Goal: Transaction & Acquisition: Purchase product/service

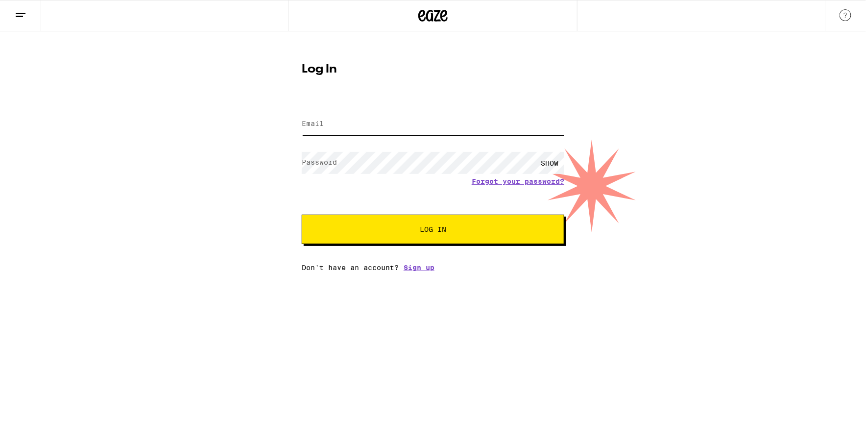
click at [378, 129] on input "Email" at bounding box center [433, 124] width 262 height 22
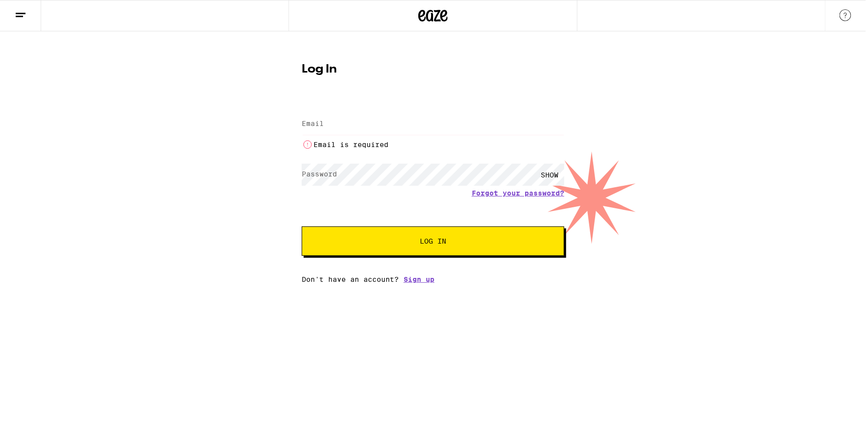
type input "[EMAIL_ADDRESS][DOMAIN_NAME]"
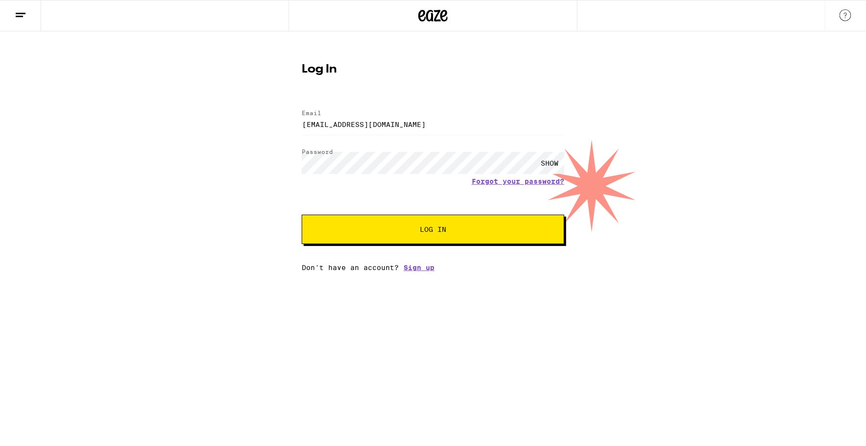
click at [422, 233] on span "Log In" at bounding box center [433, 229] width 26 height 7
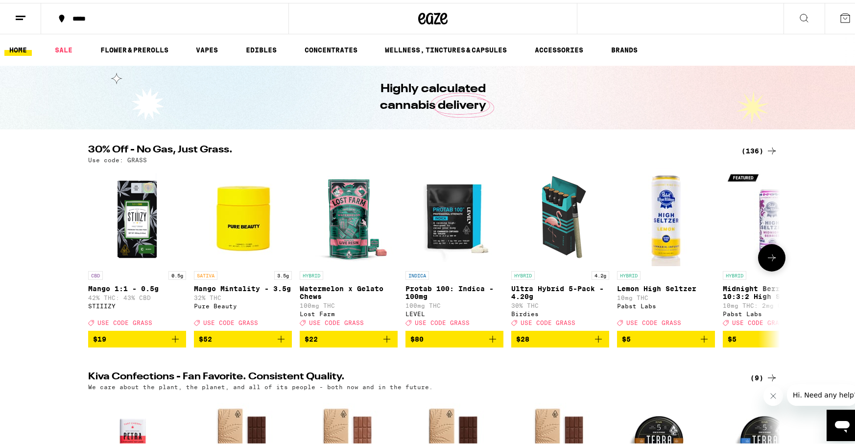
click at [249, 227] on img "Open page for Mango Mintality - 3.5g from Pure Beauty" at bounding box center [243, 214] width 98 height 98
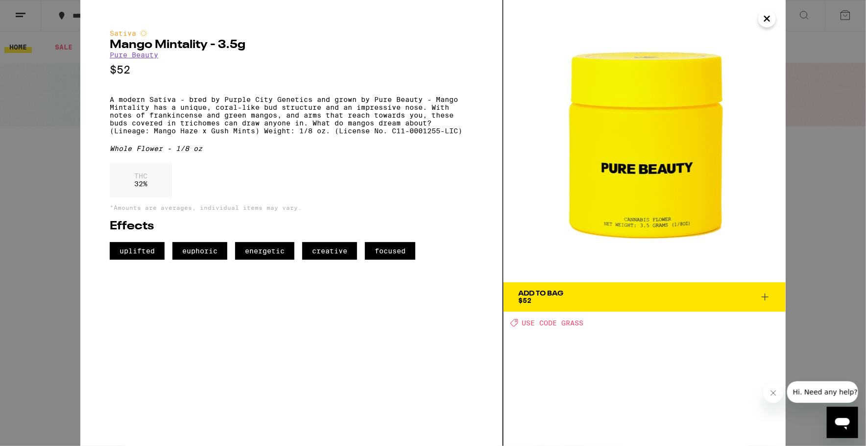
click at [51, 88] on div "Sativa Mango Mintality - 3.5g Pure Beauty $52 A modern Sativa - bred by Purple …" at bounding box center [433, 223] width 866 height 446
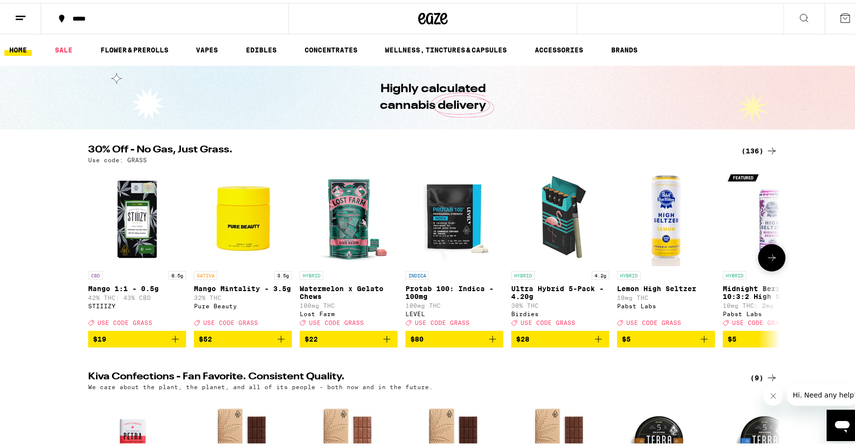
click at [355, 216] on img "Open page for Watermelon x Gelato Chews from Lost Farm" at bounding box center [349, 214] width 98 height 98
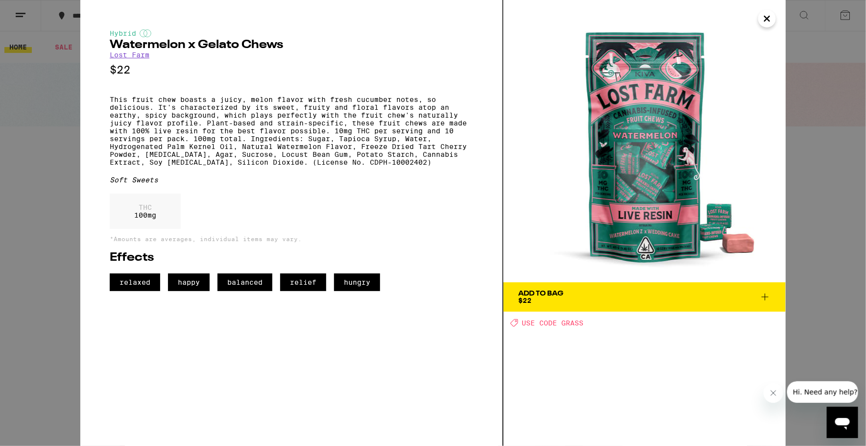
click at [46, 113] on div "Hybrid Watermelon x Gelato Chews Lost Farm $22 This fruit chew boasts a juicy, …" at bounding box center [433, 223] width 866 height 446
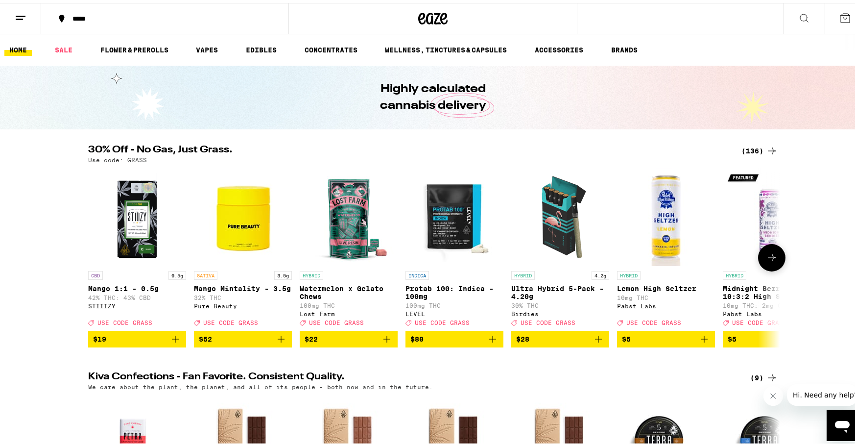
click at [345, 203] on img "Open page for Watermelon x Gelato Chews from Lost Farm" at bounding box center [349, 214] width 98 height 98
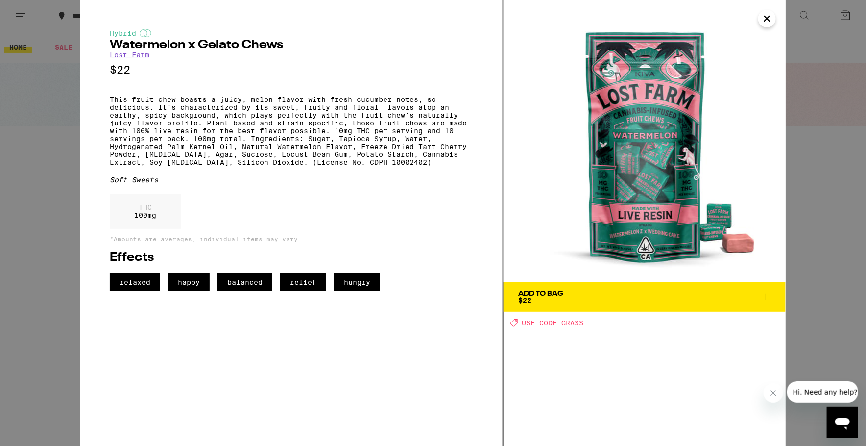
click at [289, 234] on div "THC 100 mg" at bounding box center [291, 213] width 363 height 40
click at [732, 303] on span "Add To Bag $22" at bounding box center [644, 297] width 253 height 14
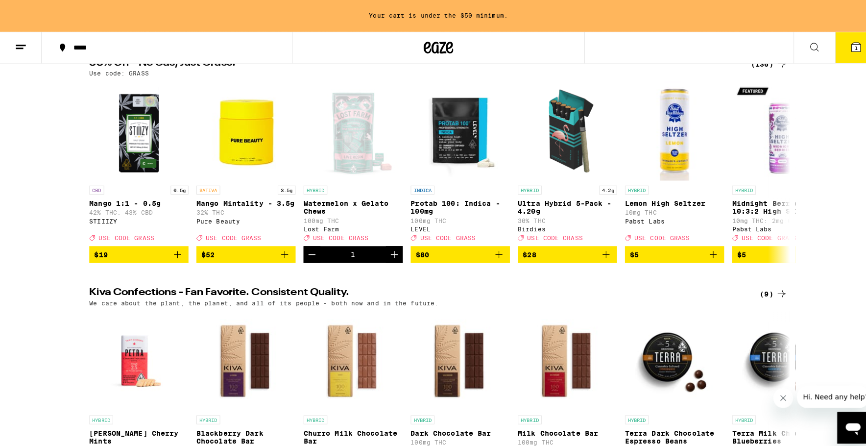
scroll to position [110, 0]
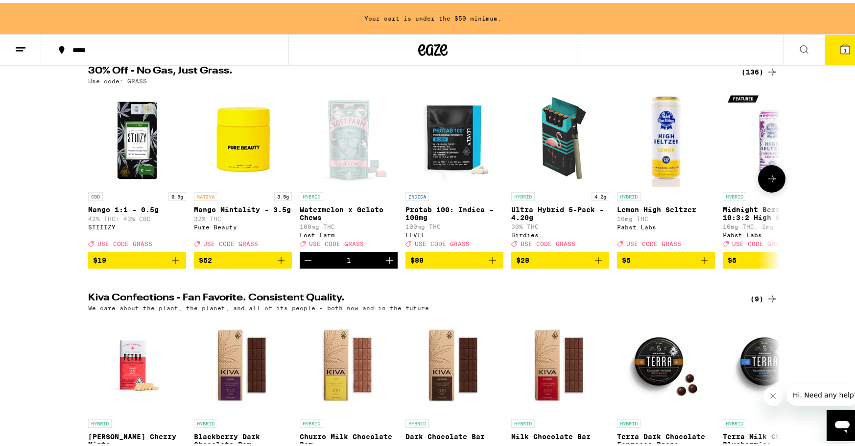
click at [563, 151] on img "Open page for Ultra Hybrid 5-Pack - 4.20g from Birdies" at bounding box center [560, 135] width 98 height 98
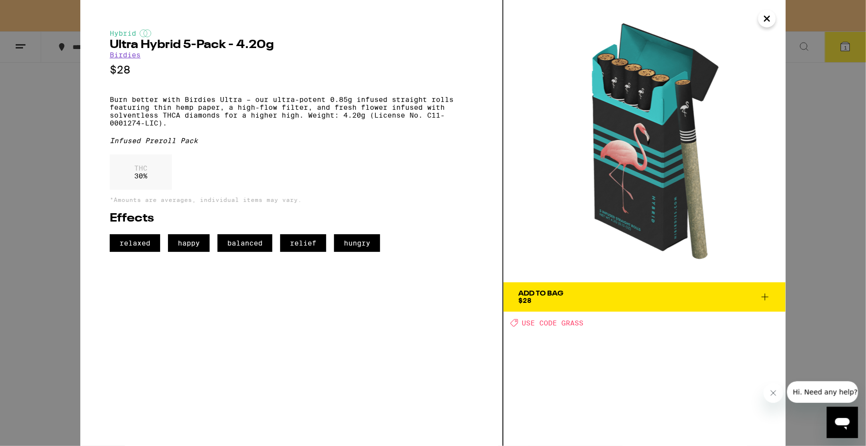
click at [434, 183] on div "THC 30 %" at bounding box center [291, 174] width 363 height 40
click at [560, 289] on button "Add To Bag $28" at bounding box center [644, 296] width 282 height 29
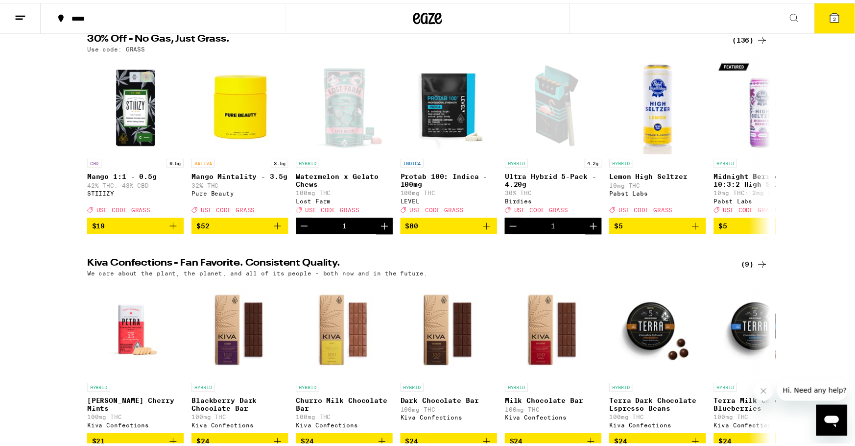
scroll to position [79, 0]
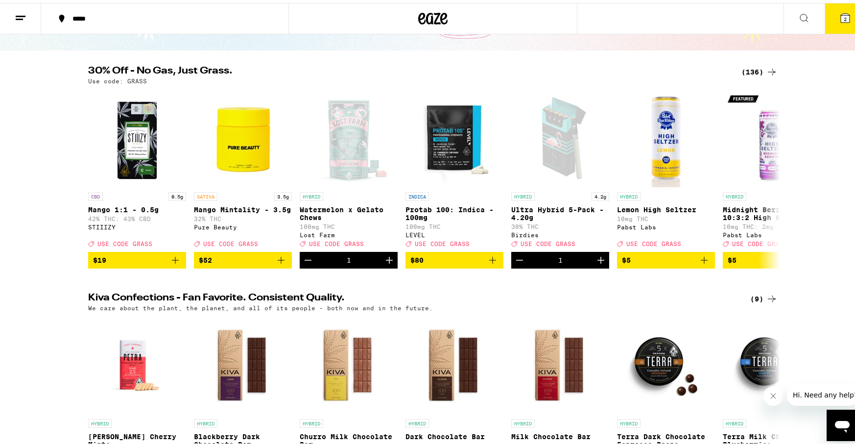
click at [137, 75] on p "Use code: GRASS" at bounding box center [117, 78] width 59 height 6
copy p "GRASS"
click at [766, 178] on icon at bounding box center [772, 176] width 12 height 12
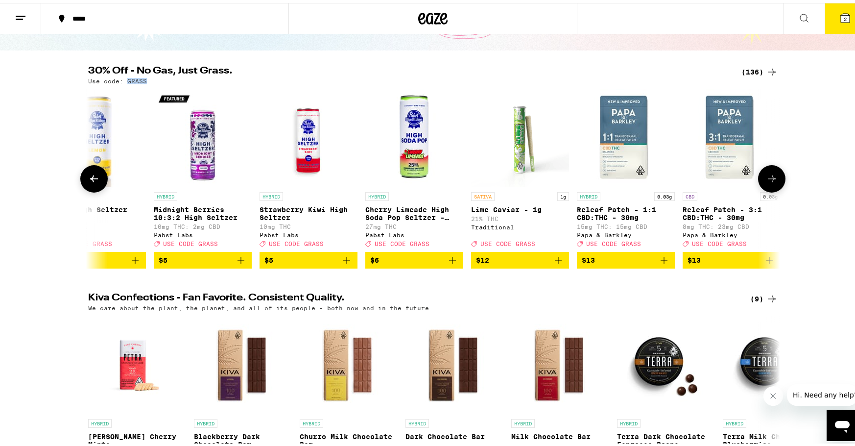
scroll to position [0, 583]
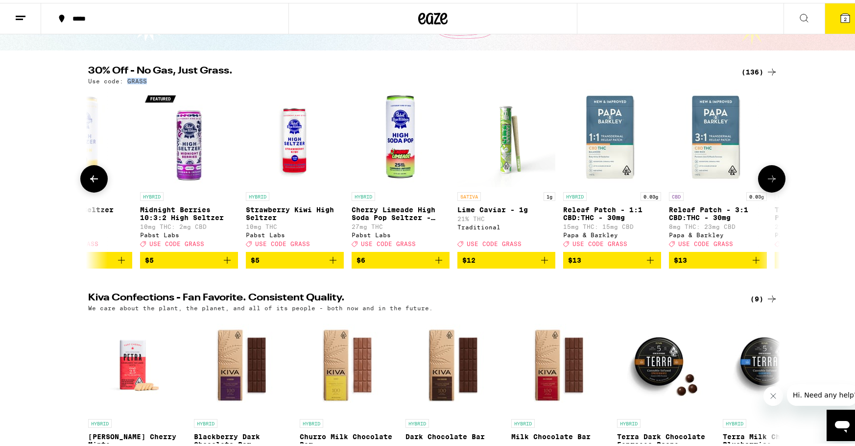
click at [772, 182] on icon at bounding box center [772, 176] width 12 height 12
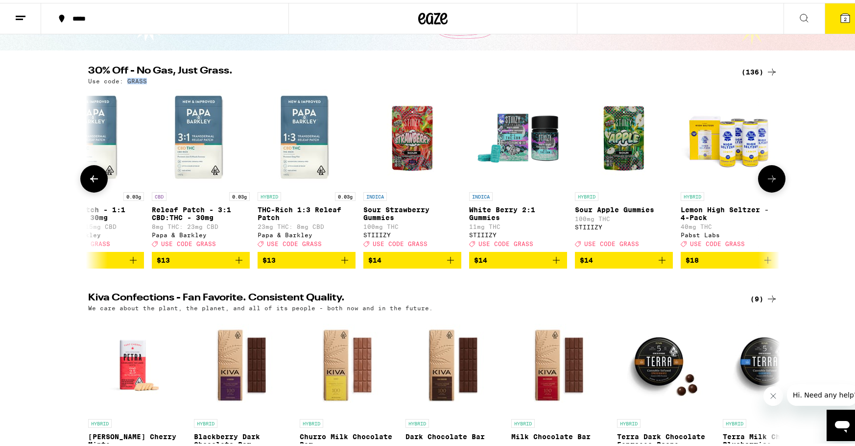
scroll to position [0, 1165]
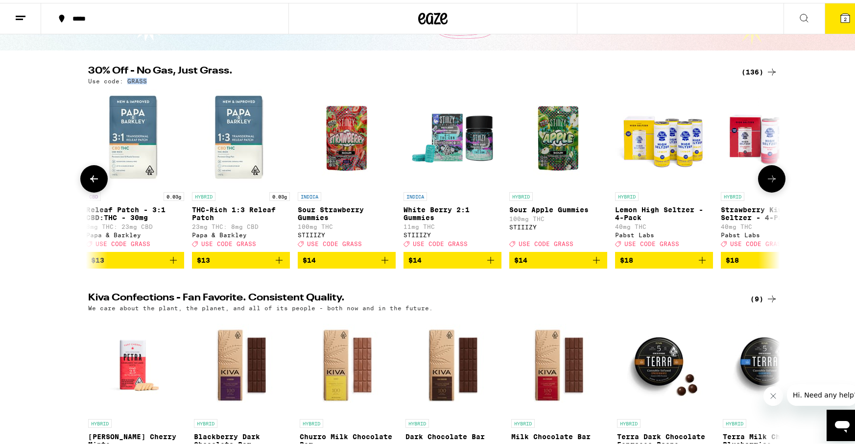
click at [771, 182] on icon at bounding box center [772, 176] width 12 height 12
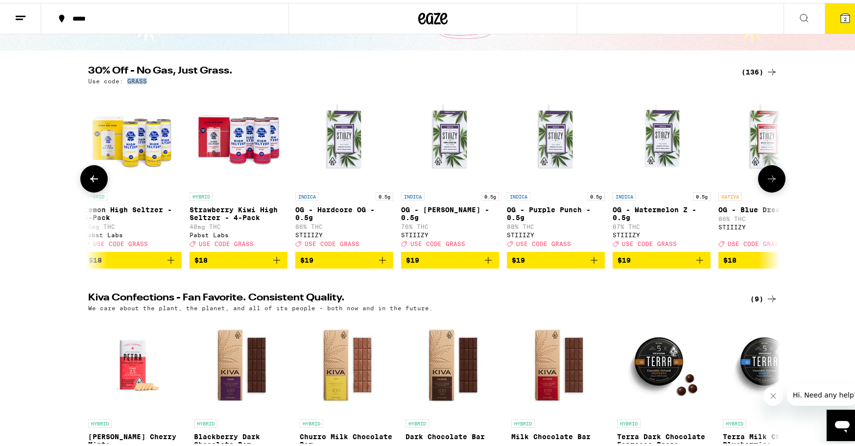
scroll to position [0, 1748]
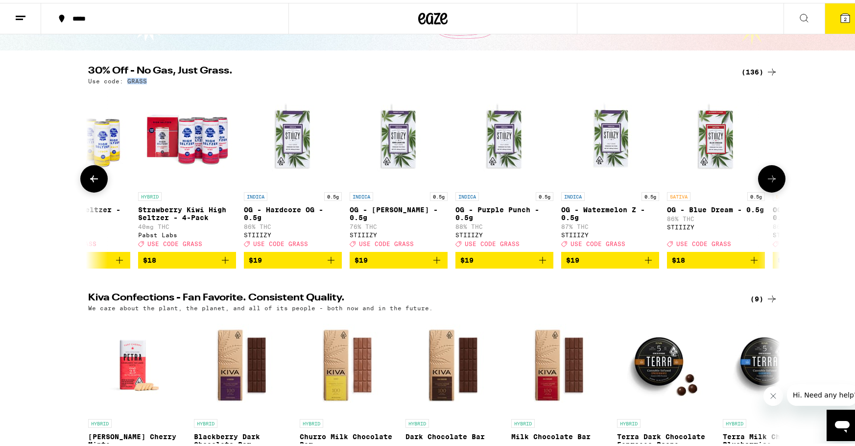
click at [771, 182] on icon at bounding box center [772, 176] width 12 height 12
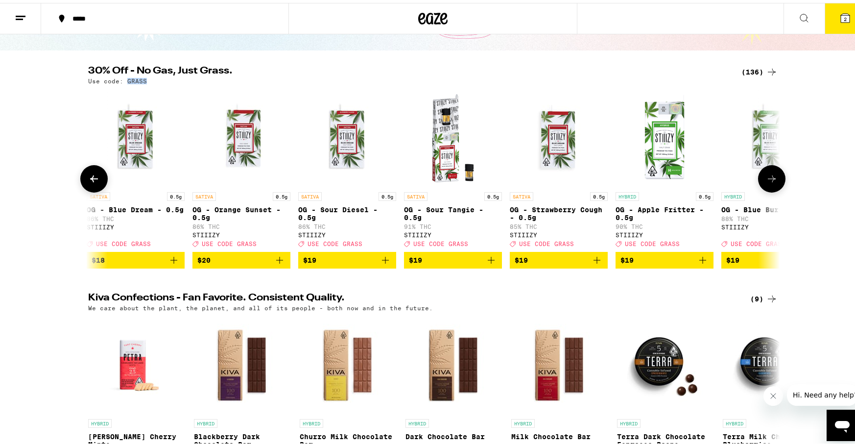
scroll to position [0, 2331]
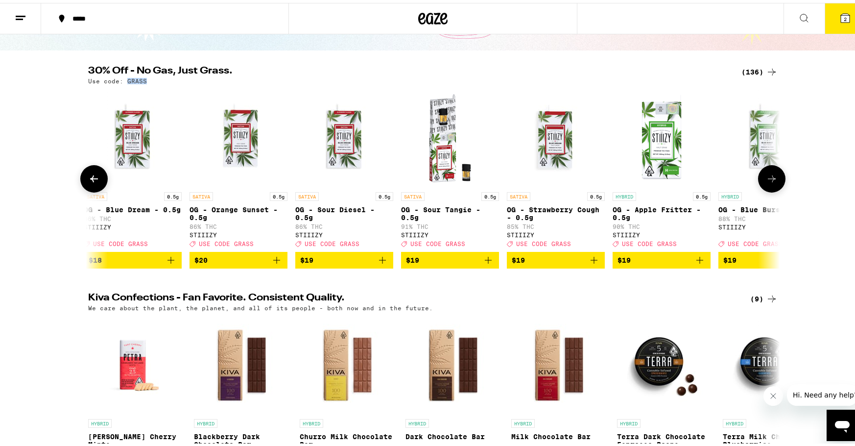
click at [560, 158] on img "Open page for OG - Strawberry Cough - 0.5g from STIIIZY" at bounding box center [556, 135] width 98 height 98
click at [770, 182] on icon at bounding box center [772, 176] width 12 height 12
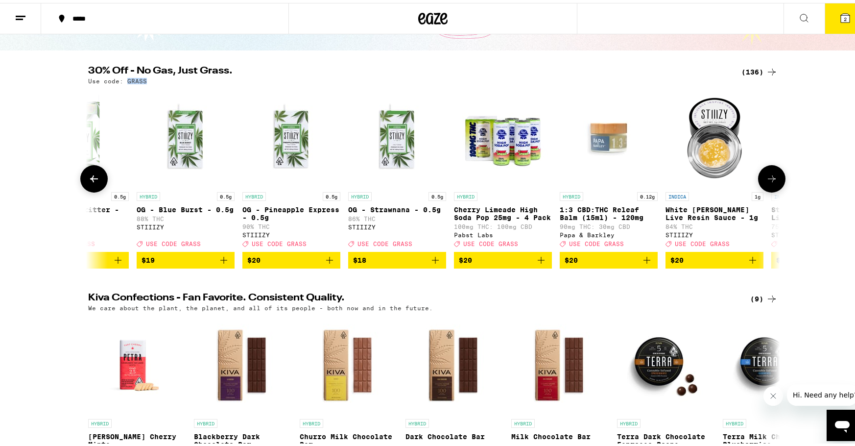
scroll to position [0, 2913]
click at [770, 182] on icon at bounding box center [772, 176] width 12 height 12
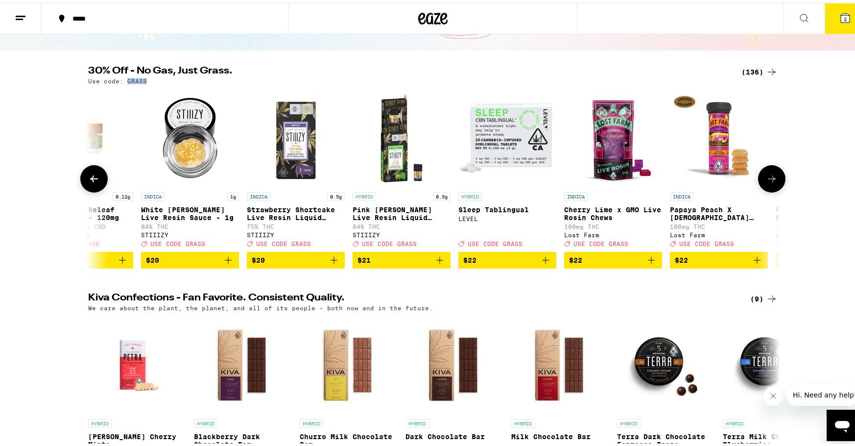
scroll to position [0, 3496]
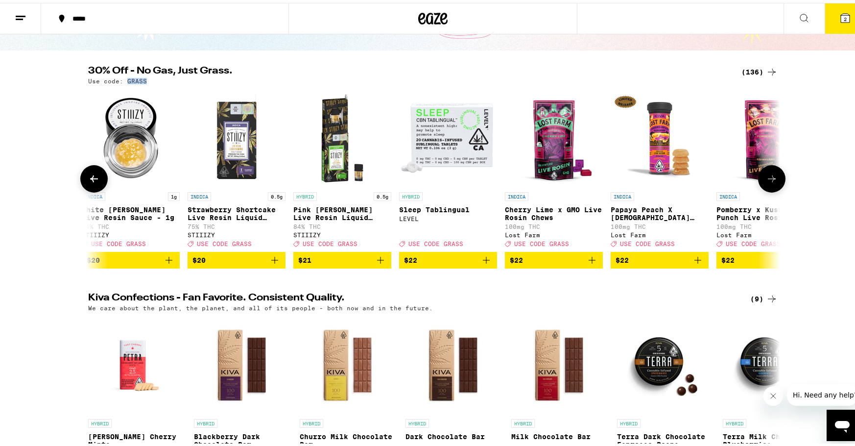
click at [766, 175] on icon at bounding box center [772, 176] width 12 height 12
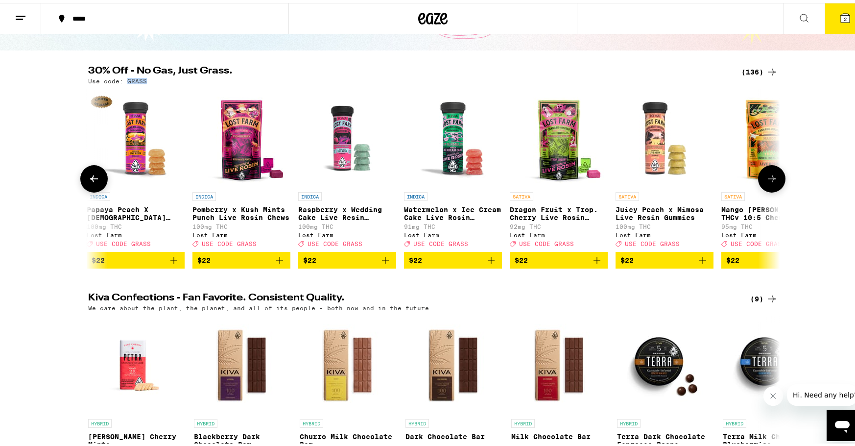
scroll to position [0, 4079]
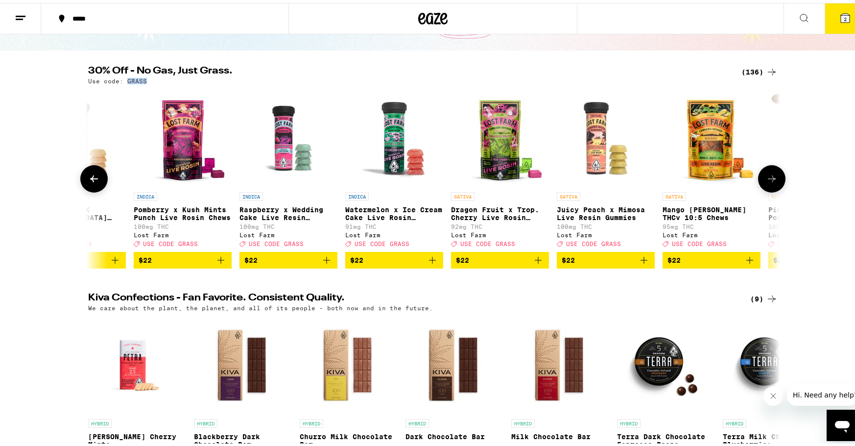
click at [590, 169] on img "Open page for Juicy Peach x Mimosa Live Resin Gummies from Lost Farm" at bounding box center [606, 135] width 98 height 98
click at [705, 142] on img "Open page for Mango Jack Herer THCv 10:5 Chews from Lost Farm" at bounding box center [711, 135] width 98 height 98
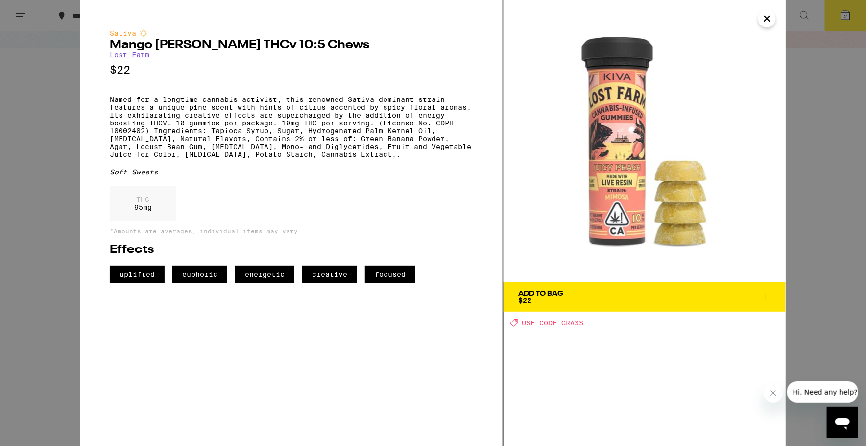
click at [669, 285] on button "Add To Bag $22" at bounding box center [644, 296] width 282 height 29
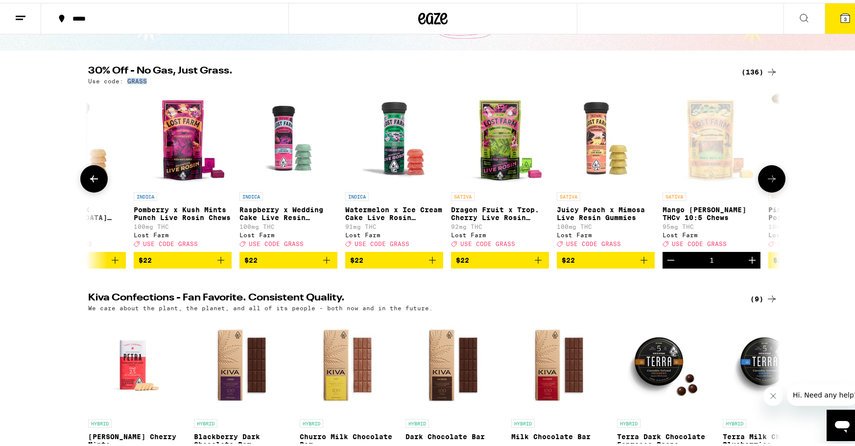
click at [773, 178] on button at bounding box center [771, 175] width 27 height 27
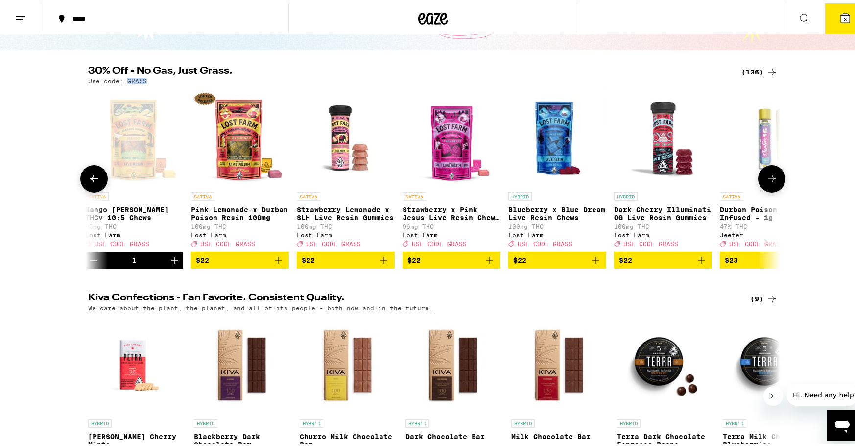
scroll to position [0, 4662]
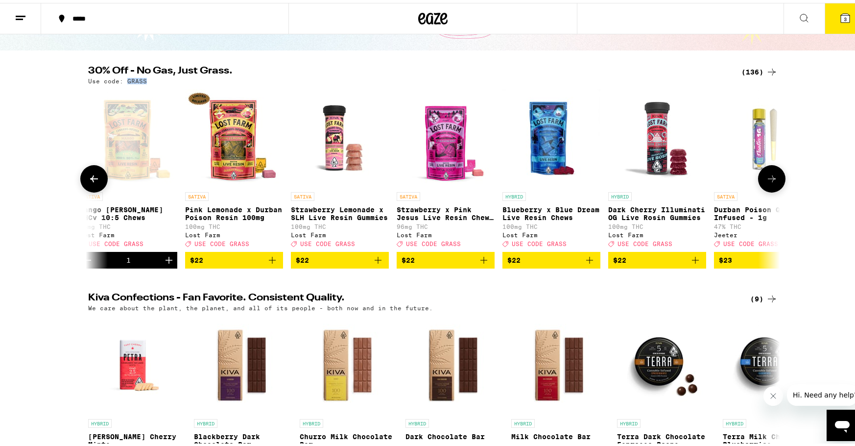
click at [762, 186] on button at bounding box center [771, 175] width 27 height 27
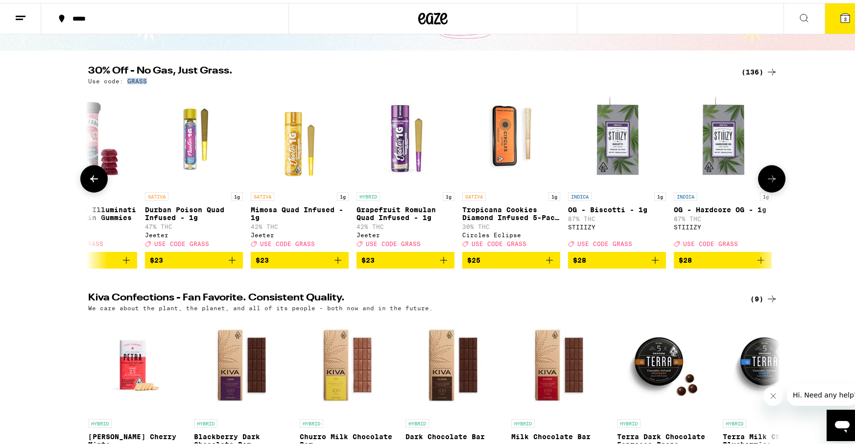
scroll to position [0, 5244]
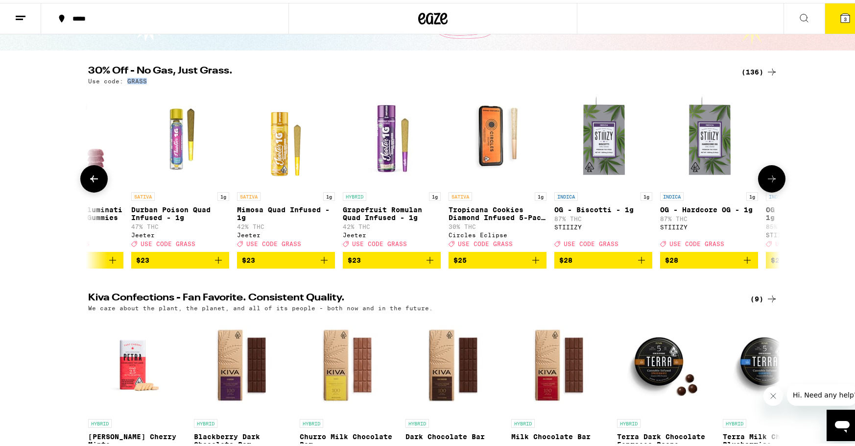
click at [768, 176] on icon at bounding box center [772, 176] width 12 height 12
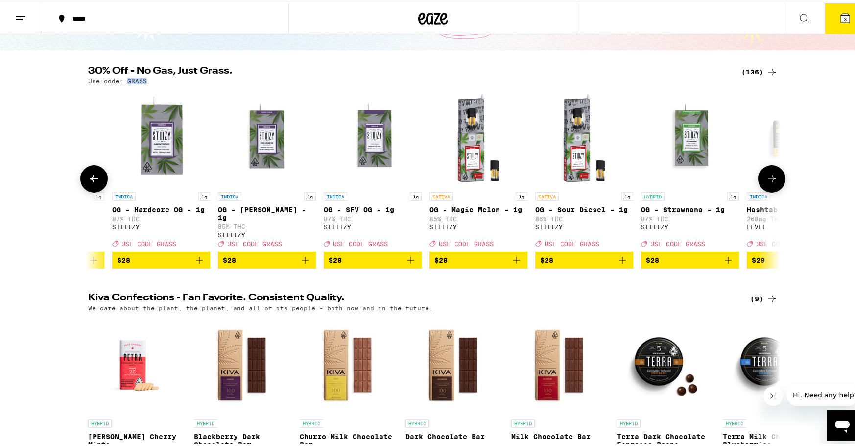
scroll to position [0, 5827]
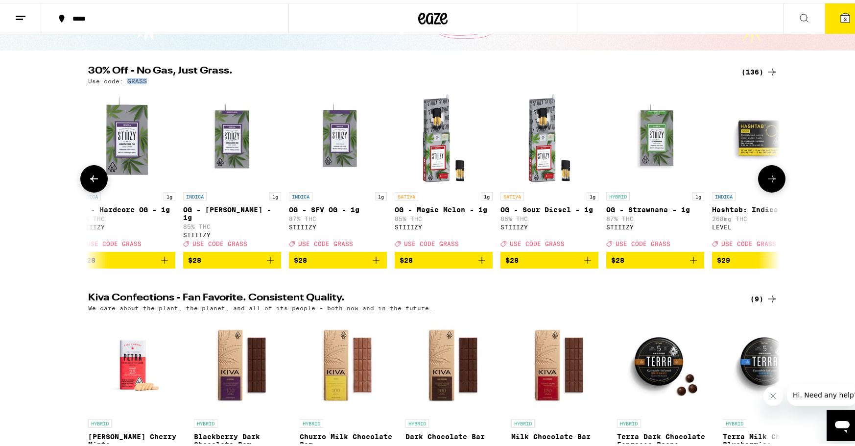
click at [769, 176] on icon at bounding box center [772, 176] width 12 height 12
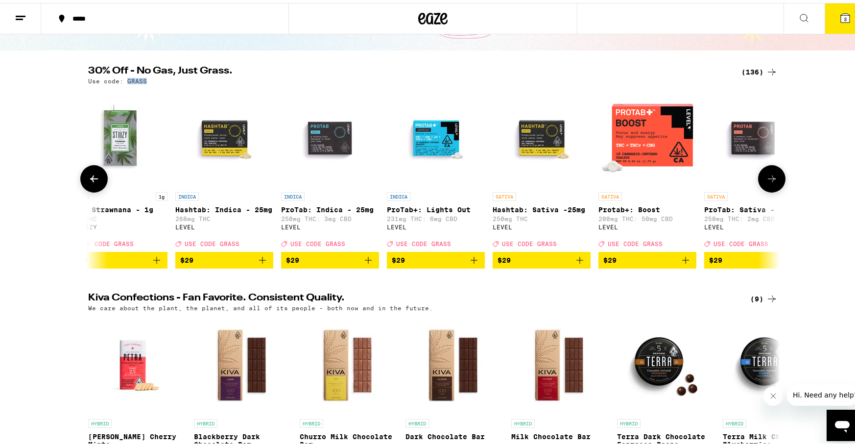
scroll to position [0, 6410]
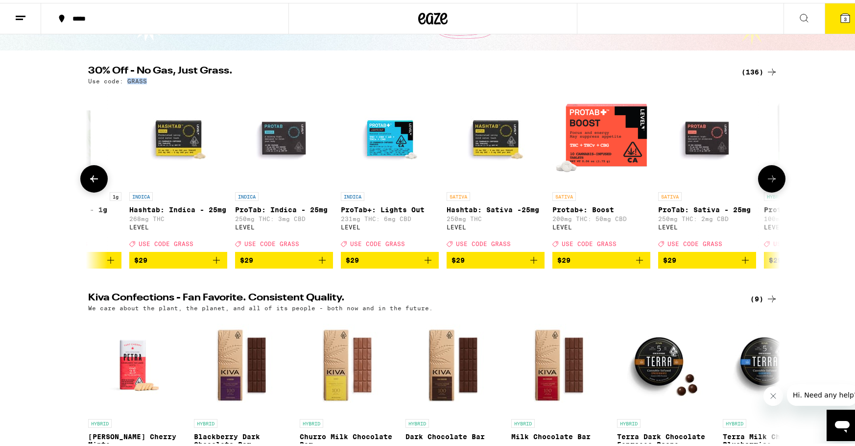
click at [213, 260] on icon "Add to bag" at bounding box center [216, 257] width 7 height 7
click at [134, 257] on icon "Decrement" at bounding box center [137, 257] width 7 height 0
click at [635, 262] on icon "Add to bag" at bounding box center [640, 257] width 12 height 12
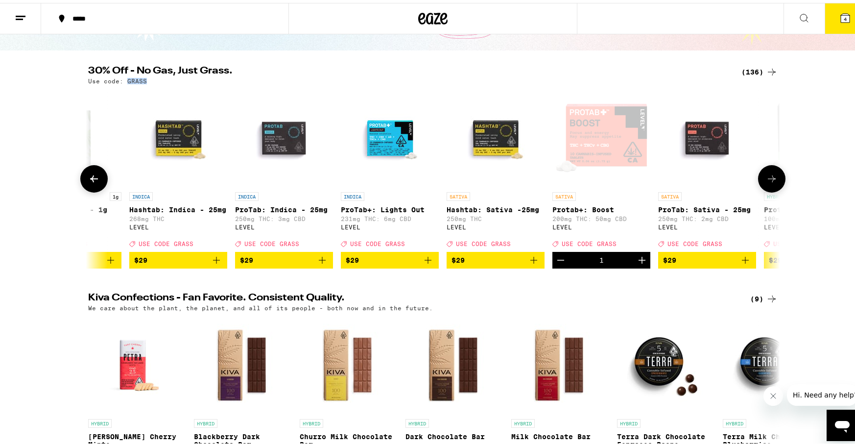
click at [765, 194] on p "HYBRID" at bounding box center [775, 193] width 23 height 9
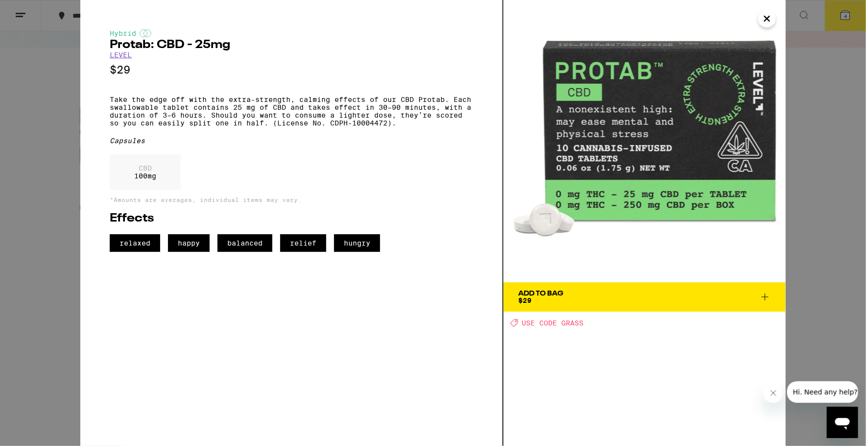
click at [768, 22] on icon "Close" at bounding box center [767, 18] width 12 height 15
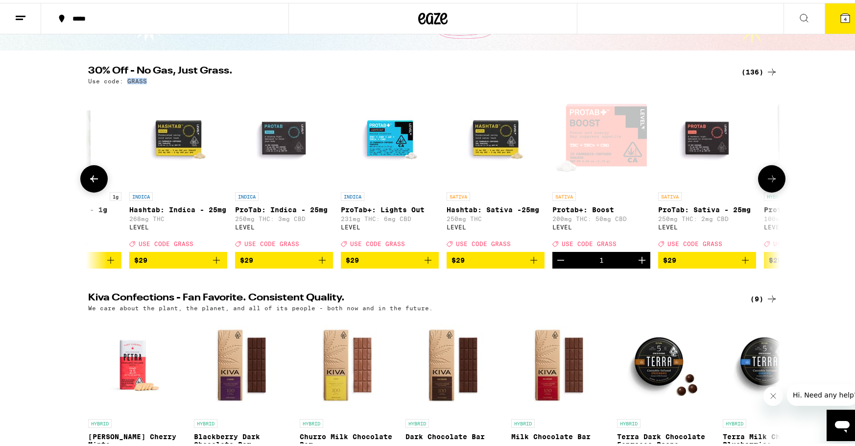
click at [701, 139] on img "Open page for ProTab: Sativa - 25mg from LEVEL" at bounding box center [707, 135] width 98 height 98
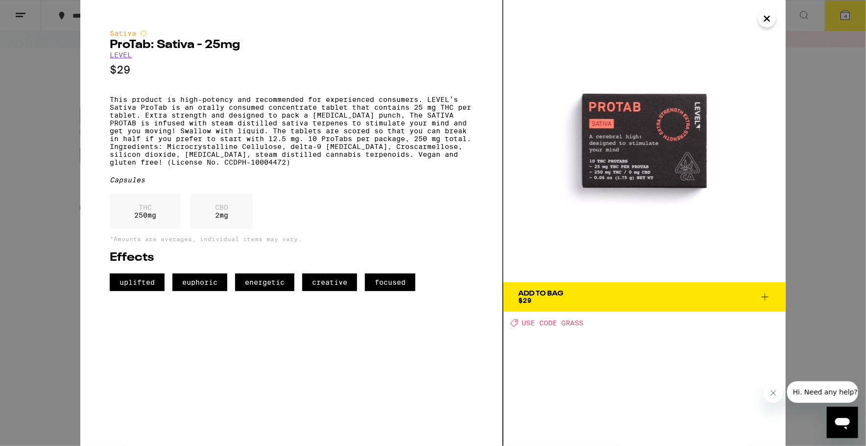
click at [709, 299] on span "Add To Bag $29" at bounding box center [644, 297] width 253 height 14
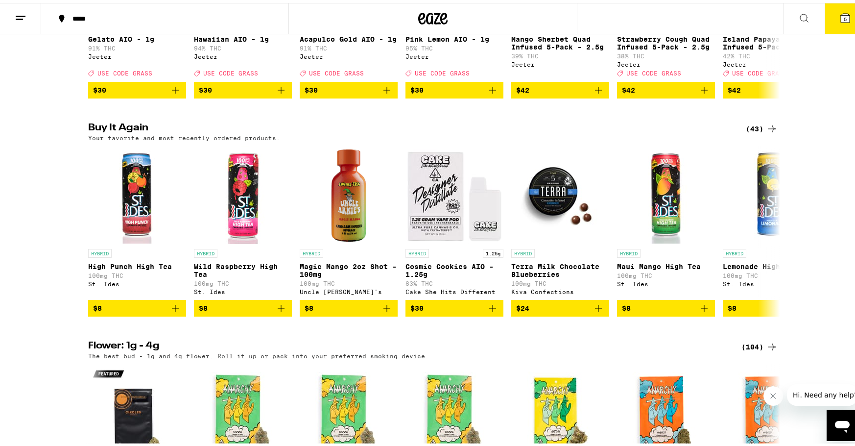
scroll to position [736, 0]
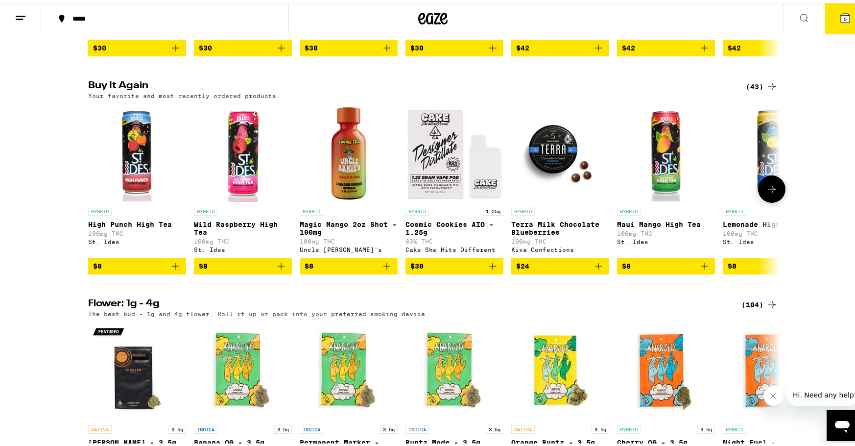
click at [275, 269] on icon "Add to bag" at bounding box center [281, 263] width 12 height 12
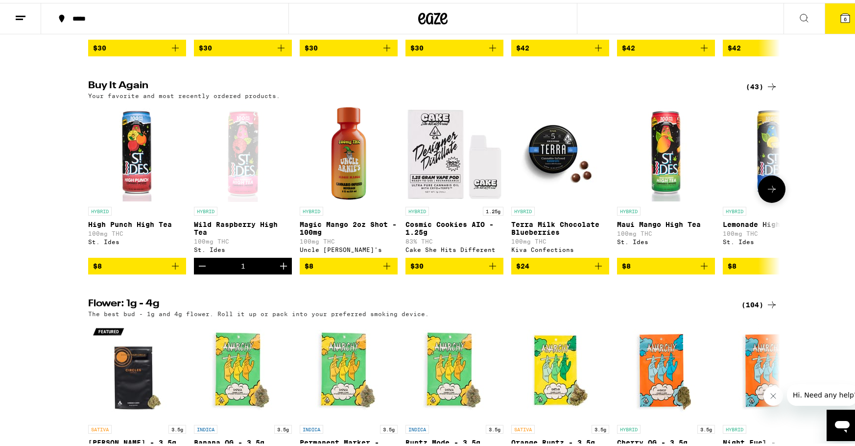
click at [282, 269] on icon "Increment" at bounding box center [284, 263] width 12 height 12
click at [281, 269] on icon "Increment" at bounding box center [284, 263] width 12 height 12
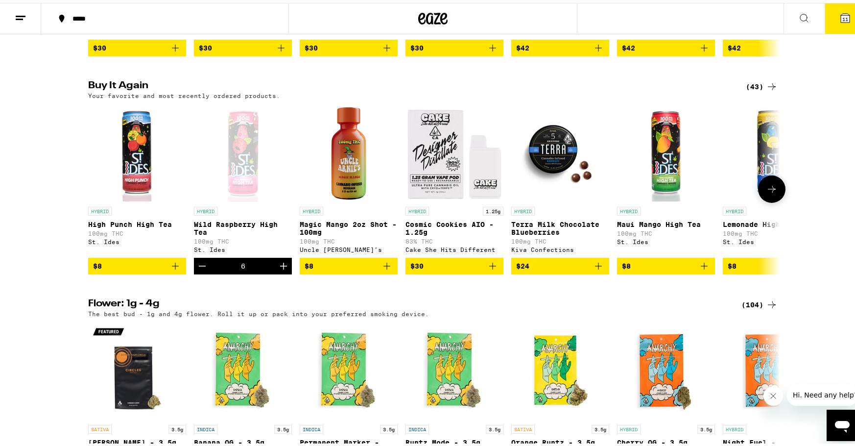
click at [281, 269] on icon "Increment" at bounding box center [284, 263] width 12 height 12
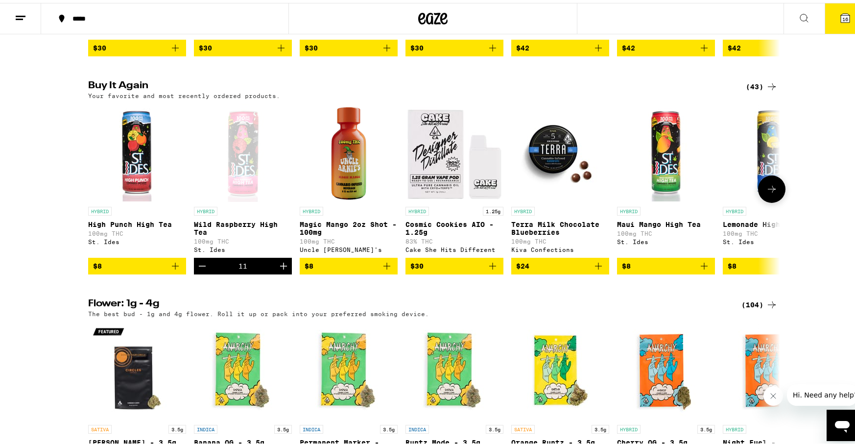
click at [281, 269] on icon "Increment" at bounding box center [284, 263] width 12 height 12
click at [383, 269] on icon "Add to bag" at bounding box center [387, 263] width 12 height 12
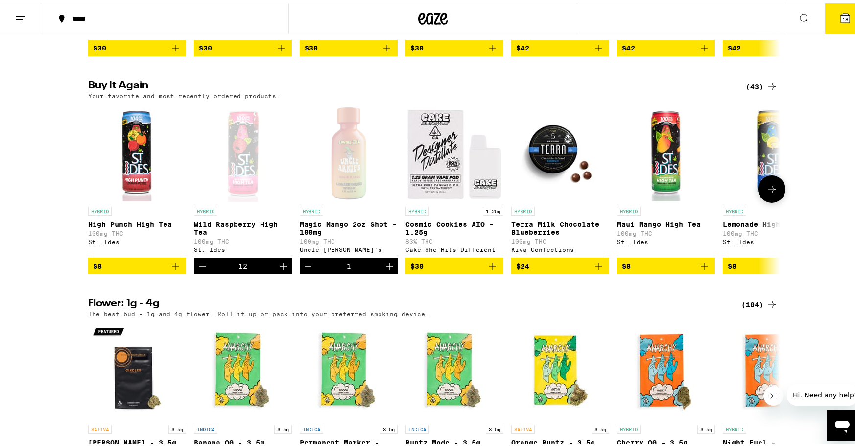
click at [383, 269] on icon "Increment" at bounding box center [389, 263] width 12 height 12
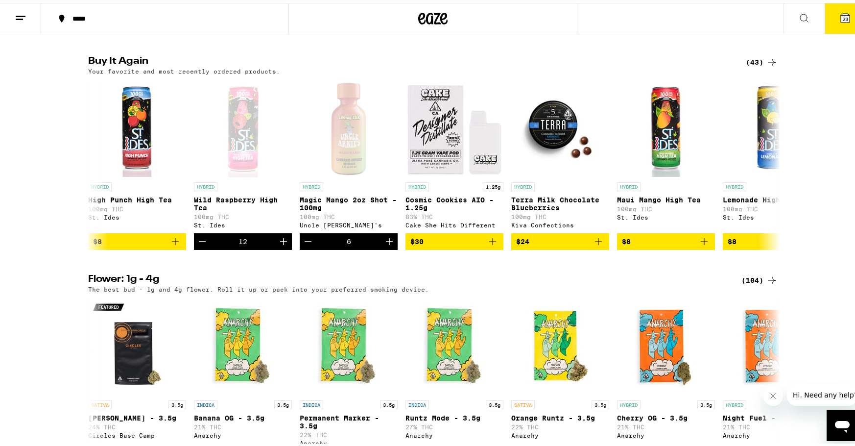
scroll to position [0, 0]
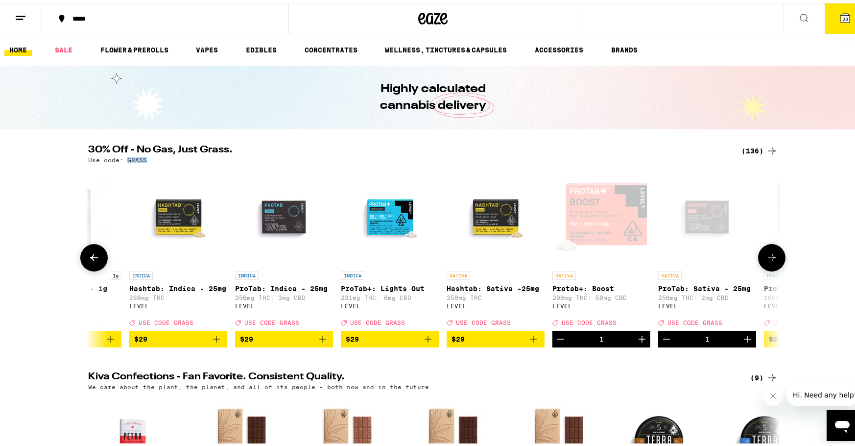
click at [766, 260] on icon at bounding box center [772, 255] width 12 height 12
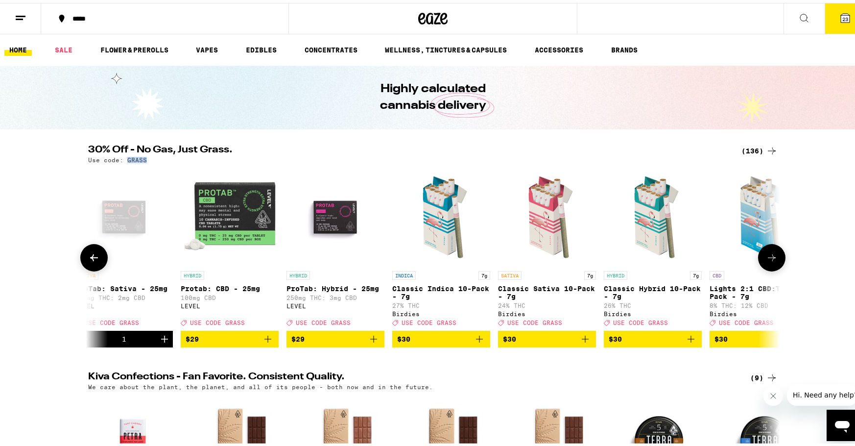
click at [766, 258] on icon at bounding box center [772, 255] width 12 height 12
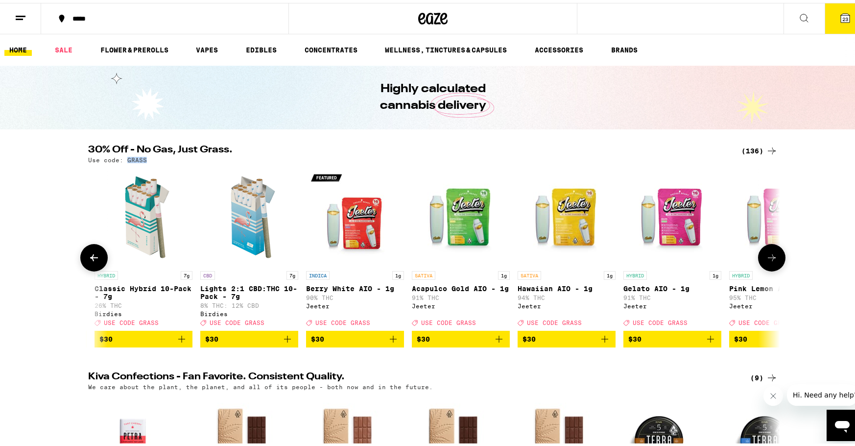
scroll to position [0, 7575]
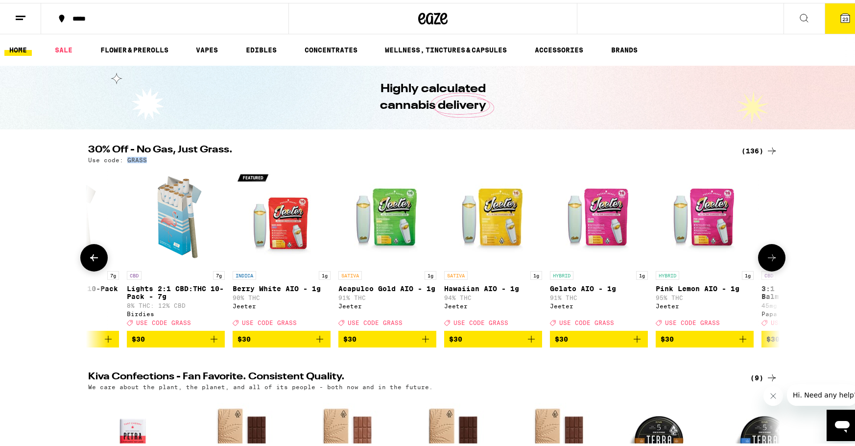
click at [82, 258] on button at bounding box center [93, 254] width 27 height 27
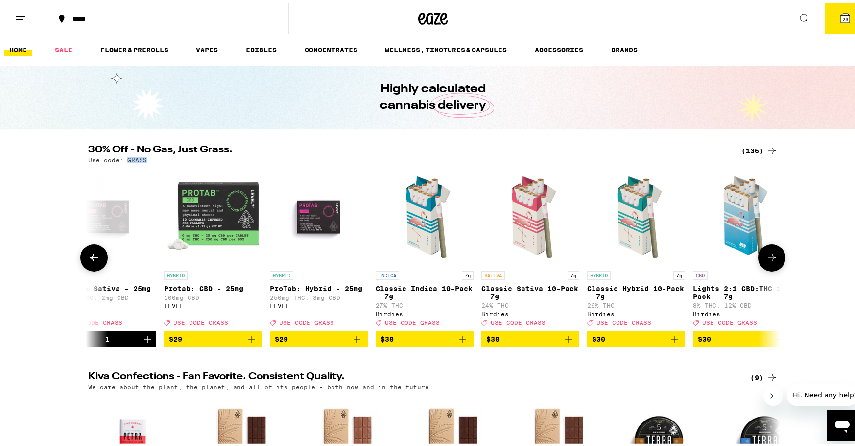
scroll to position [0, 6993]
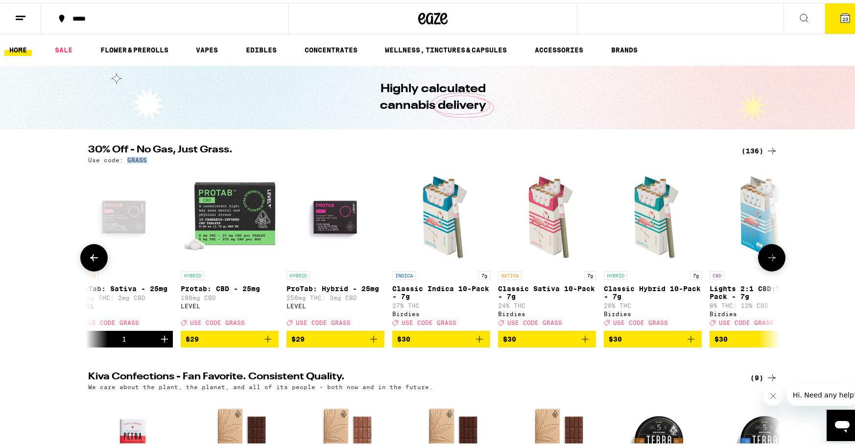
click at [535, 225] on img "Open page for Classic Sativa 10-Pack - 7g from Birdies" at bounding box center [547, 214] width 98 height 98
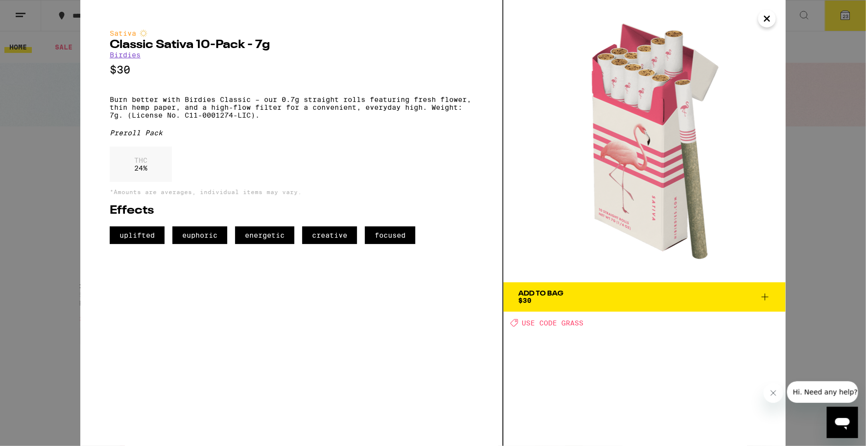
click at [760, 295] on icon at bounding box center [765, 297] width 12 height 12
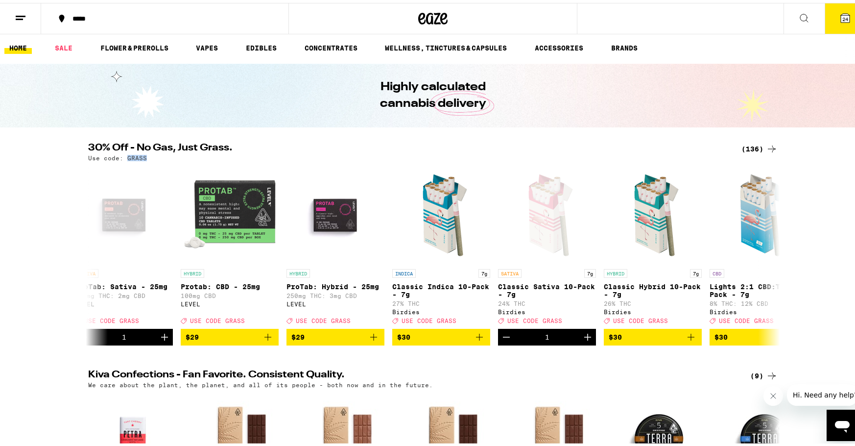
scroll to position [3, 0]
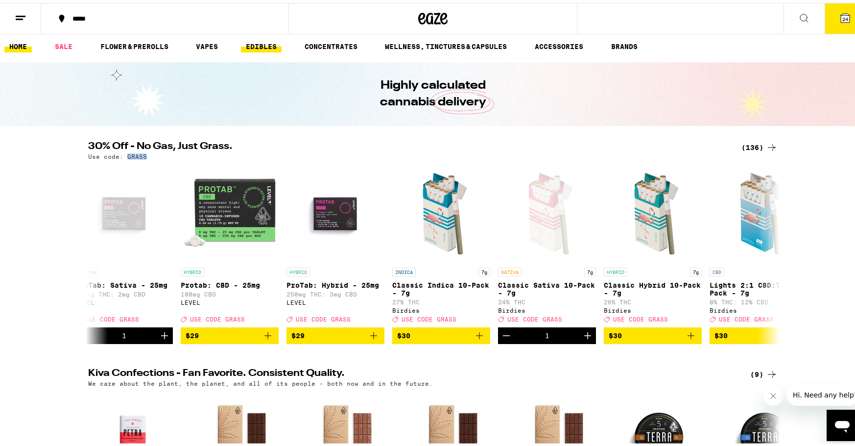
click at [257, 44] on link "EDIBLES" at bounding box center [261, 44] width 41 height 12
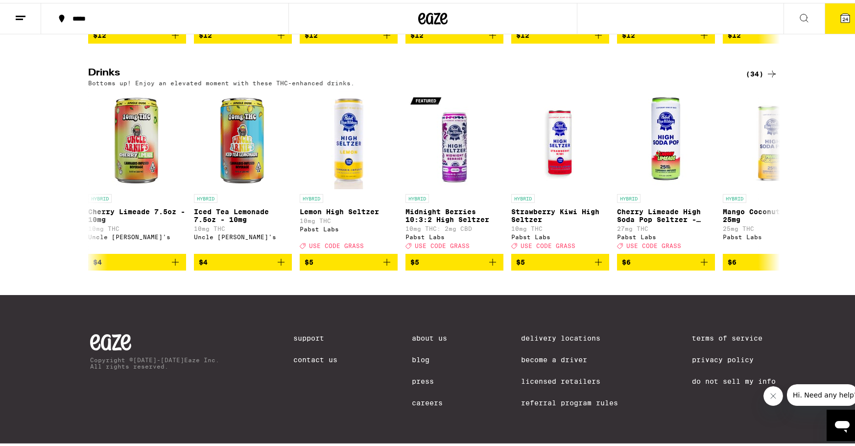
scroll to position [531, 0]
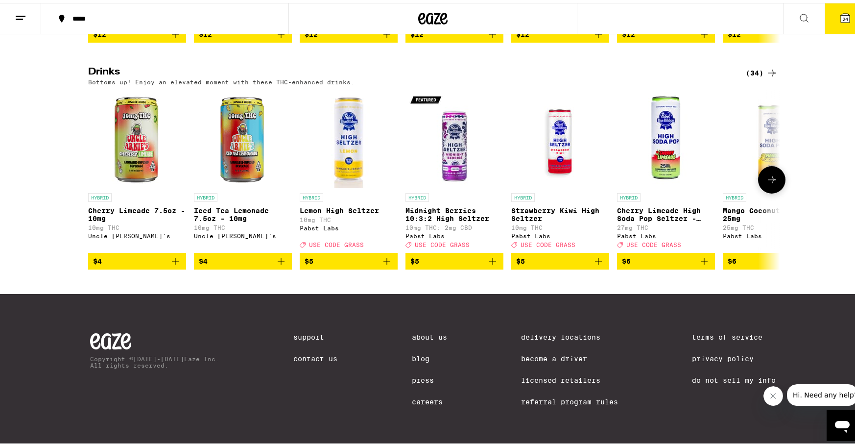
click at [769, 171] on icon at bounding box center [772, 177] width 12 height 12
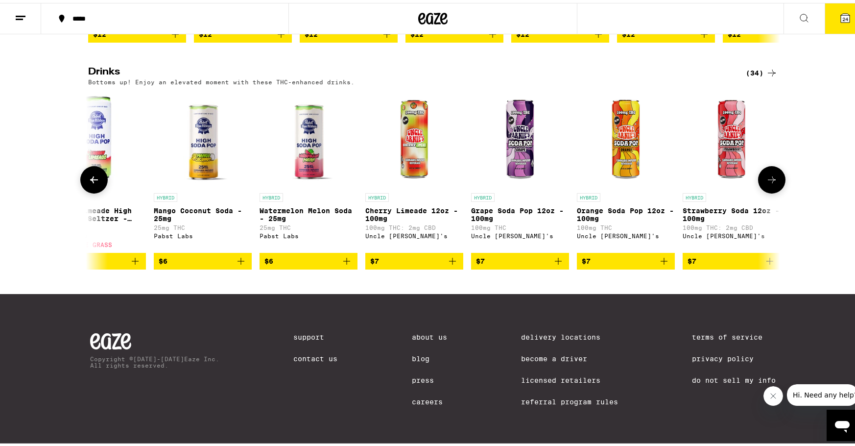
scroll to position [0, 583]
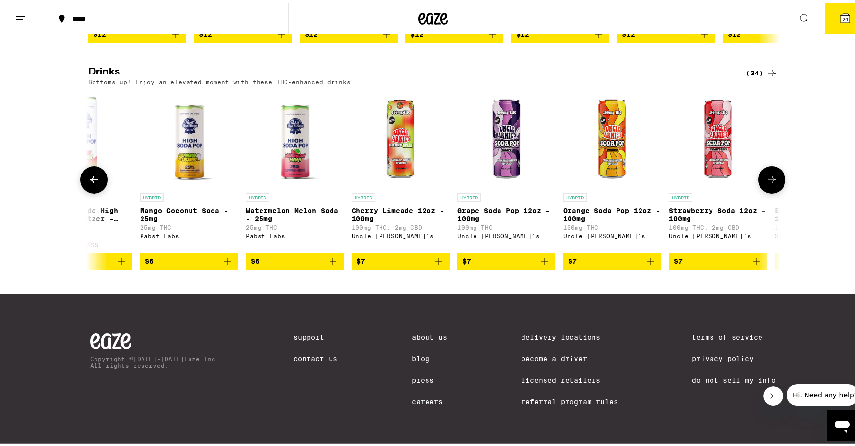
click at [768, 171] on icon at bounding box center [772, 177] width 12 height 12
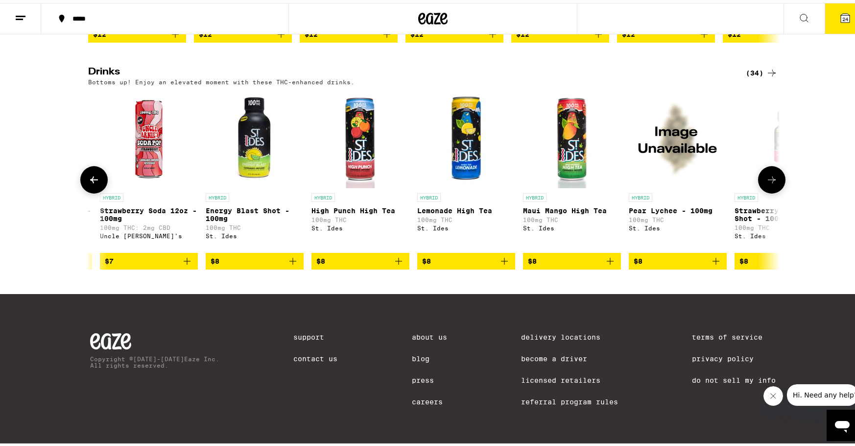
scroll to position [0, 1165]
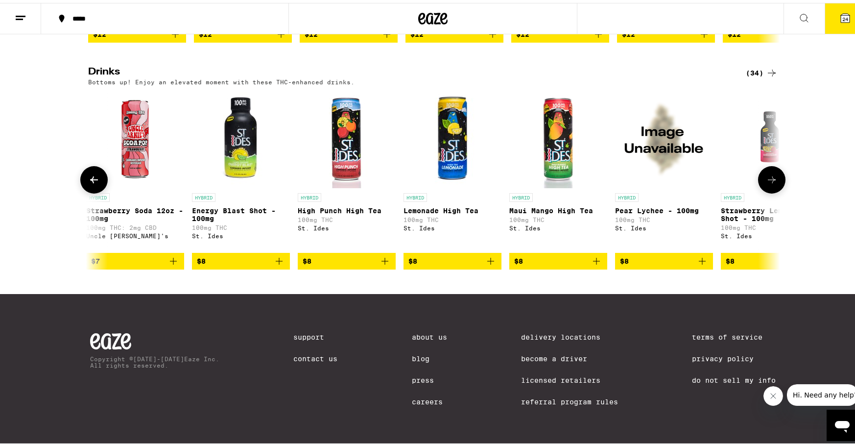
click at [768, 171] on icon at bounding box center [772, 177] width 12 height 12
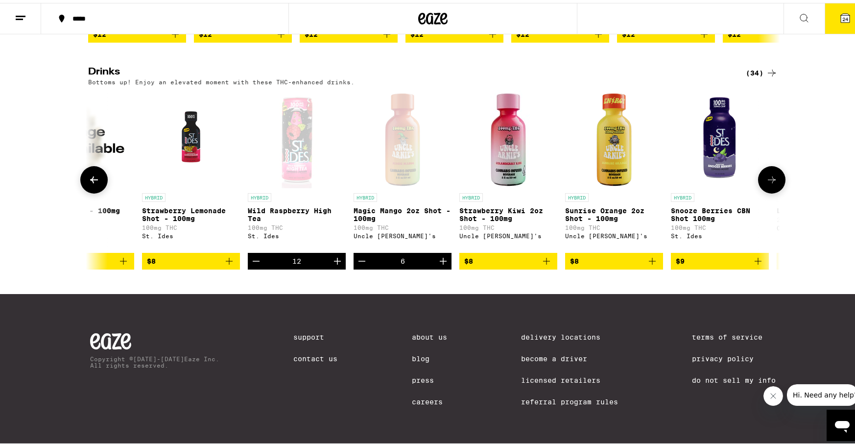
scroll to position [0, 1748]
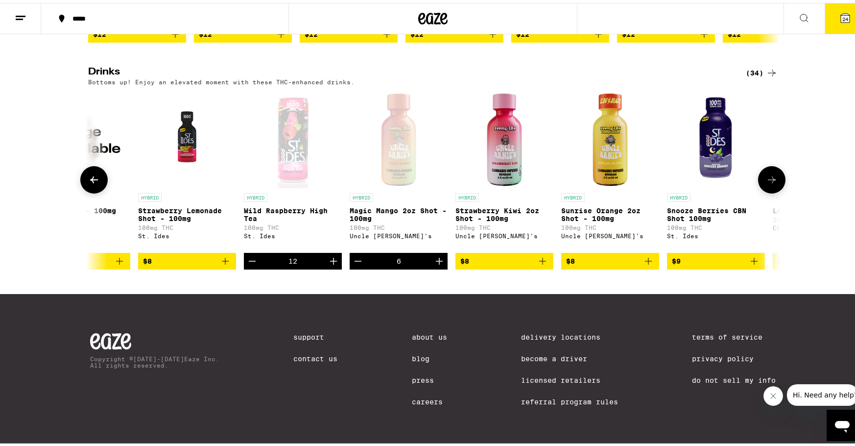
click at [330, 255] on icon "Increment" at bounding box center [333, 258] width 7 height 7
click at [252, 257] on button "Decrement" at bounding box center [252, 258] width 17 height 17
click at [328, 253] on icon "Increment" at bounding box center [334, 258] width 12 height 12
click at [766, 171] on icon at bounding box center [772, 177] width 12 height 12
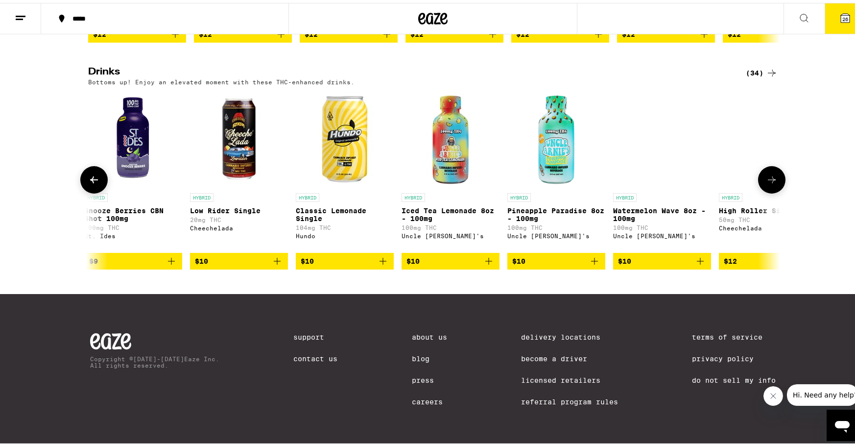
scroll to position [0, 2331]
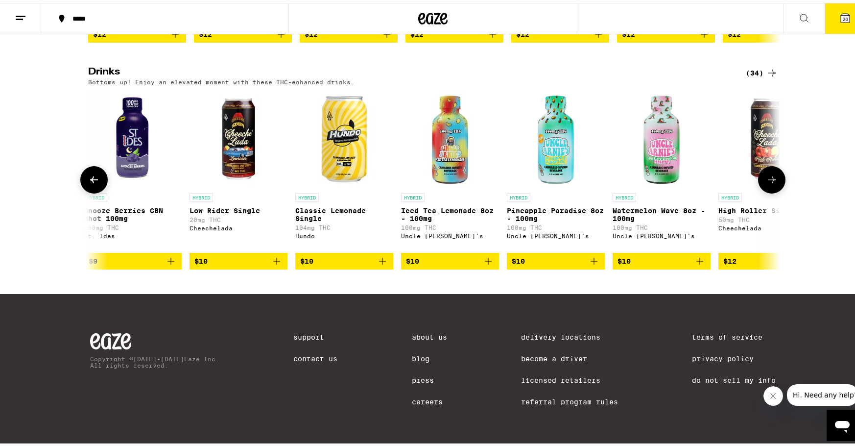
click at [766, 171] on icon at bounding box center [772, 177] width 12 height 12
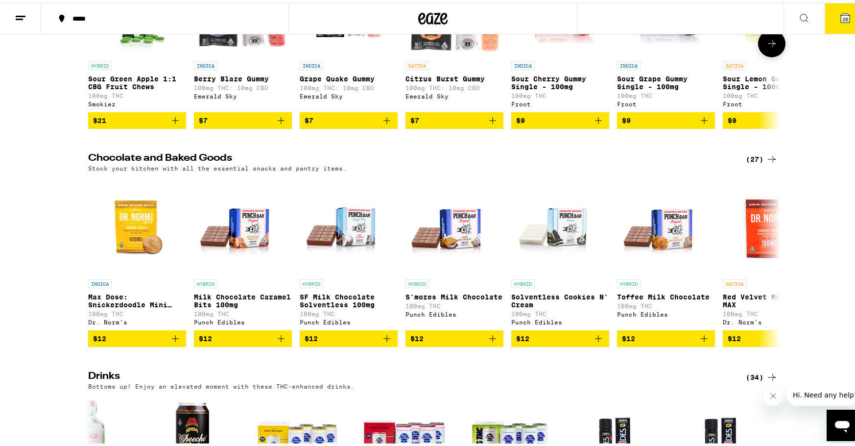
scroll to position [0, 0]
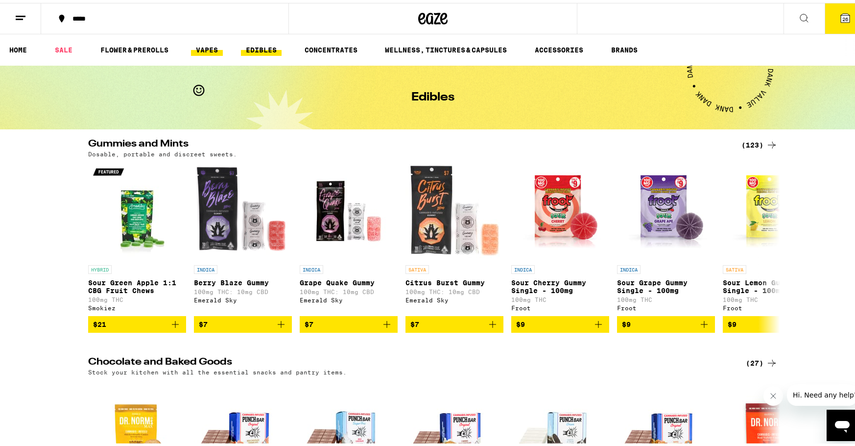
click at [214, 48] on link "VAPES" at bounding box center [207, 47] width 32 height 12
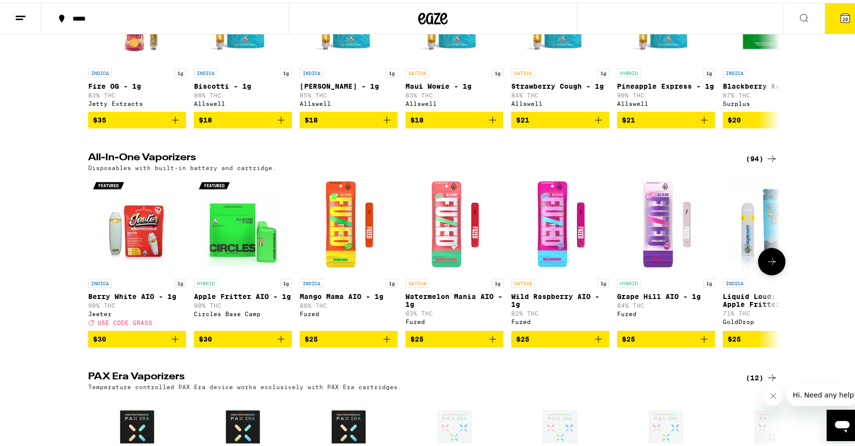
scroll to position [475, 0]
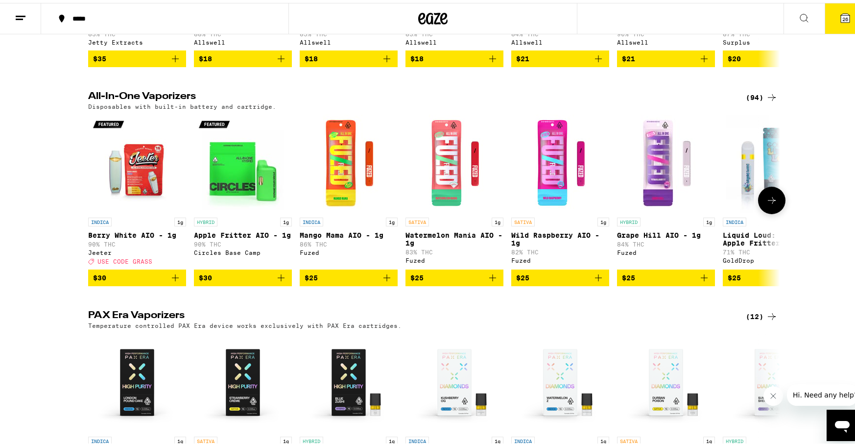
click at [770, 203] on icon at bounding box center [772, 197] width 12 height 12
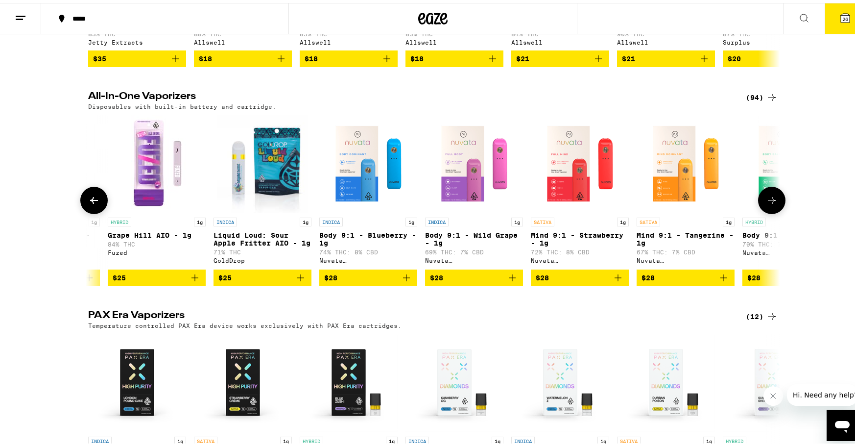
scroll to position [0, 583]
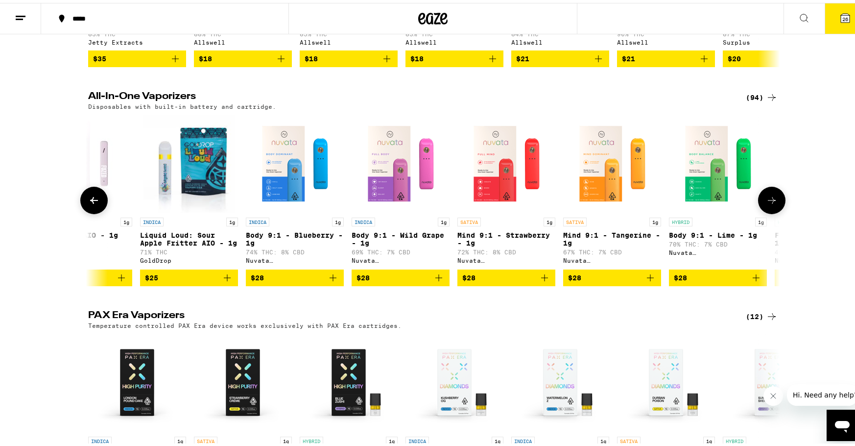
click at [770, 203] on icon at bounding box center [772, 197] width 12 height 12
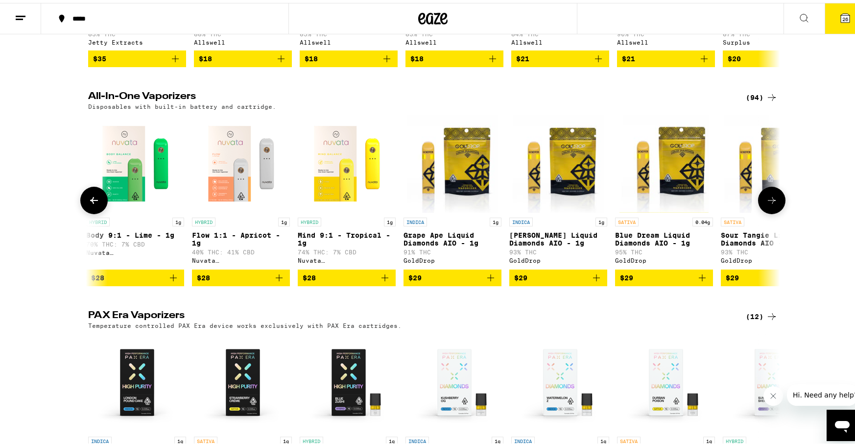
click at [770, 203] on icon at bounding box center [772, 197] width 12 height 12
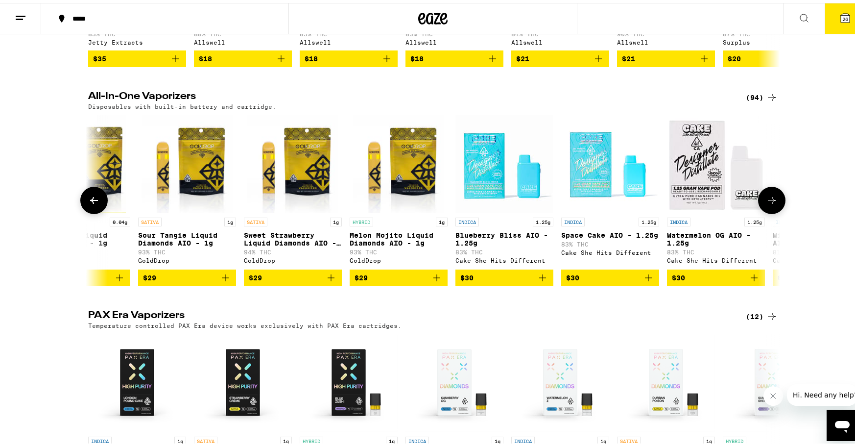
click at [770, 203] on icon at bounding box center [772, 197] width 12 height 12
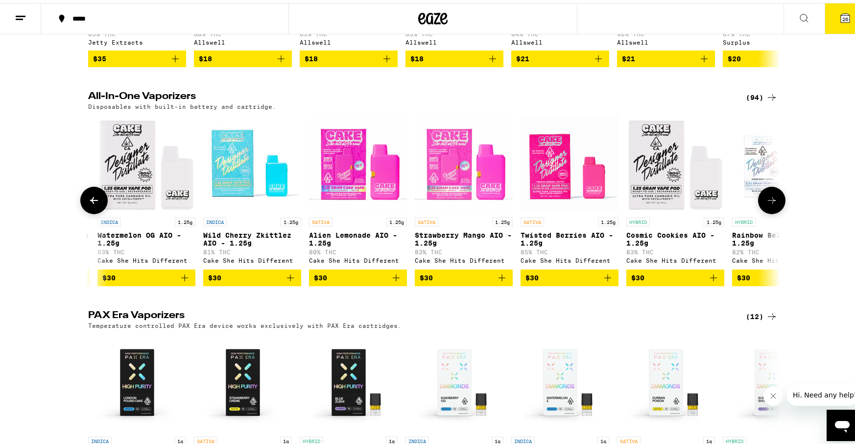
scroll to position [0, 2331]
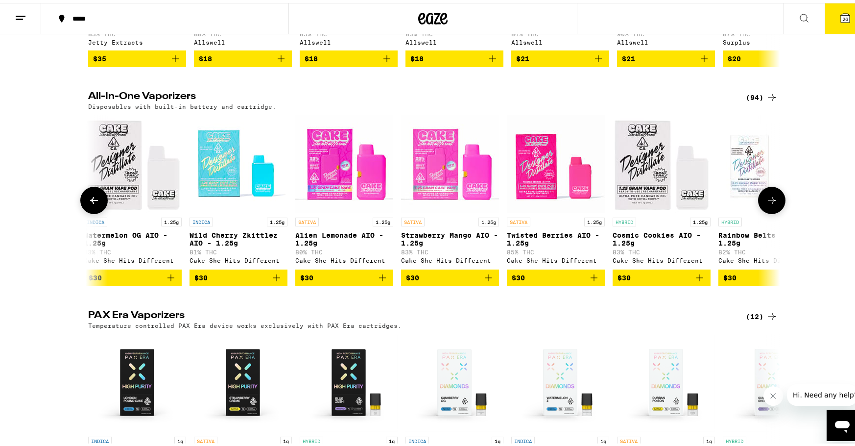
click at [769, 203] on icon at bounding box center [772, 197] width 12 height 12
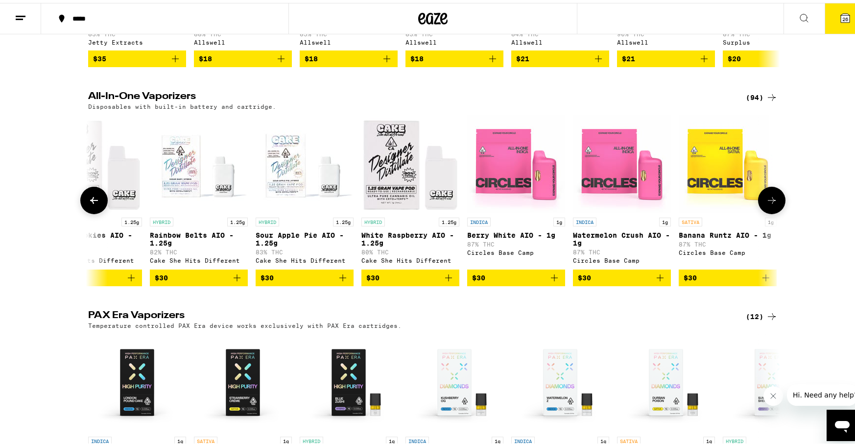
scroll to position [0, 2913]
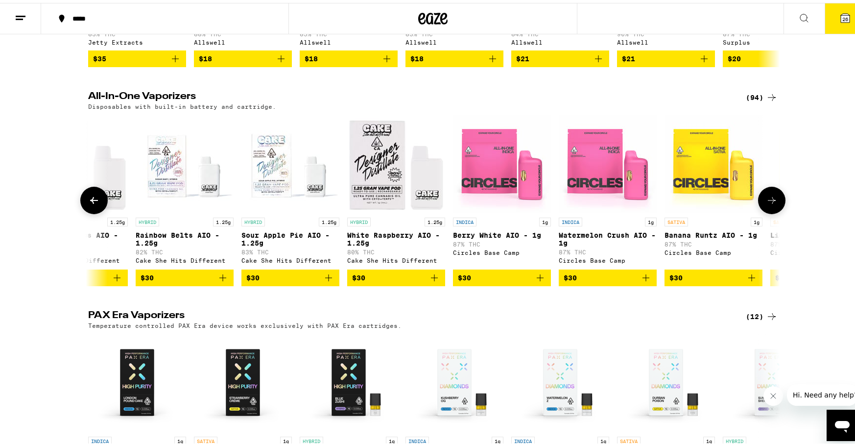
click at [769, 203] on icon at bounding box center [772, 197] width 12 height 12
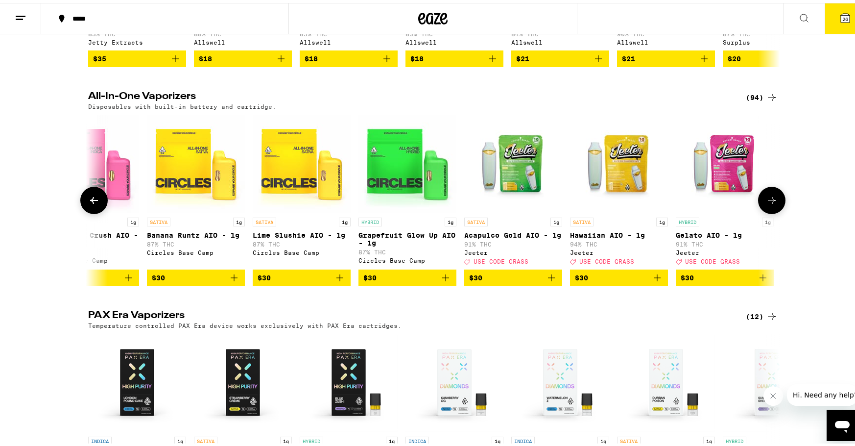
scroll to position [0, 3496]
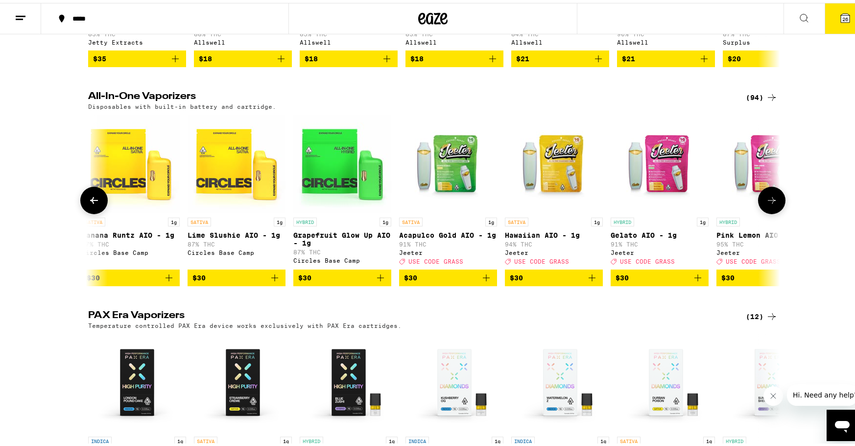
click at [769, 203] on icon at bounding box center [772, 197] width 12 height 12
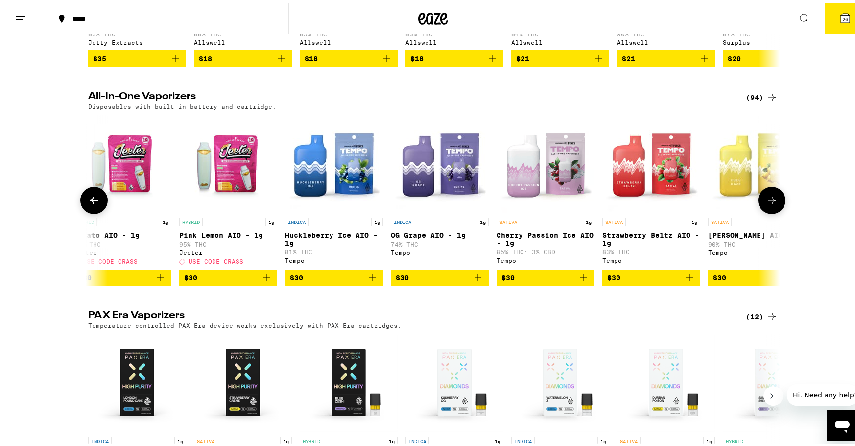
scroll to position [0, 4079]
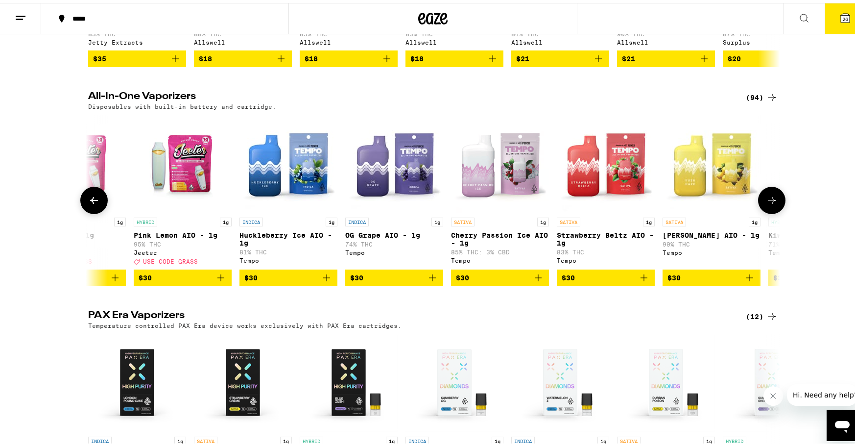
click at [769, 201] on icon at bounding box center [772, 197] width 8 height 7
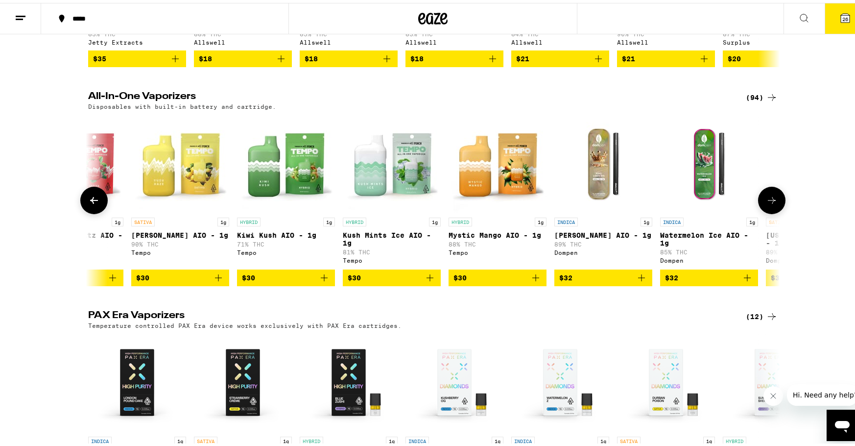
scroll to position [0, 4662]
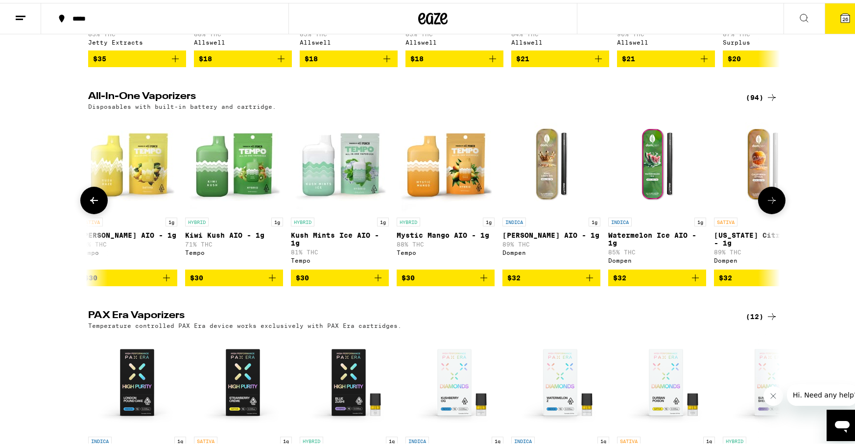
click at [478, 281] on icon "Add to bag" at bounding box center [484, 275] width 12 height 12
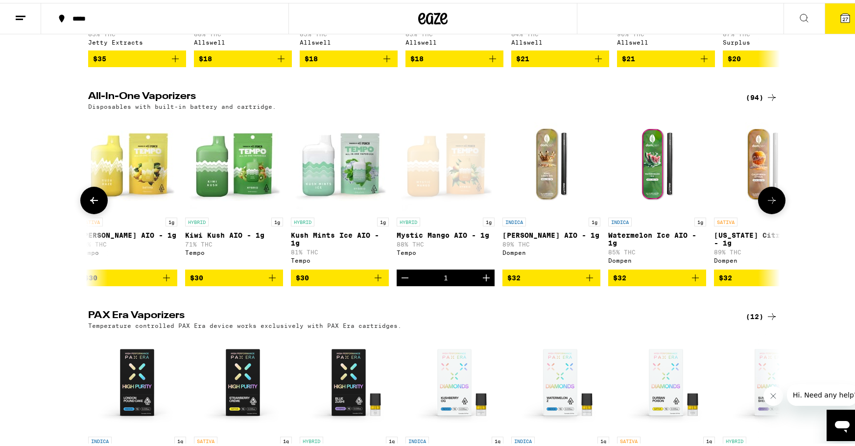
click at [769, 203] on icon at bounding box center [772, 197] width 12 height 12
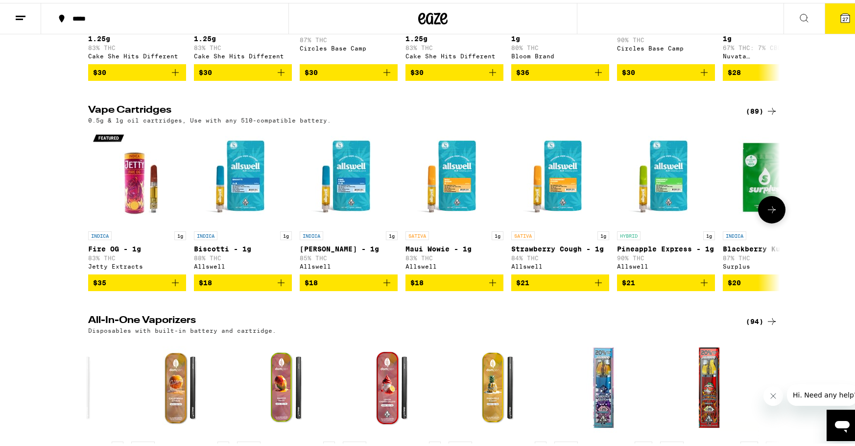
scroll to position [0, 0]
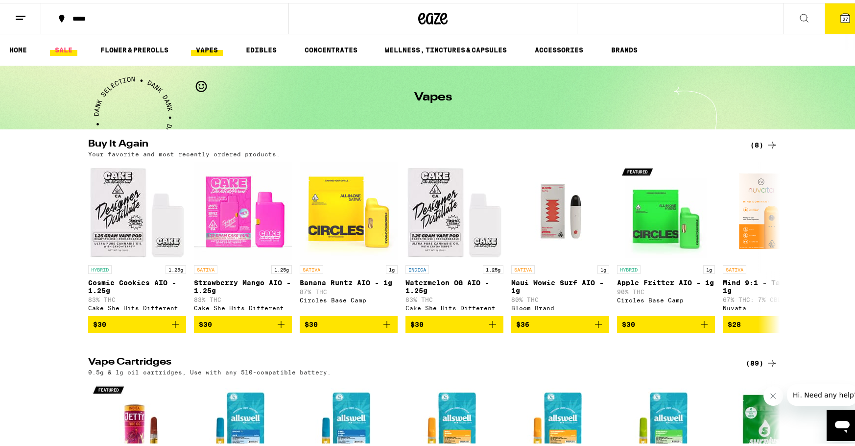
click at [69, 47] on link "SALE" at bounding box center [63, 47] width 27 height 12
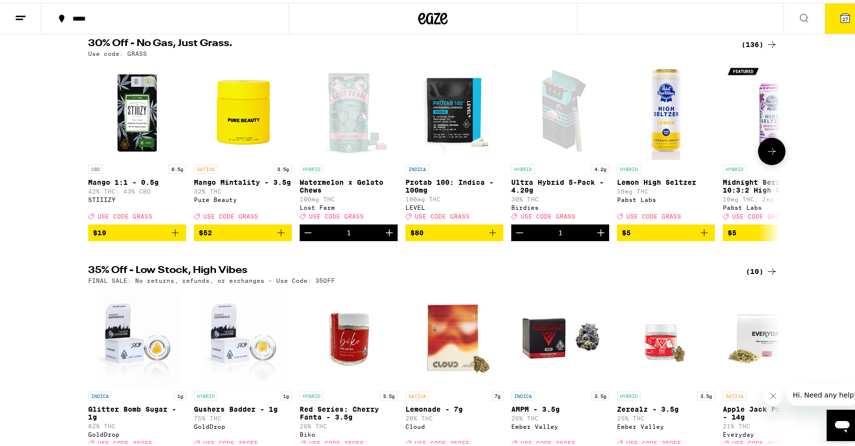
scroll to position [117, 0]
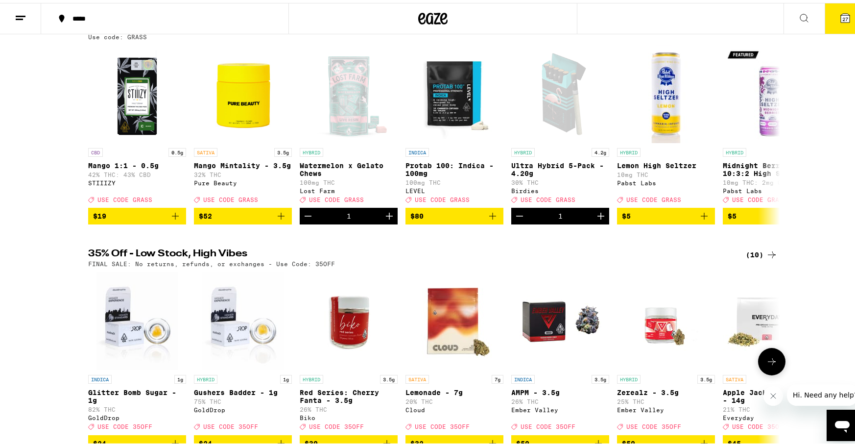
click at [767, 364] on icon at bounding box center [772, 358] width 12 height 12
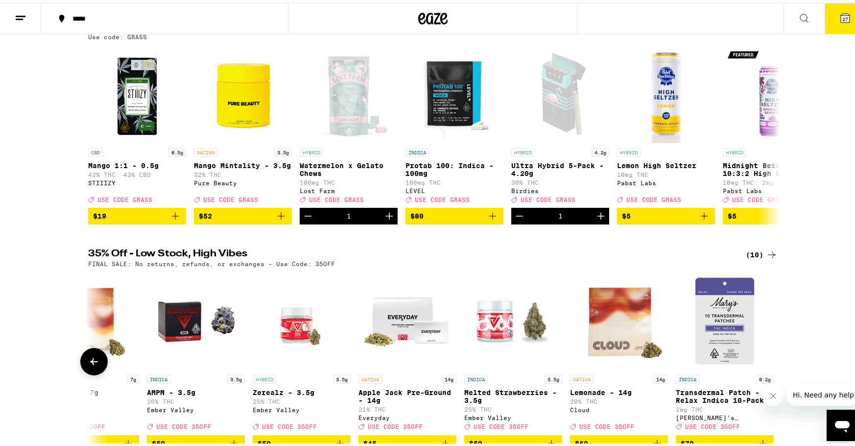
scroll to position [0, 368]
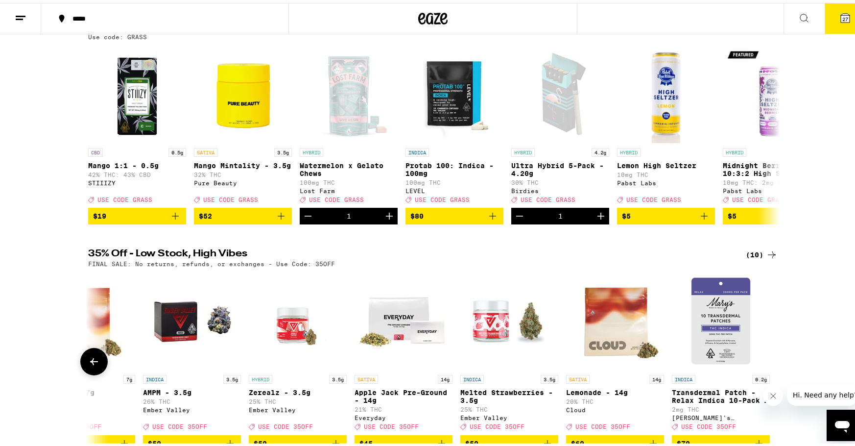
click at [767, 372] on div at bounding box center [771, 358] width 27 height 27
click at [88, 364] on icon at bounding box center [94, 358] width 12 height 12
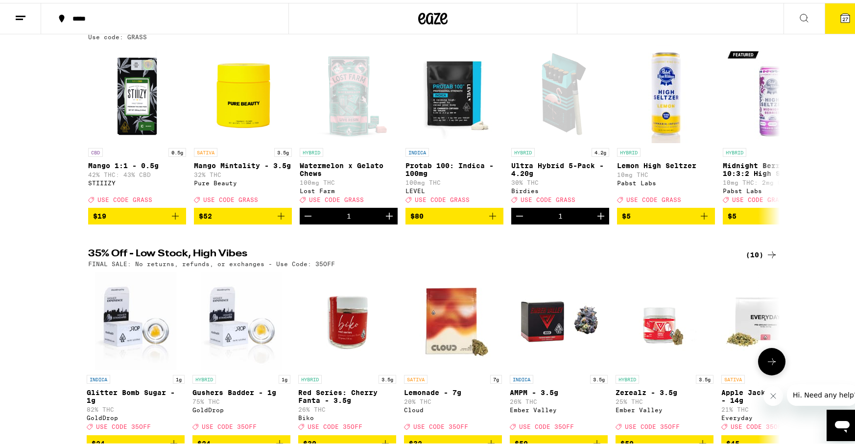
scroll to position [0, 0]
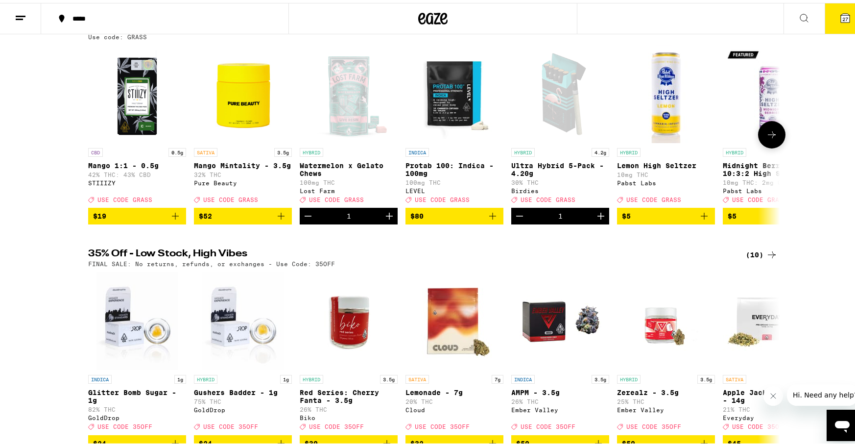
click at [766, 138] on icon at bounding box center [772, 132] width 12 height 12
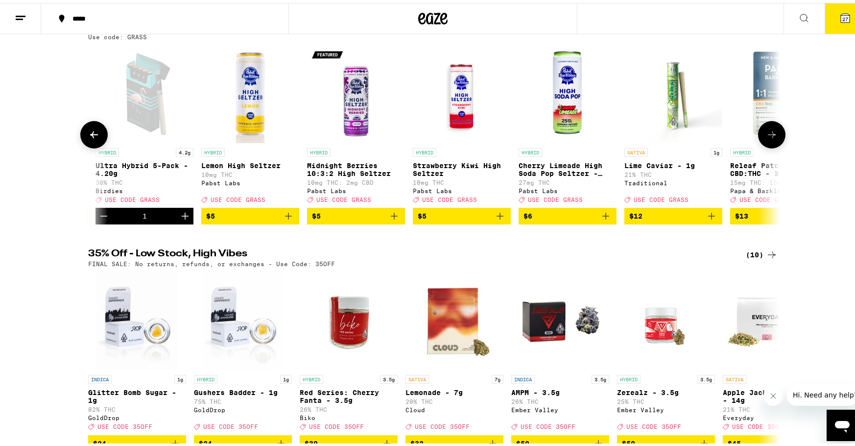
click at [766, 138] on icon at bounding box center [772, 132] width 12 height 12
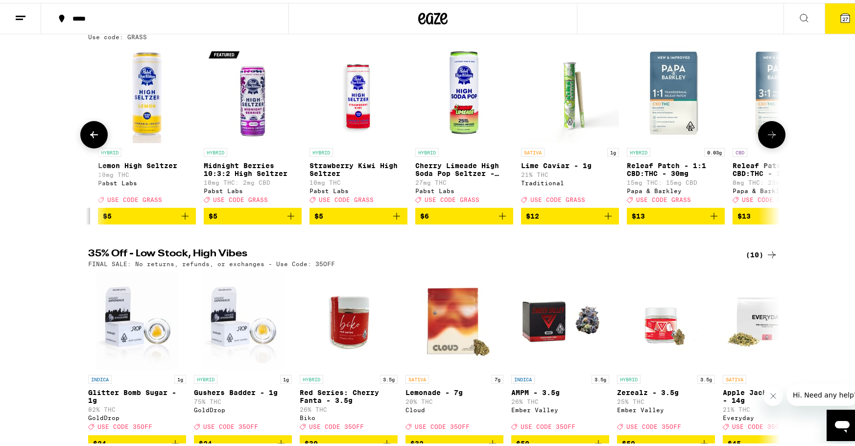
click at [766, 138] on icon at bounding box center [772, 132] width 12 height 12
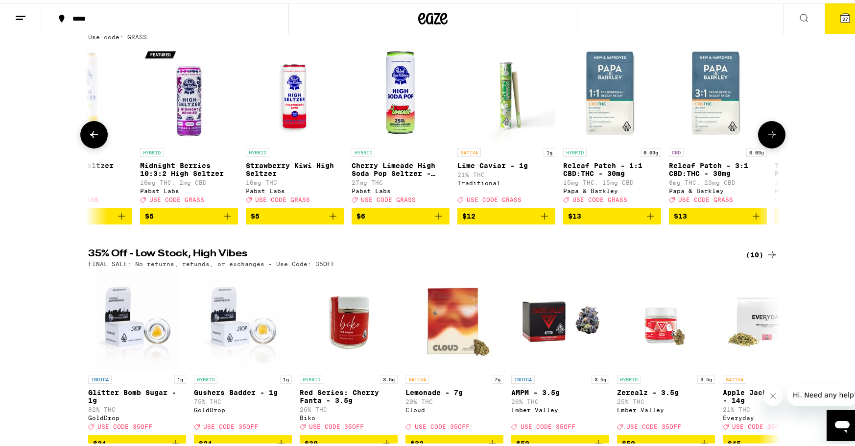
click at [766, 138] on icon at bounding box center [772, 132] width 12 height 12
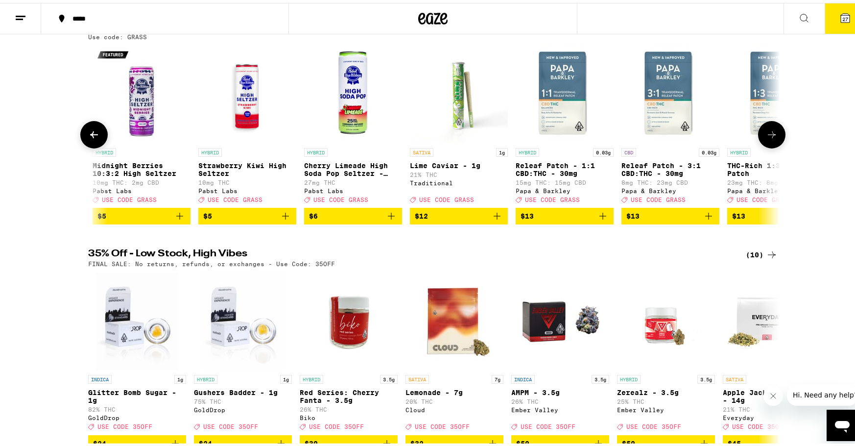
click at [766, 138] on icon at bounding box center [772, 132] width 12 height 12
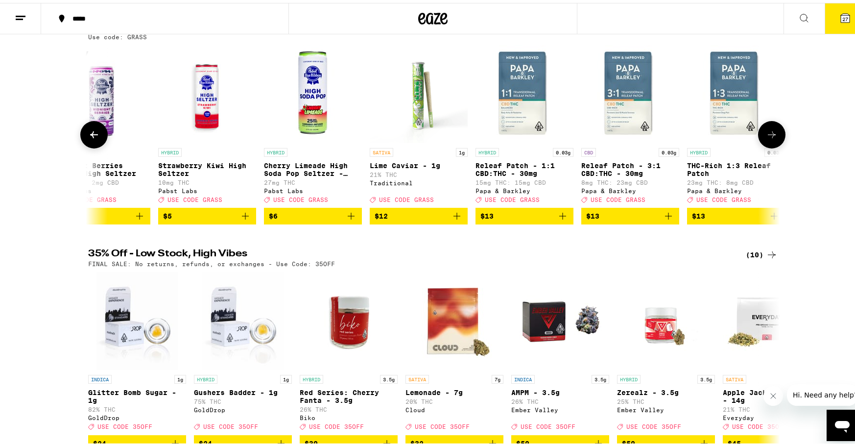
click at [766, 138] on icon at bounding box center [772, 132] width 12 height 12
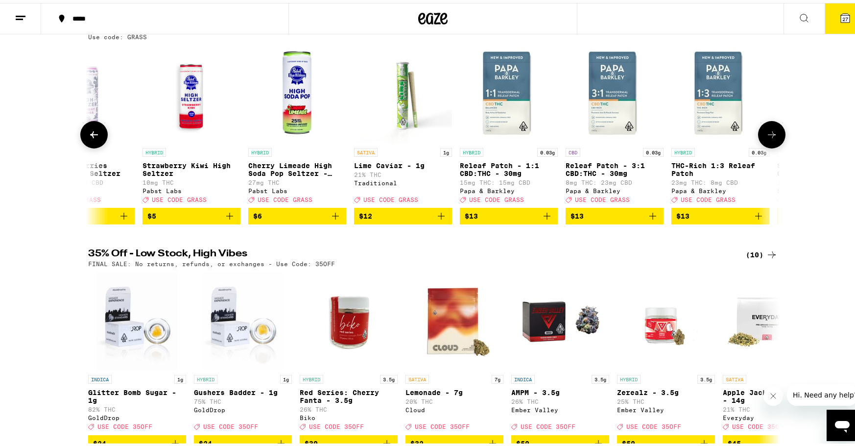
click at [766, 138] on icon at bounding box center [772, 132] width 12 height 12
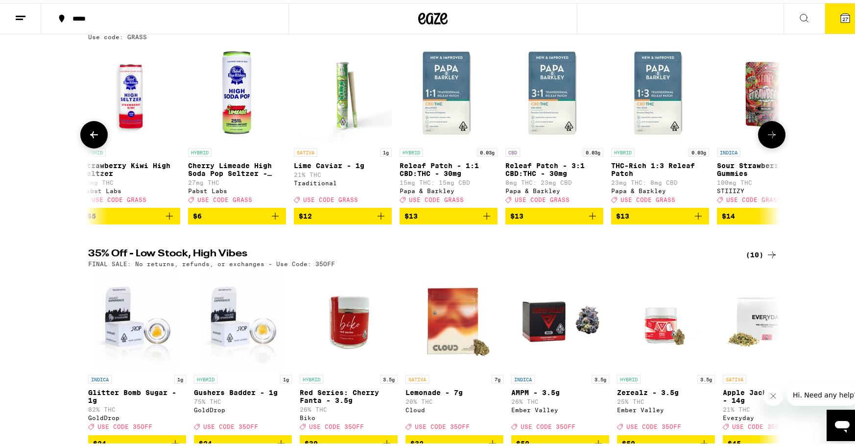
click at [766, 138] on icon at bounding box center [772, 132] width 12 height 12
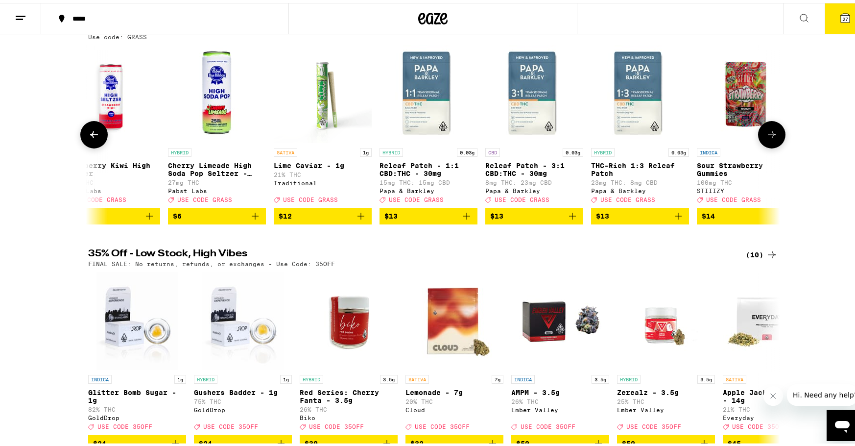
click at [766, 138] on icon at bounding box center [772, 132] width 12 height 12
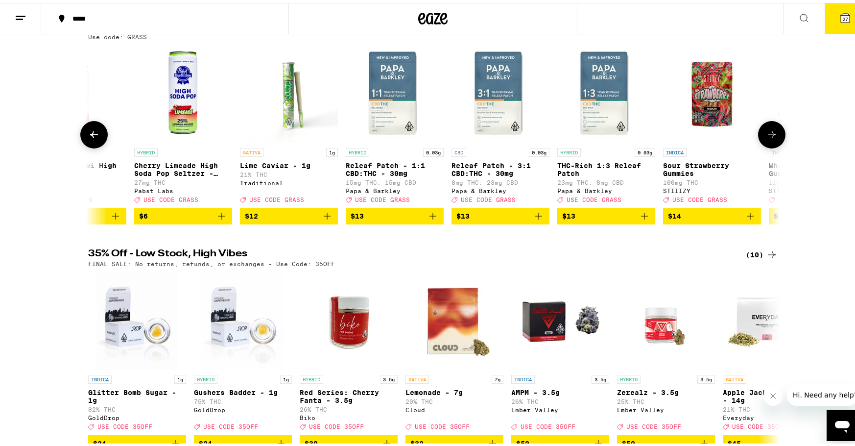
click at [766, 138] on icon at bounding box center [772, 132] width 12 height 12
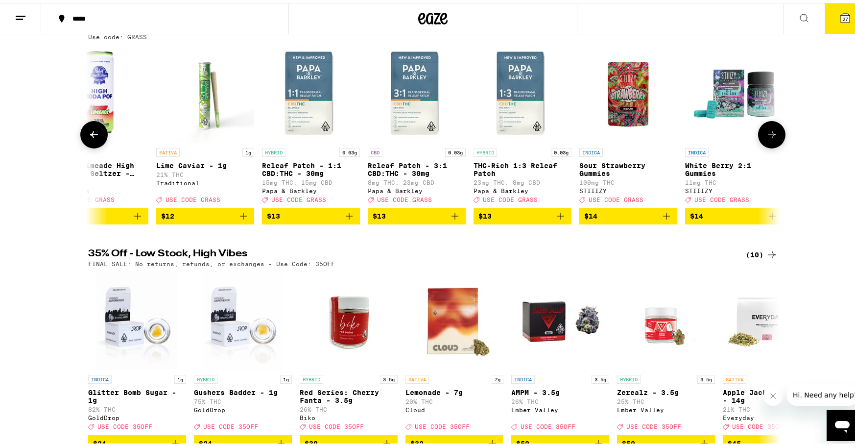
click at [766, 138] on icon at bounding box center [772, 132] width 12 height 12
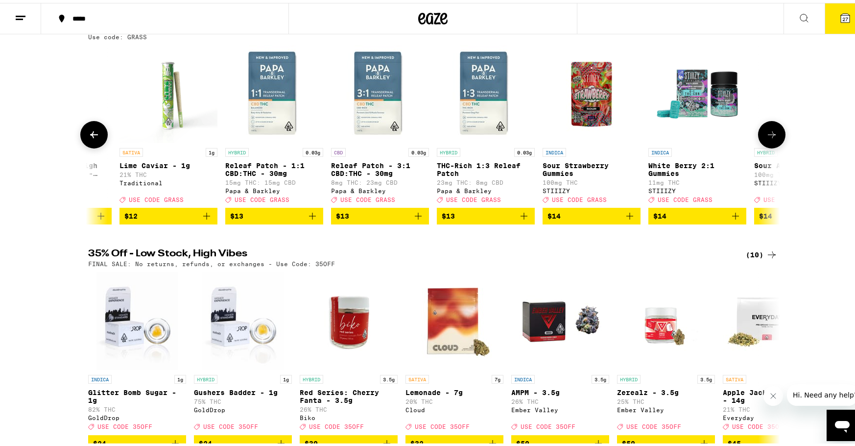
click at [766, 138] on icon at bounding box center [772, 132] width 12 height 12
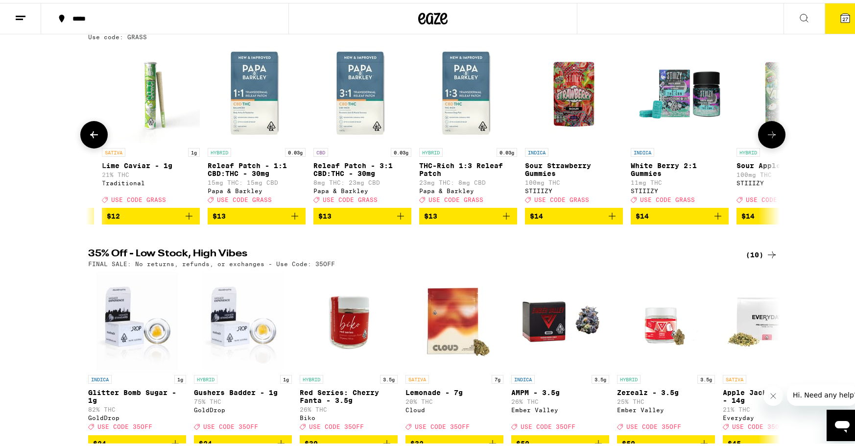
click at [766, 138] on icon at bounding box center [772, 132] width 12 height 12
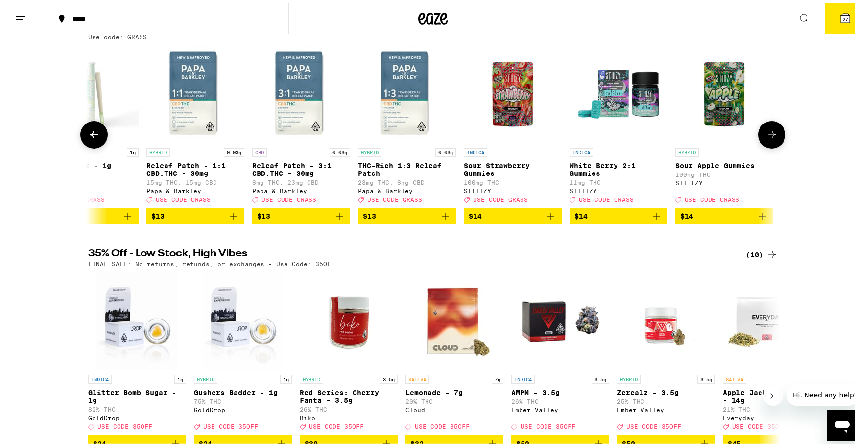
click at [766, 138] on icon at bounding box center [772, 132] width 12 height 12
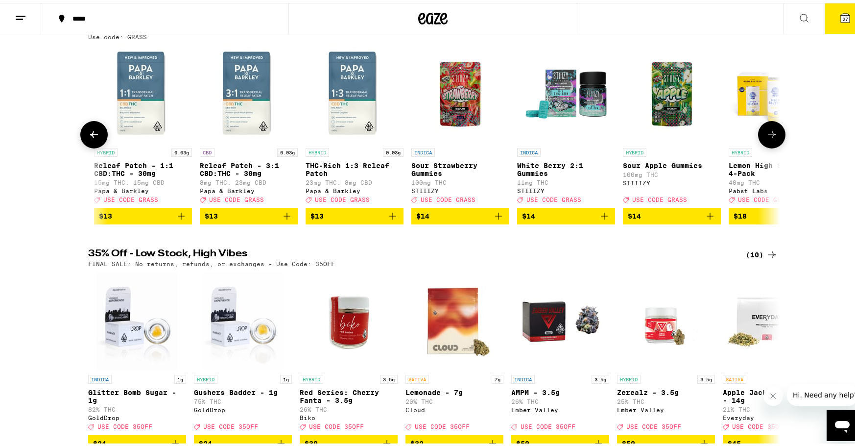
click at [766, 138] on icon at bounding box center [772, 132] width 12 height 12
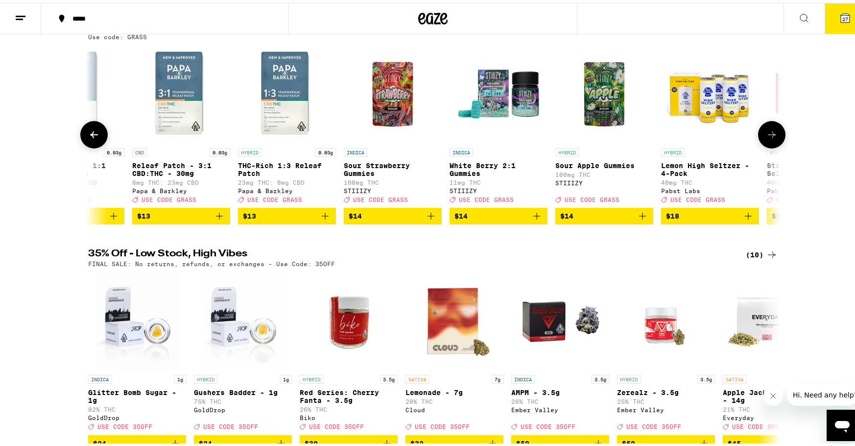
click at [766, 138] on icon at bounding box center [772, 132] width 12 height 12
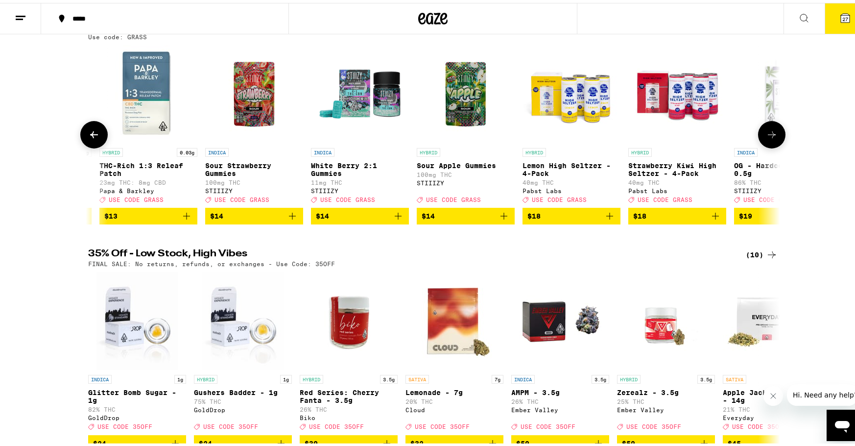
click at [766, 138] on icon at bounding box center [772, 132] width 12 height 12
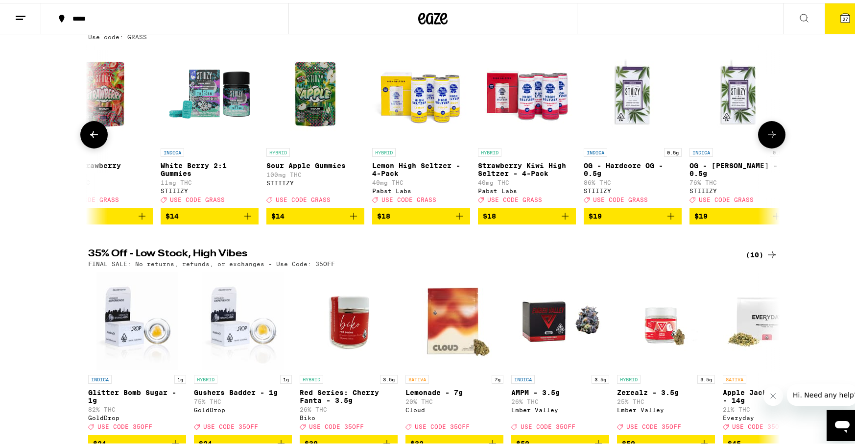
click at [766, 138] on icon at bounding box center [772, 132] width 12 height 12
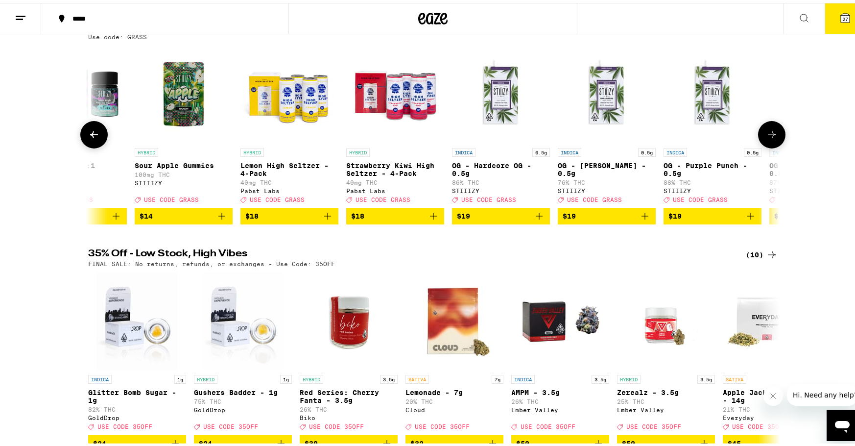
click at [766, 138] on icon at bounding box center [772, 132] width 12 height 12
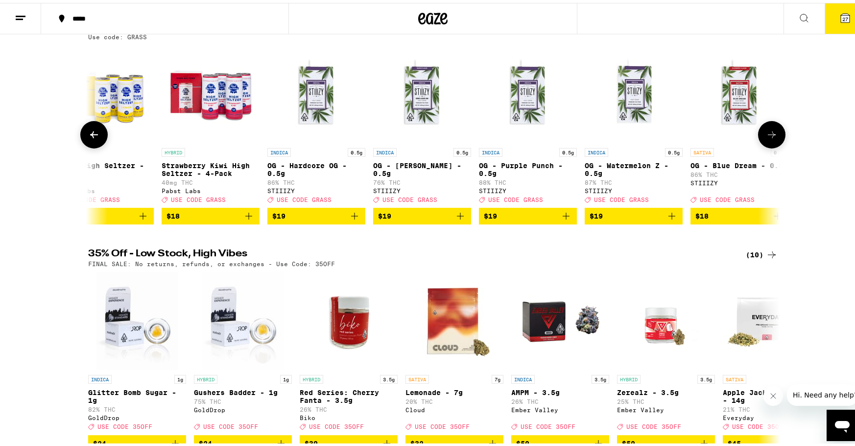
click at [766, 138] on icon at bounding box center [772, 132] width 12 height 12
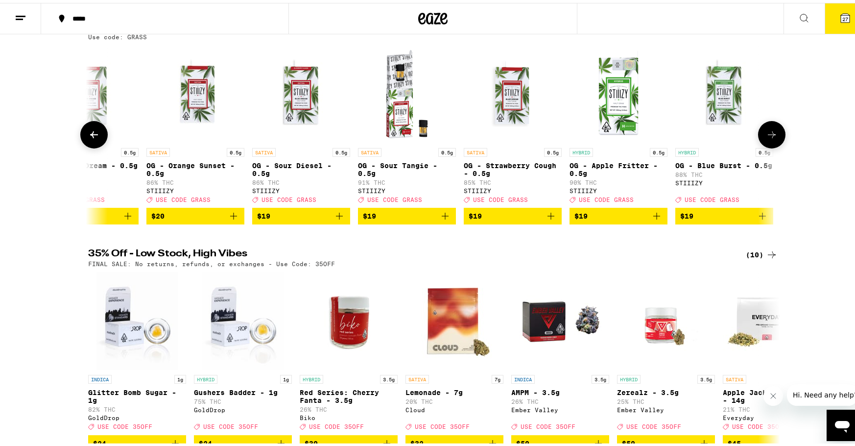
click at [766, 138] on icon at bounding box center [772, 132] width 12 height 12
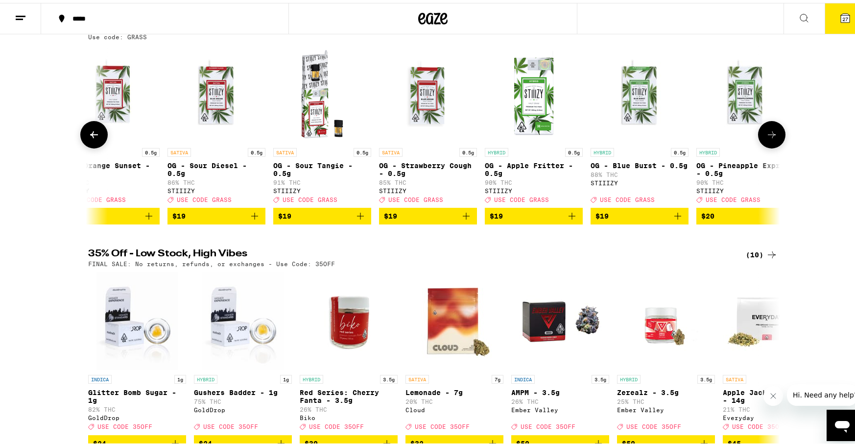
click at [766, 138] on icon at bounding box center [772, 132] width 12 height 12
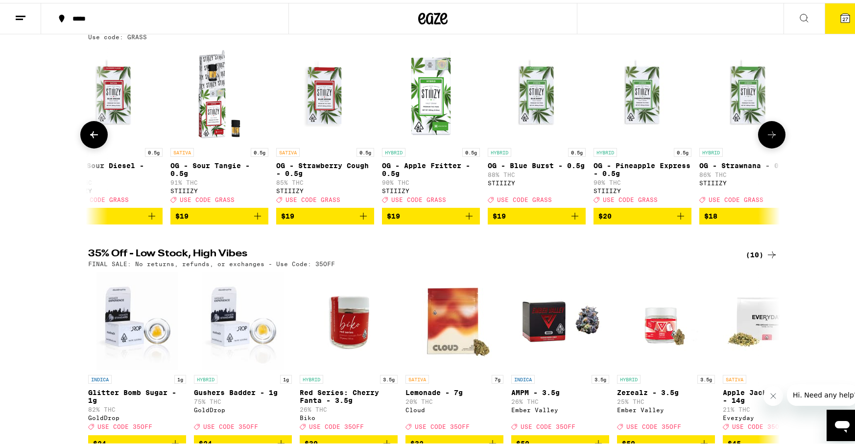
click at [766, 138] on icon at bounding box center [772, 132] width 12 height 12
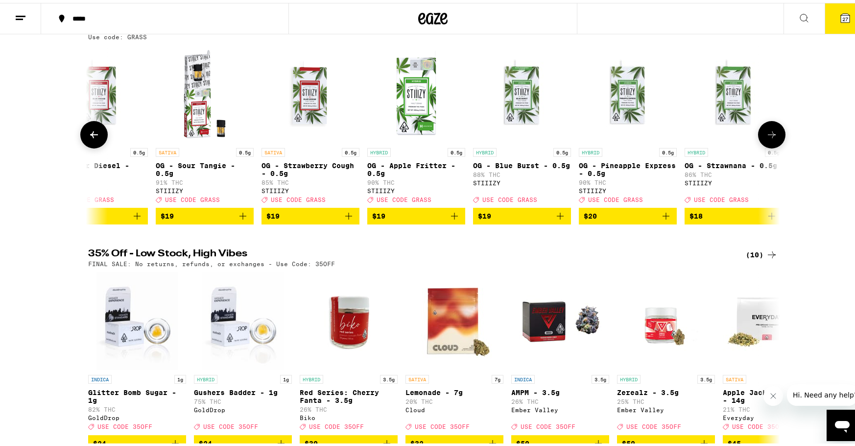
click at [766, 138] on icon at bounding box center [772, 132] width 12 height 12
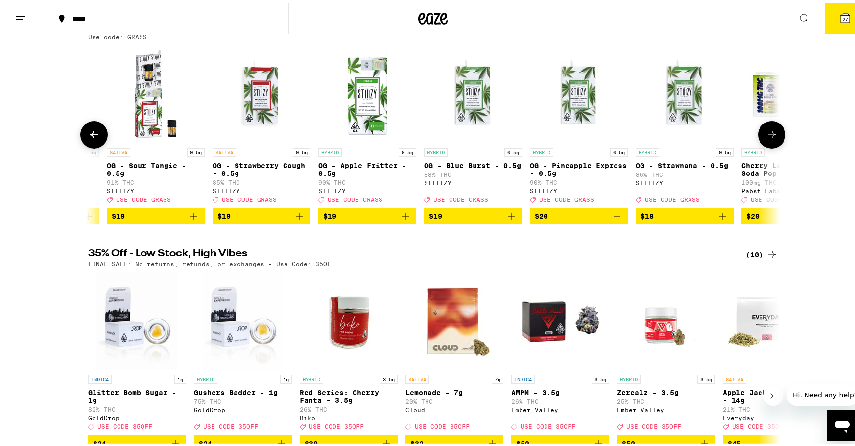
click at [766, 138] on icon at bounding box center [772, 132] width 12 height 12
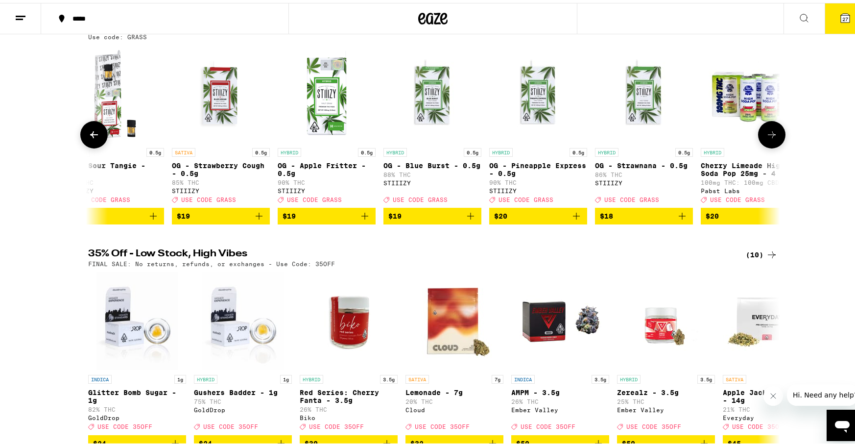
click at [766, 138] on icon at bounding box center [772, 132] width 12 height 12
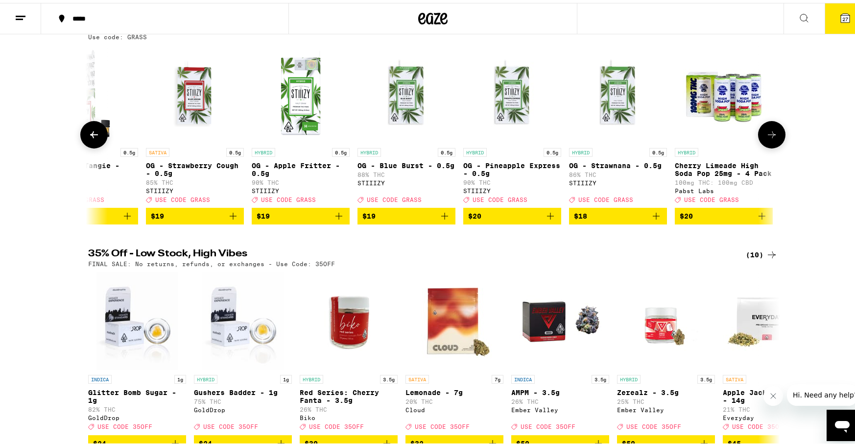
click at [766, 138] on icon at bounding box center [772, 132] width 12 height 12
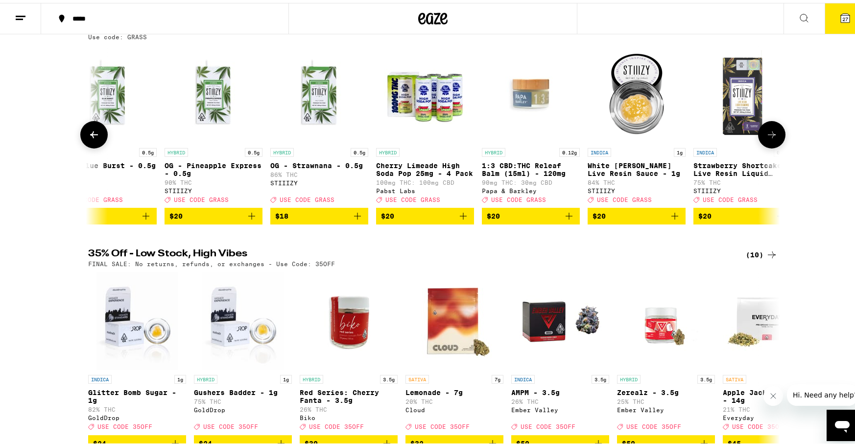
click at [766, 138] on icon at bounding box center [772, 132] width 12 height 12
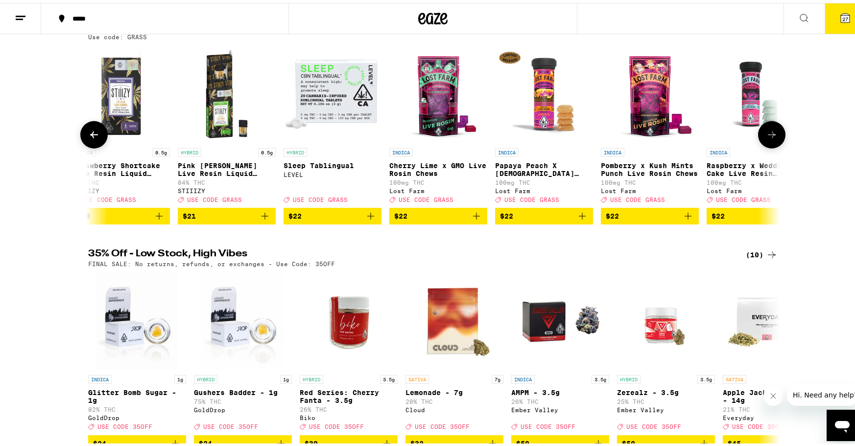
click at [766, 138] on icon at bounding box center [772, 132] width 12 height 12
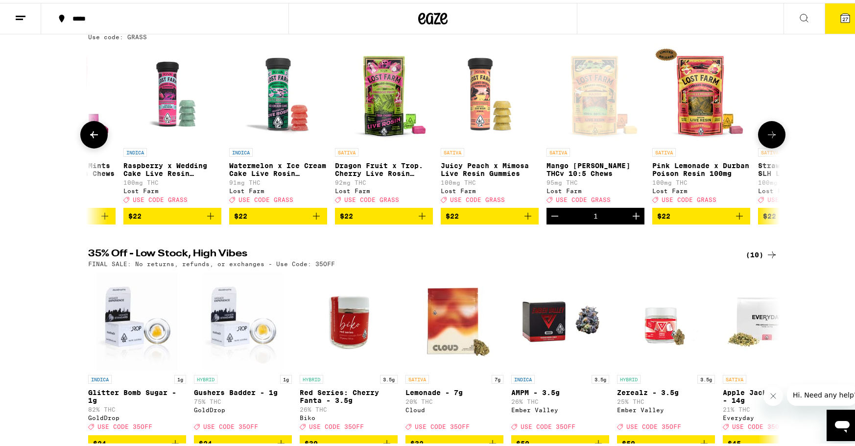
click at [766, 138] on icon at bounding box center [772, 132] width 12 height 12
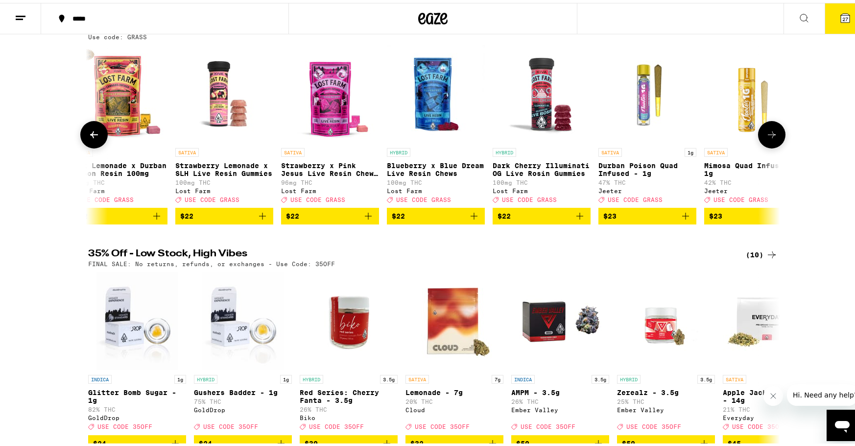
click at [766, 138] on icon at bounding box center [772, 132] width 12 height 12
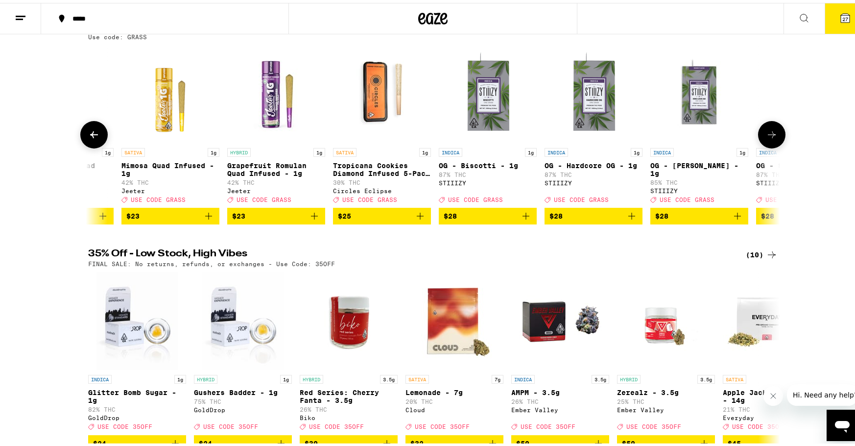
click at [766, 138] on icon at bounding box center [772, 132] width 12 height 12
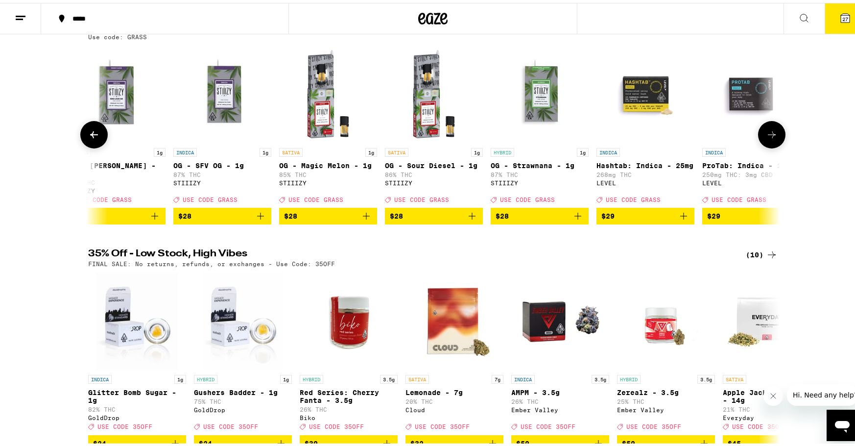
click at [766, 137] on icon at bounding box center [772, 132] width 12 height 12
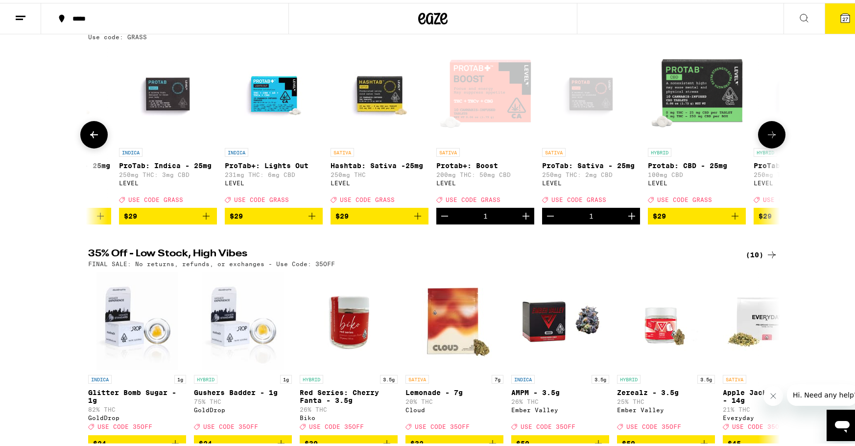
click at [766, 137] on icon at bounding box center [772, 132] width 12 height 12
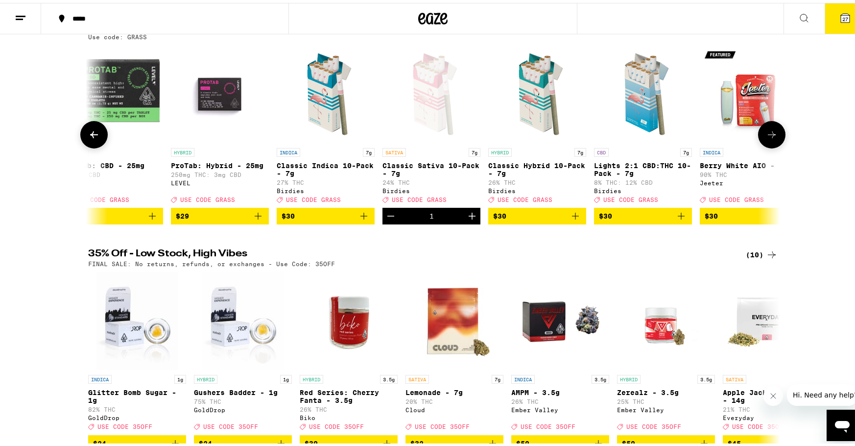
click at [766, 137] on icon at bounding box center [772, 132] width 12 height 12
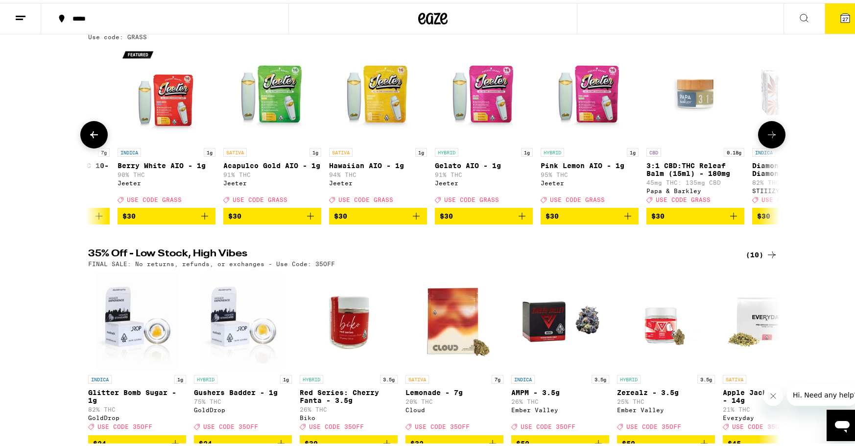
scroll to position [0, 7691]
click at [766, 138] on icon at bounding box center [772, 132] width 12 height 12
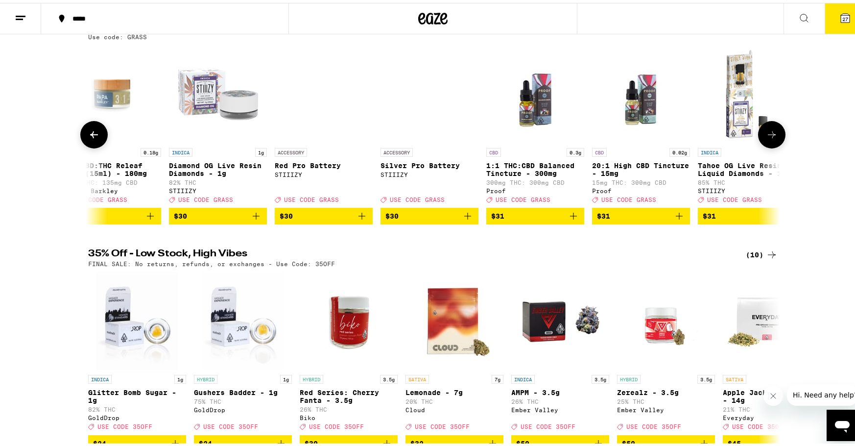
click at [766, 138] on icon at bounding box center [772, 132] width 12 height 12
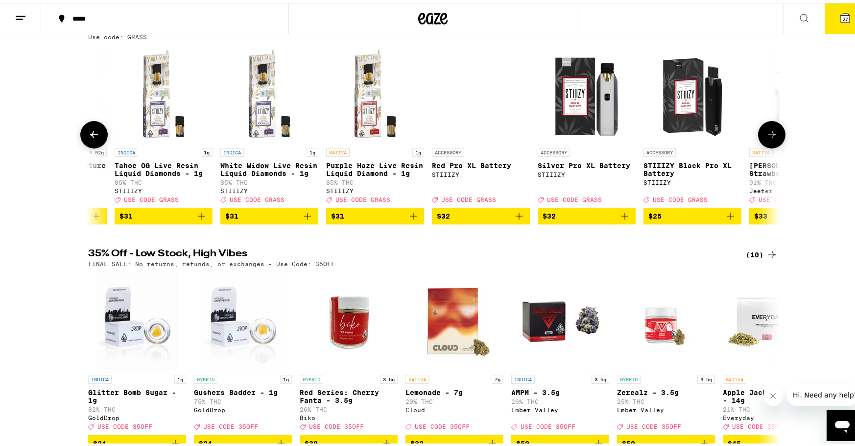
click at [766, 138] on icon at bounding box center [772, 132] width 12 height 12
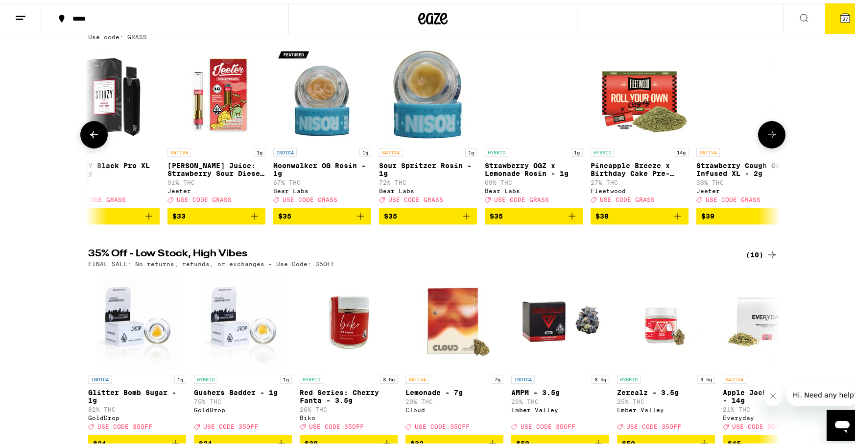
scroll to position [0, 9439]
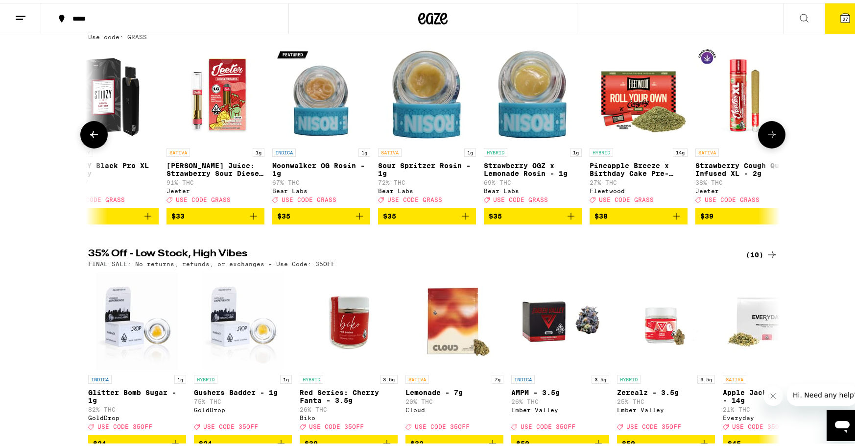
click at [88, 138] on icon at bounding box center [94, 132] width 12 height 12
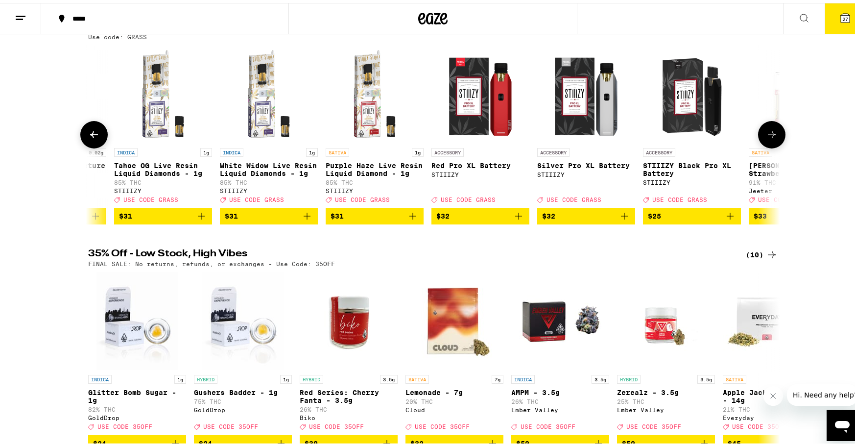
scroll to position [0, 8856]
click at [768, 138] on icon at bounding box center [772, 132] width 12 height 12
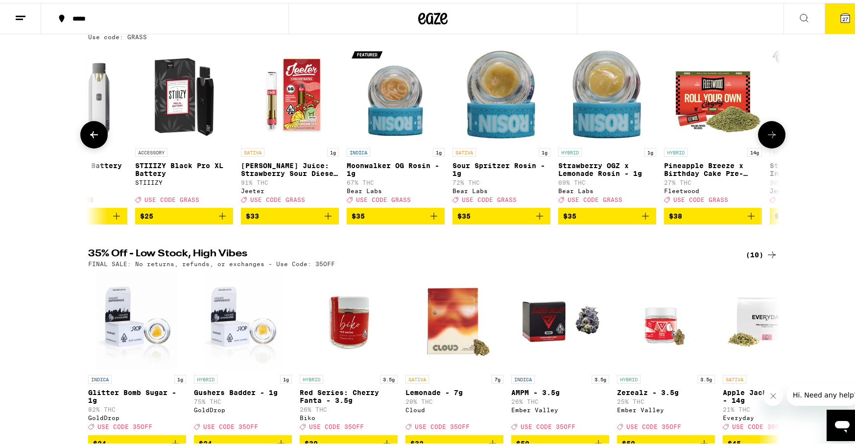
click at [768, 138] on icon at bounding box center [772, 132] width 12 height 12
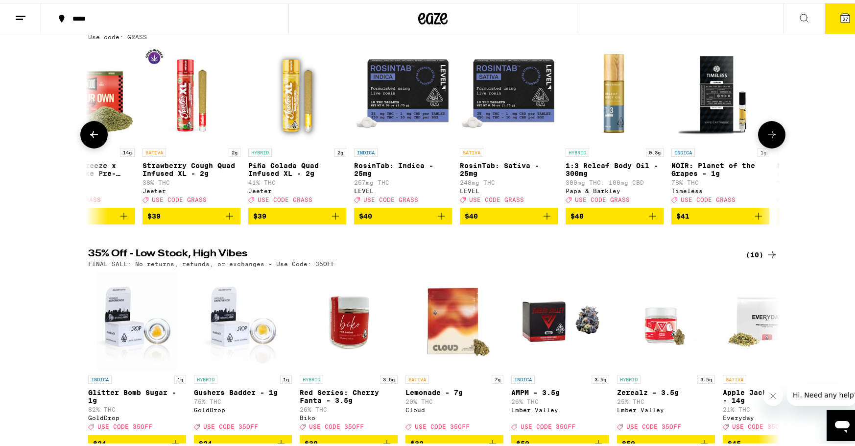
click at [768, 138] on icon at bounding box center [772, 132] width 12 height 12
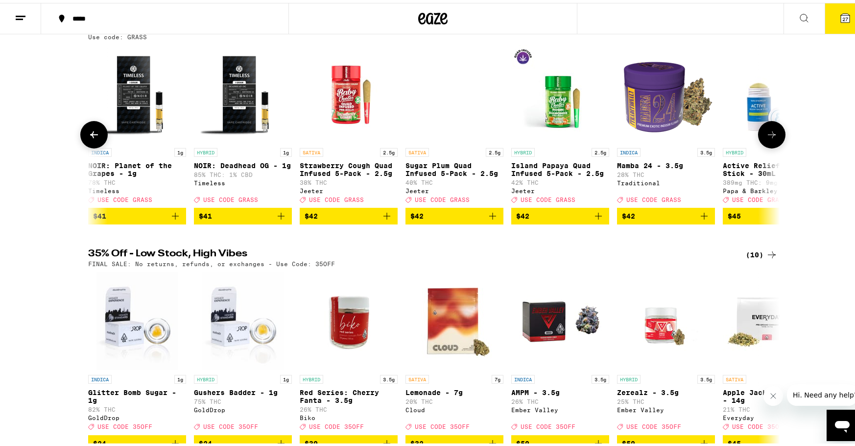
click at [768, 138] on icon at bounding box center [772, 132] width 12 height 12
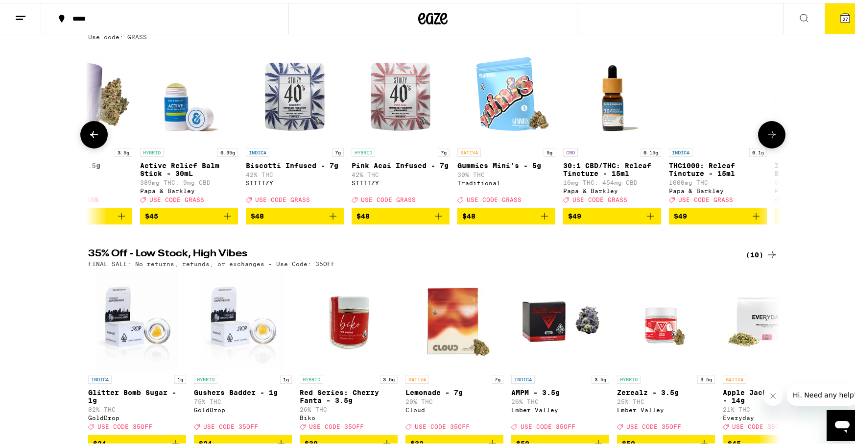
click at [768, 138] on icon at bounding box center [772, 132] width 12 height 12
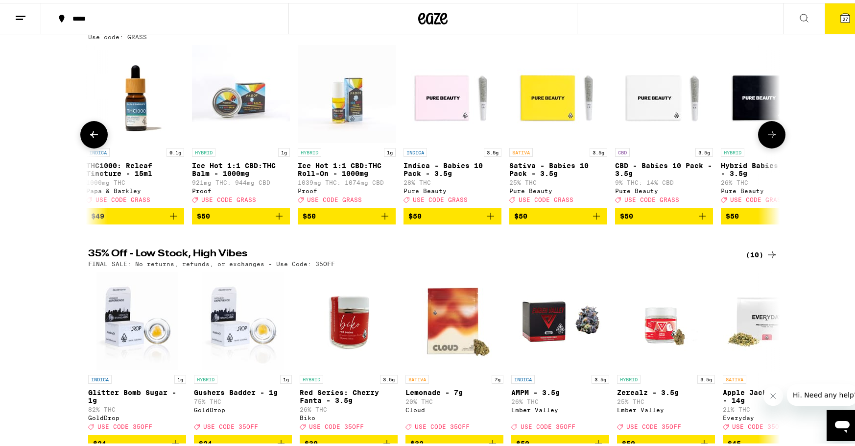
click at [768, 138] on icon at bounding box center [772, 132] width 12 height 12
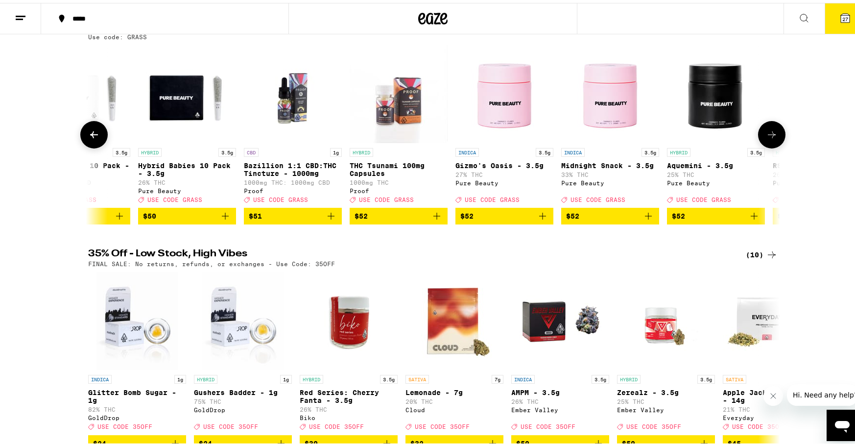
click at [768, 138] on icon at bounding box center [772, 132] width 12 height 12
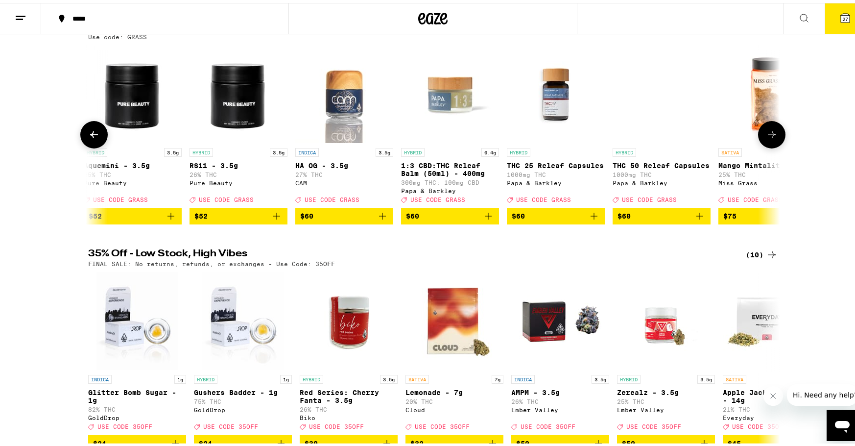
click at [768, 138] on icon at bounding box center [772, 132] width 12 height 12
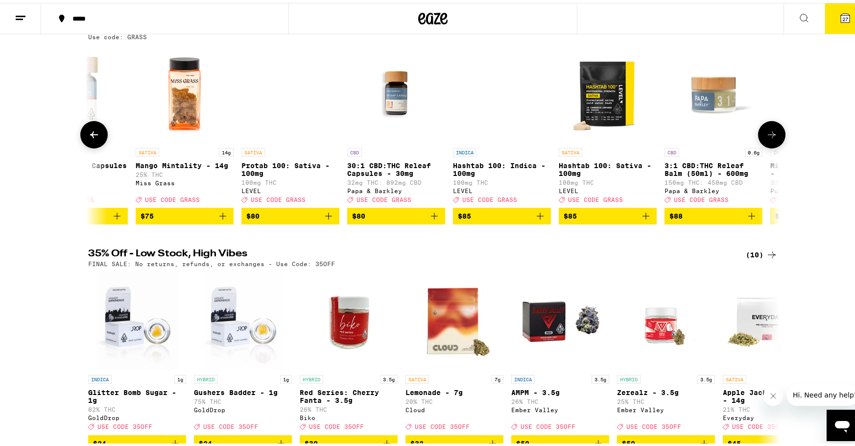
click at [768, 138] on icon at bounding box center [772, 132] width 12 height 12
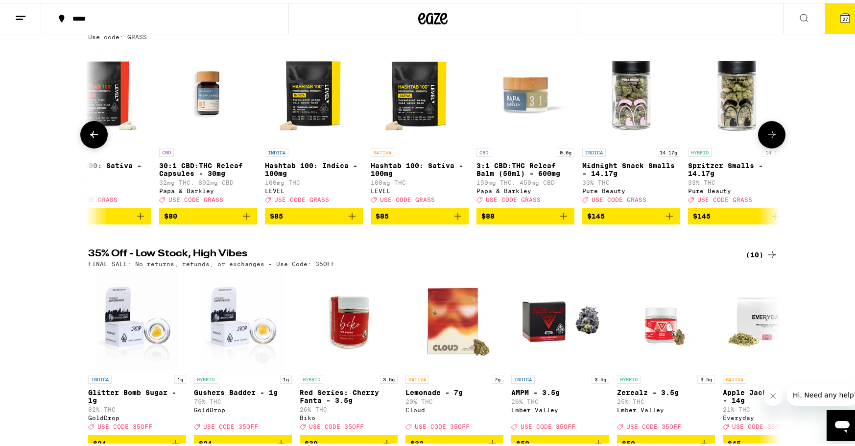
scroll to position [0, 13692]
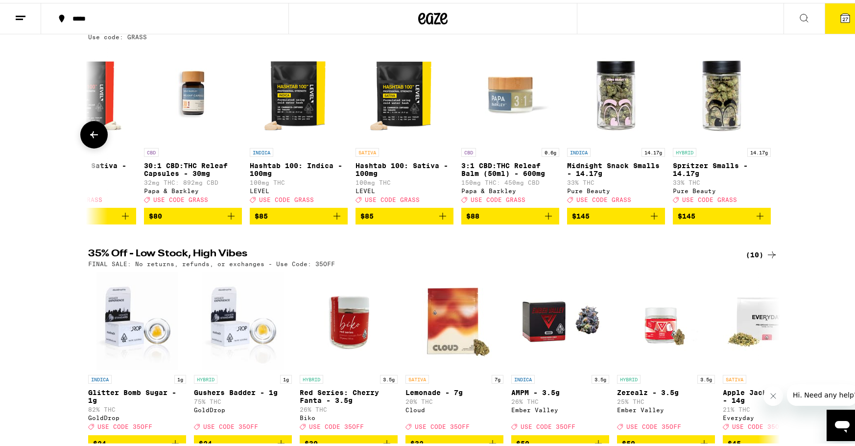
click at [94, 143] on button at bounding box center [93, 131] width 27 height 27
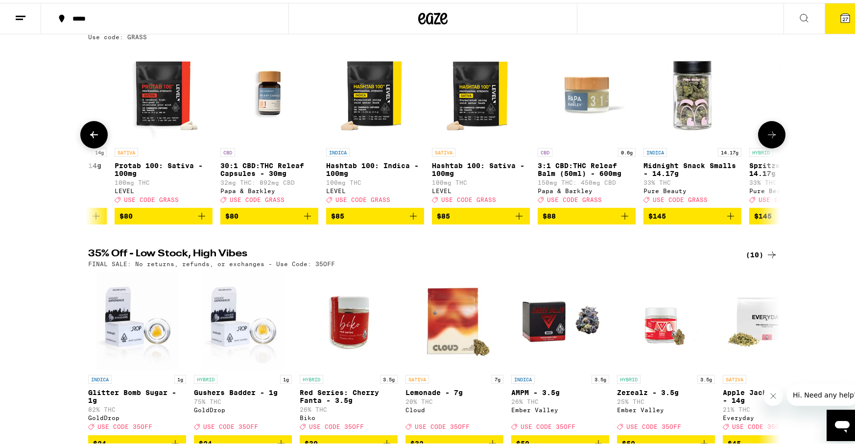
click at [94, 142] on button at bounding box center [93, 131] width 27 height 27
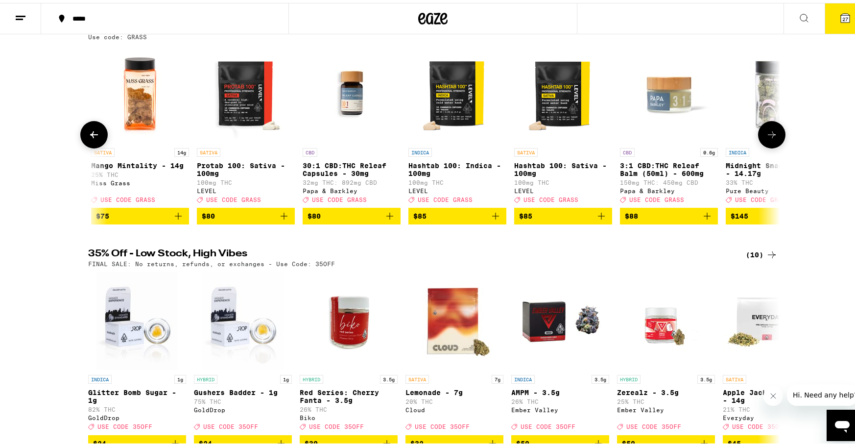
click at [94, 138] on icon at bounding box center [94, 132] width 12 height 12
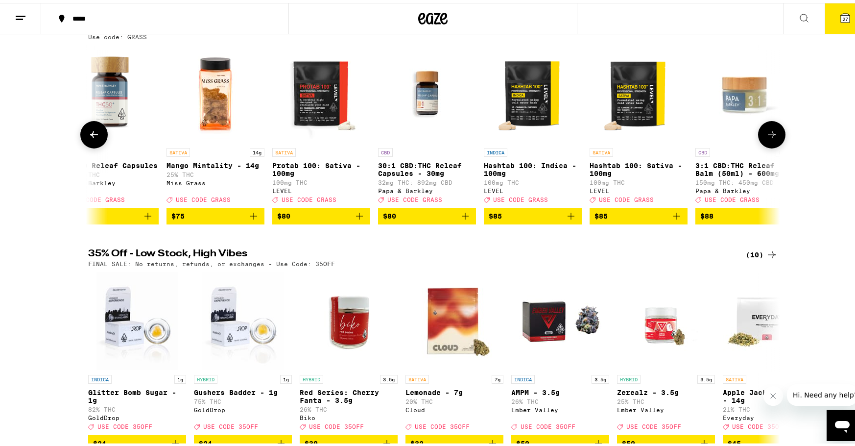
click at [94, 138] on icon at bounding box center [94, 132] width 12 height 12
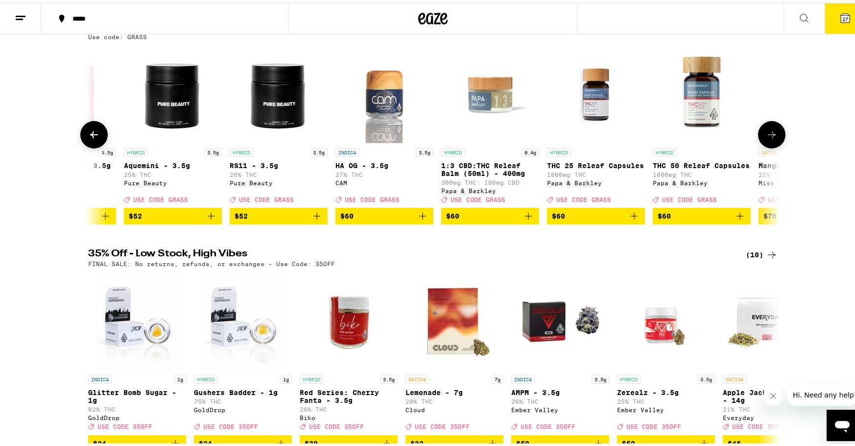
scroll to position [0, 12861]
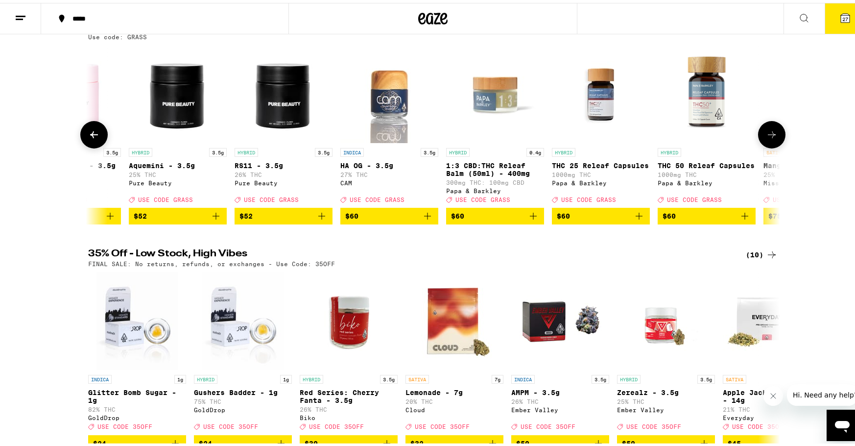
click at [77, 155] on div "INDICA 3.5g Midnight Snack - 3.5g 33% THC Pure Beauty Deal Created with Sketch.…" at bounding box center [72, 172] width 98 height 55
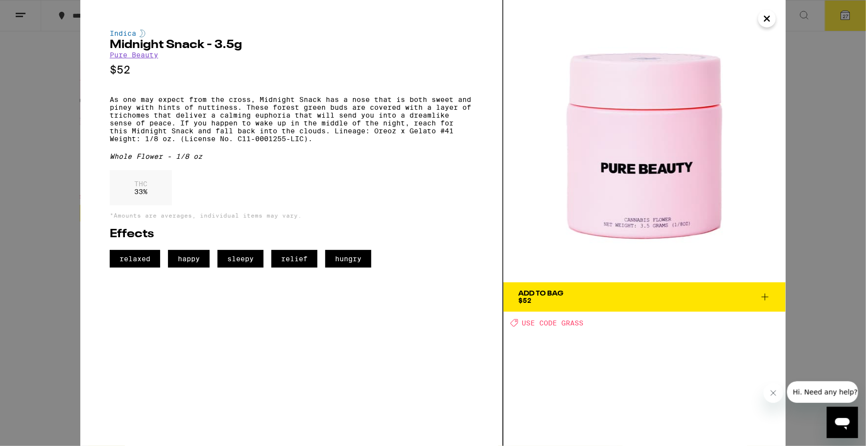
click at [761, 18] on icon "Close" at bounding box center [767, 18] width 12 height 15
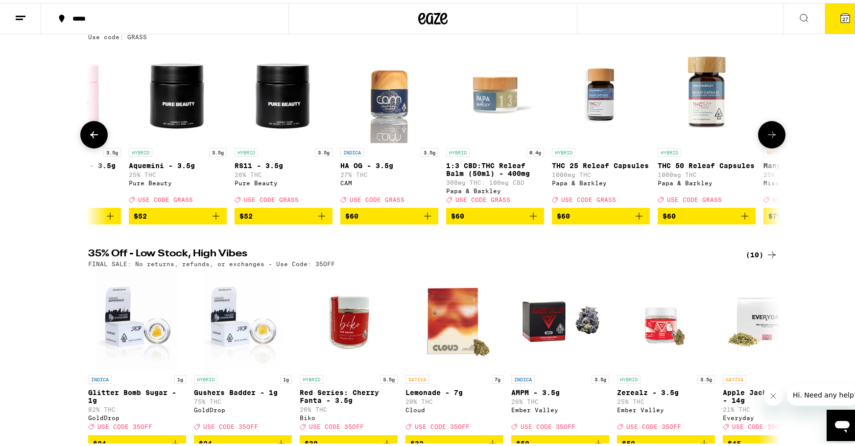
click at [88, 138] on icon at bounding box center [94, 132] width 12 height 12
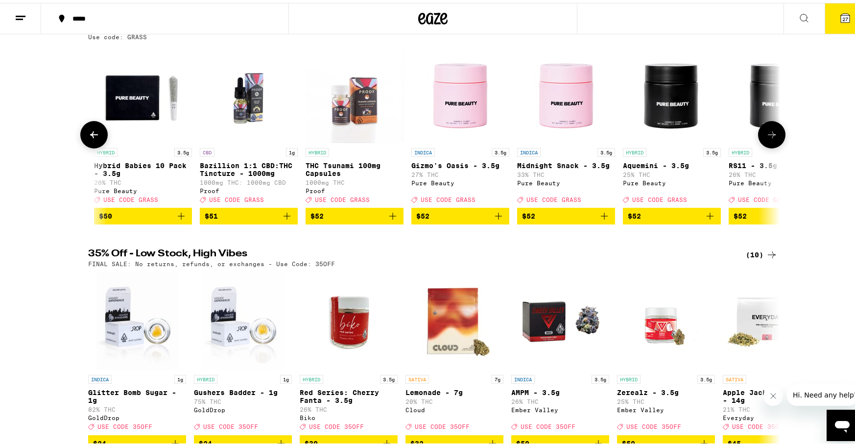
click at [88, 138] on icon at bounding box center [94, 132] width 12 height 12
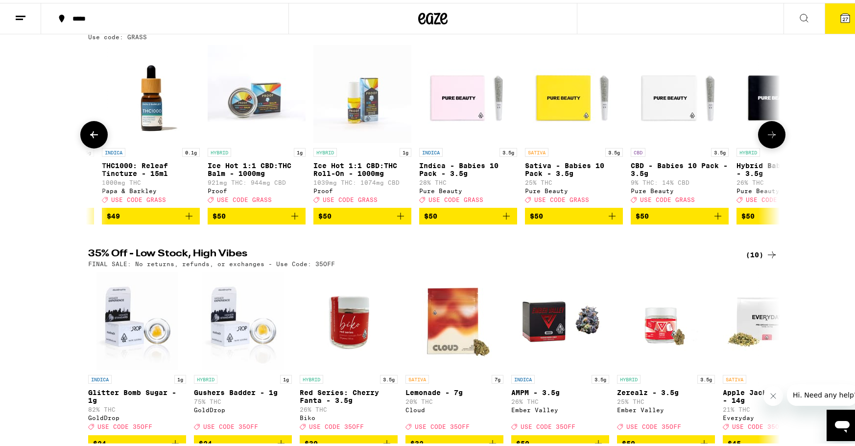
click at [88, 138] on icon at bounding box center [94, 132] width 12 height 12
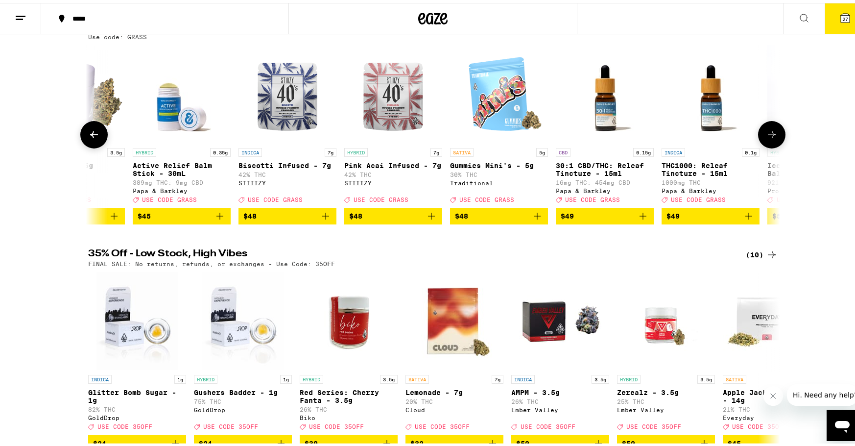
click at [88, 138] on icon at bounding box center [94, 132] width 12 height 12
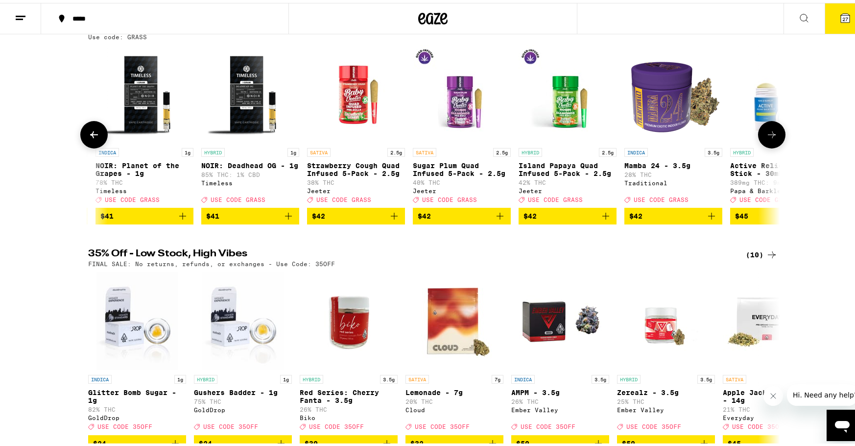
click at [88, 138] on icon at bounding box center [94, 132] width 12 height 12
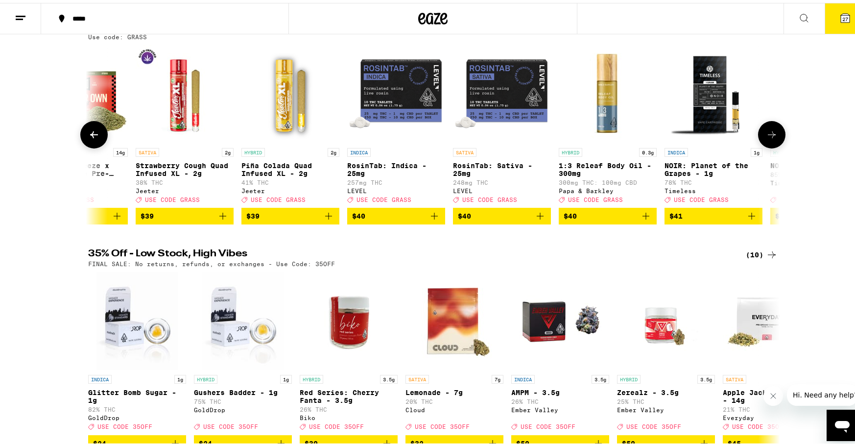
click at [88, 138] on icon at bounding box center [94, 132] width 12 height 12
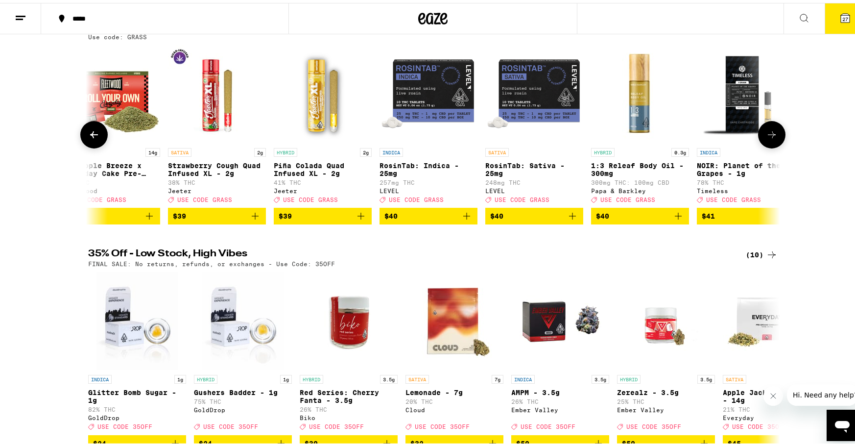
click at [88, 138] on icon at bounding box center [94, 132] width 12 height 12
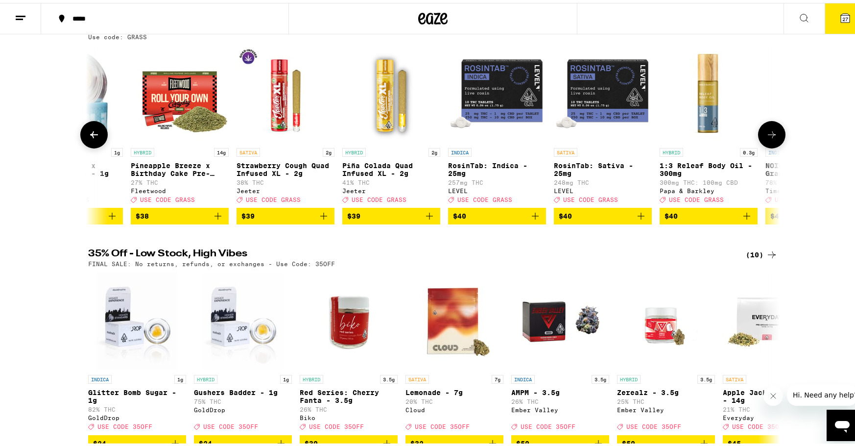
click at [88, 138] on icon at bounding box center [94, 132] width 12 height 12
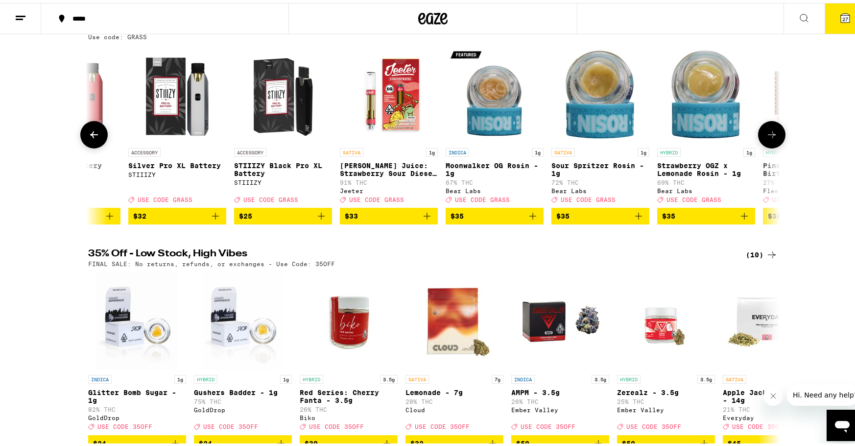
click at [88, 138] on icon at bounding box center [94, 132] width 12 height 12
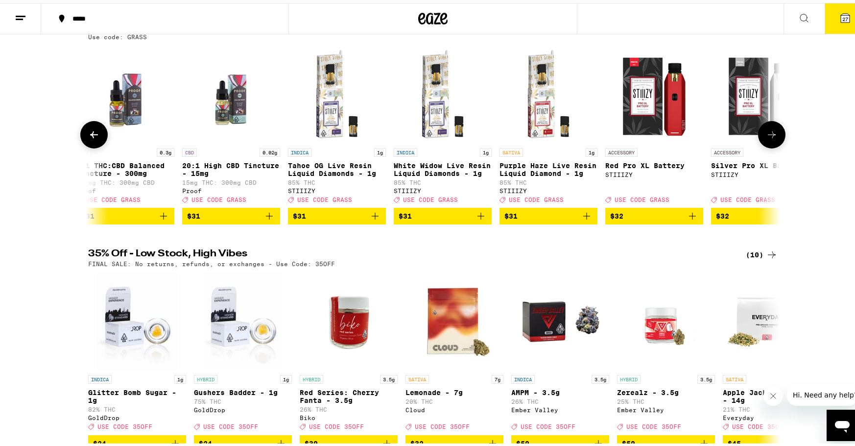
click at [88, 138] on icon at bounding box center [94, 132] width 12 height 12
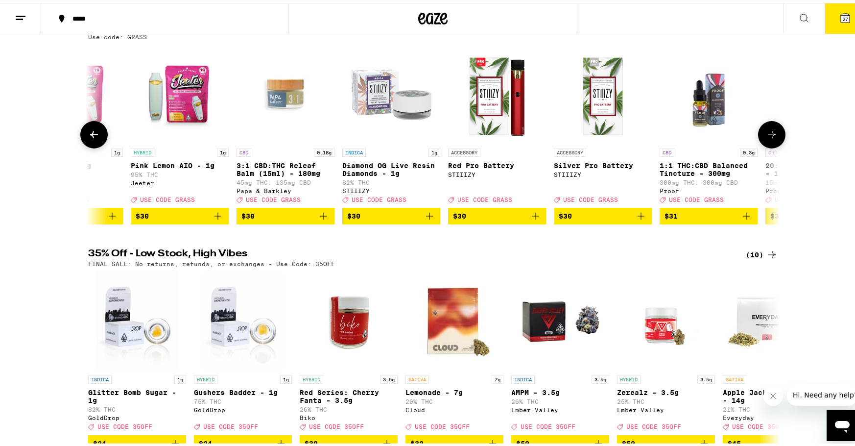
click at [88, 138] on icon at bounding box center [94, 132] width 12 height 12
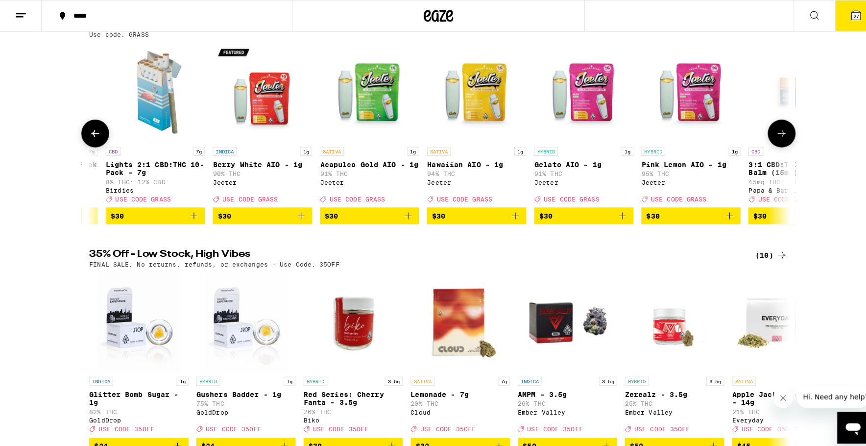
scroll to position [0, 7517]
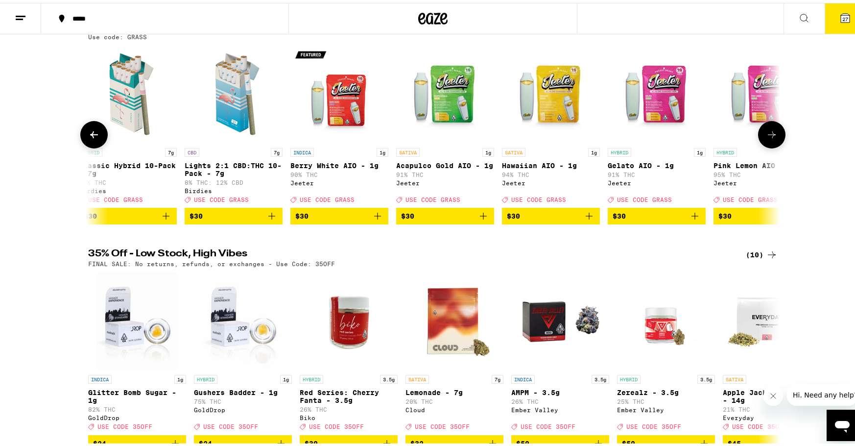
click at [689, 216] on icon "Add to bag" at bounding box center [695, 213] width 12 height 12
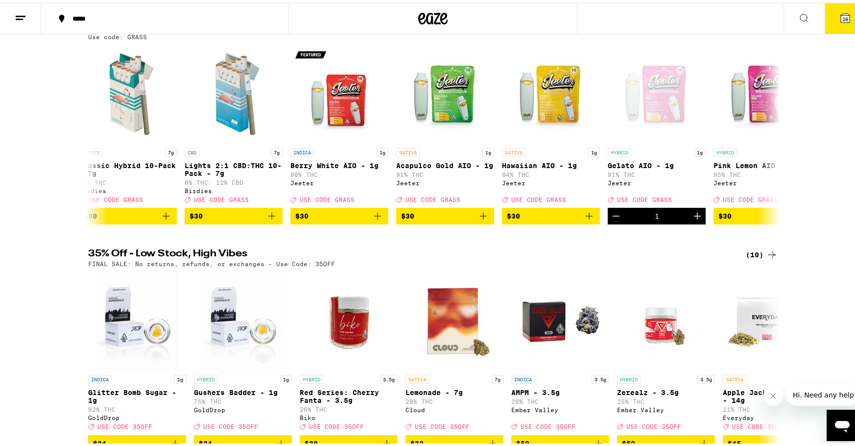
click at [841, 16] on icon at bounding box center [845, 15] width 9 height 9
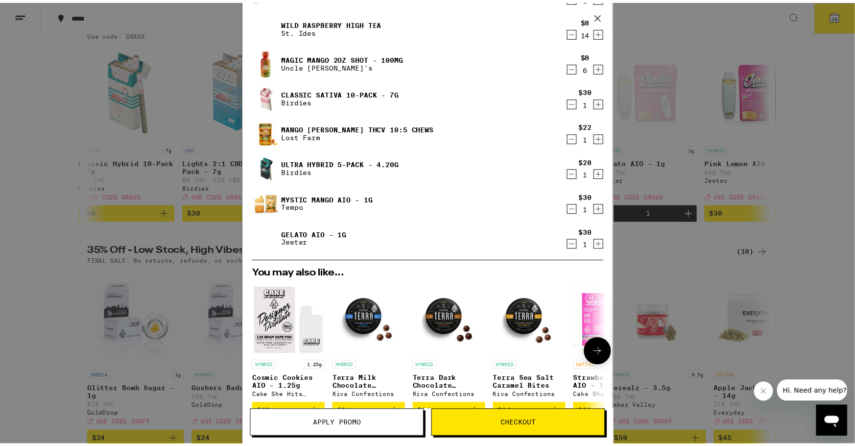
scroll to position [278, 0]
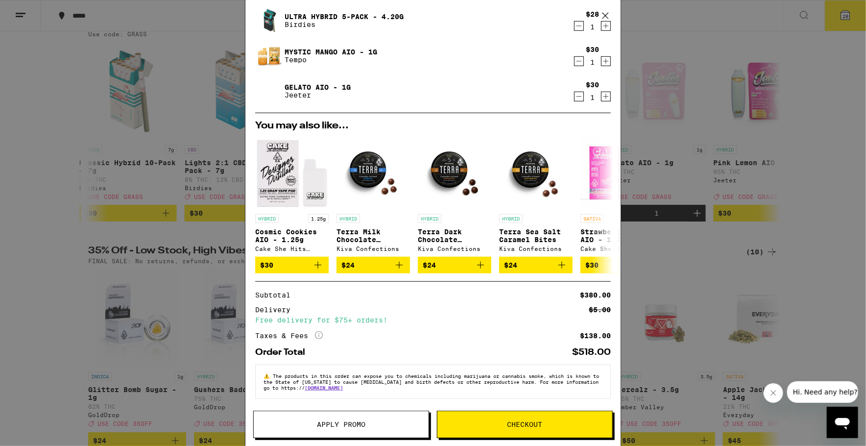
click at [328, 435] on button "Apply Promo" at bounding box center [341, 423] width 176 height 27
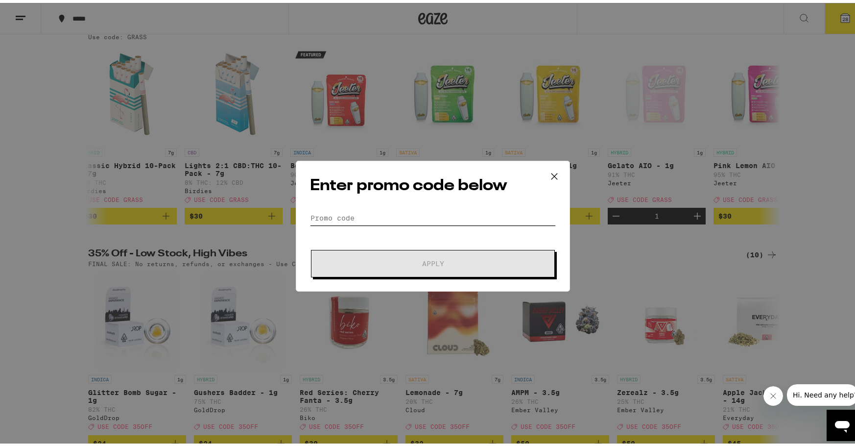
click at [334, 208] on input "Promo Code" at bounding box center [433, 215] width 246 height 15
paste input "[PERSON_NAME] Family Charitable Fund"
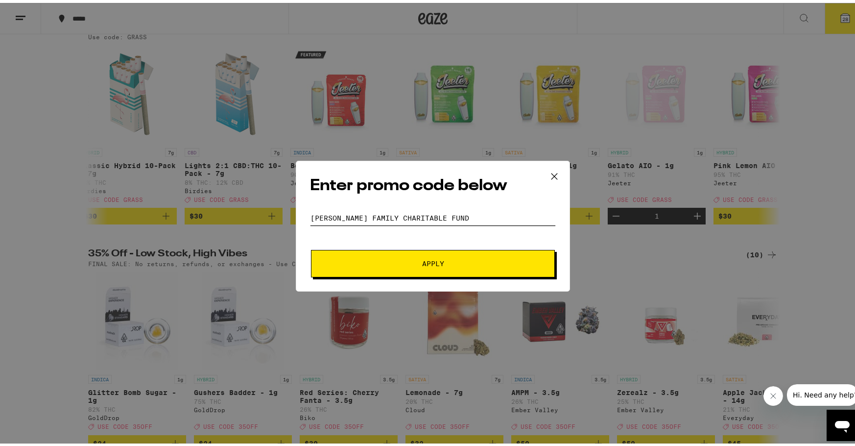
click at [333, 211] on input "[PERSON_NAME] Family Charitable Fund" at bounding box center [433, 215] width 246 height 15
type input "GRASS"
click at [391, 271] on button "Apply" at bounding box center [433, 260] width 244 height 27
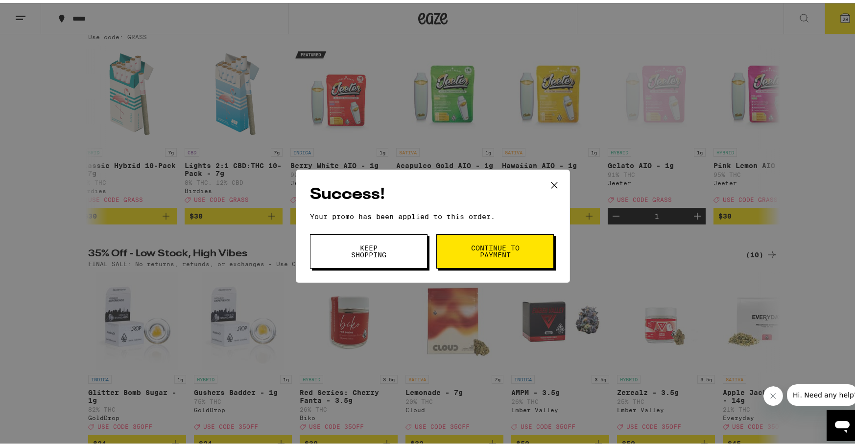
click at [491, 246] on span "Continue to payment" at bounding box center [495, 248] width 50 height 14
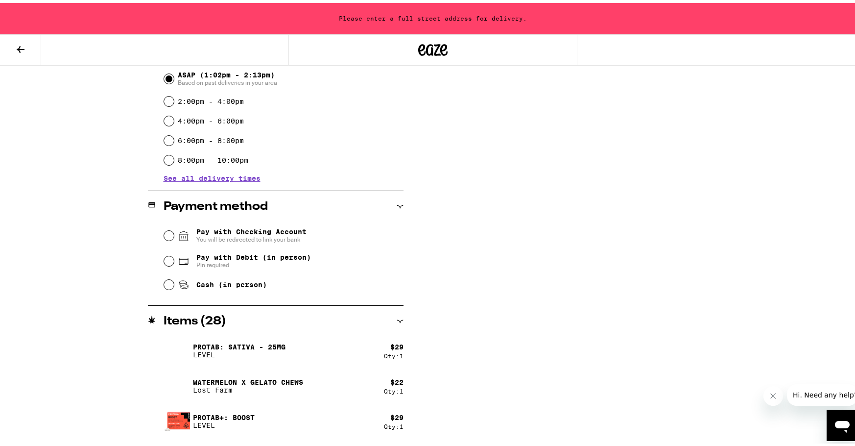
scroll to position [286, 0]
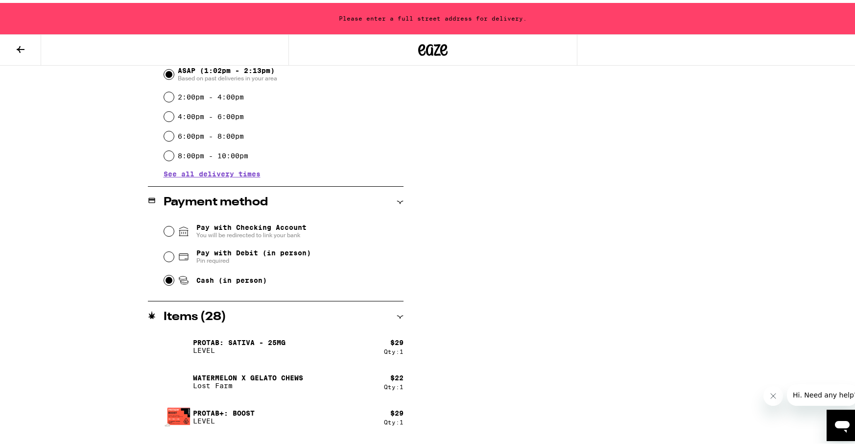
click at [165, 279] on input "Cash (in person)" at bounding box center [169, 277] width 10 height 10
radio input "true"
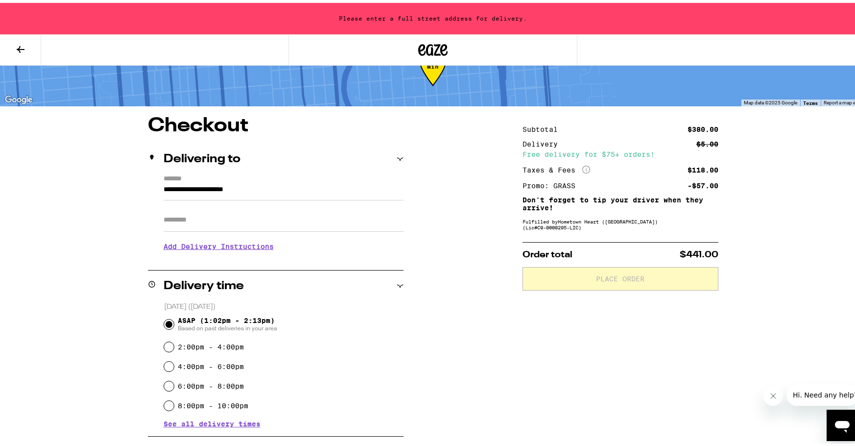
scroll to position [37, 0]
click at [451, 5] on div "Please enter a full street address for delivery." at bounding box center [433, 15] width 866 height 31
click at [249, 185] on input "**********" at bounding box center [284, 189] width 240 height 17
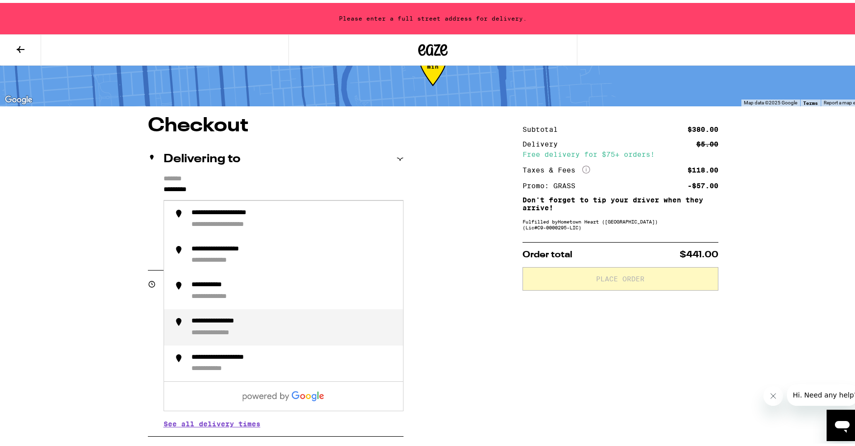
click at [249, 324] on div "**********" at bounding box center [293, 324] width 204 height 21
type input "**********"
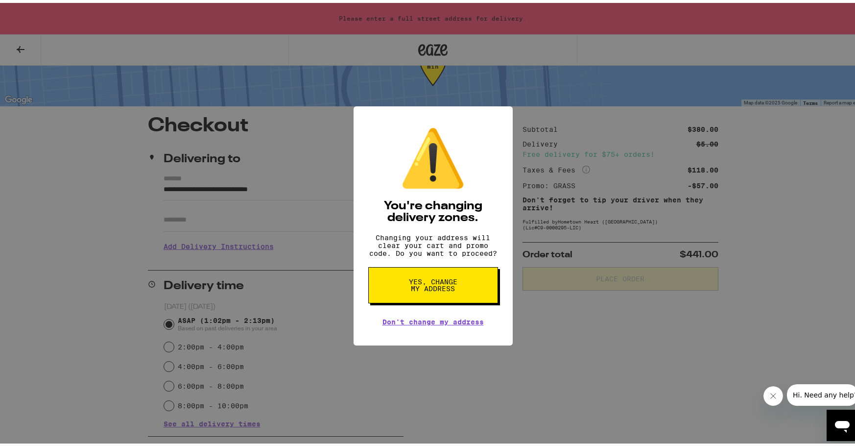
click at [426, 289] on span "Yes, change my address" at bounding box center [433, 282] width 50 height 14
radio input "false"
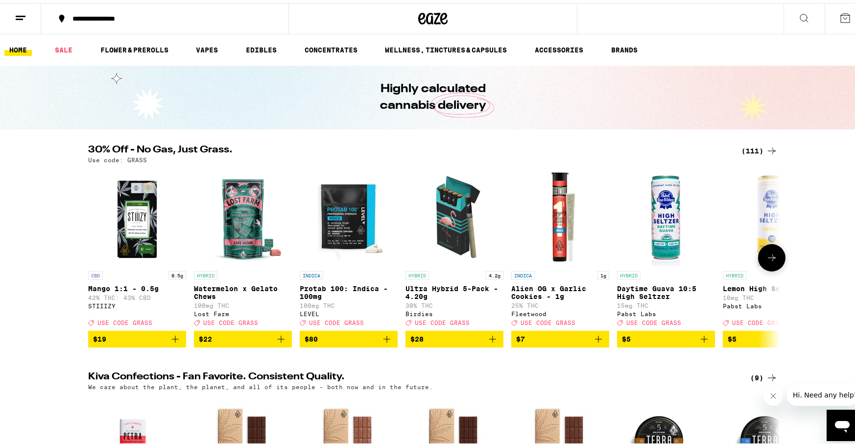
click at [762, 250] on button at bounding box center [771, 254] width 27 height 27
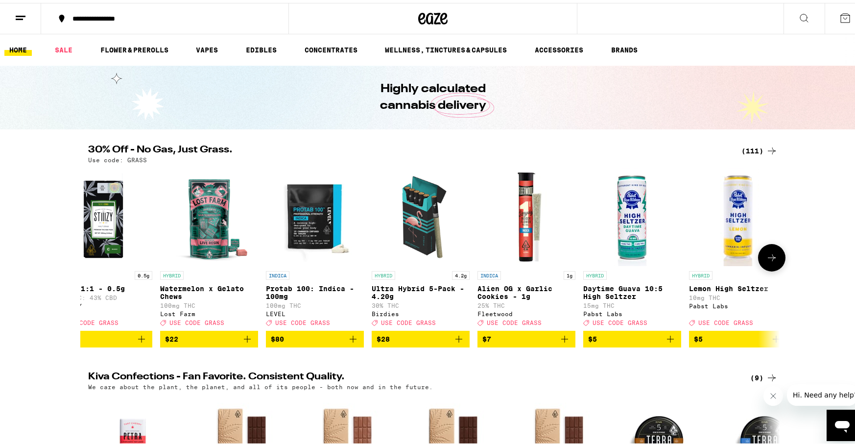
click at [762, 250] on button at bounding box center [771, 254] width 27 height 27
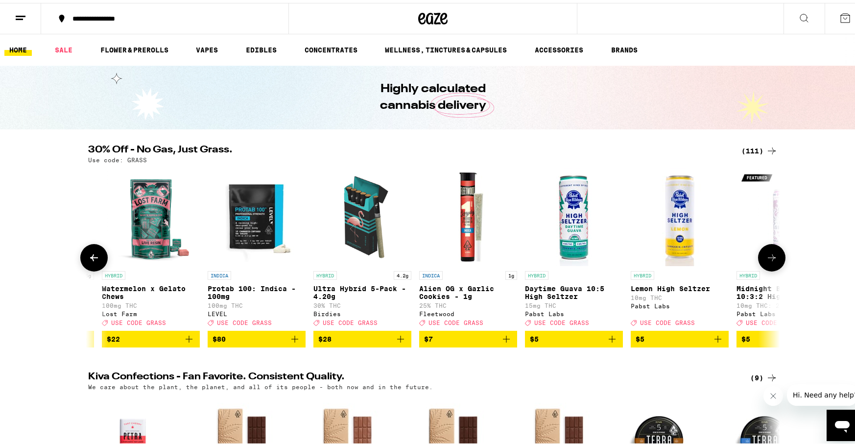
click at [762, 250] on button at bounding box center [771, 254] width 27 height 27
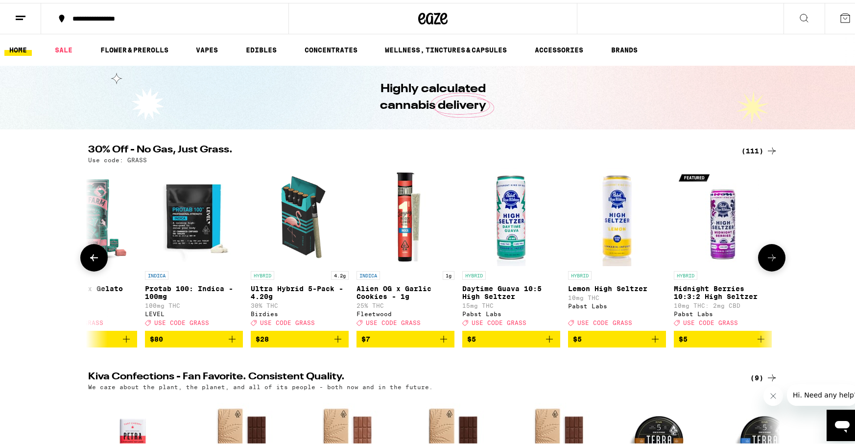
click at [762, 250] on button at bounding box center [771, 254] width 27 height 27
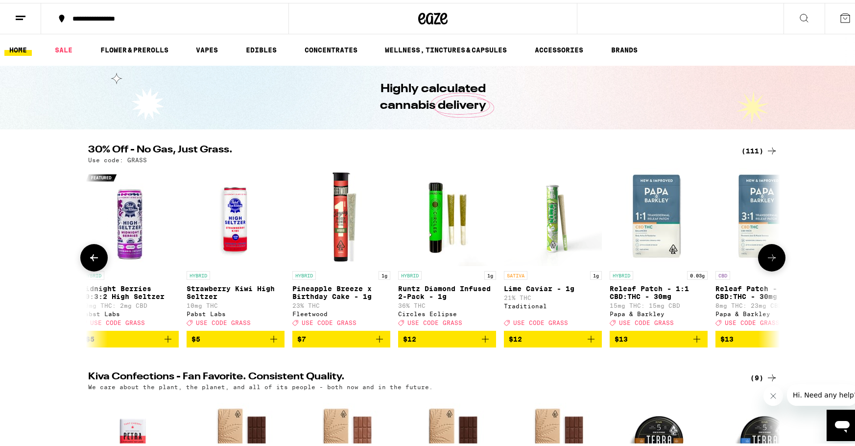
click at [762, 250] on button at bounding box center [771, 254] width 27 height 27
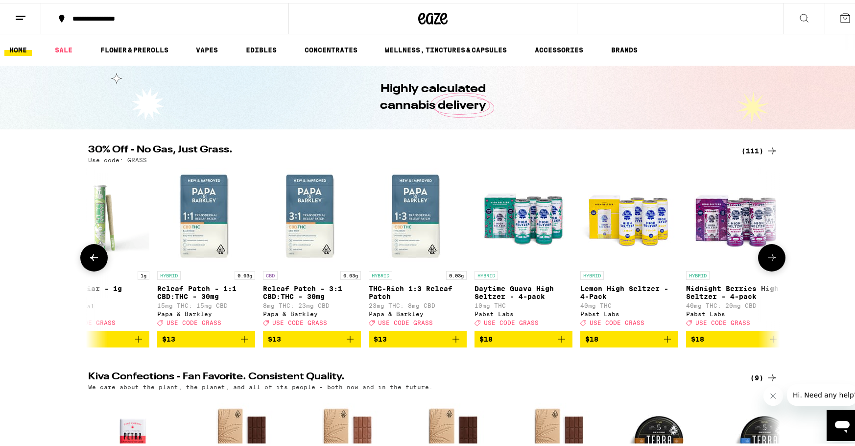
click at [762, 250] on button at bounding box center [771, 254] width 27 height 27
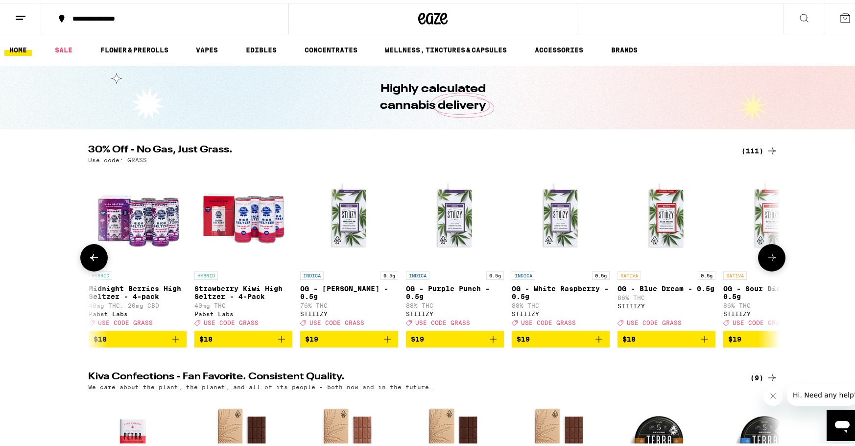
click at [762, 250] on button at bounding box center [771, 254] width 27 height 27
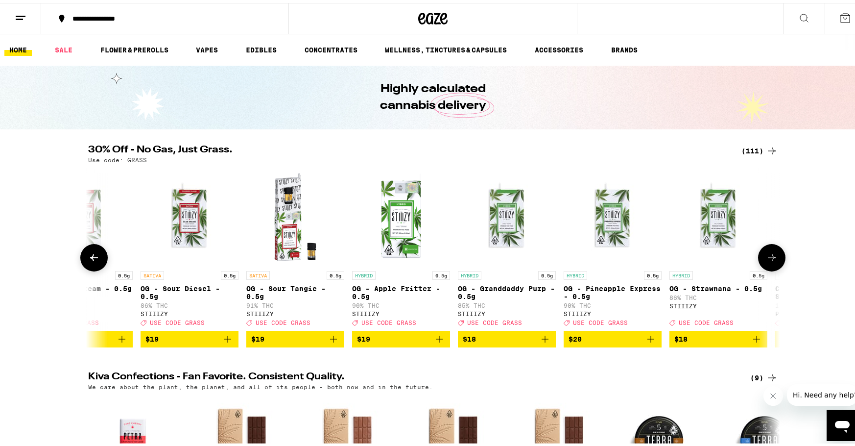
click at [764, 251] on button at bounding box center [771, 254] width 27 height 27
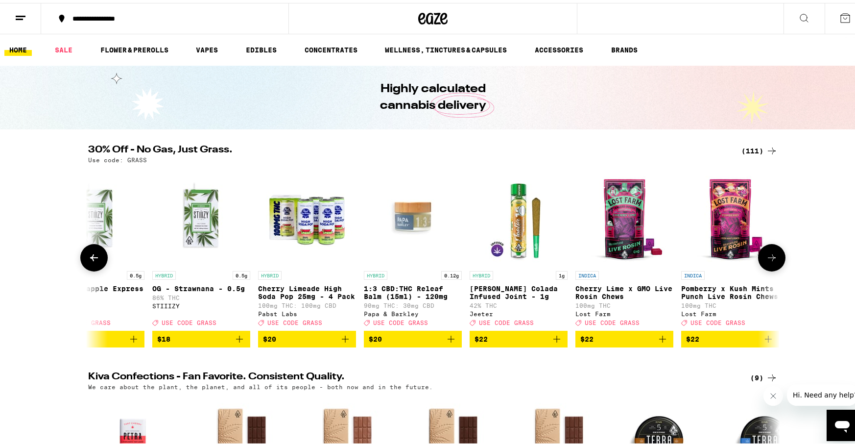
scroll to position [0, 2962]
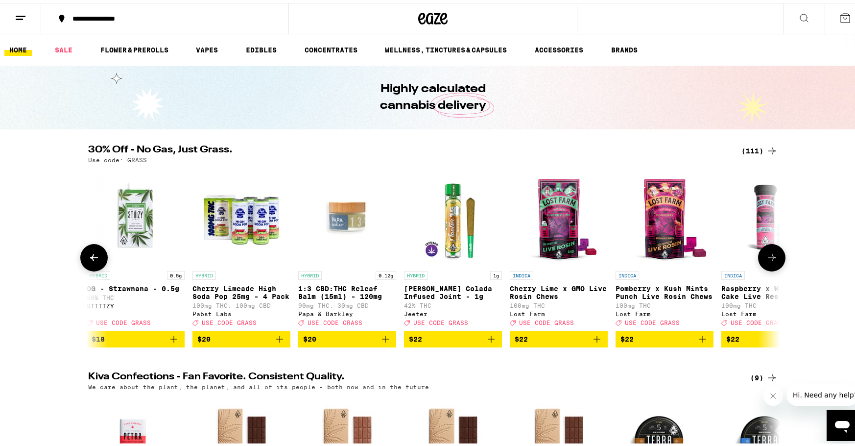
click at [766, 260] on icon at bounding box center [772, 255] width 12 height 12
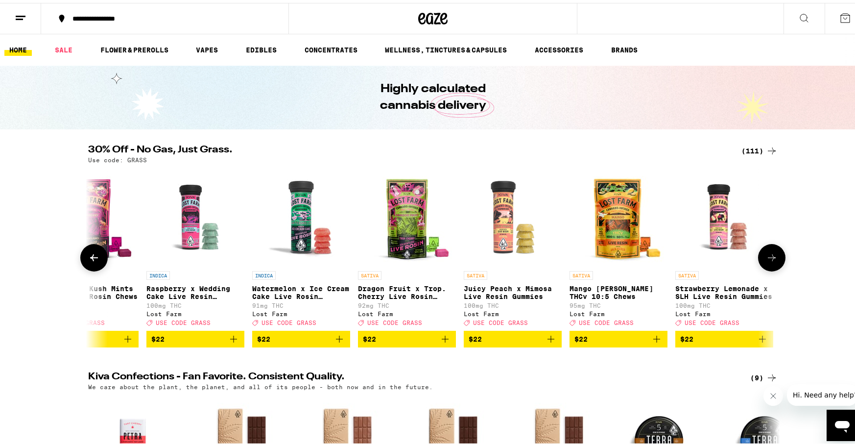
scroll to position [0, 3546]
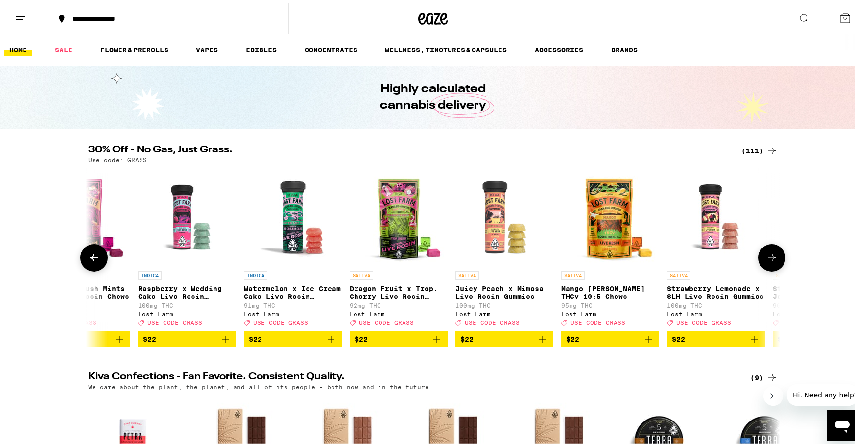
click at [537, 341] on icon "Add to bag" at bounding box center [543, 336] width 12 height 12
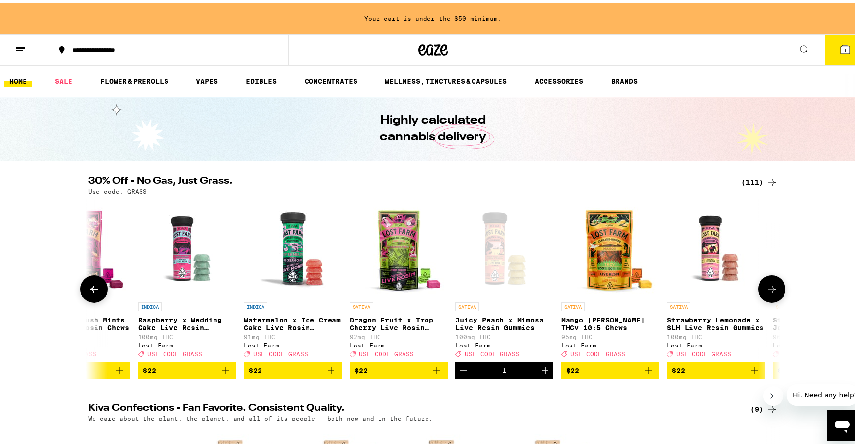
click at [644, 372] on icon "Add to bag" at bounding box center [648, 367] width 12 height 12
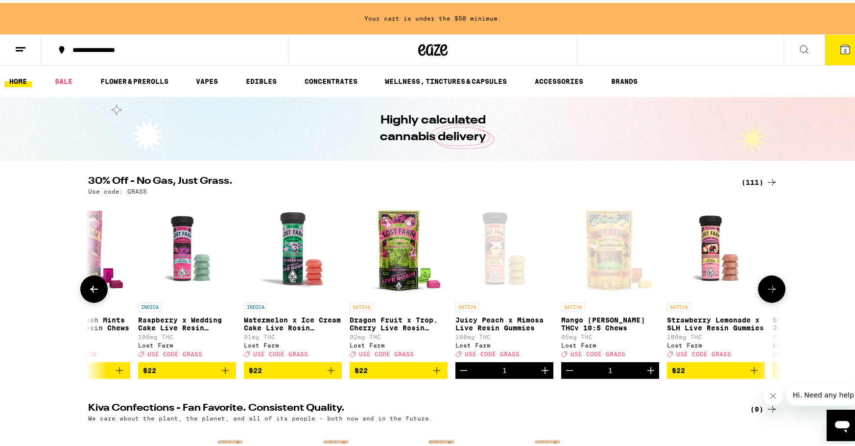
click at [766, 284] on icon at bounding box center [772, 286] width 12 height 12
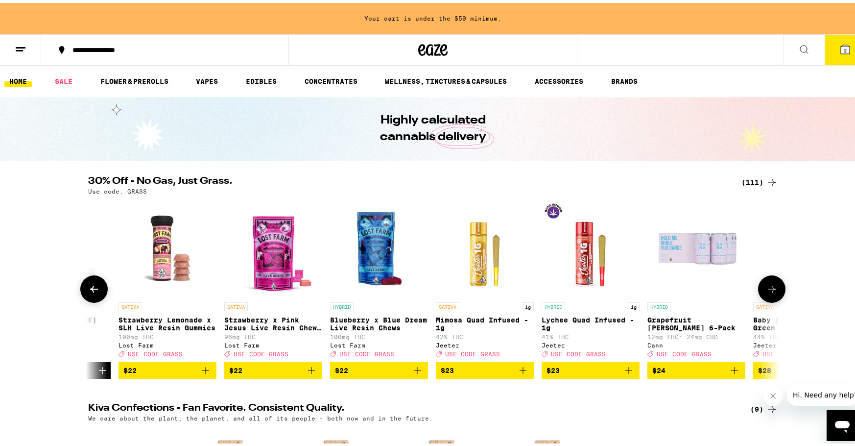
scroll to position [0, 4128]
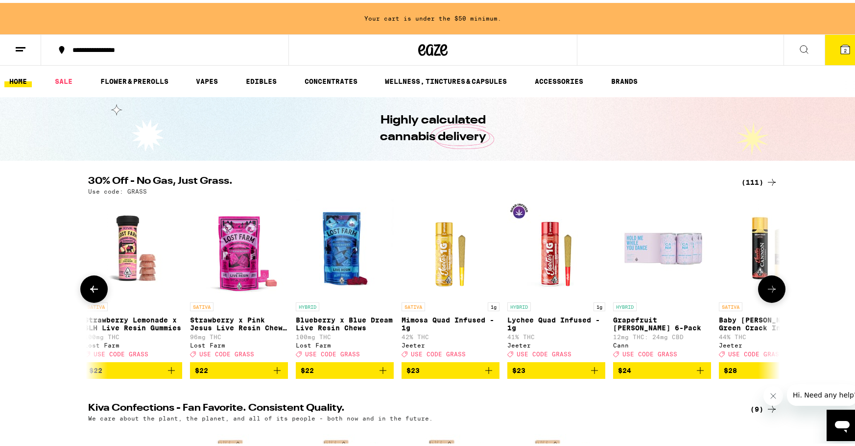
click at [766, 284] on icon at bounding box center [772, 286] width 12 height 12
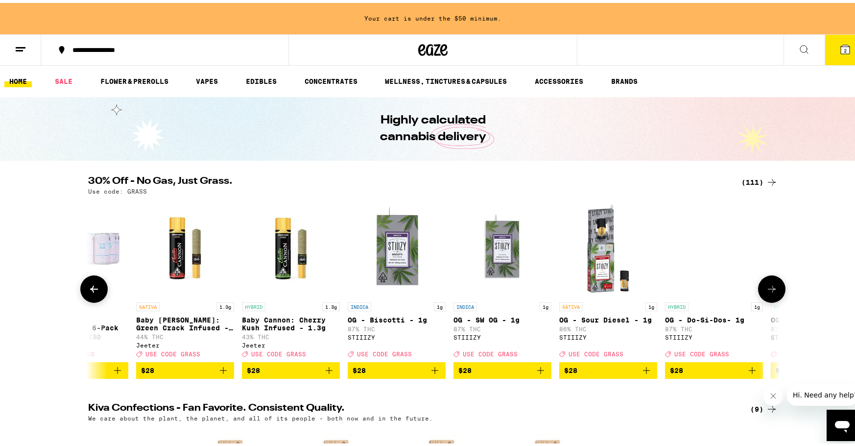
click at [766, 284] on icon at bounding box center [772, 286] width 12 height 12
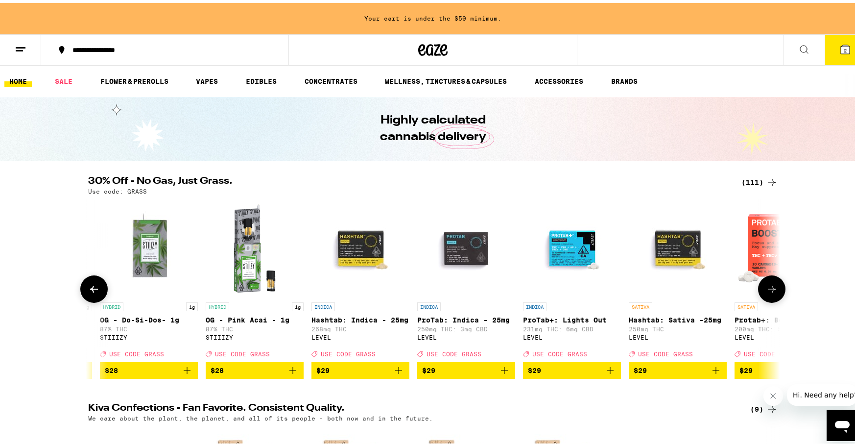
scroll to position [0, 5293]
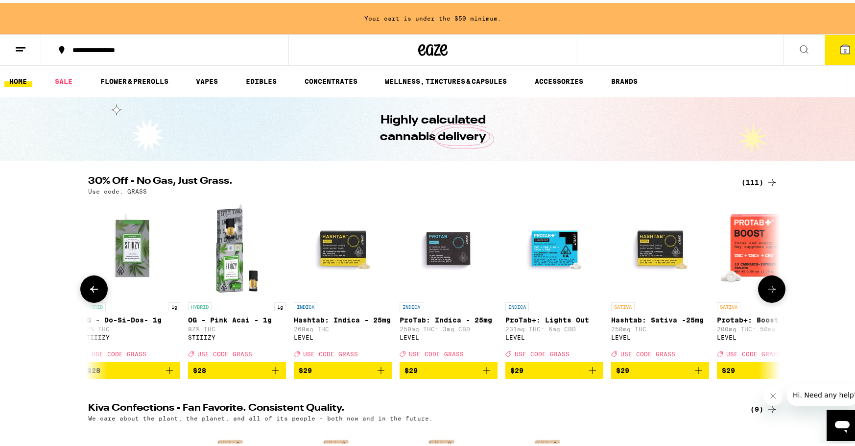
click at [758, 288] on button at bounding box center [771, 285] width 27 height 27
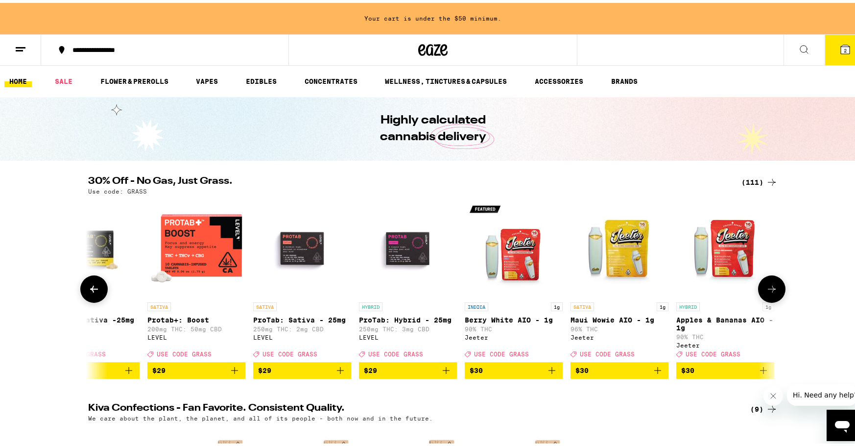
scroll to position [0, 5876]
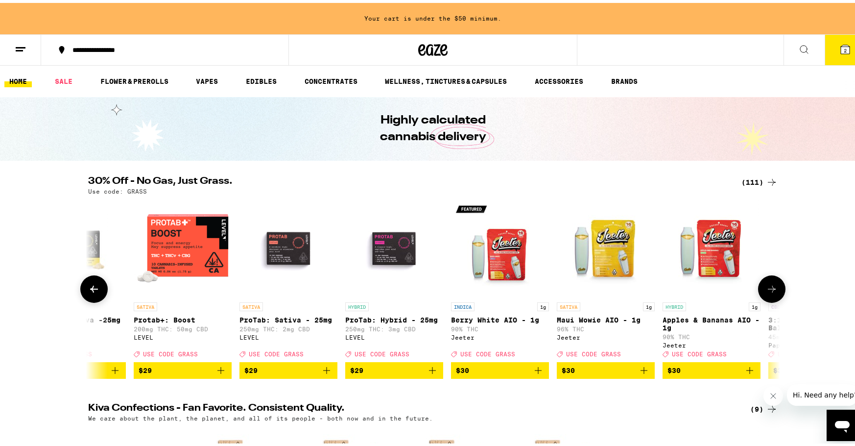
click at [230, 369] on div "CBD 0.5g Mango 1:1 - 0.5g 42% THC: 43% CBD STIIIZY Deal Created with Sketch. US…" at bounding box center [432, 285] width 705 height 179
click at [217, 371] on icon "Add to bag" at bounding box center [220, 367] width 7 height 7
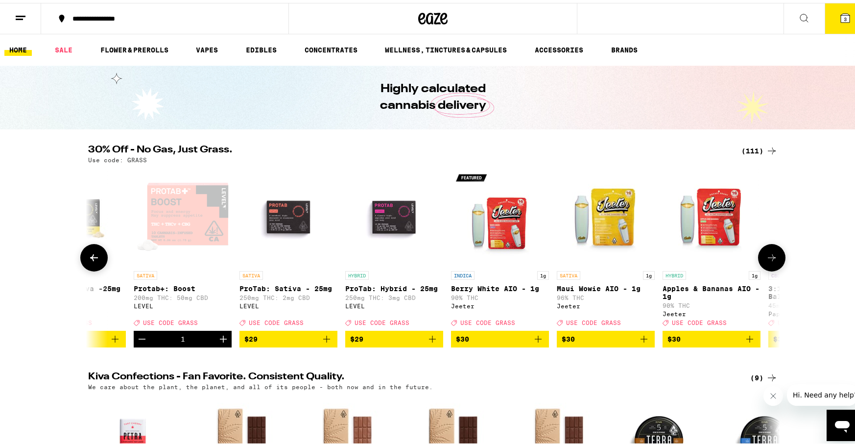
click at [92, 255] on icon at bounding box center [94, 255] width 12 height 12
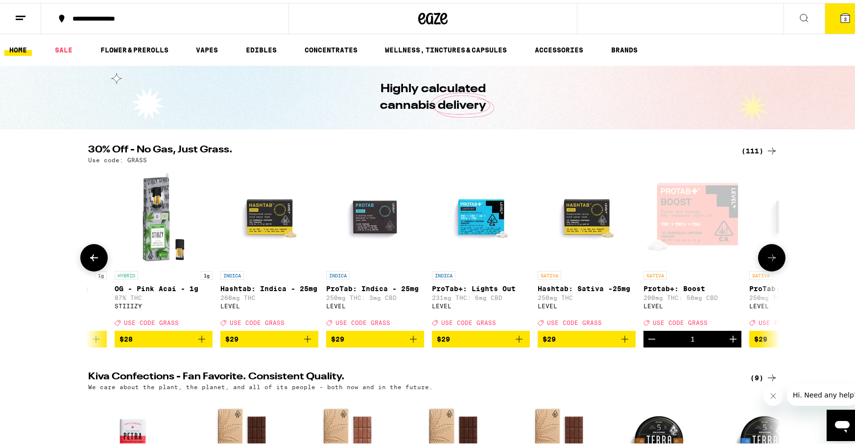
scroll to position [0, 5293]
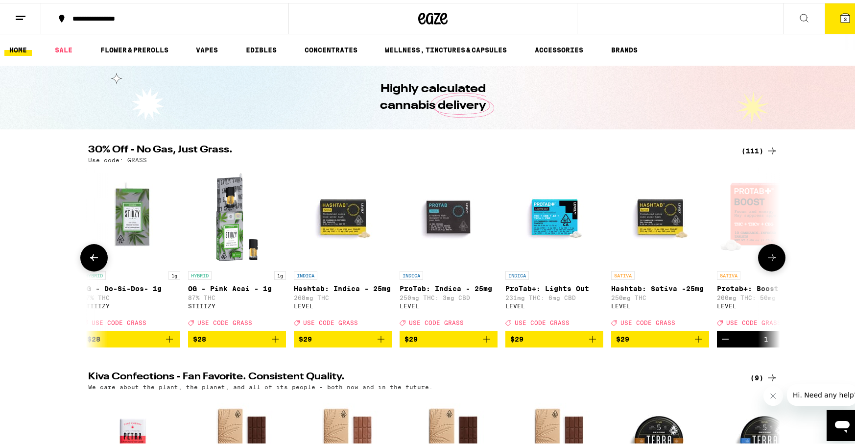
click at [692, 340] on icon "Add to bag" at bounding box center [698, 336] width 12 height 12
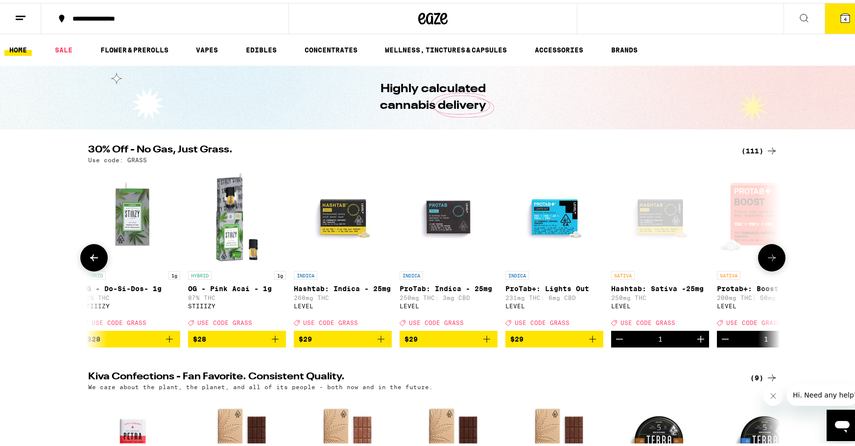
click at [769, 259] on icon at bounding box center [772, 255] width 12 height 12
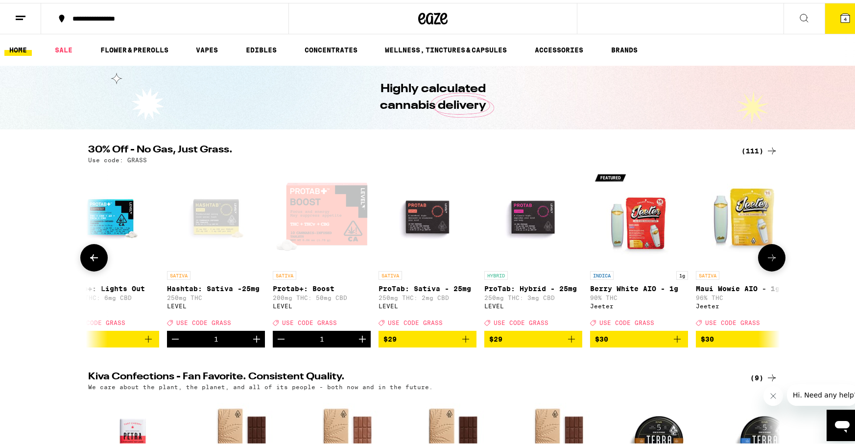
click at [769, 259] on icon at bounding box center [772, 255] width 12 height 12
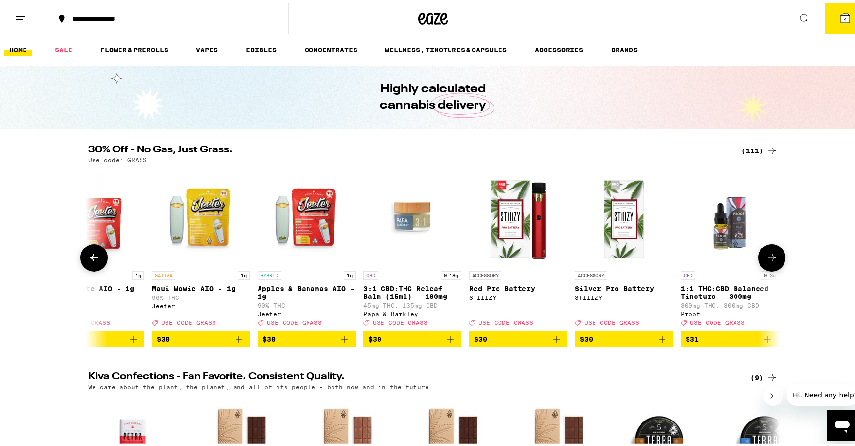
scroll to position [0, 6343]
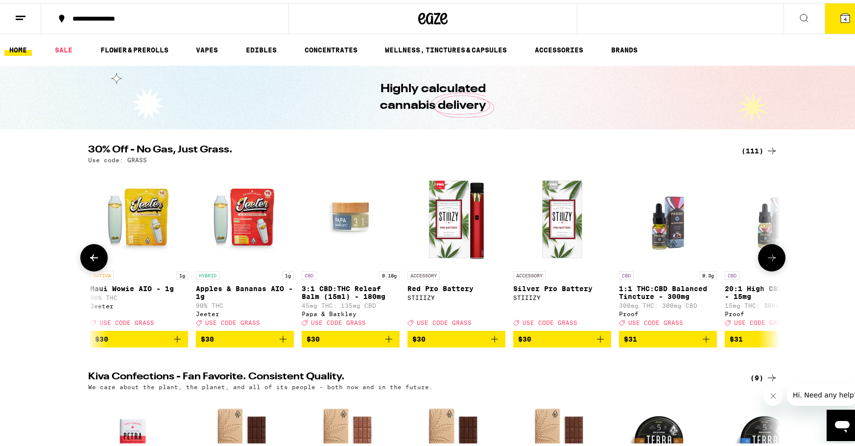
click at [280, 342] on icon "Add to bag" at bounding box center [283, 336] width 12 height 12
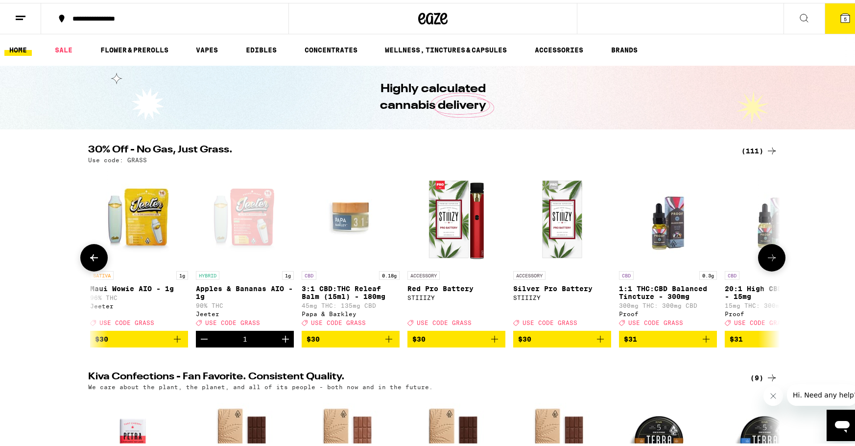
click at [768, 267] on button at bounding box center [771, 254] width 27 height 27
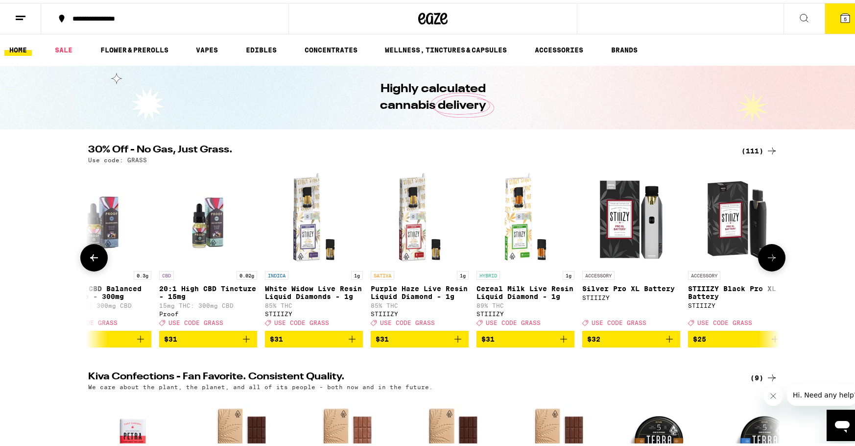
click at [768, 267] on button at bounding box center [771, 254] width 27 height 27
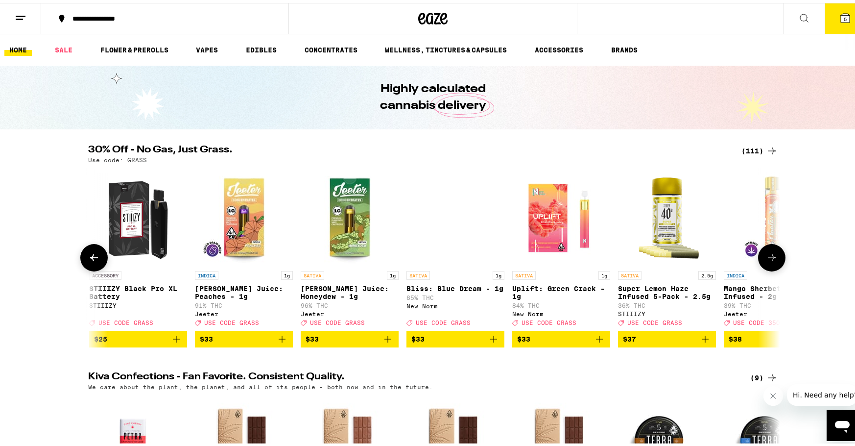
click at [768, 267] on button at bounding box center [771, 254] width 27 height 27
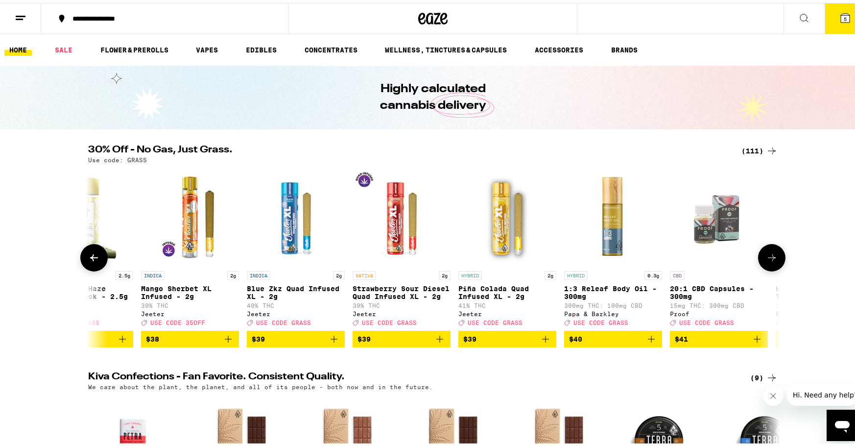
click at [768, 267] on button at bounding box center [771, 254] width 27 height 27
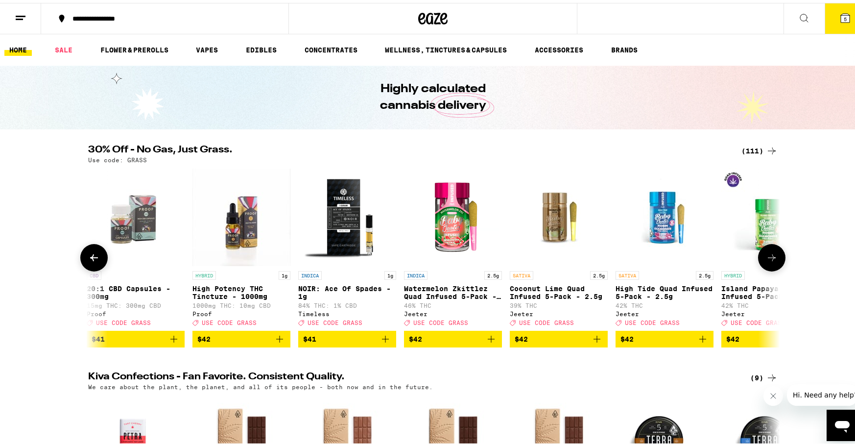
click at [768, 267] on button at bounding box center [771, 254] width 27 height 27
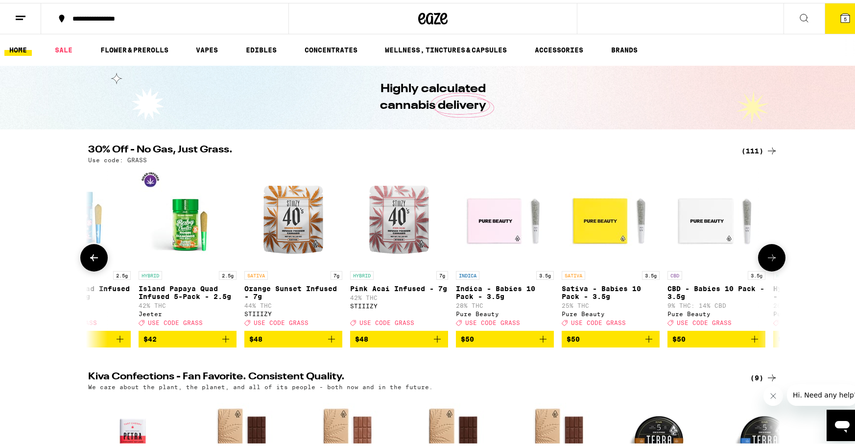
click at [768, 267] on button at bounding box center [771, 254] width 27 height 27
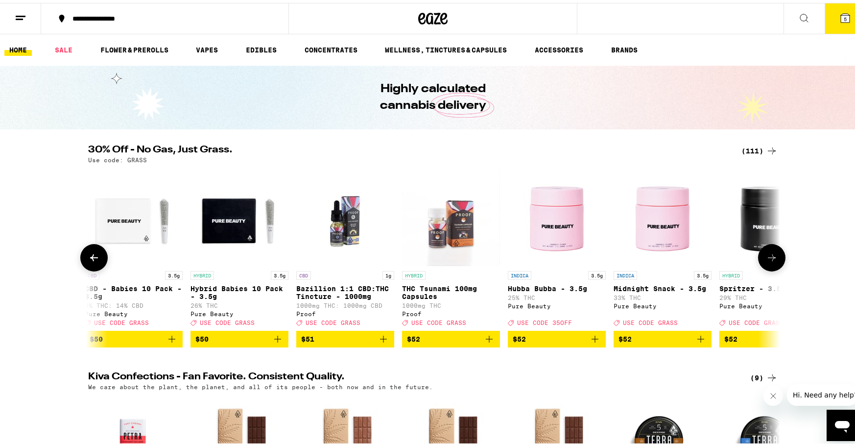
click at [768, 267] on button at bounding box center [771, 254] width 27 height 27
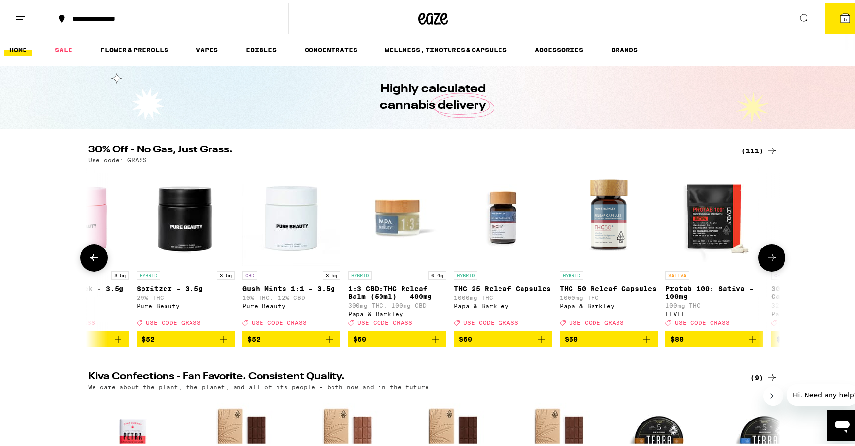
click at [768, 267] on button at bounding box center [771, 254] width 27 height 27
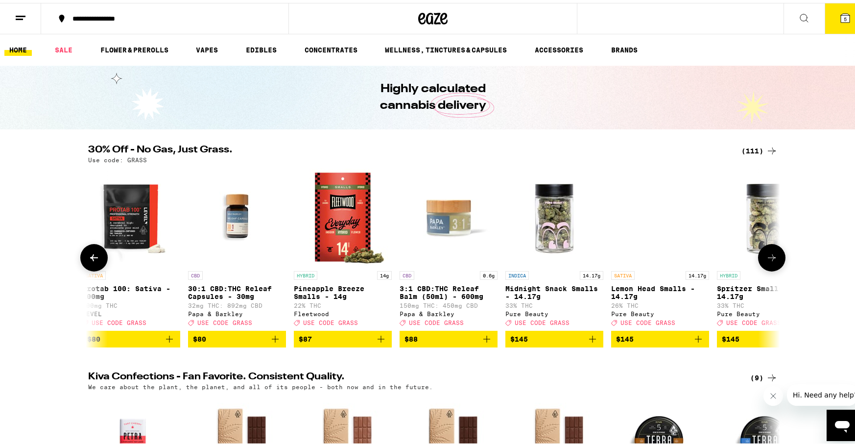
click at [768, 267] on button at bounding box center [771, 254] width 27 height 27
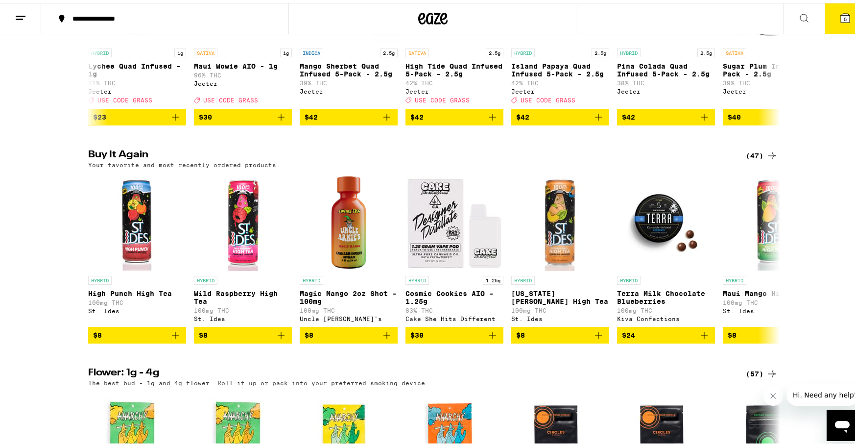
scroll to position [809, 0]
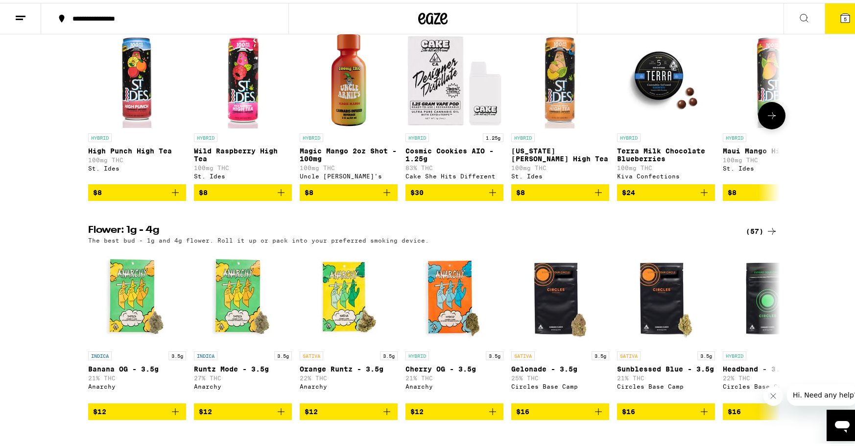
click at [278, 193] on icon "Add to bag" at bounding box center [281, 189] width 7 height 7
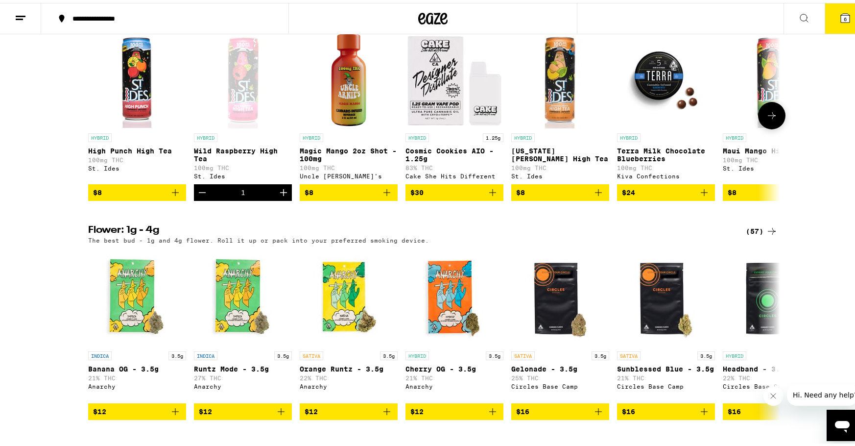
click at [278, 195] on icon "Increment" at bounding box center [284, 190] width 12 height 12
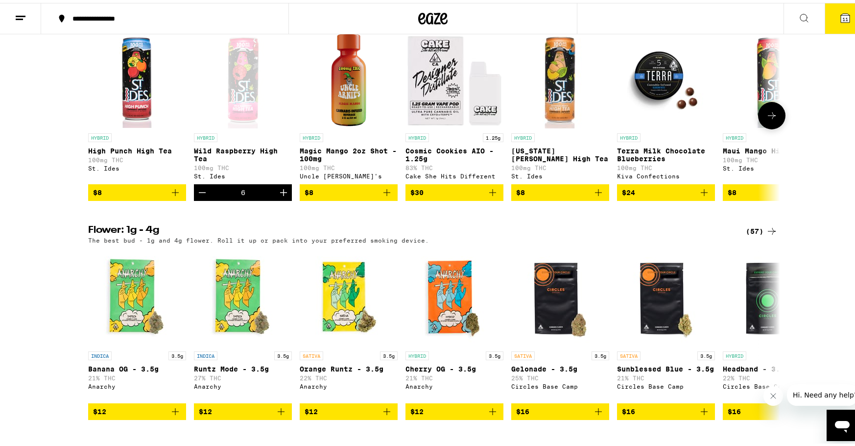
click at [278, 195] on icon "Increment" at bounding box center [284, 190] width 12 height 12
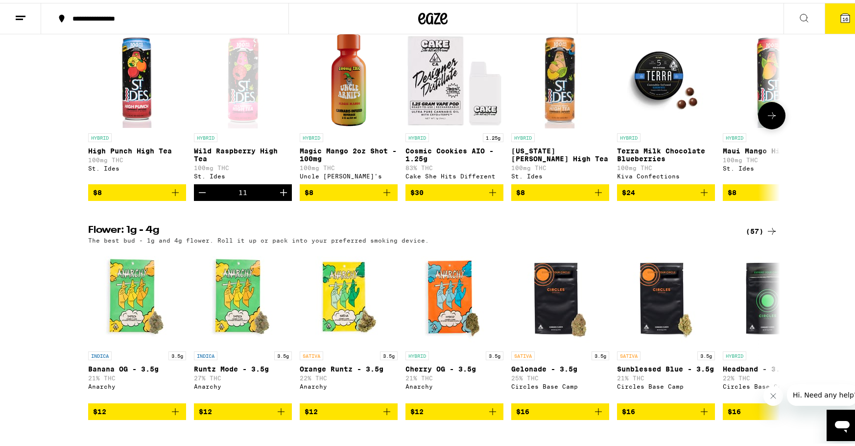
click at [278, 195] on icon "Increment" at bounding box center [284, 190] width 12 height 12
click at [375, 195] on span "$8" at bounding box center [349, 190] width 88 height 12
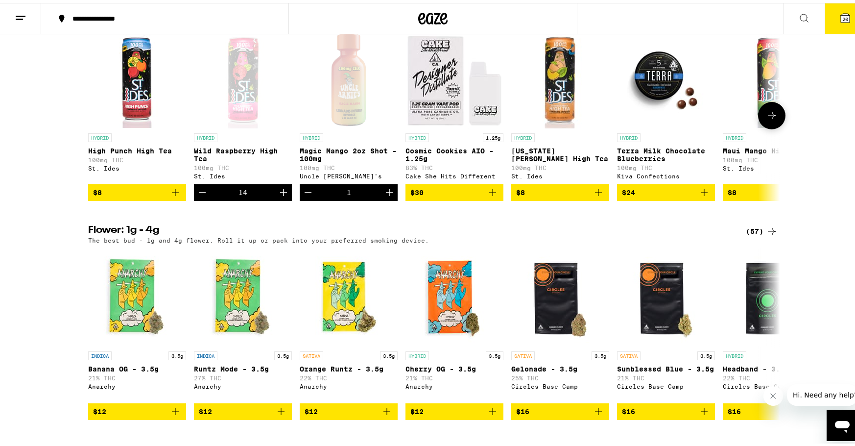
click at [381, 198] on button "Increment" at bounding box center [389, 189] width 17 height 17
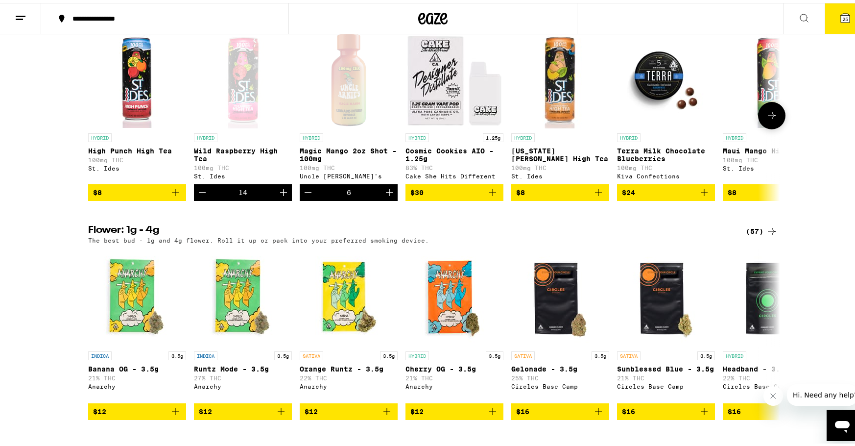
click at [766, 118] on icon at bounding box center [772, 113] width 12 height 12
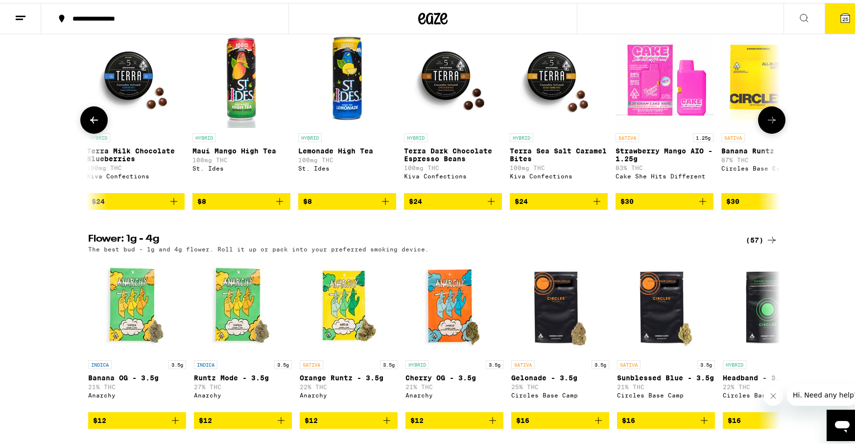
scroll to position [0, 583]
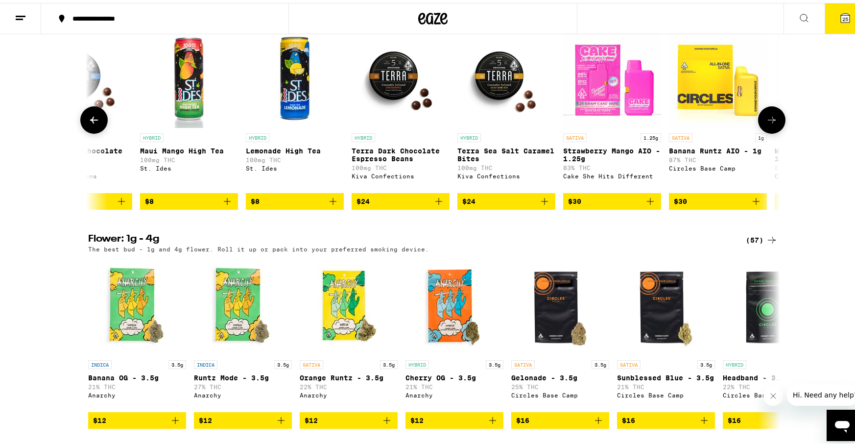
click at [766, 123] on icon at bounding box center [772, 117] width 12 height 12
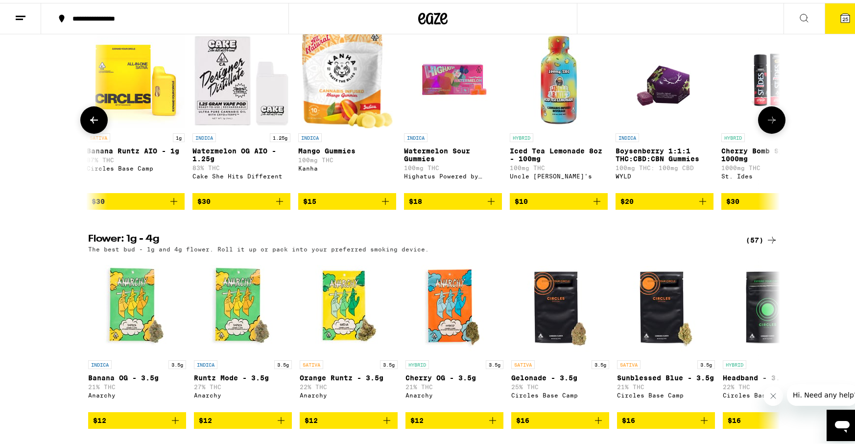
scroll to position [0, 1165]
click at [768, 123] on icon at bounding box center [772, 117] width 12 height 12
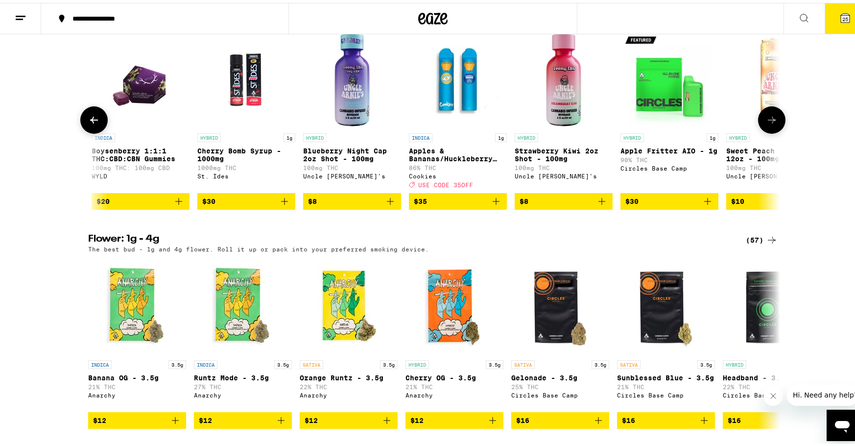
scroll to position [0, 1748]
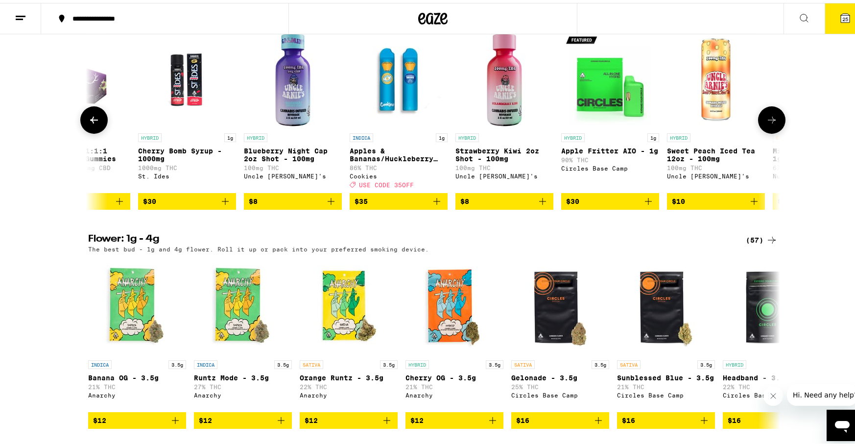
click at [768, 123] on icon at bounding box center [772, 117] width 12 height 12
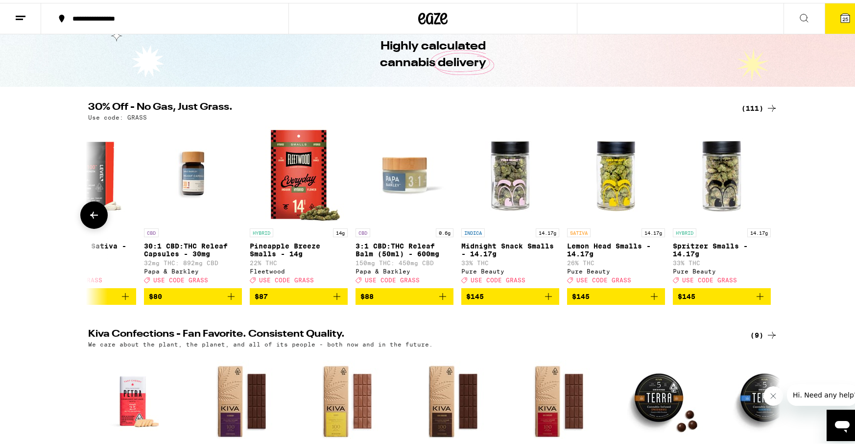
scroll to position [46, 0]
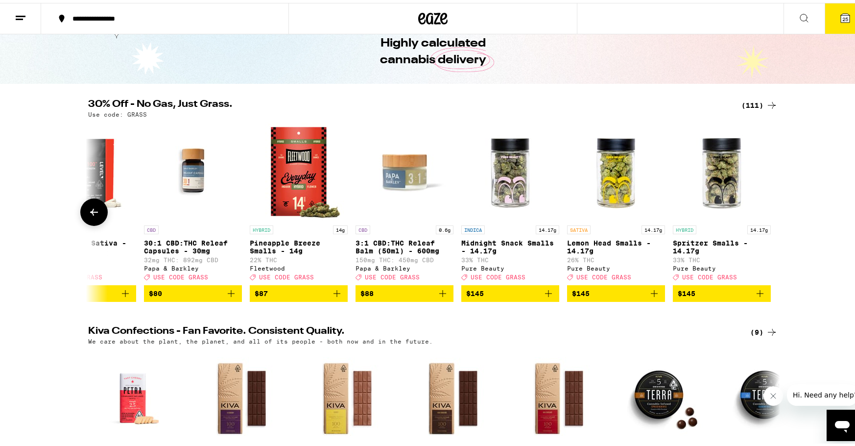
click at [95, 211] on button at bounding box center [93, 208] width 27 height 27
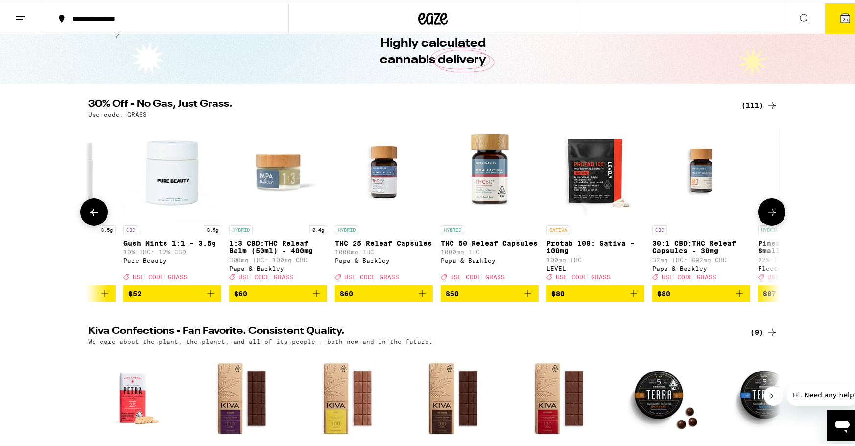
click at [94, 212] on button at bounding box center [93, 208] width 27 height 27
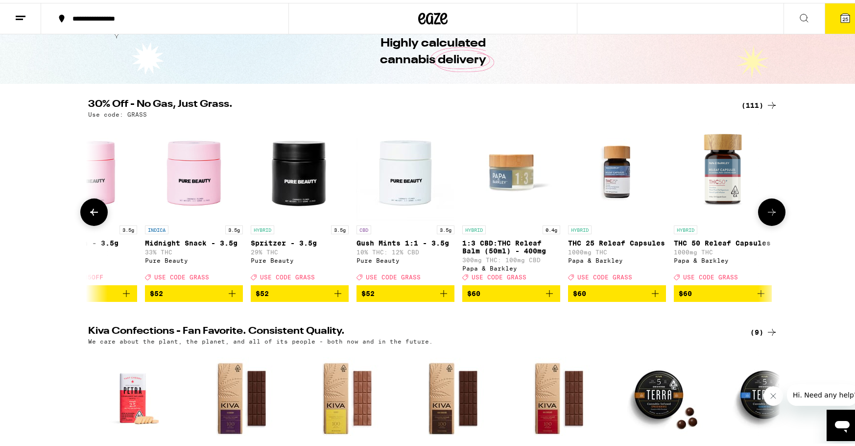
click at [94, 212] on icon at bounding box center [94, 209] width 12 height 12
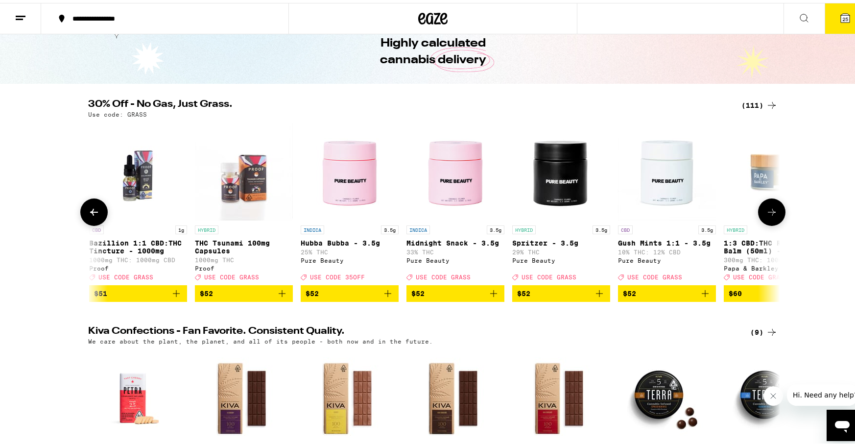
click at [94, 212] on icon at bounding box center [94, 209] width 12 height 12
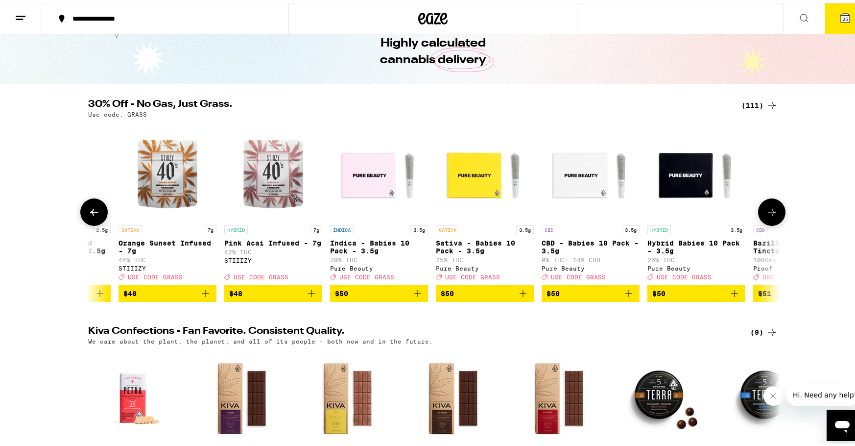
scroll to position [0, 9371]
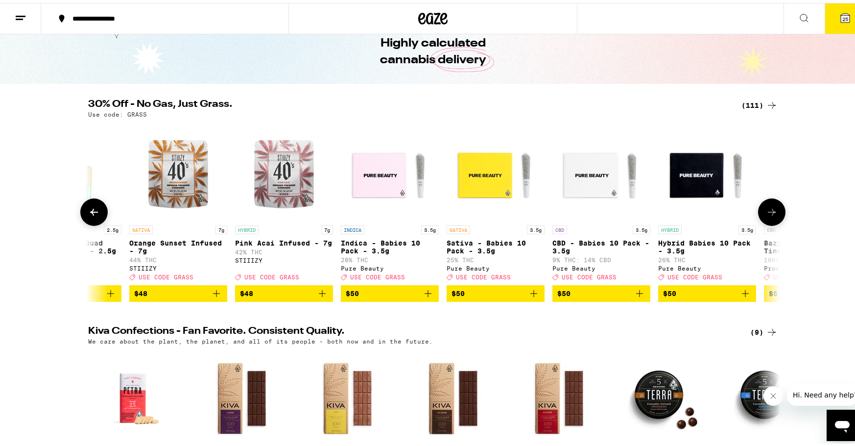
click at [98, 214] on button at bounding box center [93, 208] width 27 height 27
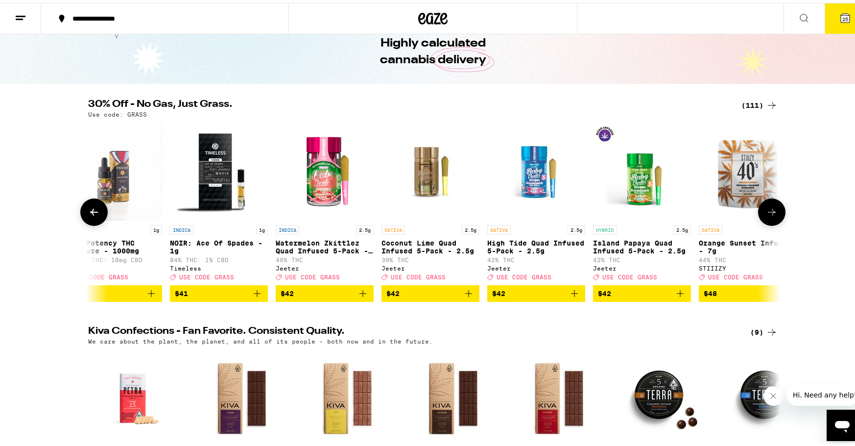
click at [98, 214] on button at bounding box center [93, 208] width 27 height 27
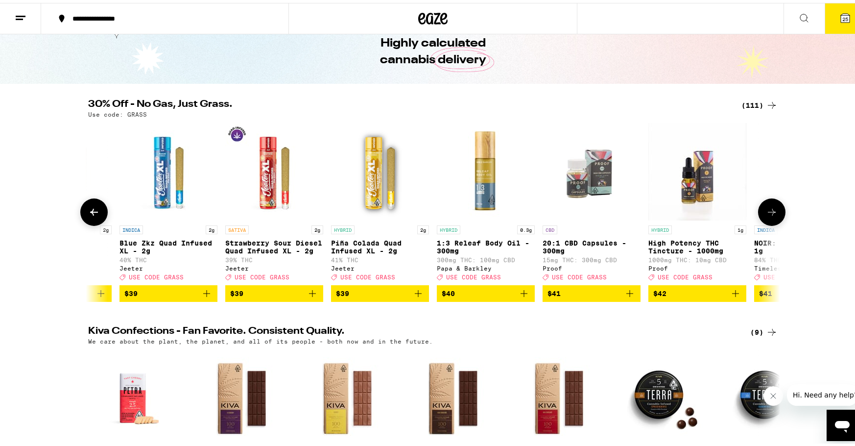
click at [98, 214] on button at bounding box center [93, 208] width 27 height 27
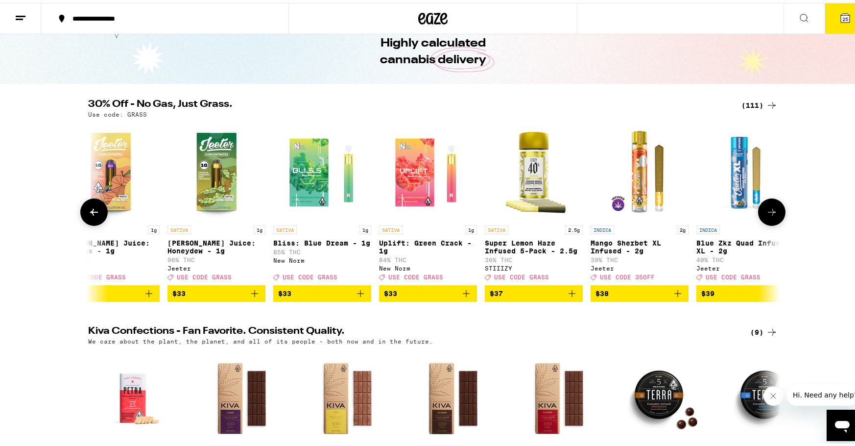
click at [98, 214] on button at bounding box center [93, 208] width 27 height 27
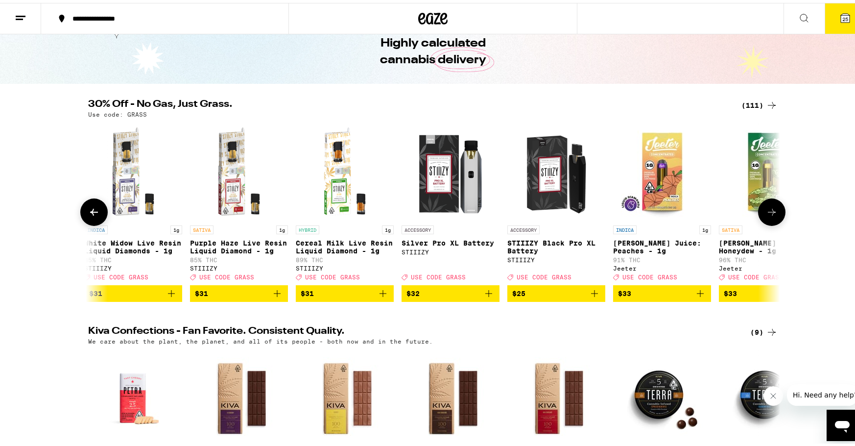
scroll to position [0, 7056]
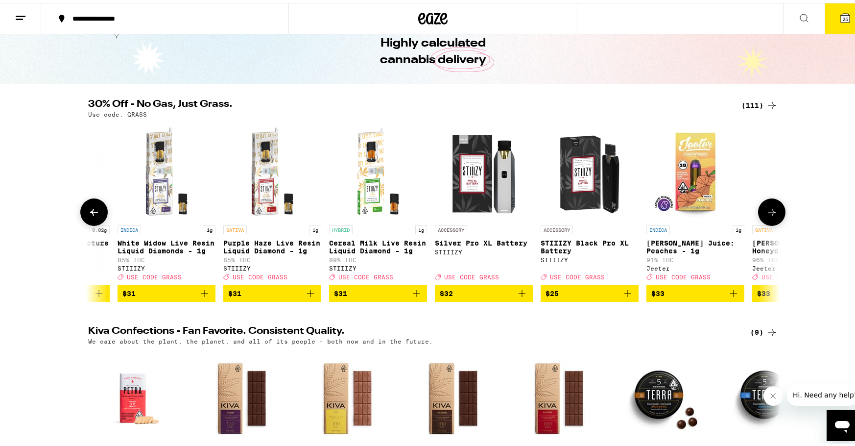
click at [102, 215] on img "Open page for 20:1 High CBD Tincture - 15mg from Proof" at bounding box center [61, 168] width 98 height 98
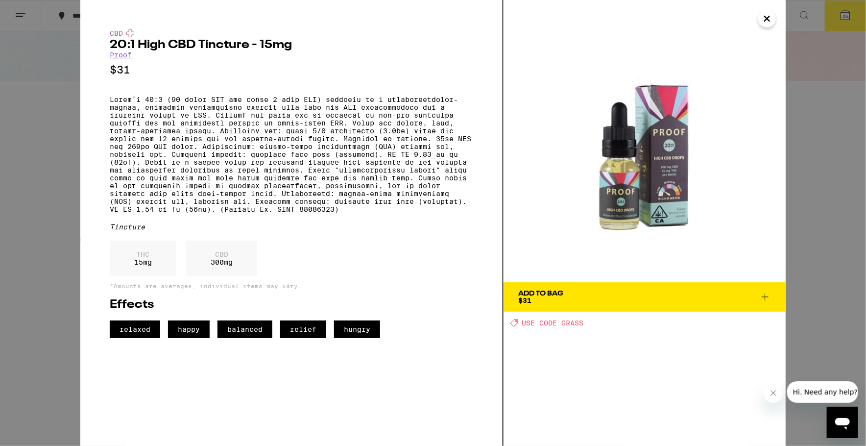
click at [70, 114] on div "CBD 20:1 High CBD Tincture - 15mg Proof $31 Tincture THC 15 mg CBD 300 mg *Amou…" at bounding box center [433, 223] width 866 height 446
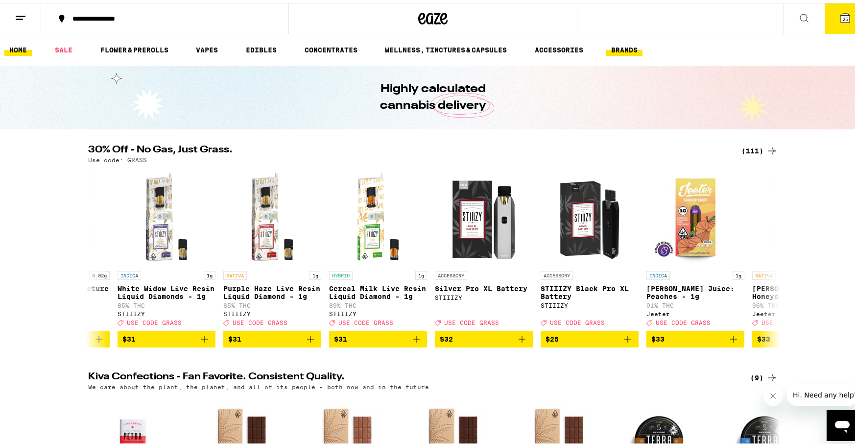
click at [637, 43] on link "BRANDS" at bounding box center [624, 47] width 36 height 12
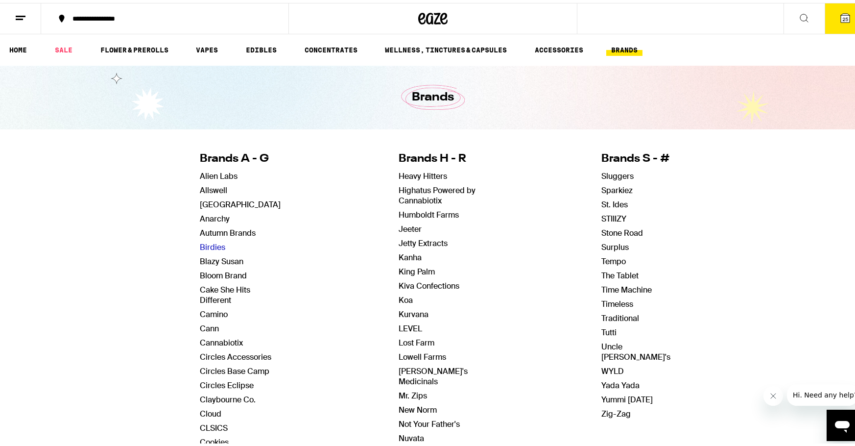
click at [212, 247] on link "Birdies" at bounding box center [212, 244] width 25 height 10
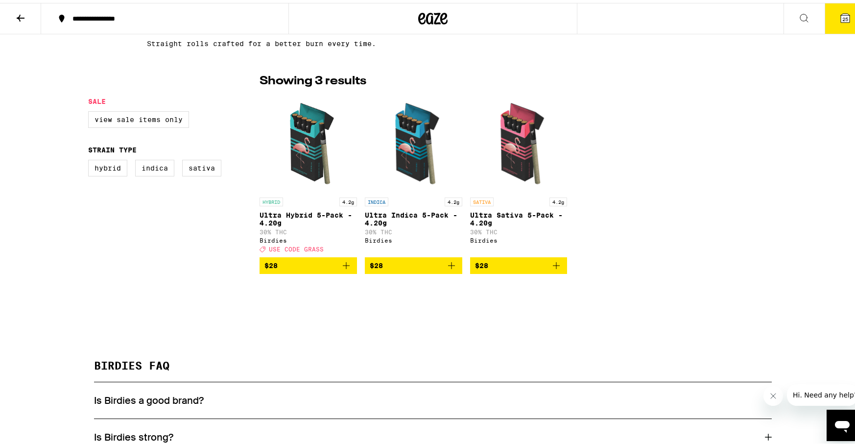
scroll to position [203, 0]
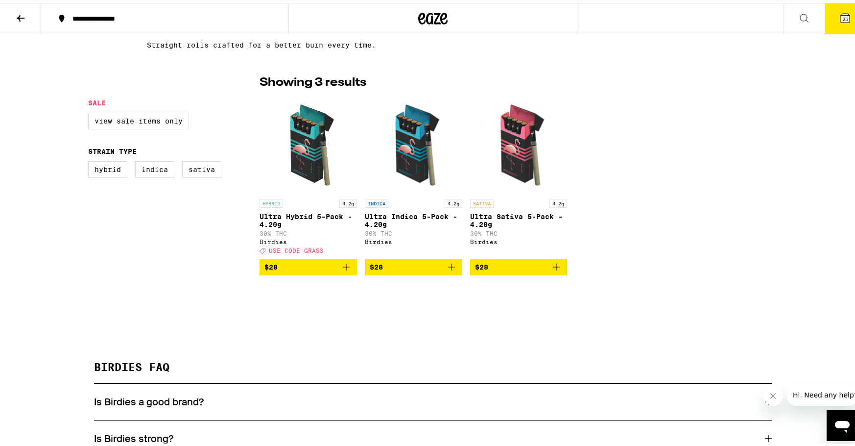
click at [342, 267] on icon "Add to bag" at bounding box center [346, 264] width 12 height 12
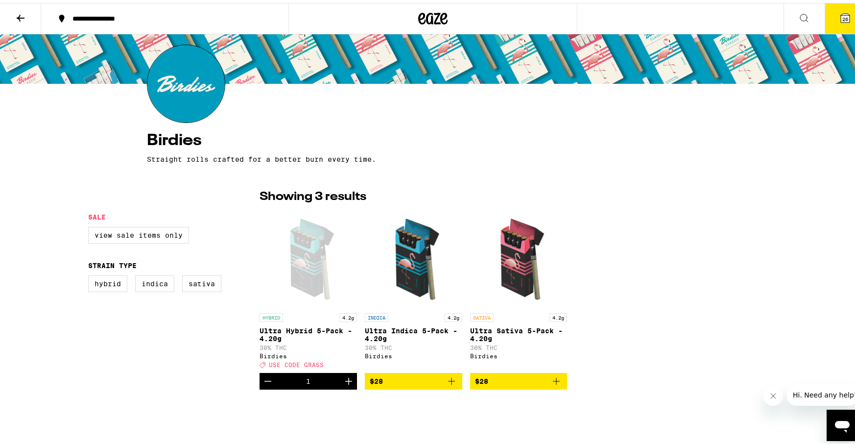
scroll to position [0, 0]
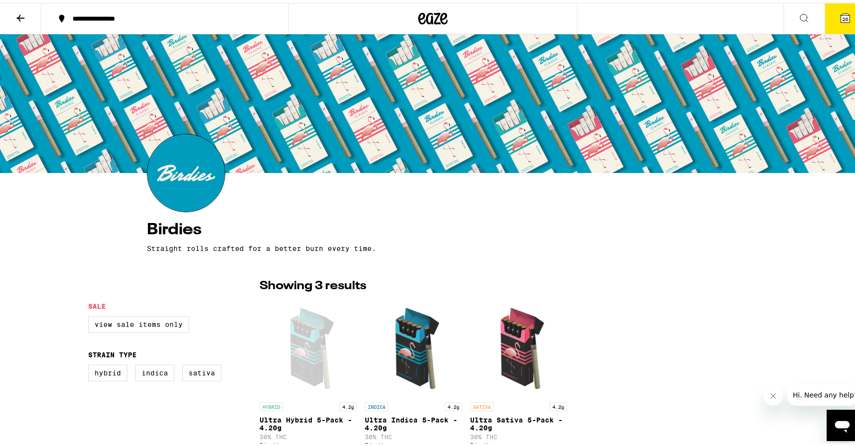
click at [25, 15] on icon at bounding box center [21, 15] width 12 height 12
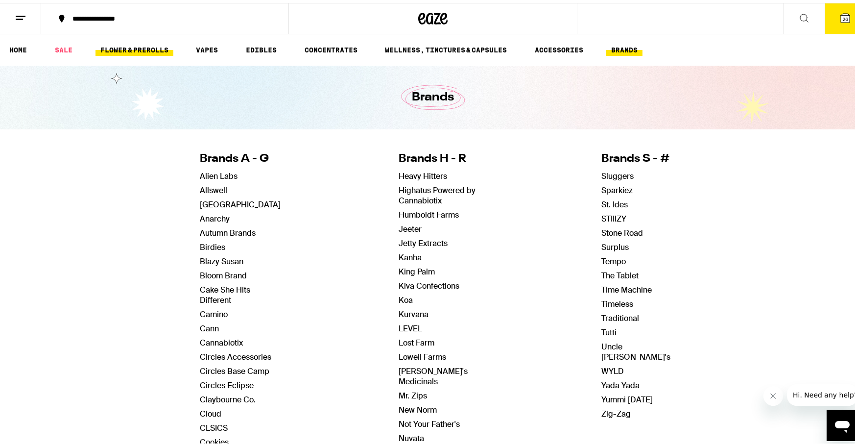
click at [155, 44] on link "FLOWER & PREROLLS" at bounding box center [134, 47] width 78 height 12
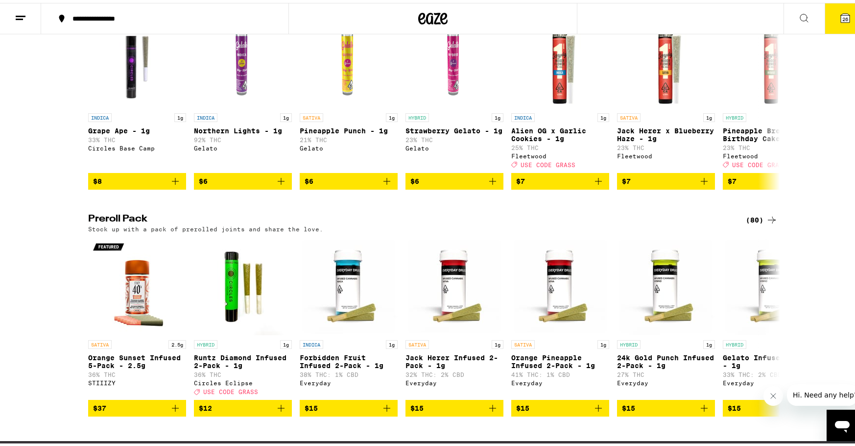
scroll to position [595, 0]
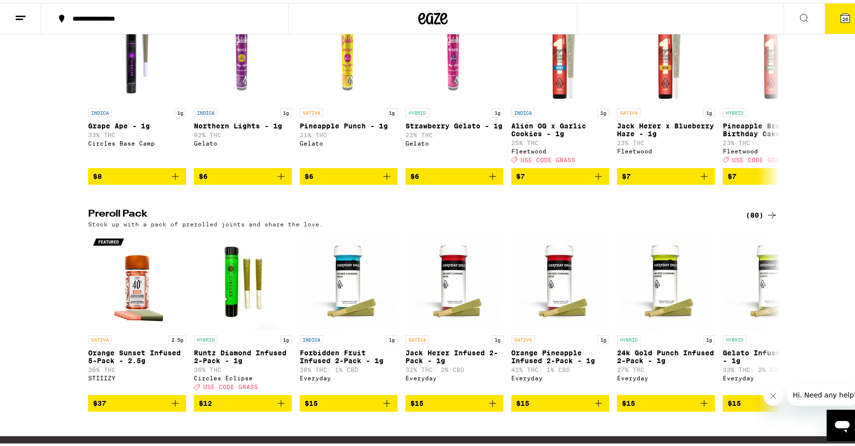
click at [766, 218] on icon at bounding box center [772, 212] width 12 height 12
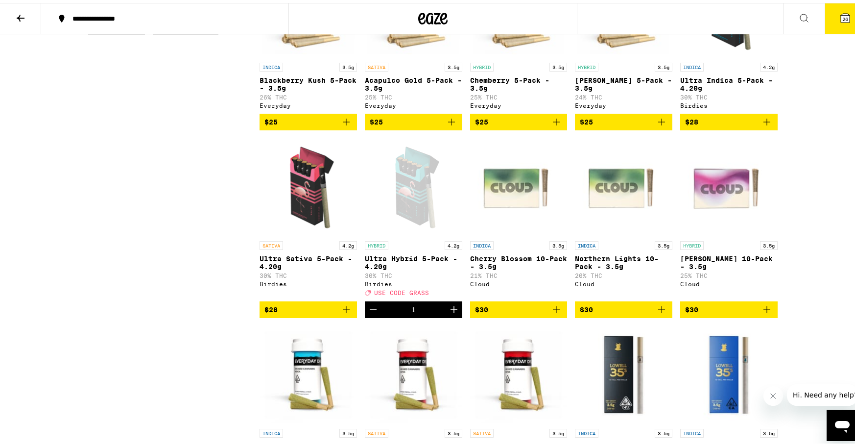
scroll to position [608, 0]
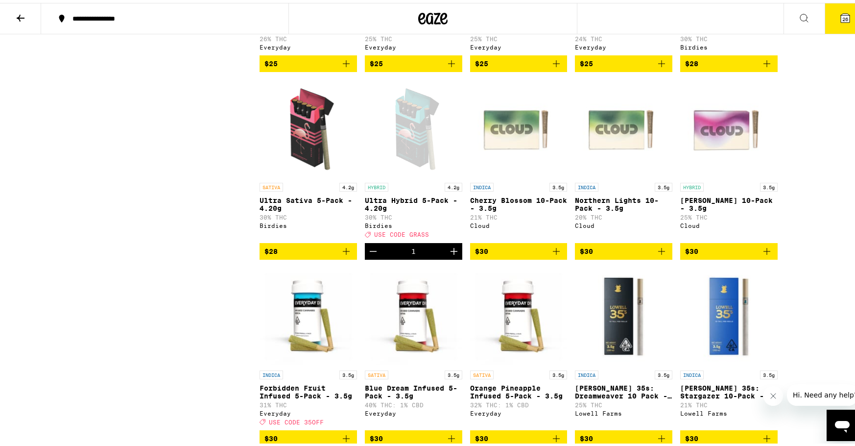
click at [343, 252] on icon "Add to bag" at bounding box center [346, 248] width 7 height 7
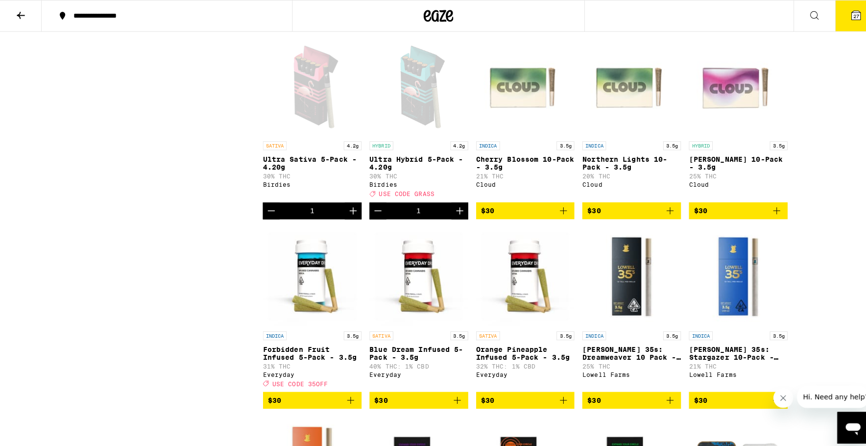
scroll to position [646, 0]
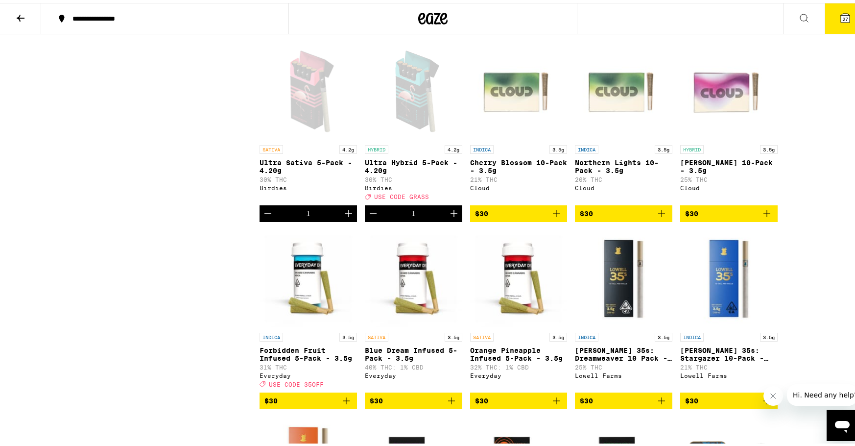
click at [842, 14] on span "27" at bounding box center [845, 16] width 6 height 6
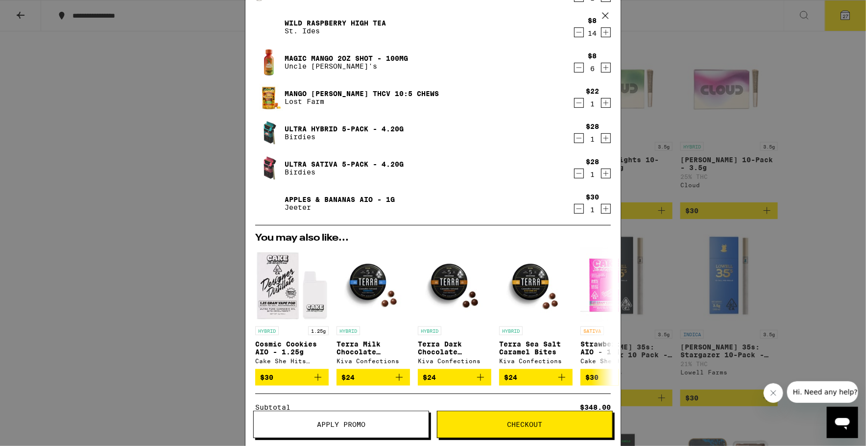
scroll to position [127, 0]
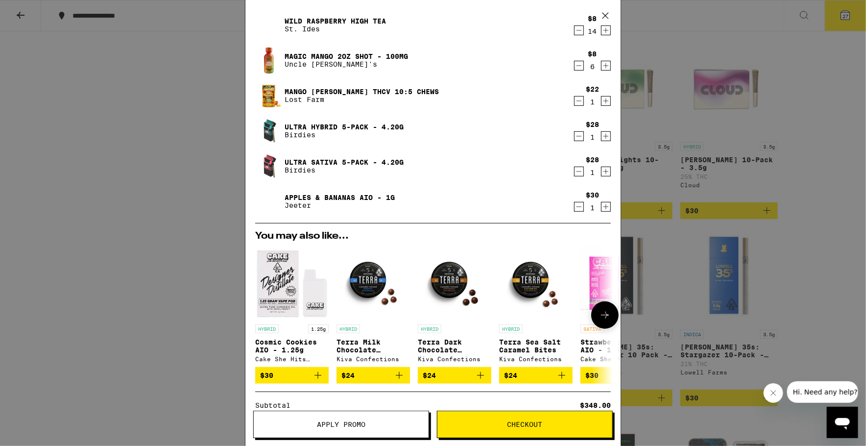
click at [599, 314] on icon at bounding box center [605, 315] width 12 height 12
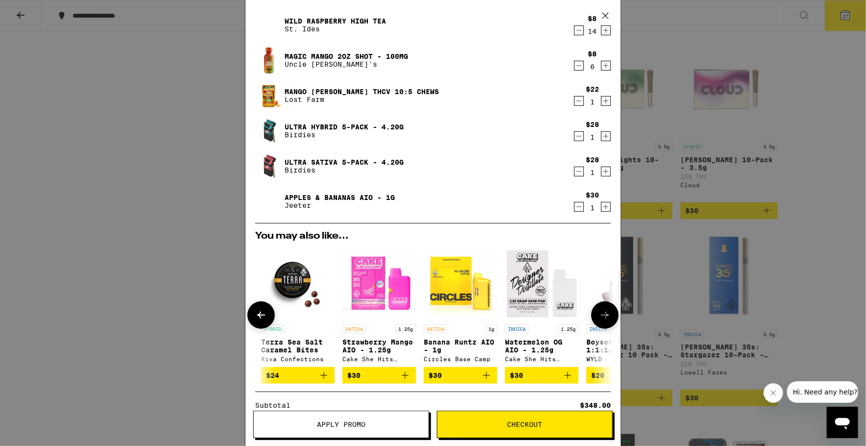
click at [599, 314] on icon at bounding box center [605, 315] width 12 height 12
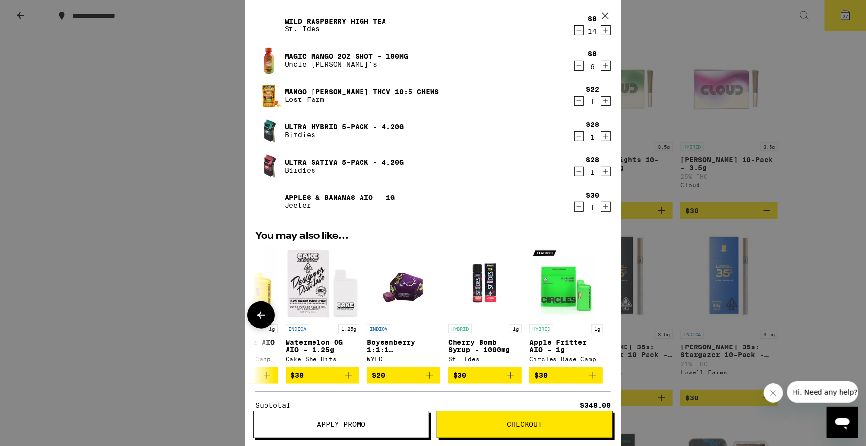
scroll to position [0, 0]
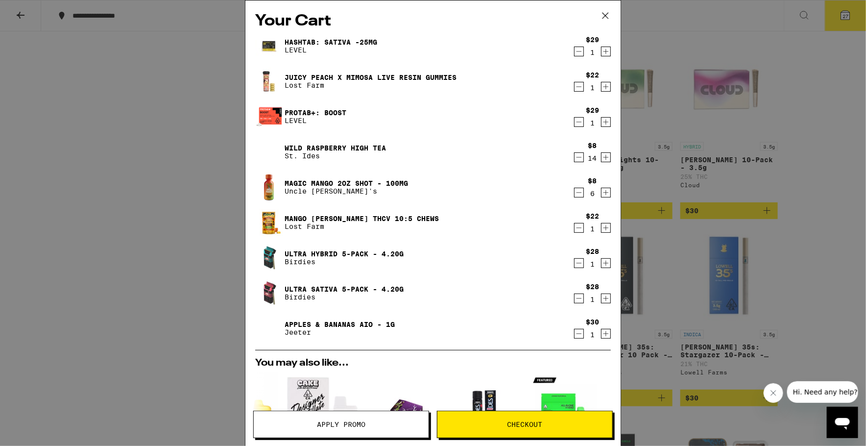
click at [327, 77] on link "Juicy Peach x Mimosa Live Resin Gummies" at bounding box center [370, 77] width 172 height 8
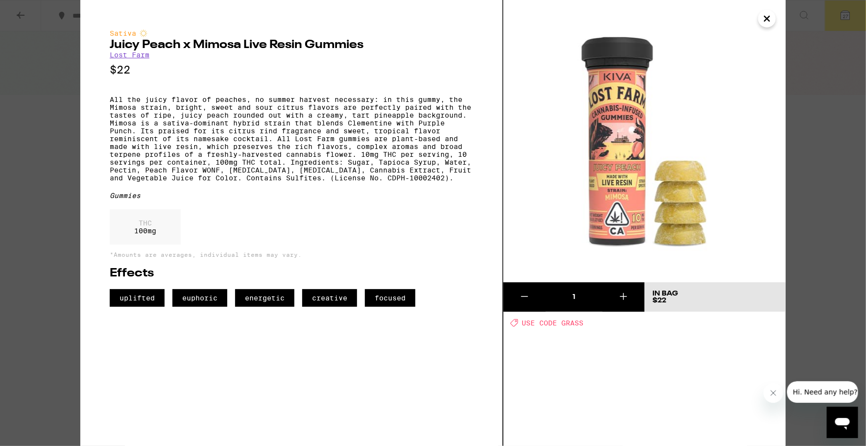
click at [59, 86] on div "Sativa Juicy Peach x Mimosa Live Resin Gummies Lost Farm $22 All the juicy flav…" at bounding box center [433, 223] width 866 height 446
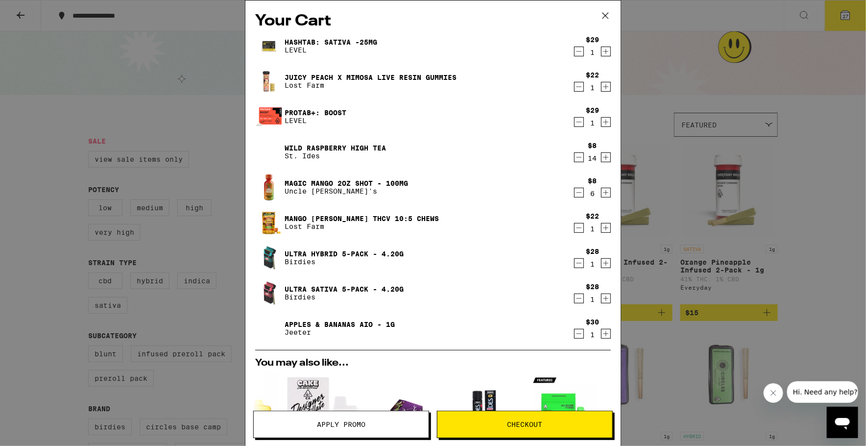
click at [601, 157] on icon "Increment" at bounding box center [605, 157] width 9 height 12
click at [574, 193] on icon "Decrement" at bounding box center [578, 193] width 9 height 12
click at [601, 159] on icon "Increment" at bounding box center [605, 157] width 9 height 12
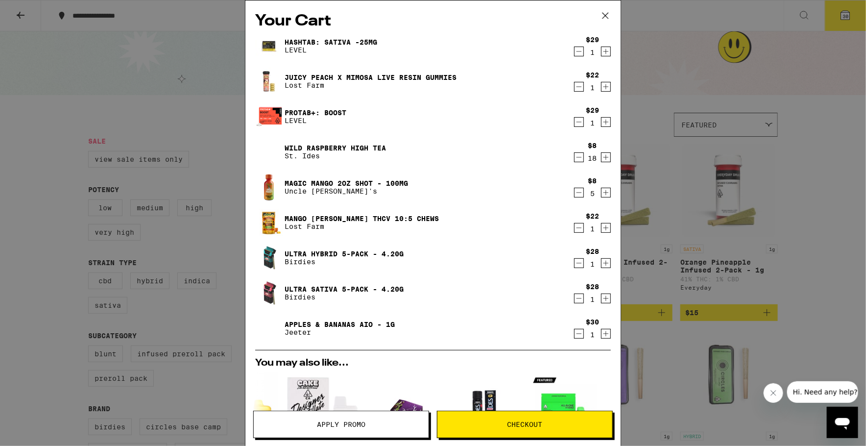
click at [601, 159] on icon "Increment" at bounding box center [605, 157] width 9 height 12
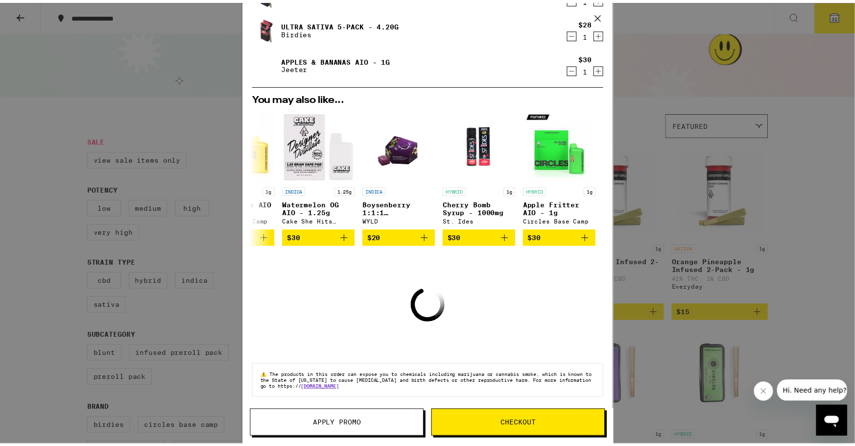
scroll to position [242, 0]
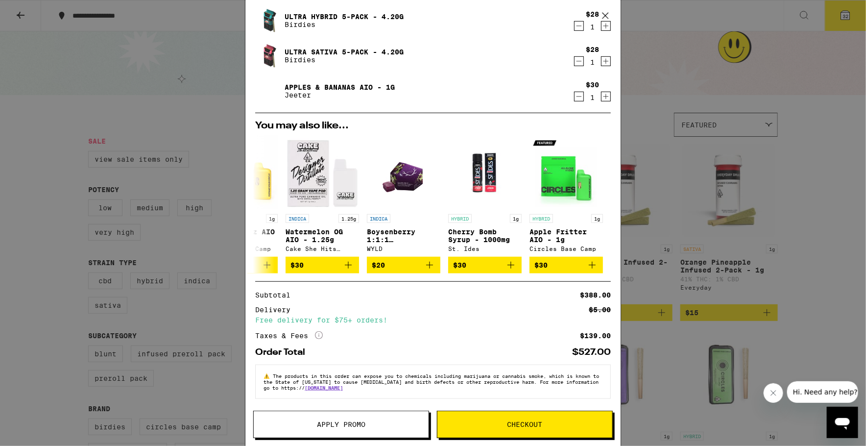
click at [377, 426] on span "Apply Promo" at bounding box center [341, 424] width 175 height 7
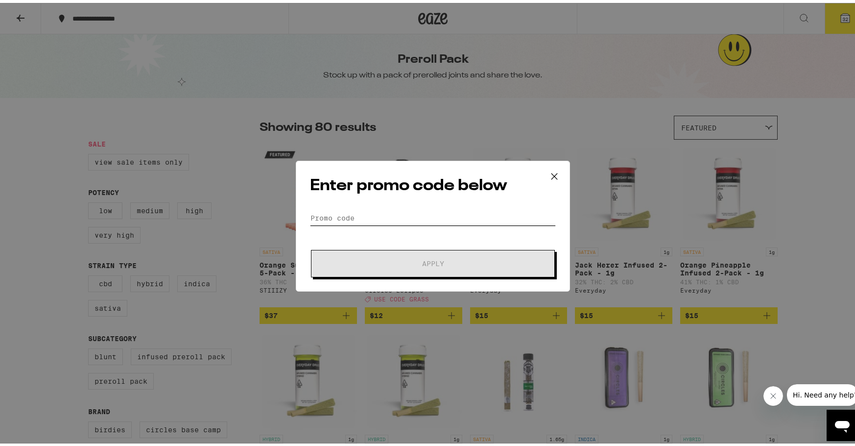
click at [328, 211] on input "Promo Code" at bounding box center [433, 215] width 246 height 15
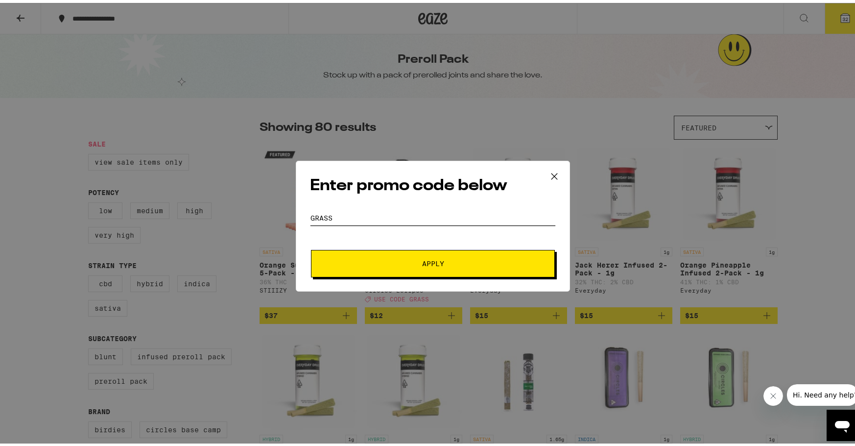
type input "GRASS"
click at [375, 259] on span "Apply" at bounding box center [433, 260] width 176 height 7
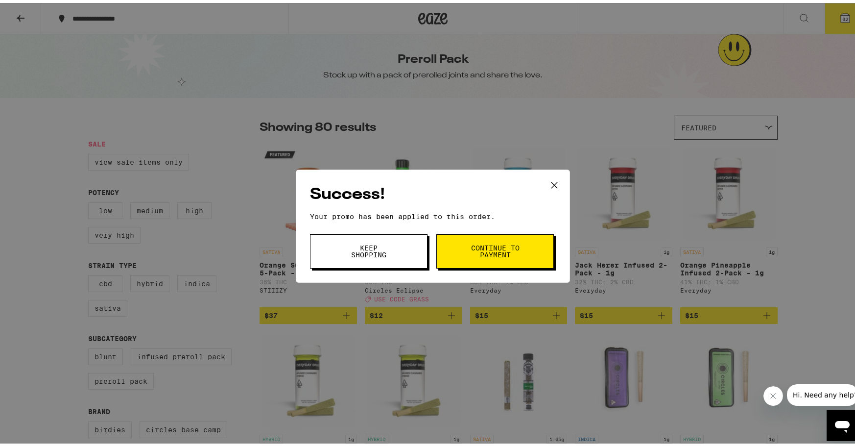
click at [463, 246] on button "Continue to payment" at bounding box center [494, 248] width 117 height 34
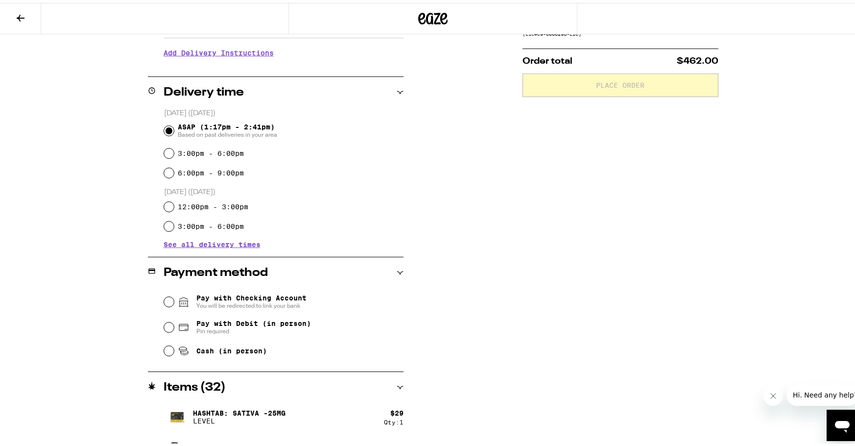
scroll to position [200, 0]
click at [164, 346] on fieldset "Pay with Checking Account You will be redirected to link your bank Pay with Deb…" at bounding box center [284, 320] width 240 height 73
click at [164, 347] on input "Cash (in person)" at bounding box center [169, 347] width 10 height 10
radio input "true"
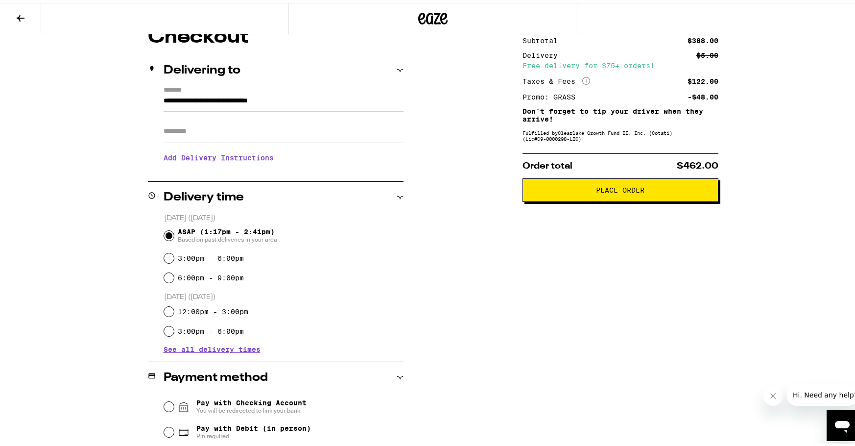
scroll to position [0, 0]
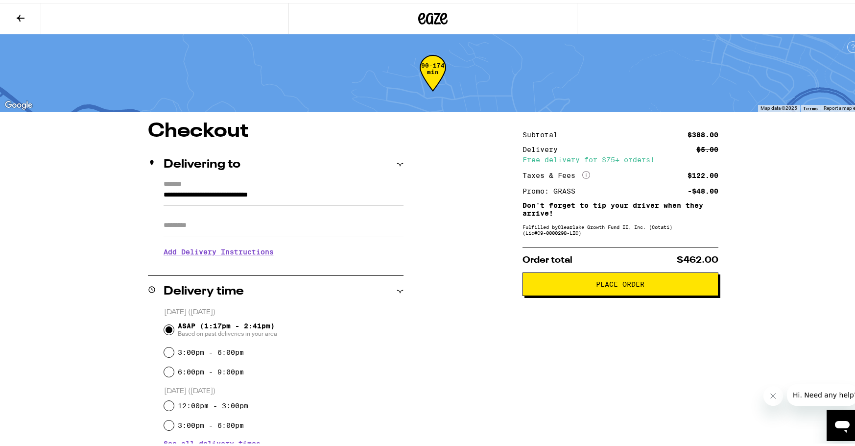
click at [596, 284] on span "Place Order" at bounding box center [620, 281] width 48 height 7
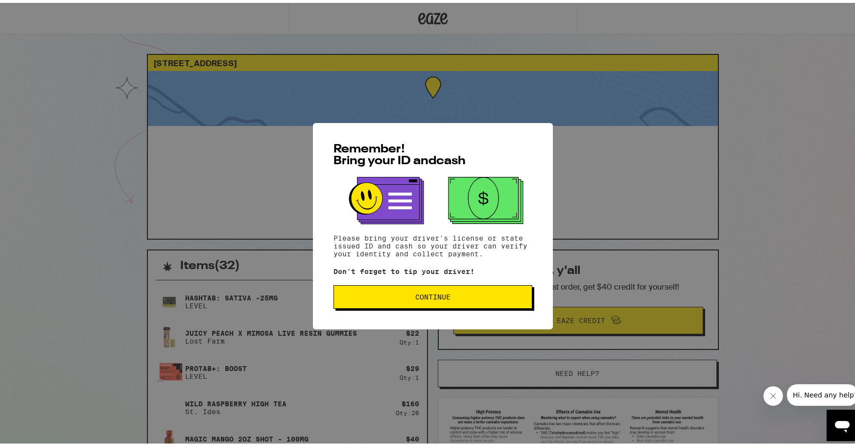
click at [429, 290] on button "Continue" at bounding box center [432, 293] width 199 height 23
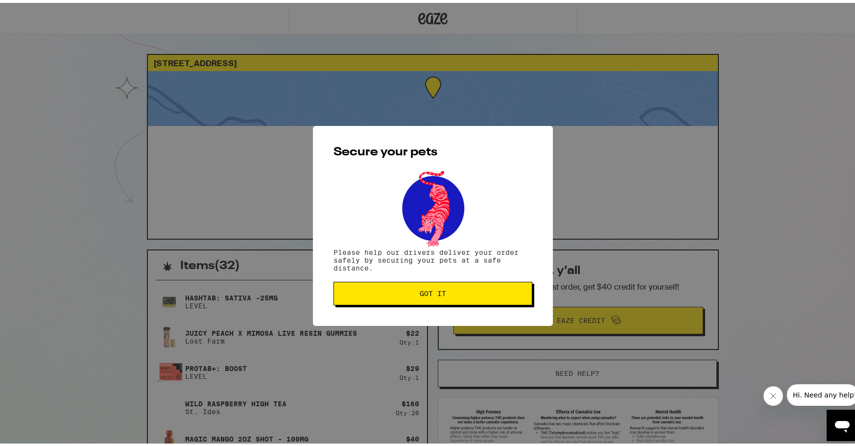
click at [428, 290] on span "Got it" at bounding box center [433, 290] width 26 height 7
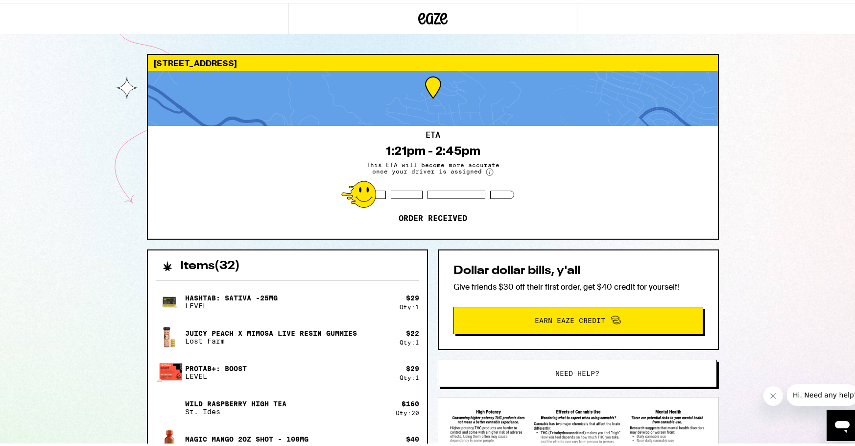
click at [65, 142] on div "23 Greensburgh Ln San Anselmo 94960 ETA 1:21pm - 2:45pm This ETA will become mo…" at bounding box center [433, 376] width 866 height 753
click at [57, 97] on div "23 Greensburgh Ln San Anselmo 94960 ETA 1:21pm - 2:45pm This ETA will become mo…" at bounding box center [433, 376] width 866 height 753
click at [63, 81] on div "23 Greensburgh Ln San Anselmo 94960 ETA 1:21pm - 2:45pm This ETA will become mo…" at bounding box center [433, 376] width 866 height 753
click at [45, 62] on div "23 Greensburgh Ln San Anselmo 94960 ETA 1:21pm - 2:45pm This ETA will become mo…" at bounding box center [433, 376] width 866 height 753
click at [765, 127] on div "23 Greensburgh Ln San Anselmo 94960 ETA 1:21pm - 2:45pm This ETA will become mo…" at bounding box center [433, 376] width 866 height 753
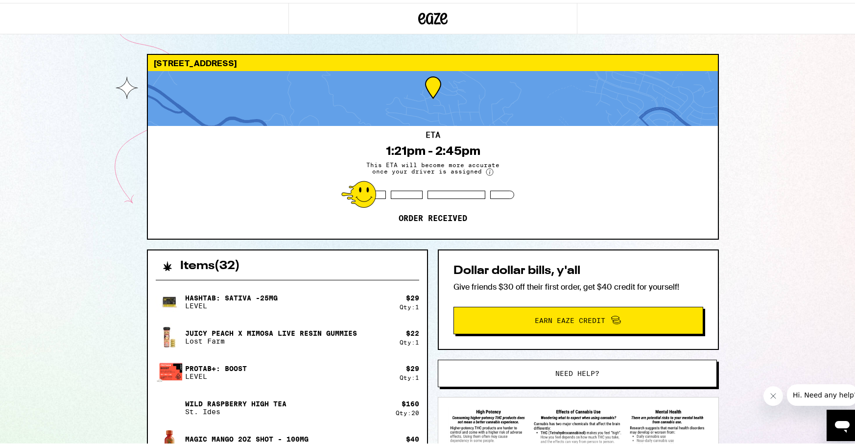
click at [70, 87] on div "23 Greensburgh Ln San Anselmo 94960 ETA 1:21pm - 2:45pm This ETA will become mo…" at bounding box center [433, 376] width 866 height 753
click at [426, 15] on icon at bounding box center [433, 16] width 15 height 12
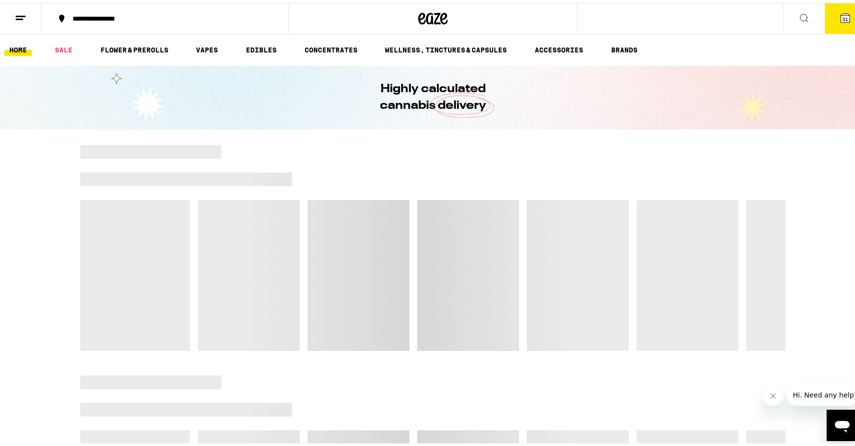
click at [842, 16] on span "31" at bounding box center [845, 16] width 6 height 6
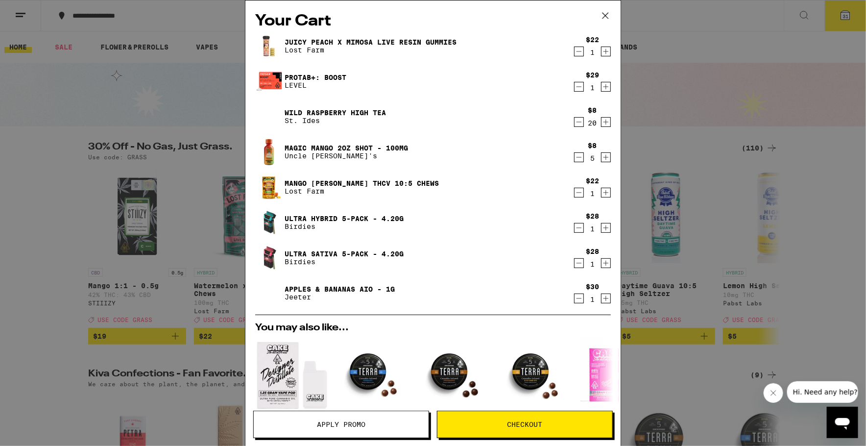
click at [607, 12] on icon at bounding box center [605, 15] width 15 height 15
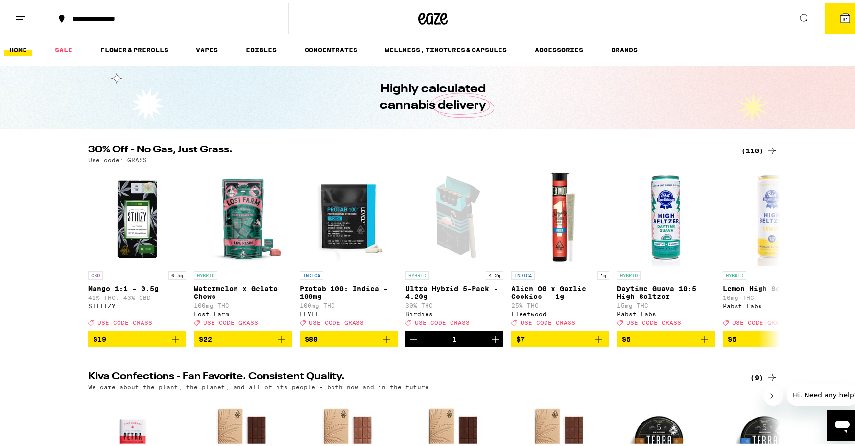
click at [23, 41] on link "HOME" at bounding box center [17, 47] width 27 height 12
click at [825, 11] on button "31" at bounding box center [844, 15] width 41 height 30
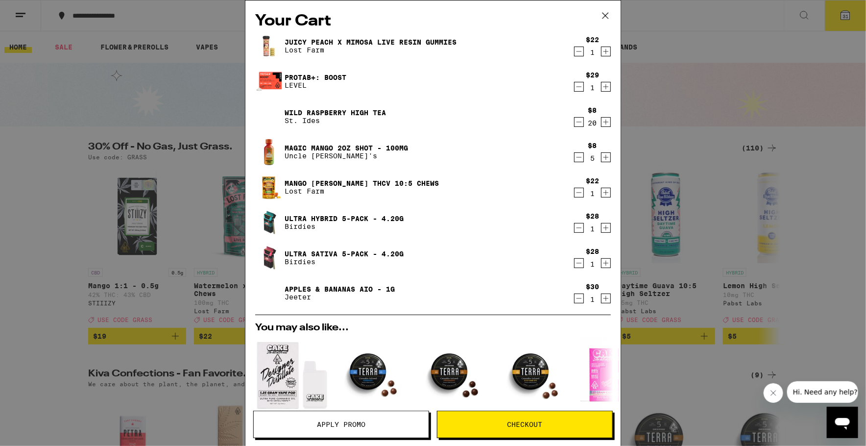
click at [574, 299] on icon "Decrement" at bounding box center [578, 298] width 9 height 12
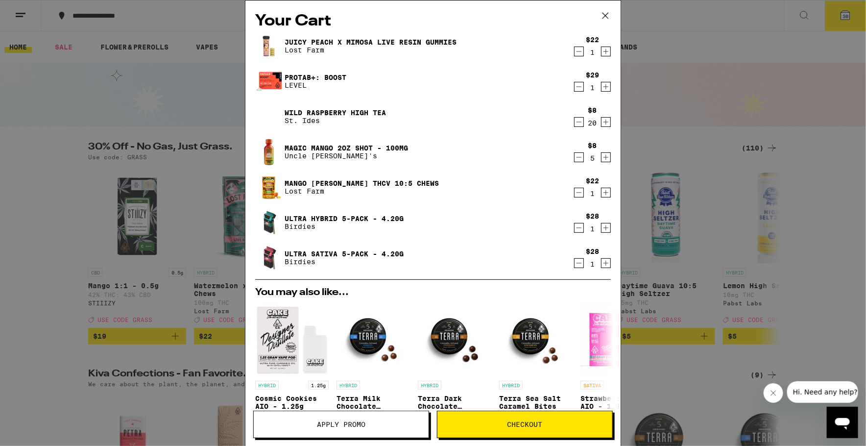
click at [574, 265] on icon "Decrement" at bounding box center [578, 263] width 9 height 12
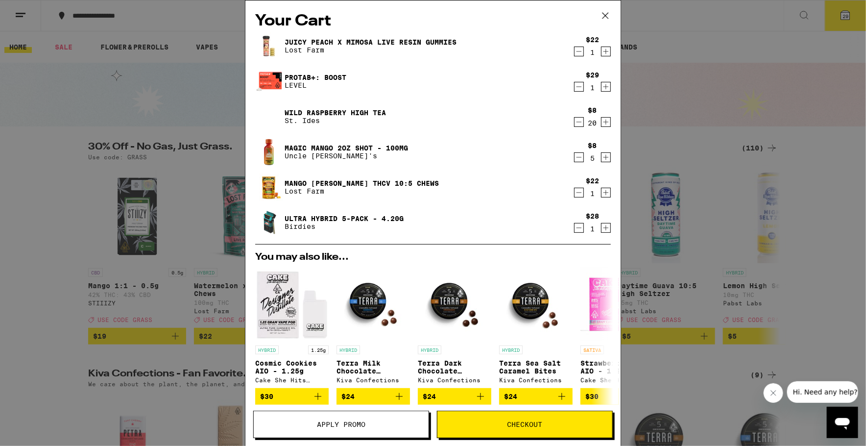
click at [574, 229] on icon "Decrement" at bounding box center [578, 228] width 9 height 12
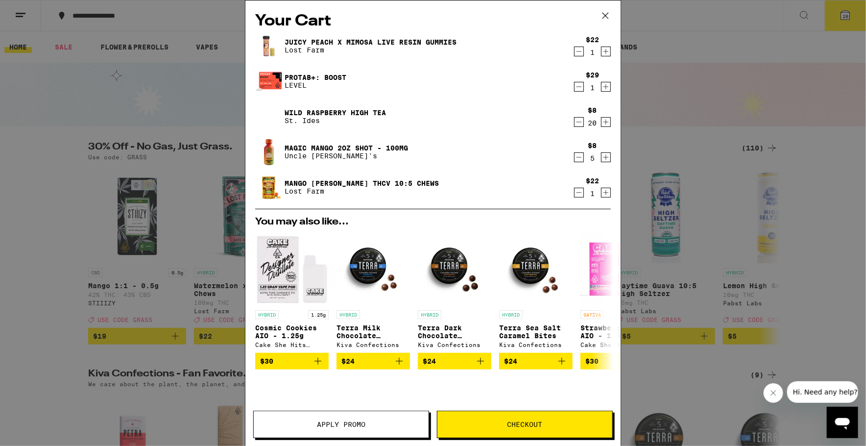
click at [574, 196] on icon "Decrement" at bounding box center [578, 193] width 9 height 12
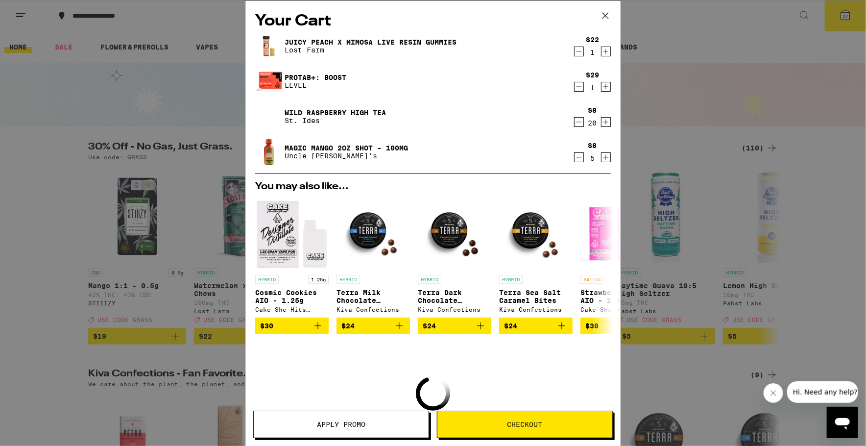
click at [574, 162] on icon "Decrement" at bounding box center [578, 157] width 9 height 12
click at [574, 159] on icon "Decrement" at bounding box center [578, 158] width 9 height 12
click at [574, 163] on icon "Decrement" at bounding box center [578, 157] width 9 height 12
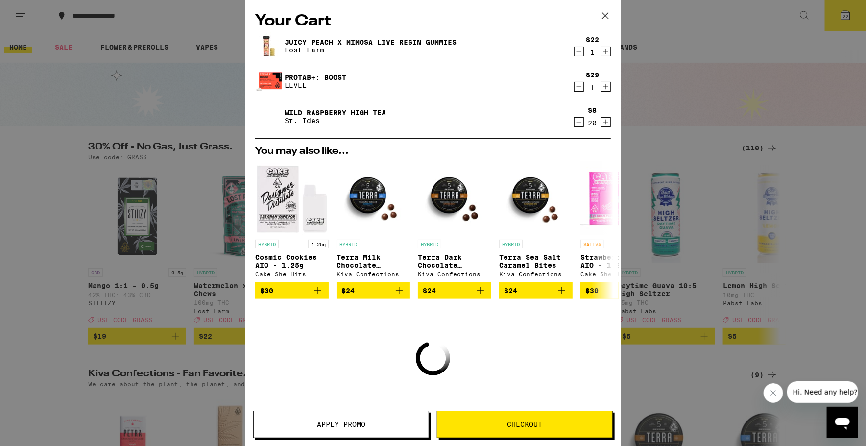
click at [574, 124] on icon "Decrement" at bounding box center [578, 122] width 9 height 12
click at [574, 124] on icon "Decrement" at bounding box center [578, 123] width 9 height 12
click at [574, 86] on icon "Decrement" at bounding box center [578, 87] width 9 height 12
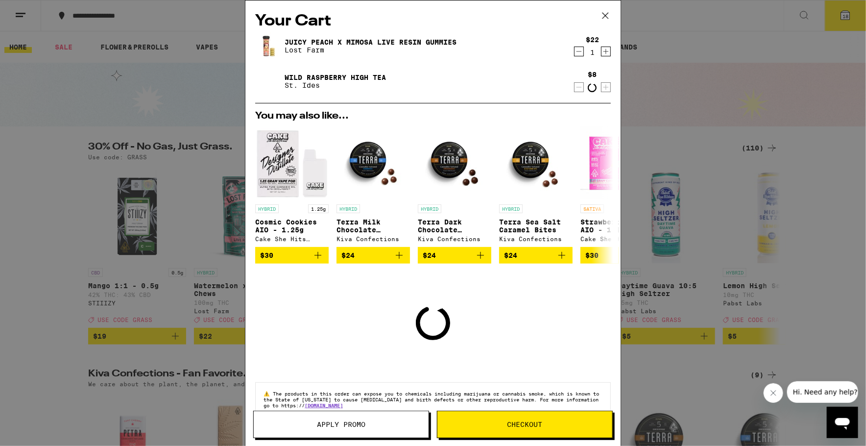
click at [574, 55] on icon "Decrement" at bounding box center [578, 52] width 9 height 12
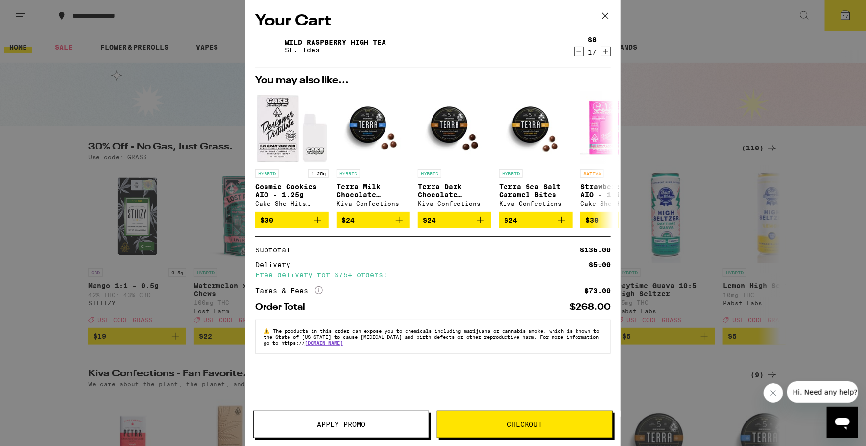
click at [578, 51] on icon "Decrement" at bounding box center [578, 52] width 9 height 12
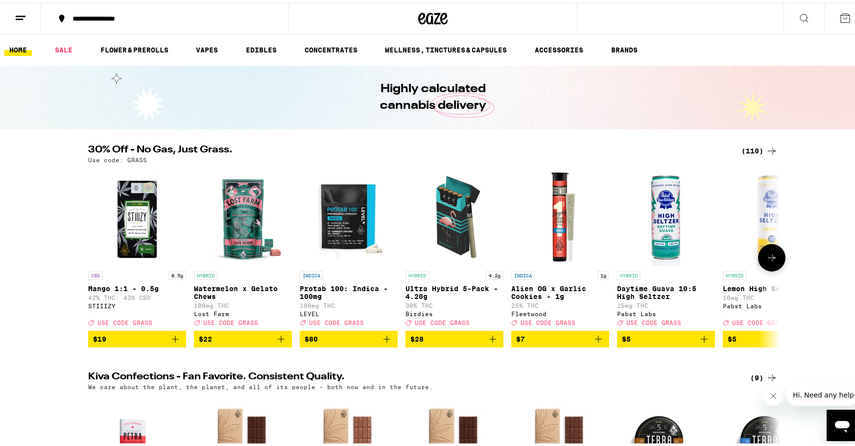
click at [489, 339] on icon "Add to bag" at bounding box center [492, 335] width 7 height 7
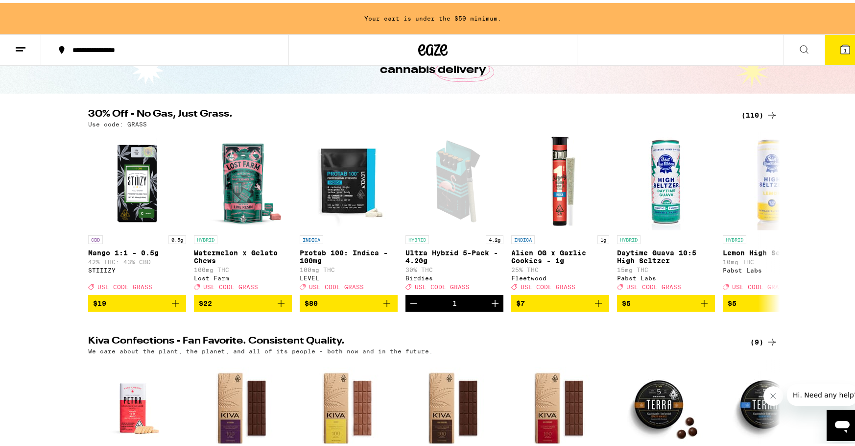
scroll to position [74, 0]
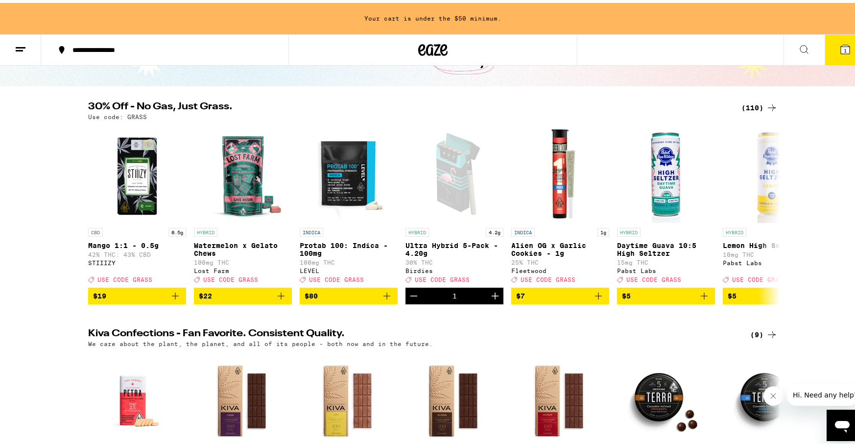
click at [756, 102] on div "(110)" at bounding box center [759, 105] width 36 height 12
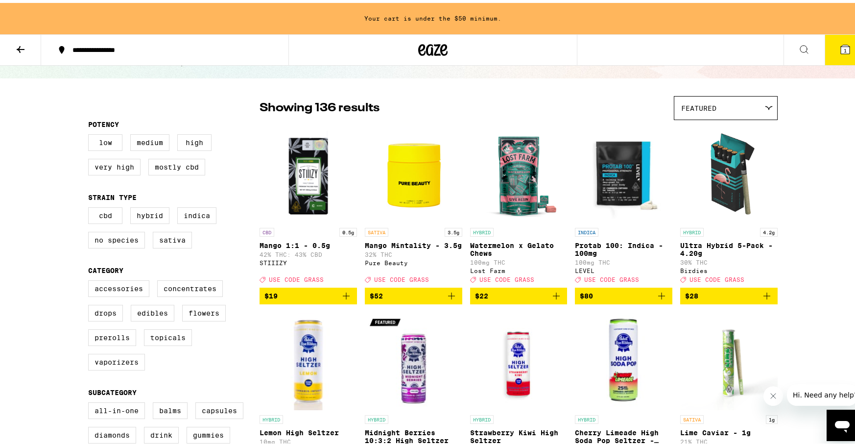
scroll to position [90, 0]
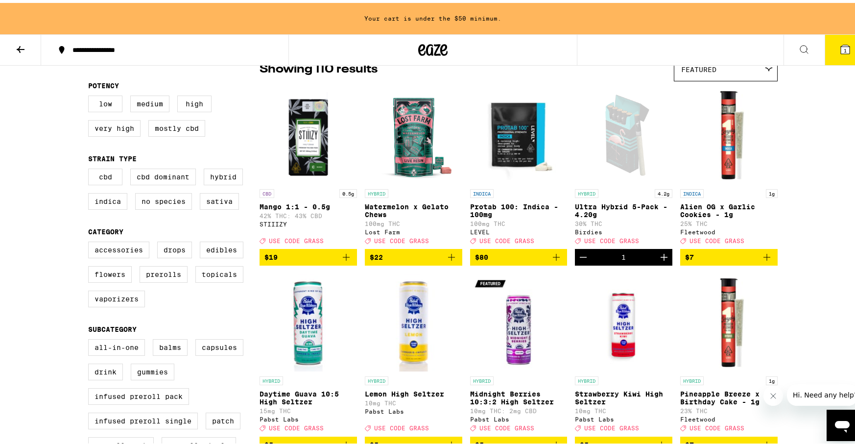
click at [449, 260] on icon "Add to bag" at bounding box center [452, 254] width 12 height 12
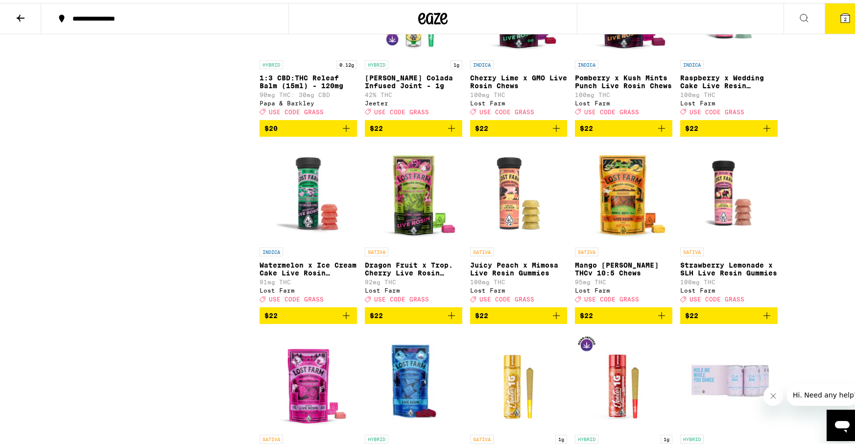
scroll to position [1318, 0]
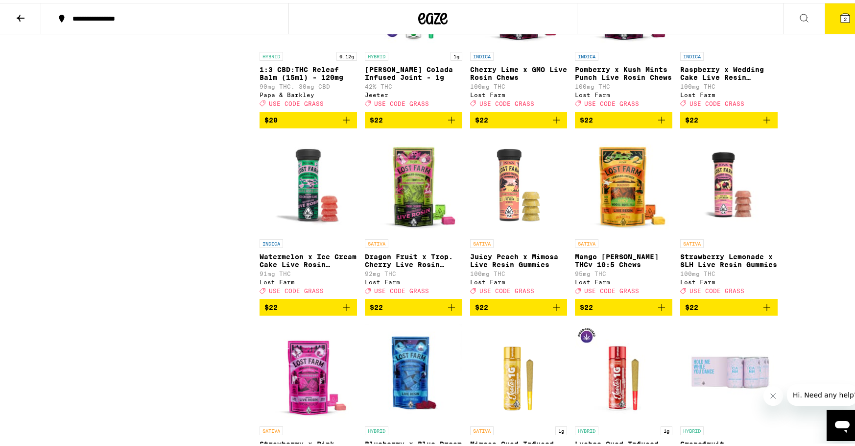
click at [553, 307] on icon "Add to bag" at bounding box center [556, 304] width 7 height 7
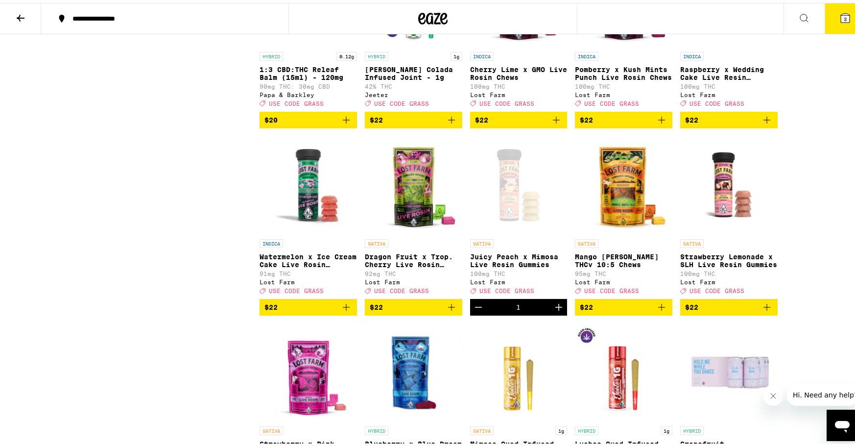
click at [555, 307] on icon "Increment" at bounding box center [558, 304] width 7 height 7
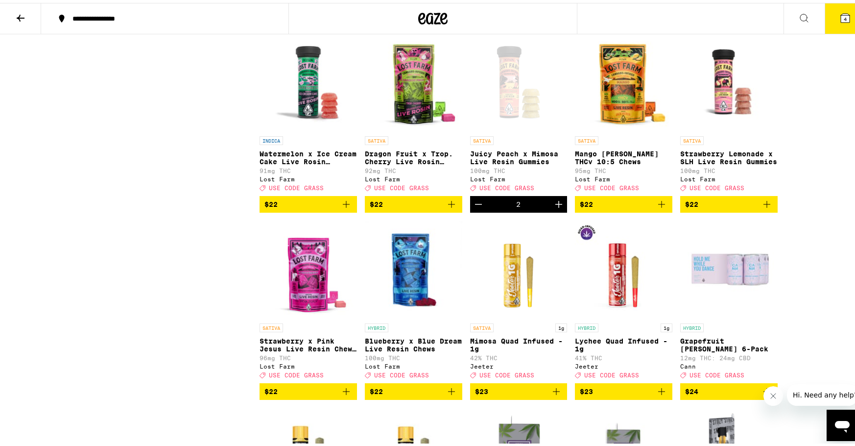
scroll to position [1433, 0]
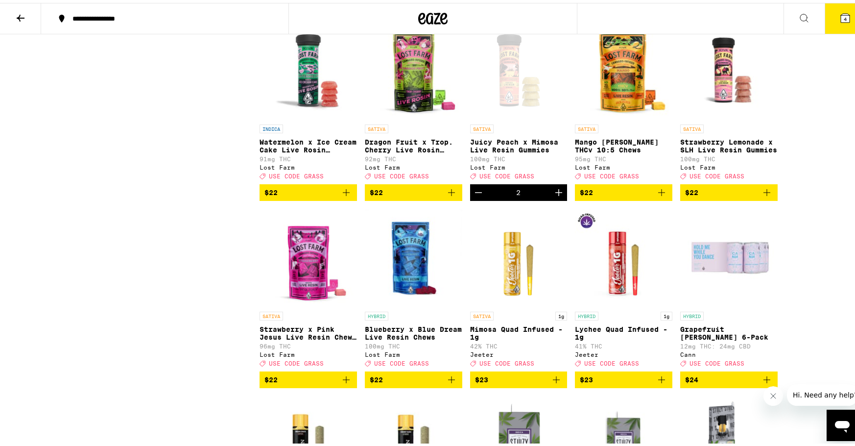
click at [473, 195] on icon "Decrement" at bounding box center [478, 190] width 12 height 12
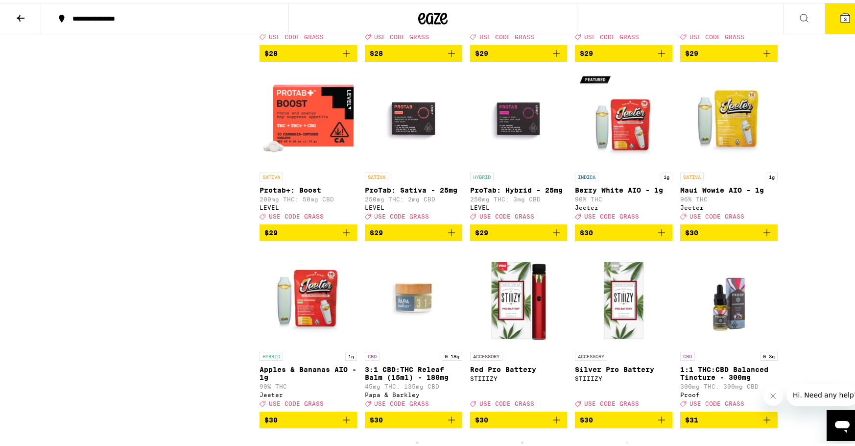
scroll to position [2131, 0]
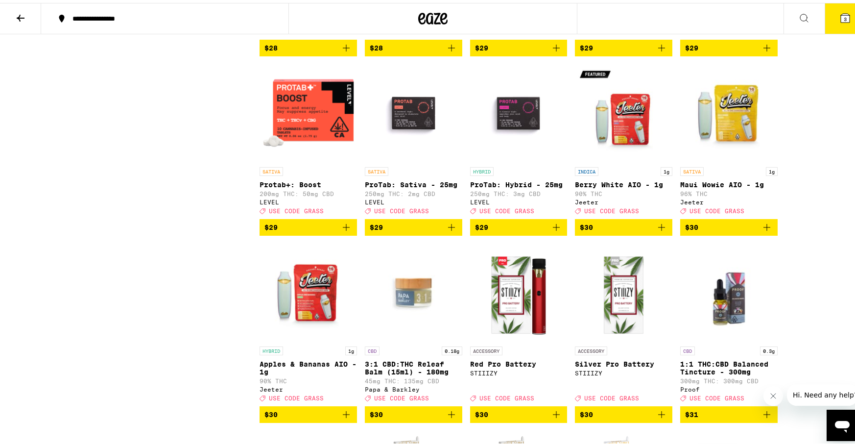
click at [340, 230] on icon "Add to bag" at bounding box center [346, 224] width 12 height 12
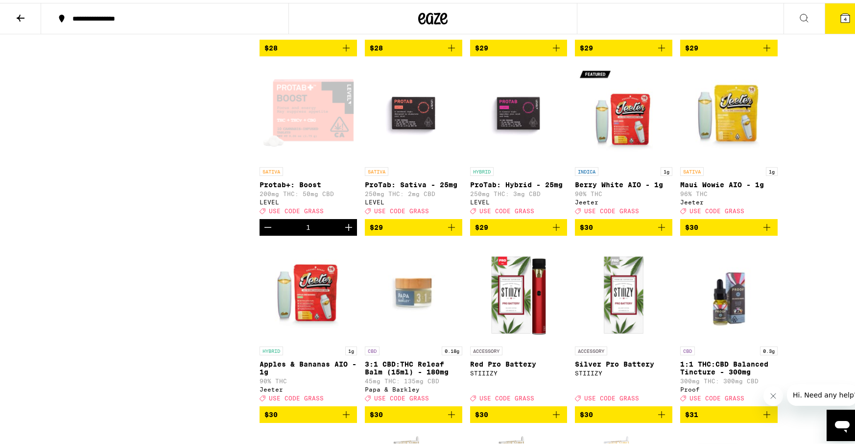
click at [449, 230] on icon "Add to bag" at bounding box center [452, 224] width 12 height 12
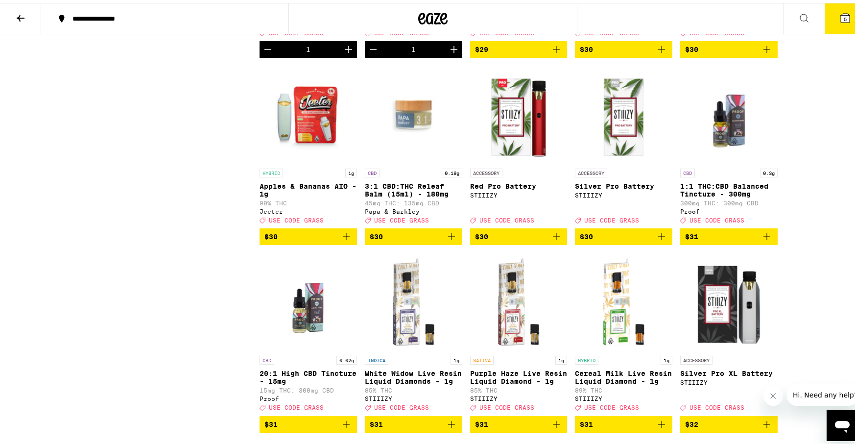
scroll to position [2337, 0]
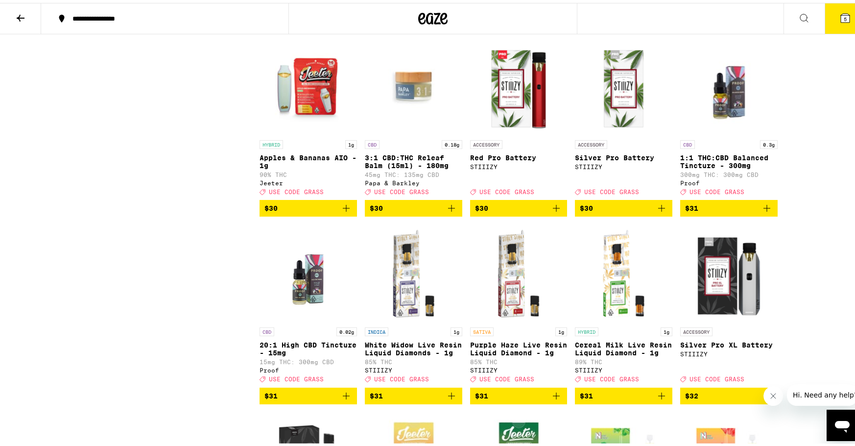
click at [341, 211] on icon "Add to bag" at bounding box center [346, 205] width 12 height 12
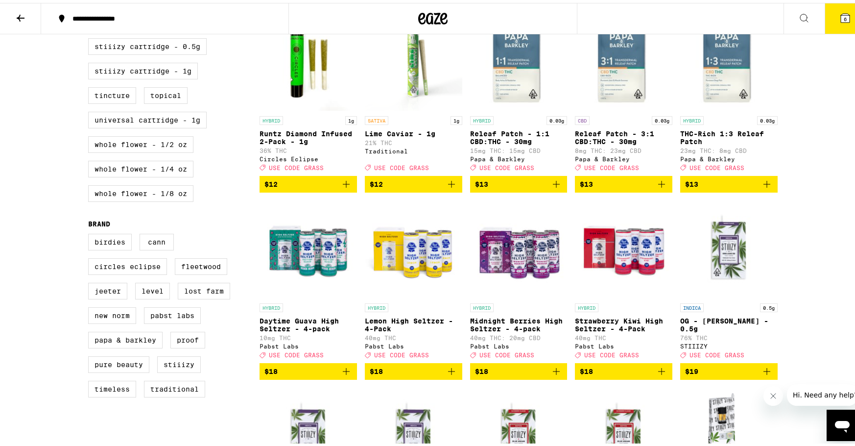
scroll to position [0, 0]
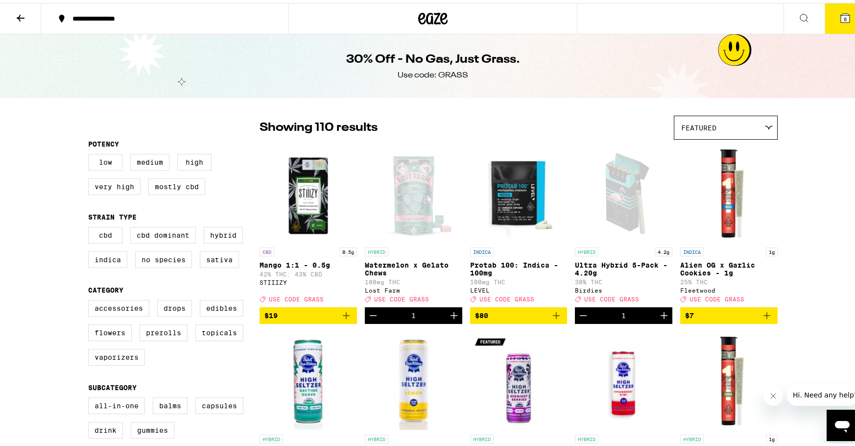
click at [432, 16] on icon at bounding box center [432, 16] width 29 height 18
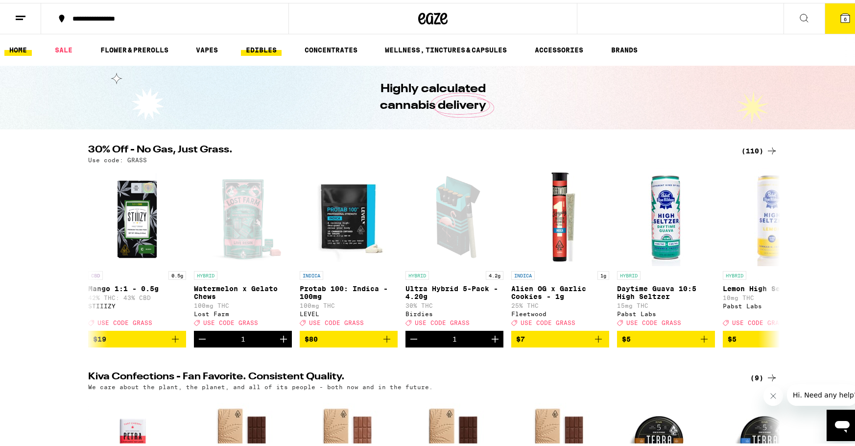
click at [275, 45] on link "EDIBLES" at bounding box center [261, 47] width 41 height 12
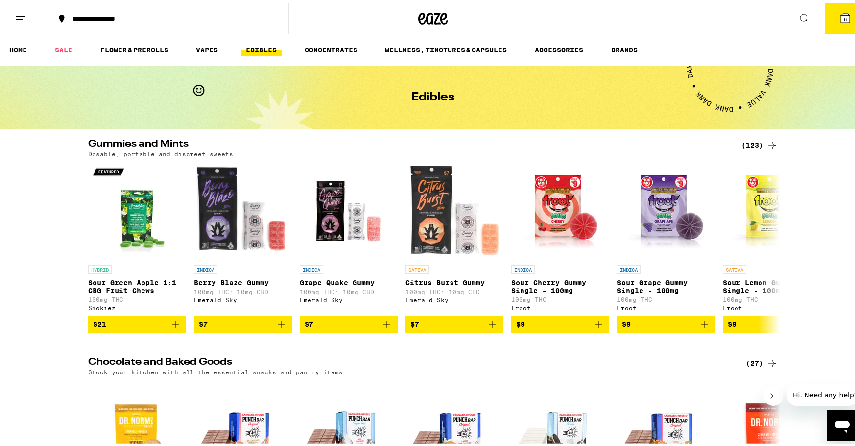
click at [766, 141] on icon at bounding box center [772, 142] width 12 height 12
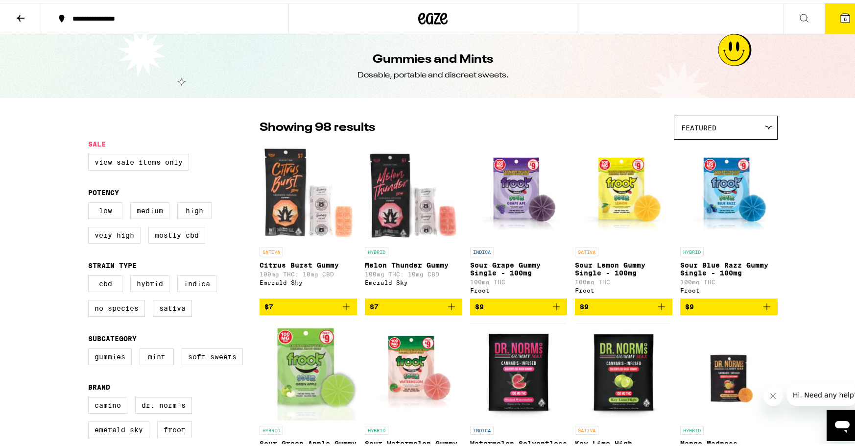
click at [18, 19] on icon at bounding box center [21, 15] width 12 height 12
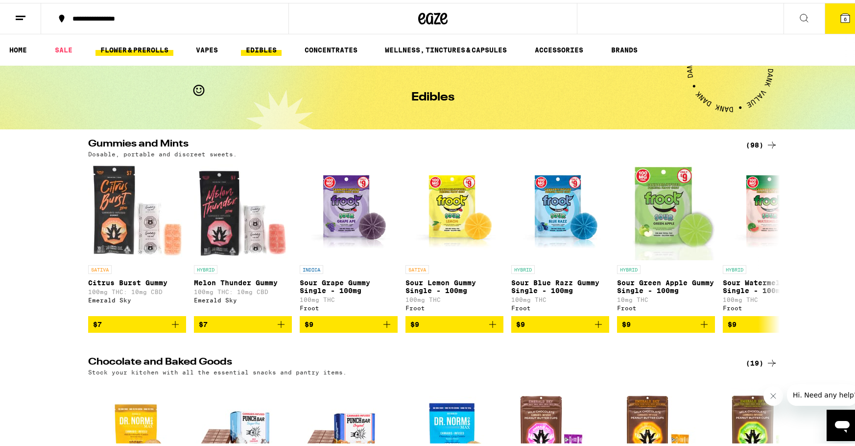
click at [150, 44] on link "FLOWER & PREROLLS" at bounding box center [134, 47] width 78 height 12
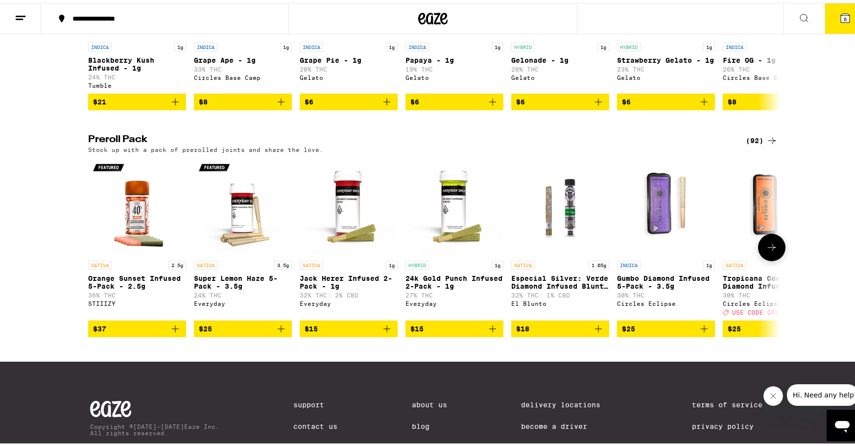
scroll to position [656, 0]
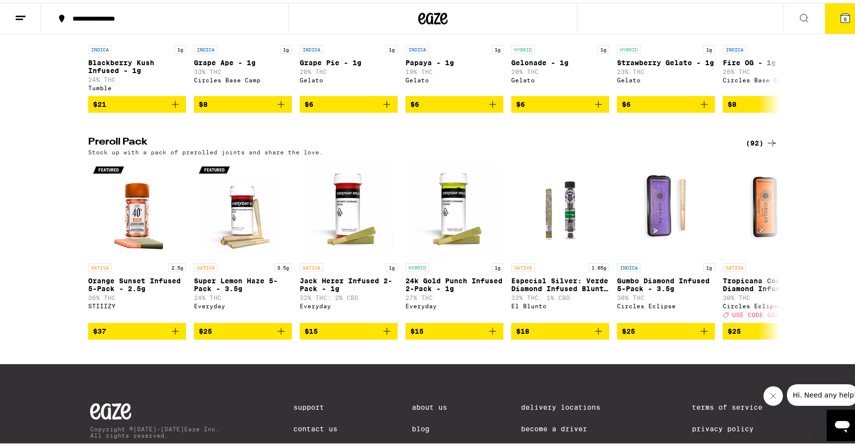
click at [752, 146] on div "(92)" at bounding box center [762, 140] width 32 height 12
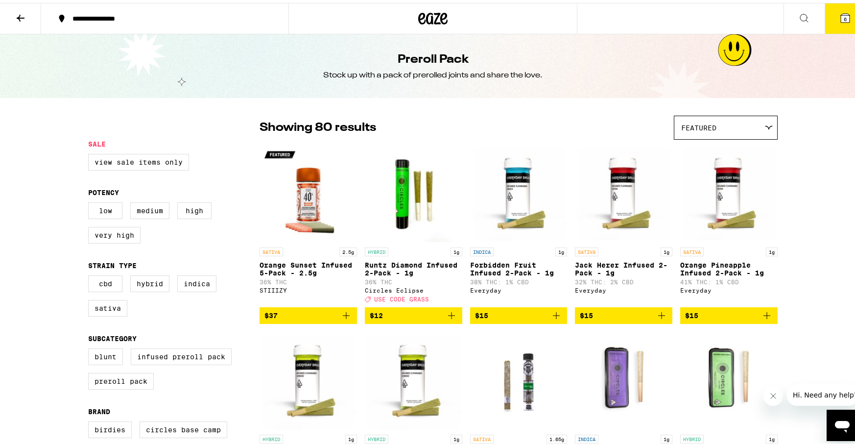
click at [26, 20] on button at bounding box center [20, 15] width 41 height 31
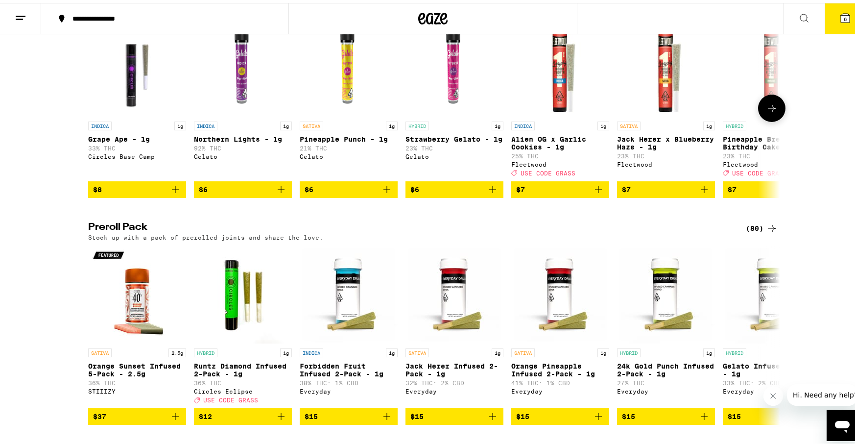
scroll to position [496, 0]
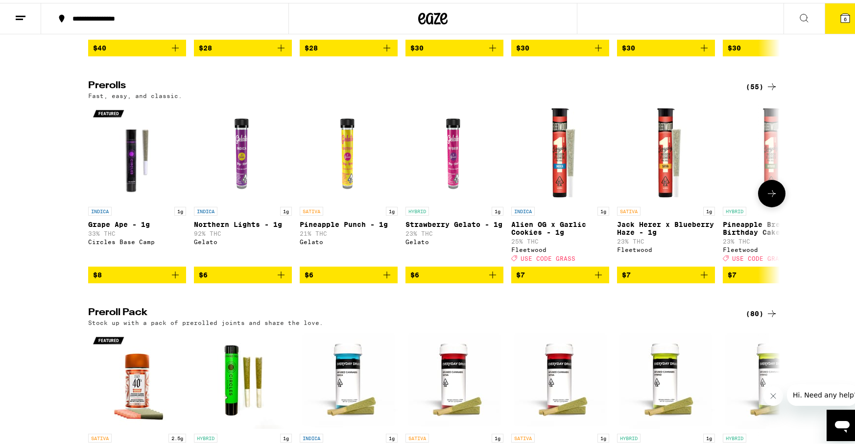
click at [772, 196] on icon at bounding box center [772, 191] width 12 height 12
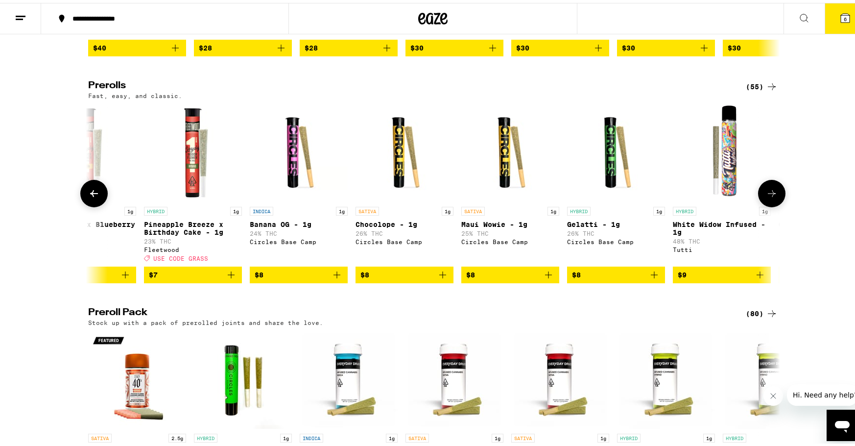
click at [772, 196] on icon at bounding box center [772, 191] width 12 height 12
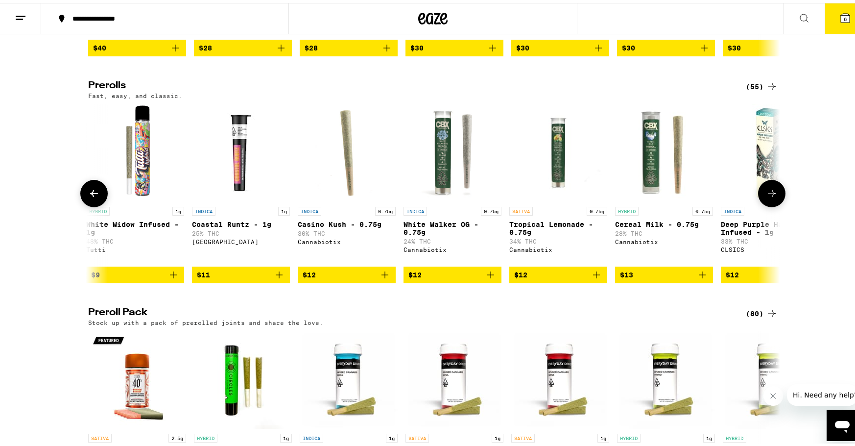
click at [772, 196] on icon at bounding box center [772, 191] width 12 height 12
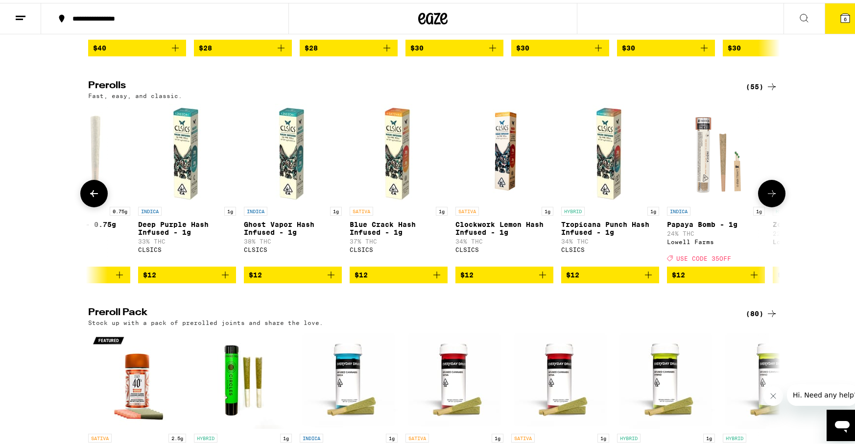
click at [772, 196] on icon at bounding box center [772, 191] width 12 height 12
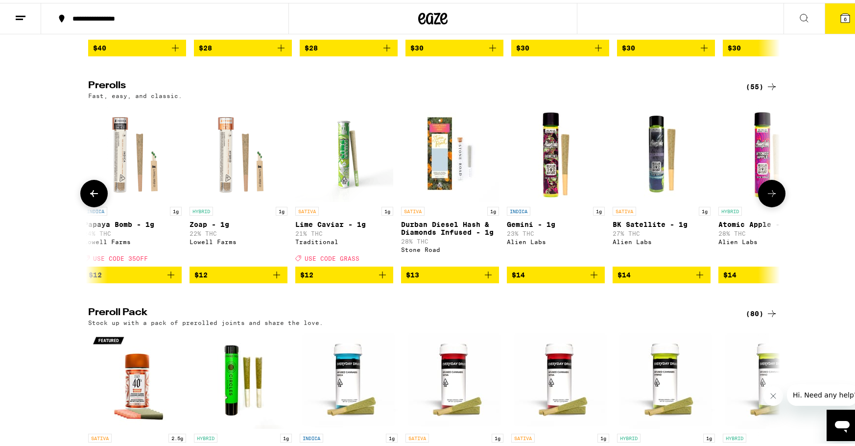
click at [772, 196] on icon at bounding box center [772, 191] width 12 height 12
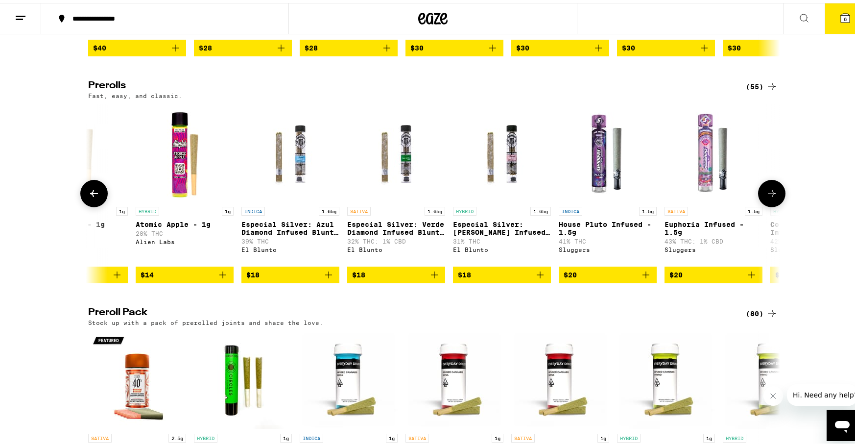
click at [772, 196] on icon at bounding box center [772, 191] width 12 height 12
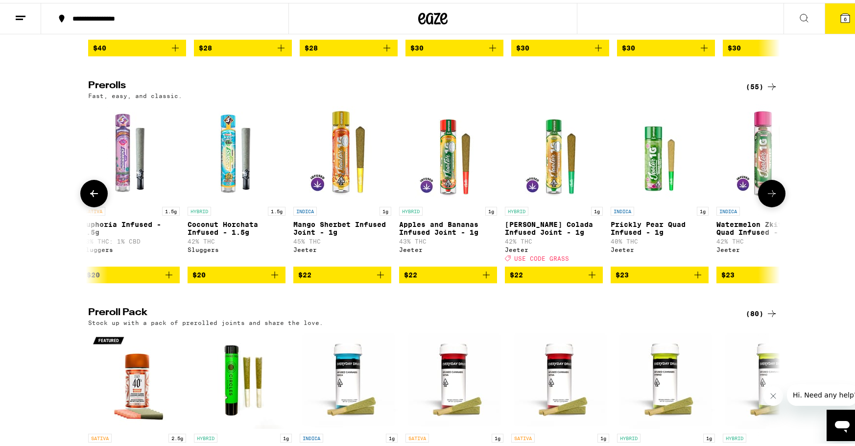
click at [772, 196] on icon at bounding box center [772, 191] width 12 height 12
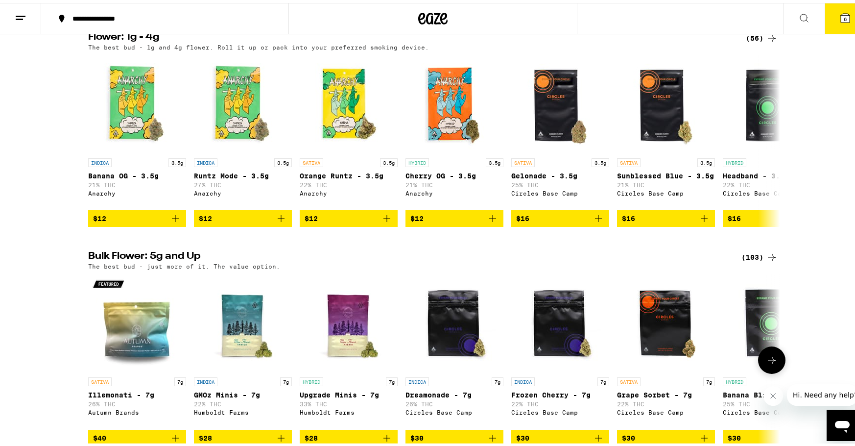
scroll to position [0, 0]
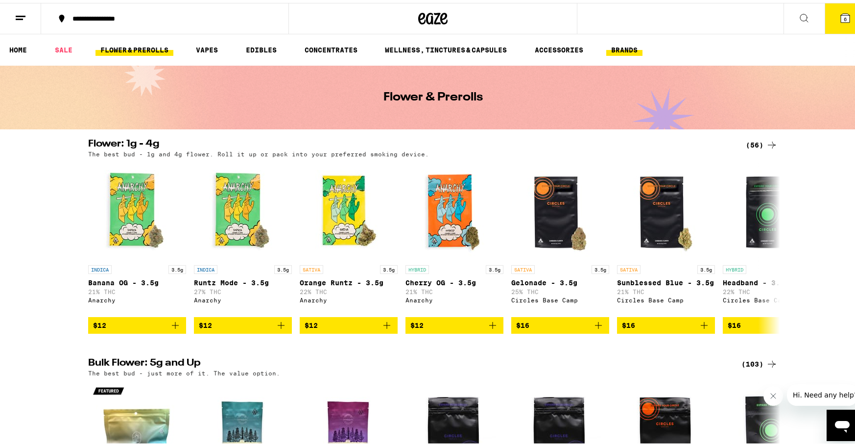
click at [630, 46] on link "BRANDS" at bounding box center [624, 47] width 36 height 12
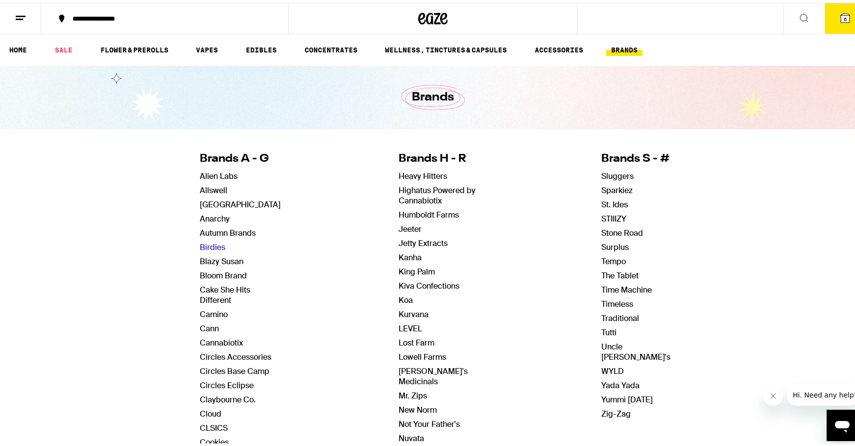
click at [214, 244] on link "Birdies" at bounding box center [212, 244] width 25 height 10
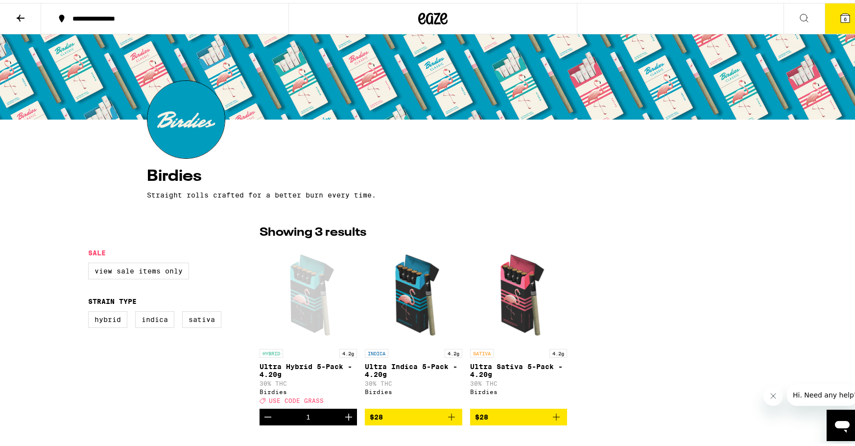
scroll to position [56, 0]
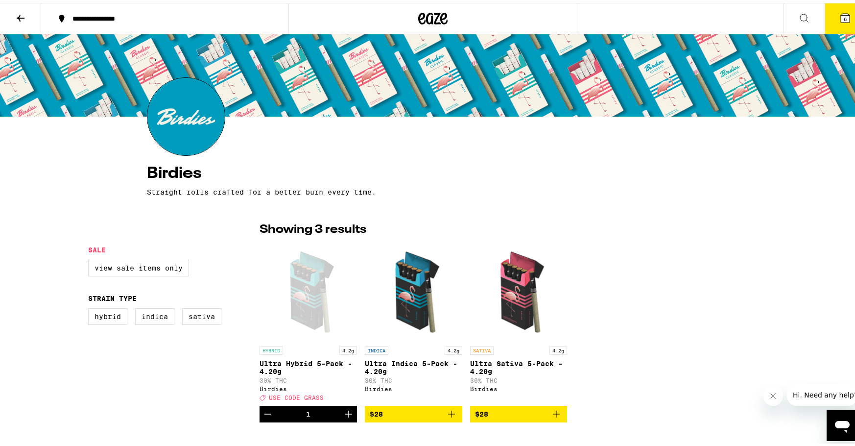
click at [555, 417] on icon "Add to bag" at bounding box center [556, 411] width 12 height 12
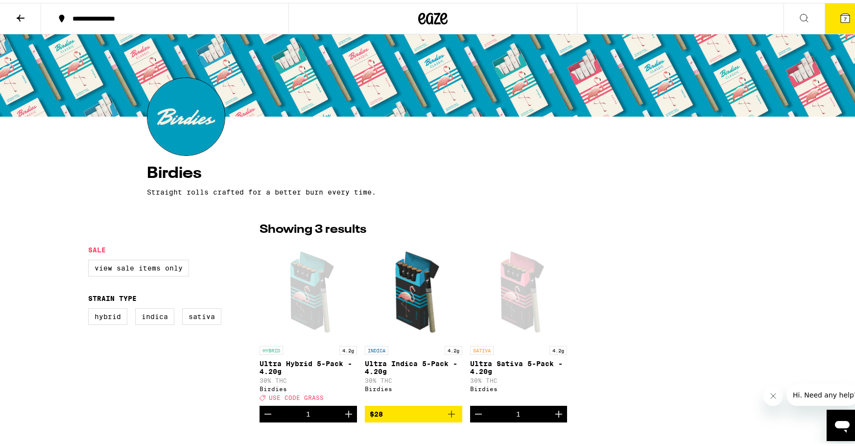
click at [23, 21] on button at bounding box center [20, 15] width 41 height 31
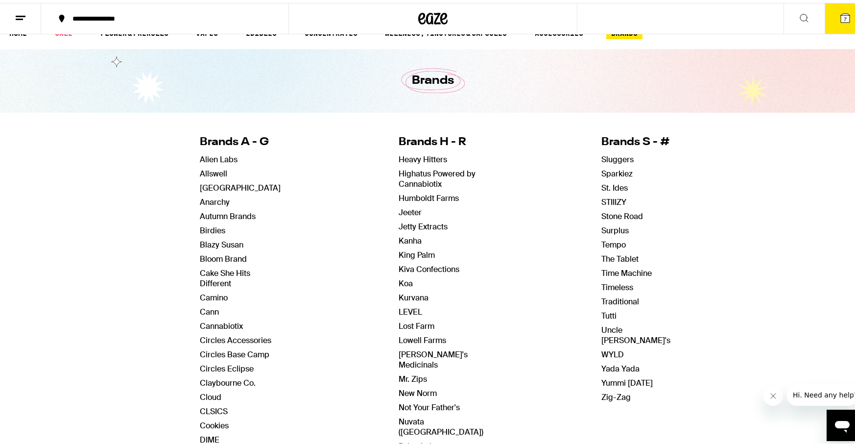
scroll to position [22, 0]
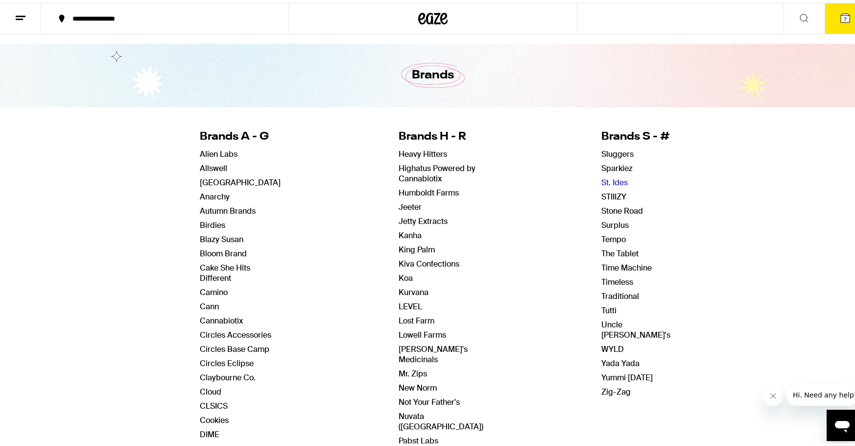
click at [603, 180] on link "St. Ides" at bounding box center [614, 179] width 26 height 10
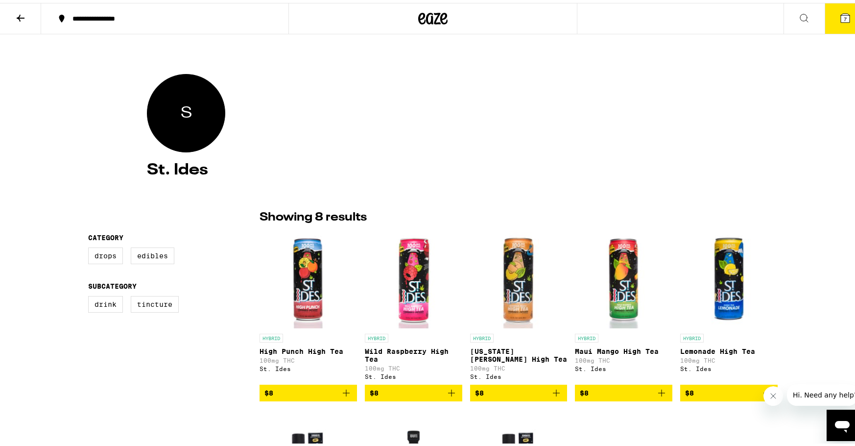
scroll to position [263, 0]
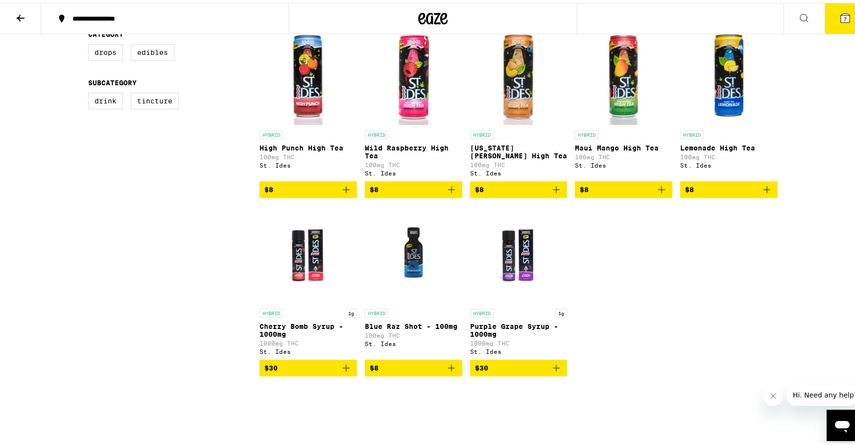
click at [446, 192] on icon "Add to bag" at bounding box center [452, 187] width 12 height 12
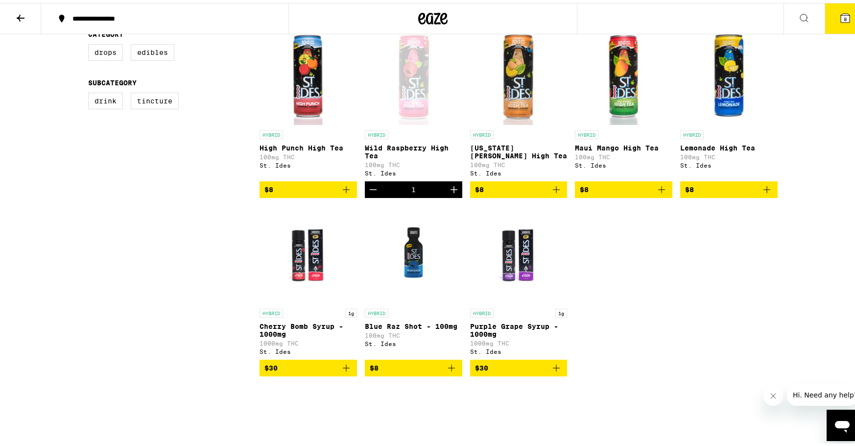
click at [448, 192] on icon "Increment" at bounding box center [454, 187] width 12 height 12
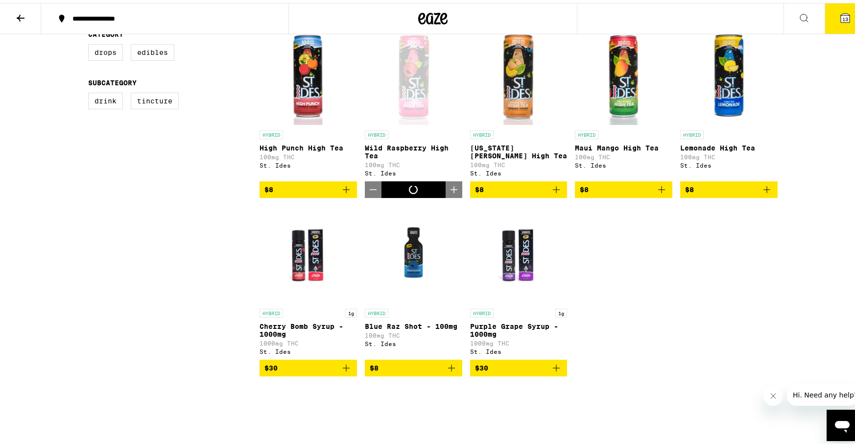
click at [448, 192] on icon "Increment" at bounding box center [454, 187] width 12 height 12
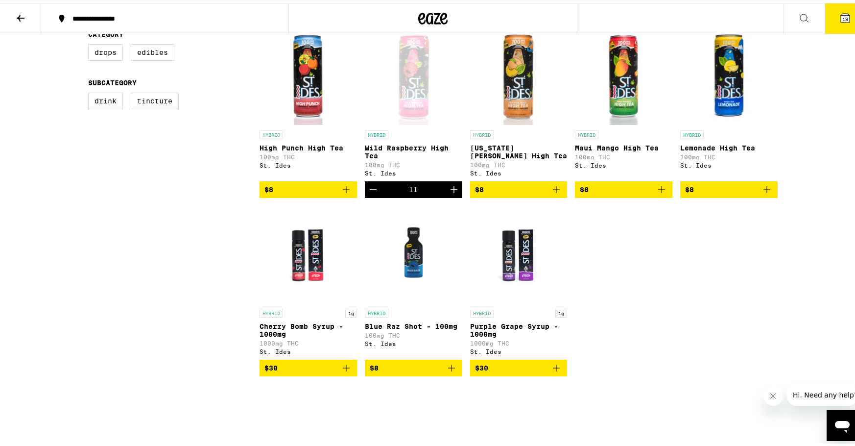
click at [448, 192] on icon "Increment" at bounding box center [454, 187] width 12 height 12
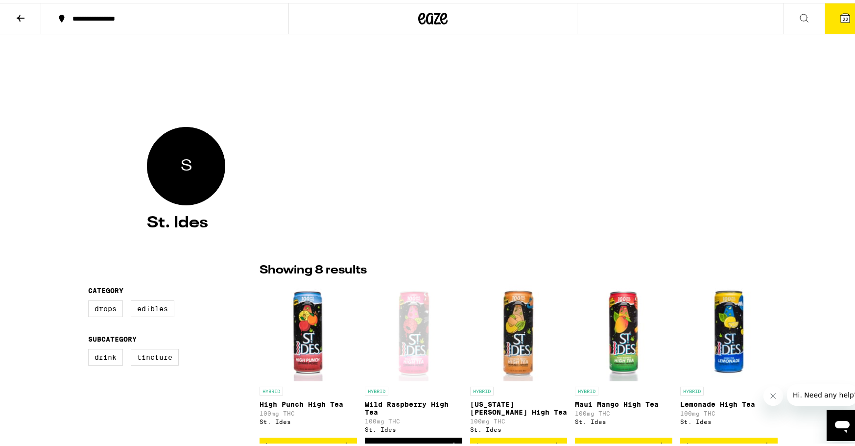
scroll to position [0, 0]
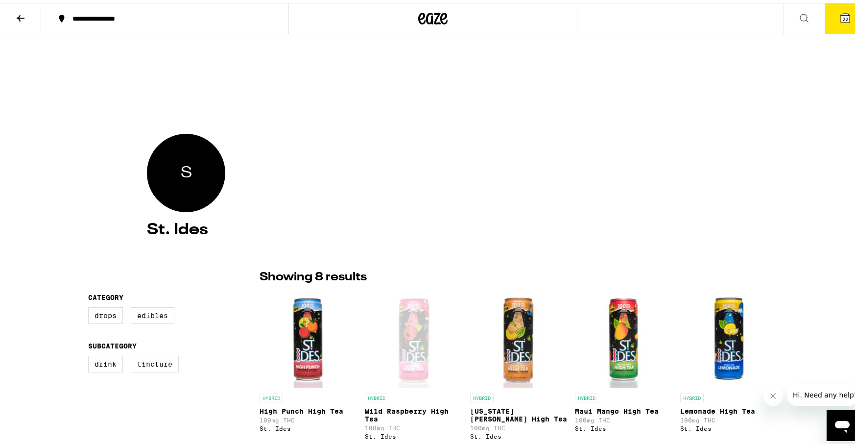
click at [20, 19] on icon at bounding box center [21, 15] width 12 height 12
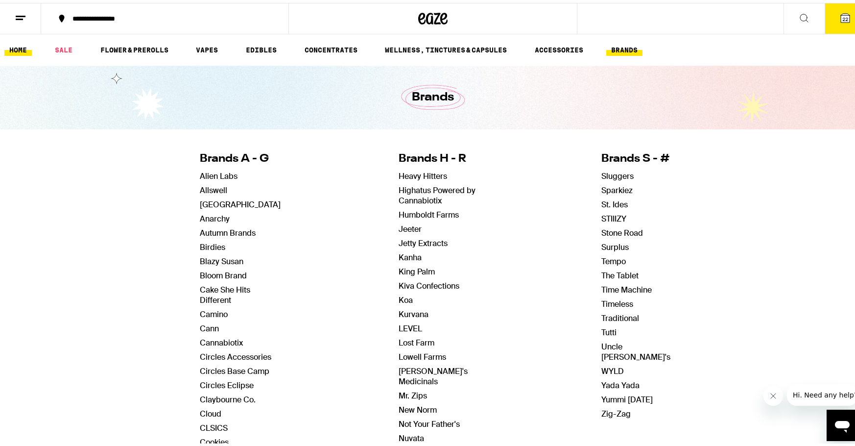
click at [30, 46] on link "HOME" at bounding box center [17, 47] width 27 height 12
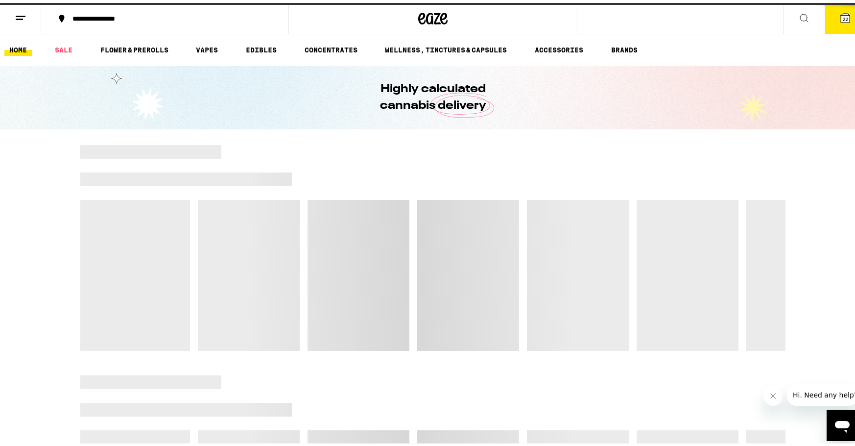
click at [246, 44] on link "EDIBLES" at bounding box center [261, 47] width 41 height 12
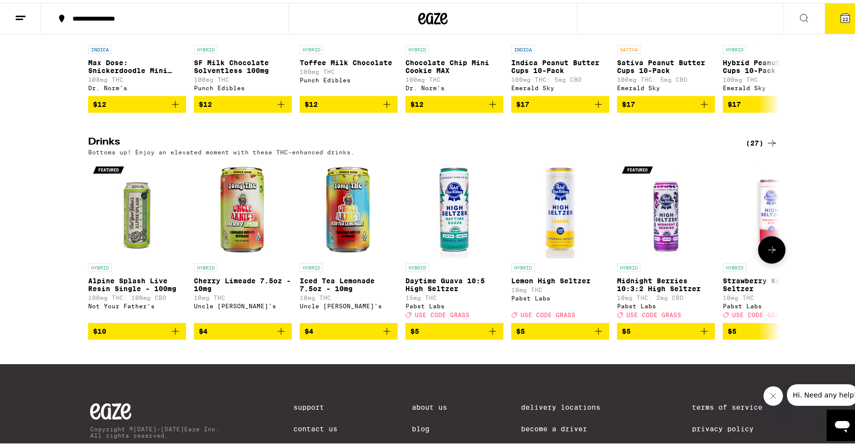
scroll to position [387, 0]
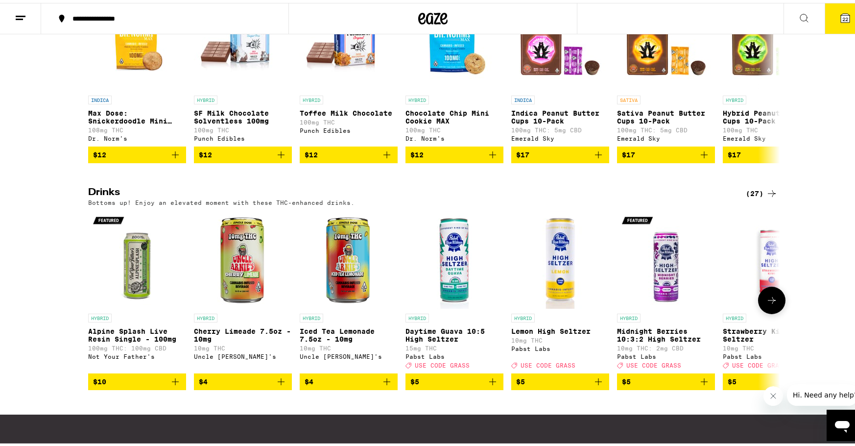
click at [766, 307] on button at bounding box center [771, 296] width 27 height 27
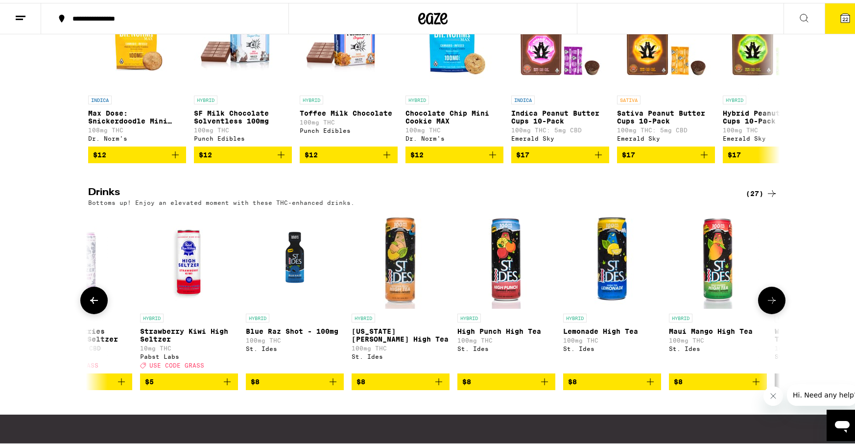
click at [766, 307] on button at bounding box center [771, 296] width 27 height 27
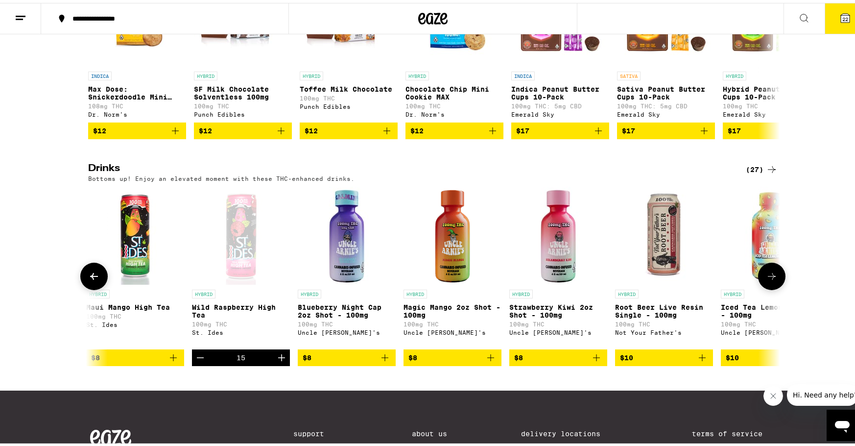
scroll to position [427, 0]
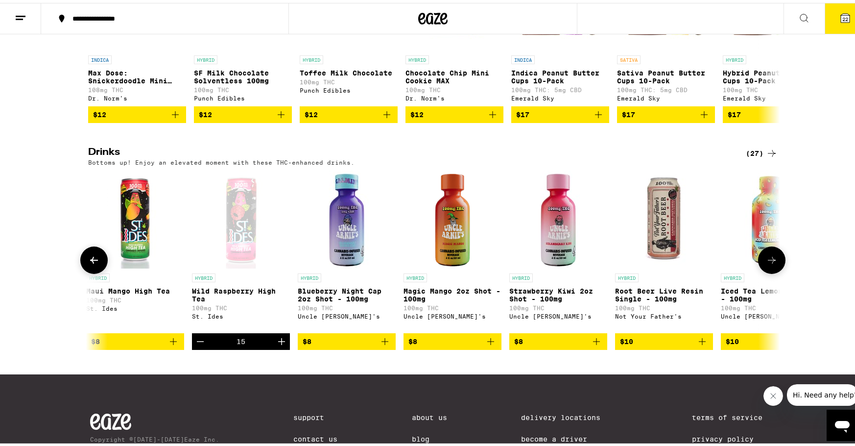
click at [490, 344] on icon "Add to bag" at bounding box center [491, 338] width 12 height 12
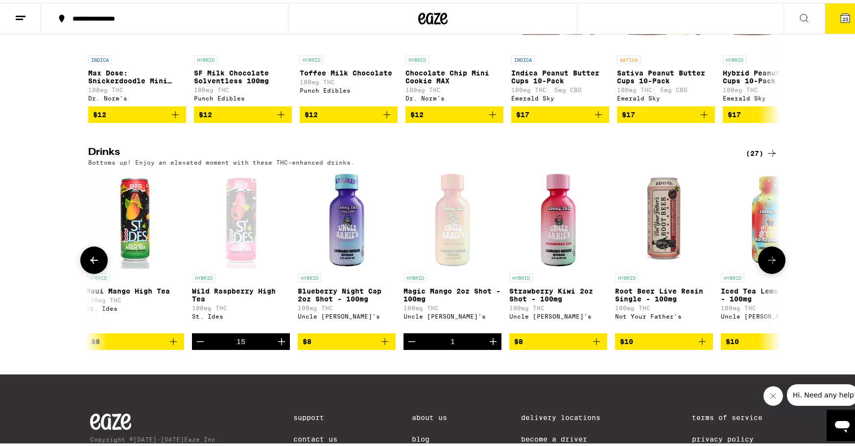
click at [490, 344] on icon "Increment" at bounding box center [493, 338] width 12 height 12
click at [758, 266] on button at bounding box center [771, 256] width 27 height 27
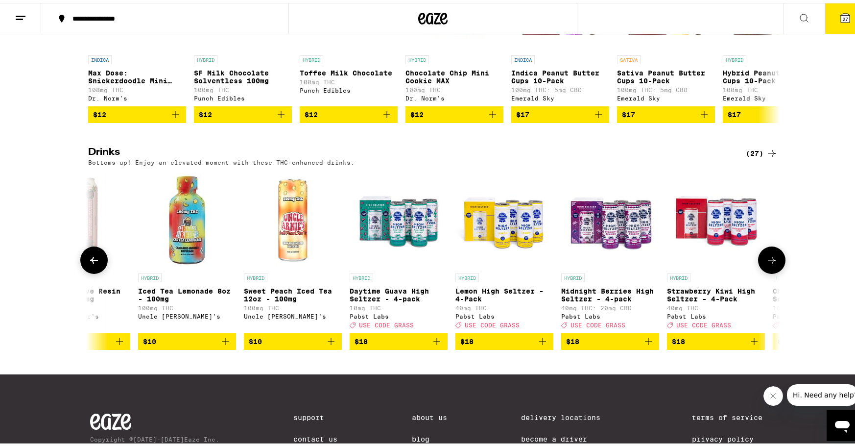
click at [758, 266] on button at bounding box center [771, 256] width 27 height 27
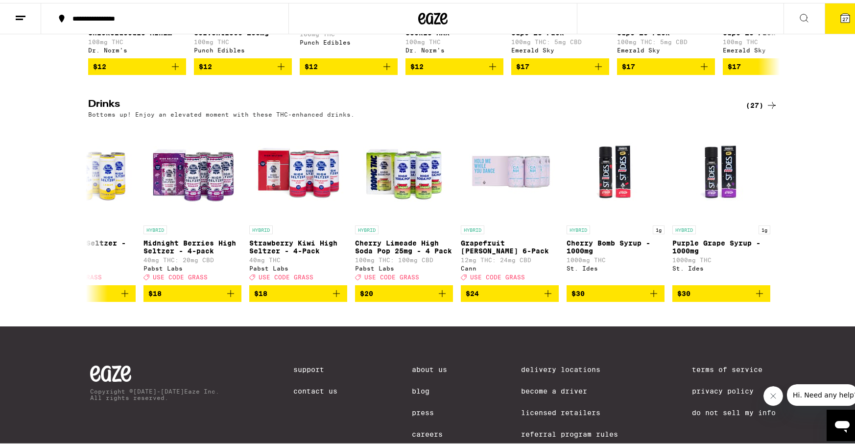
scroll to position [513, 0]
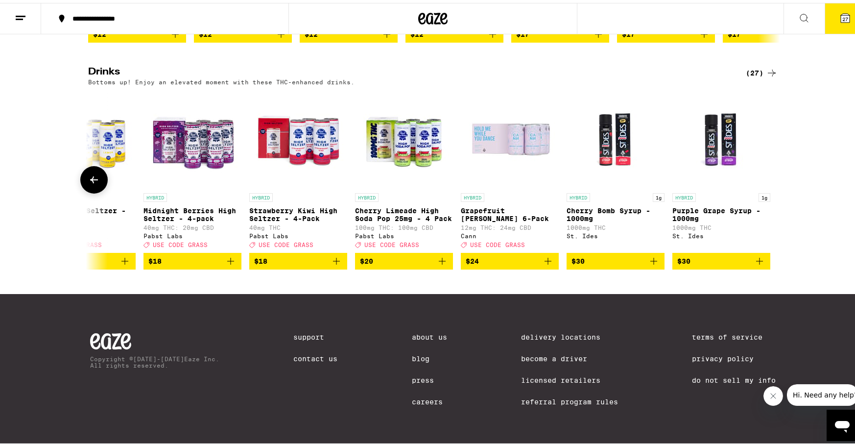
click at [93, 183] on icon at bounding box center [94, 177] width 12 height 12
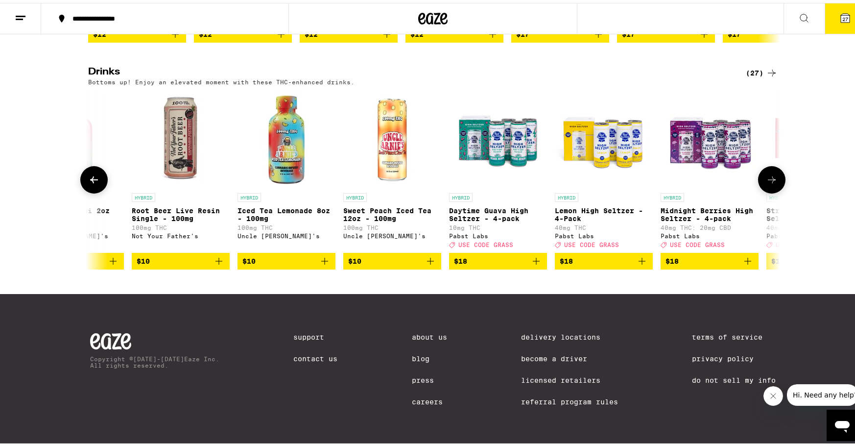
click at [93, 183] on icon at bounding box center [94, 177] width 12 height 12
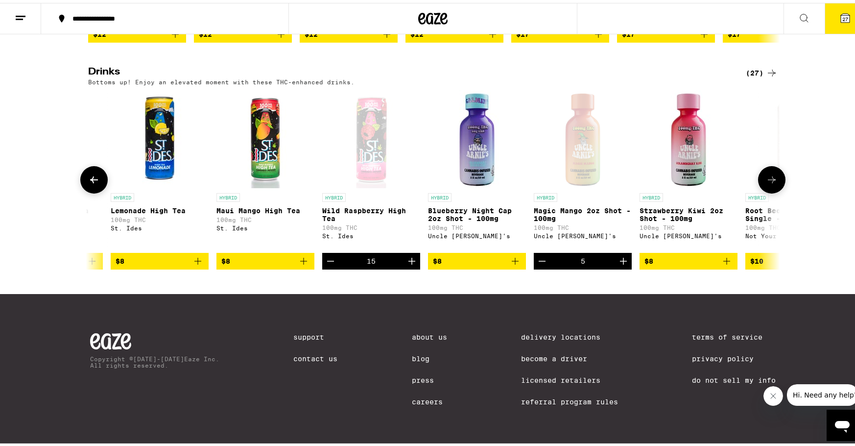
click at [93, 183] on icon at bounding box center [94, 177] width 12 height 12
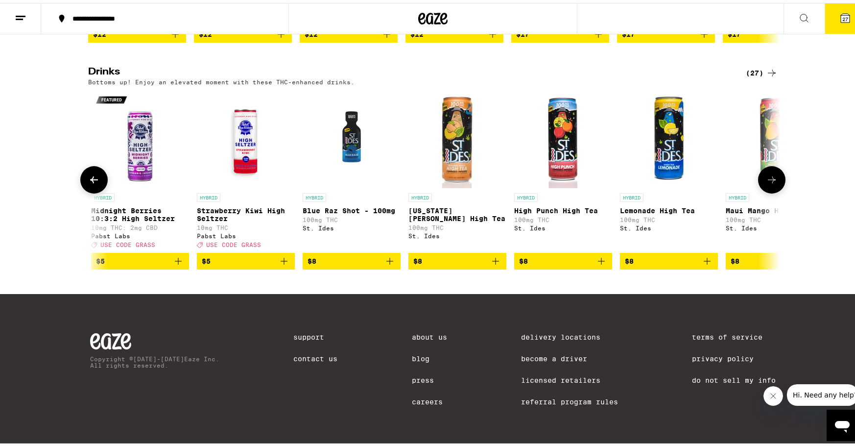
scroll to position [0, 452]
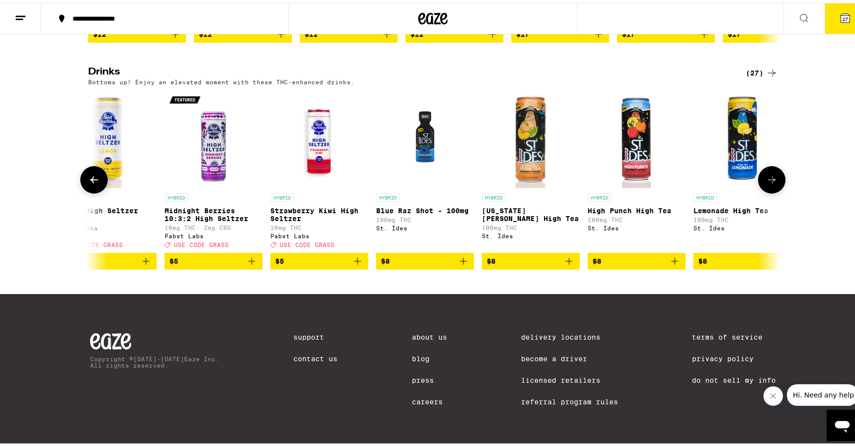
click at [769, 183] on icon at bounding box center [772, 177] width 12 height 12
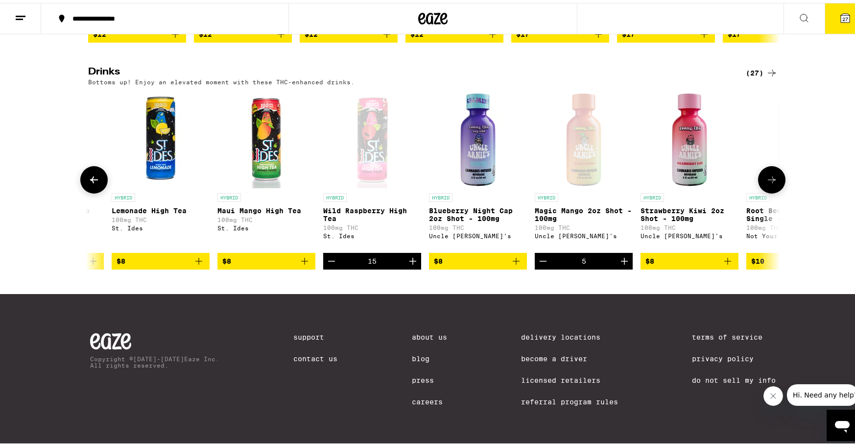
scroll to position [0, 1035]
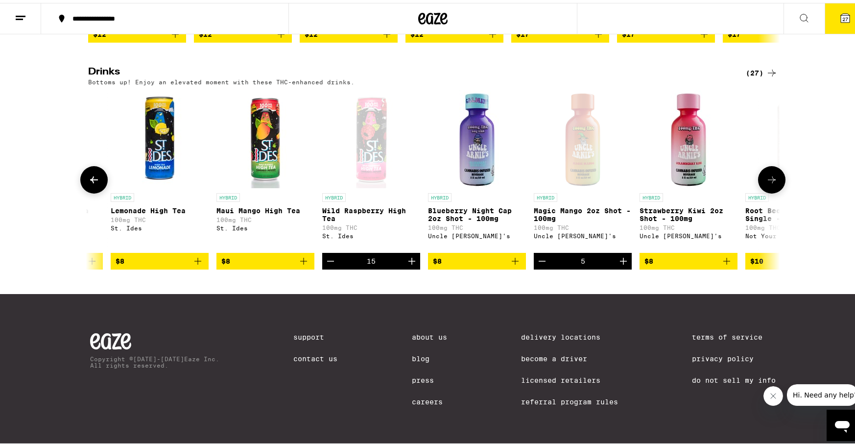
click at [88, 183] on icon at bounding box center [94, 177] width 12 height 12
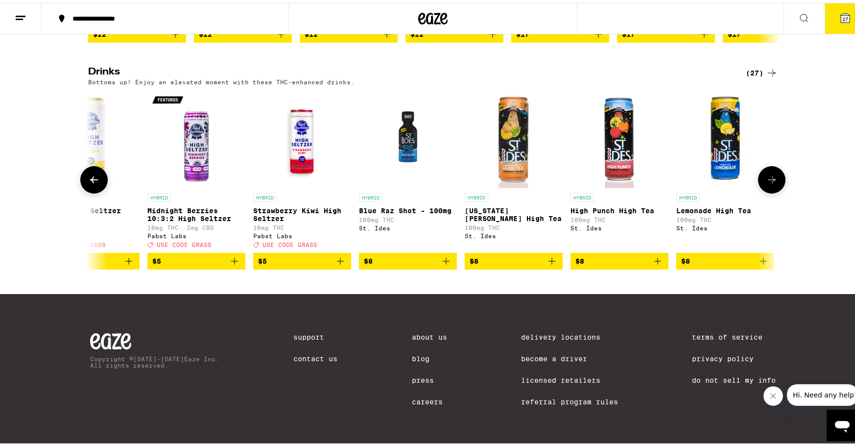
scroll to position [0, 452]
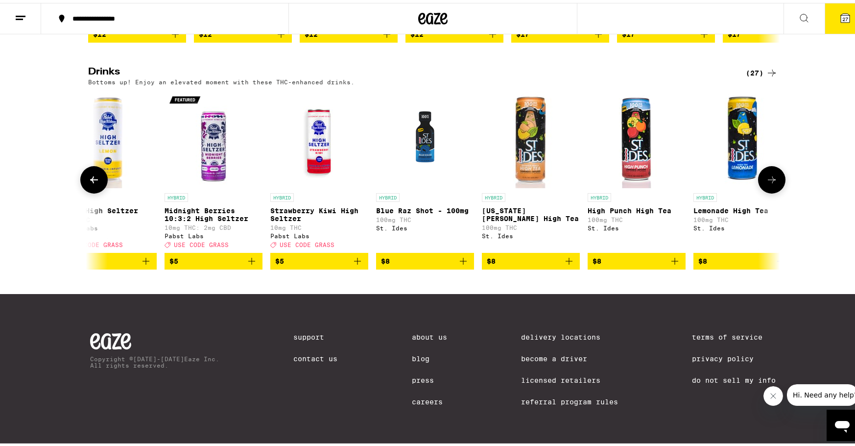
click at [563, 264] on icon "Add to bag" at bounding box center [569, 258] width 12 height 12
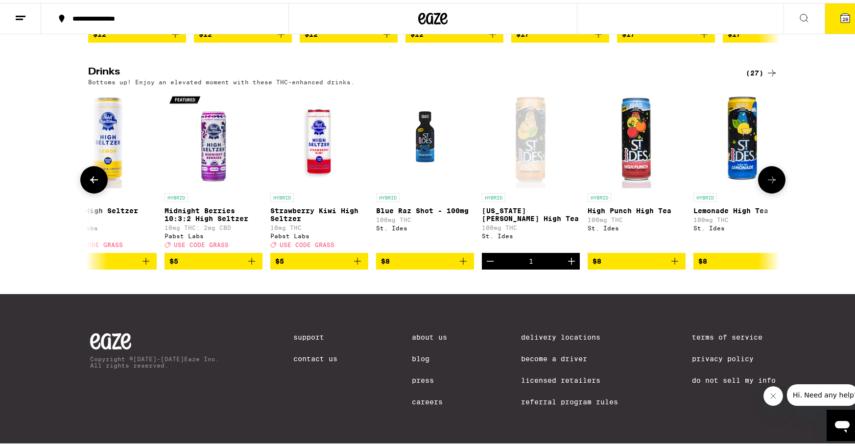
click at [565, 264] on icon "Increment" at bounding box center [571, 258] width 12 height 12
click at [839, 9] on icon at bounding box center [845, 15] width 12 height 12
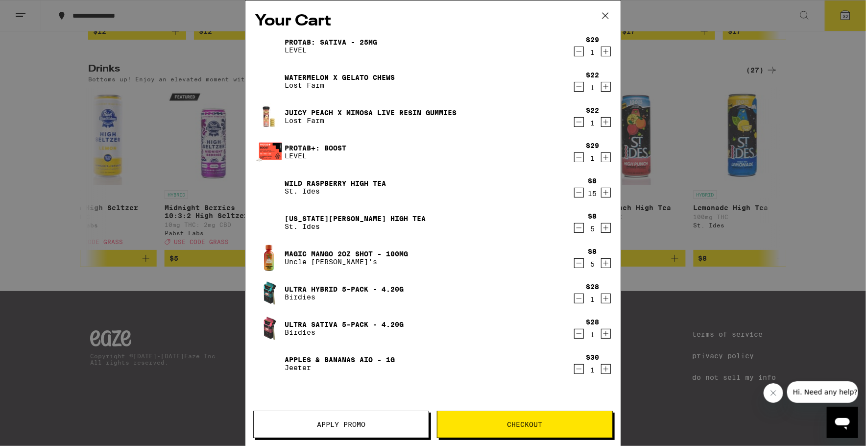
click at [359, 424] on span "Apply Promo" at bounding box center [341, 424] width 48 height 7
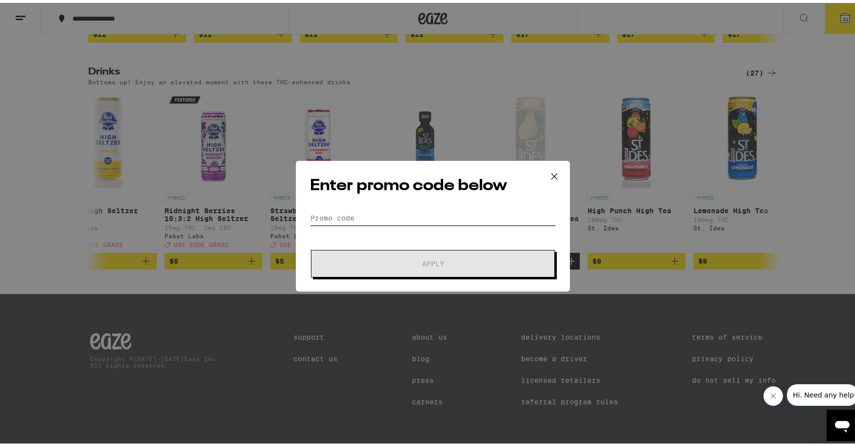
click at [371, 214] on input "Promo Code" at bounding box center [433, 215] width 246 height 15
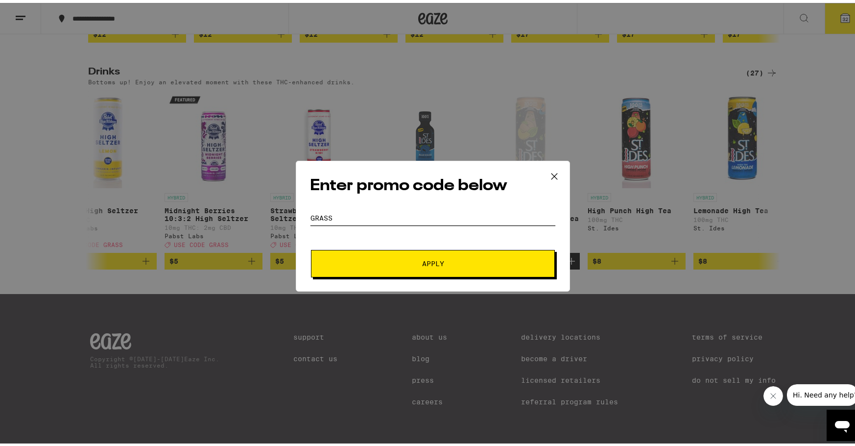
type input "GRASS"
click at [389, 262] on span "Apply" at bounding box center [433, 260] width 176 height 7
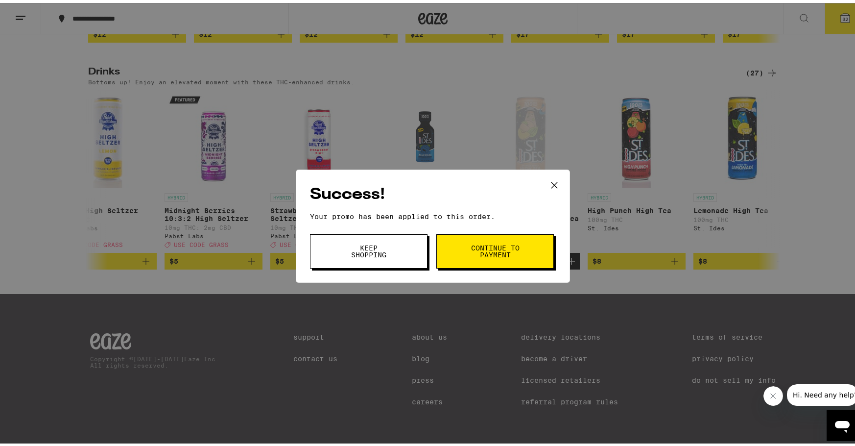
click at [462, 253] on button "Continue to payment" at bounding box center [494, 248] width 117 height 34
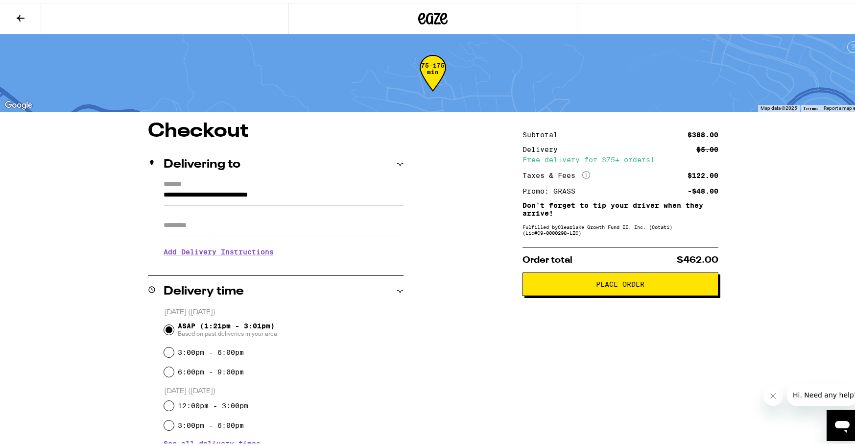
click at [629, 284] on span "Place Order" at bounding box center [620, 281] width 48 height 7
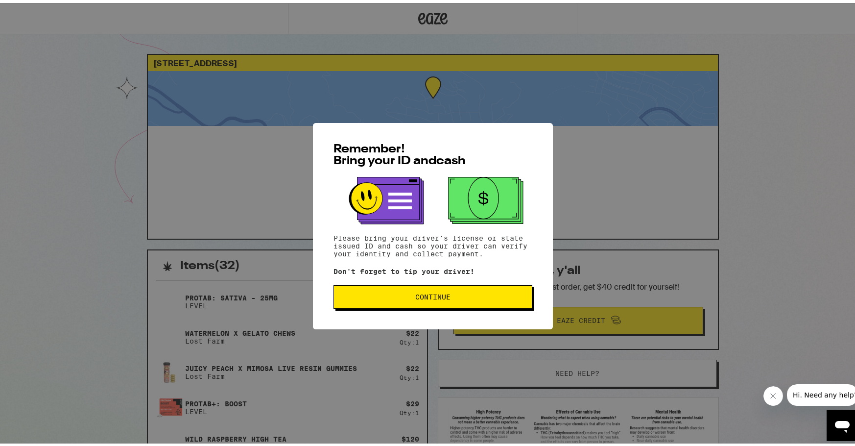
click at [440, 297] on span "Continue" at bounding box center [432, 293] width 35 height 7
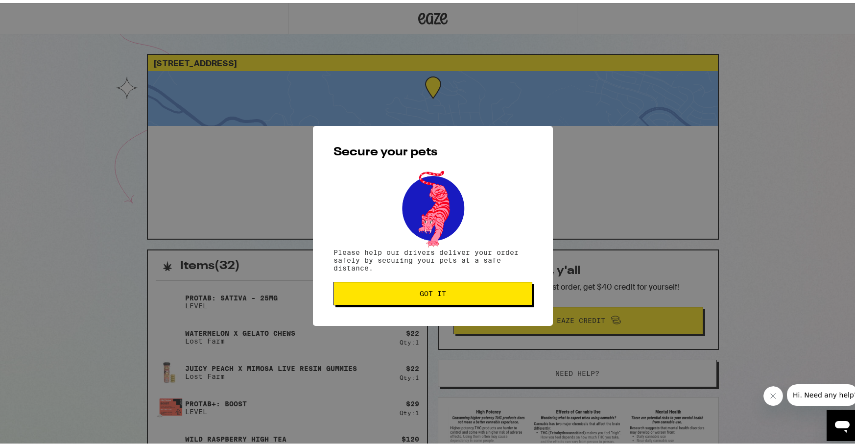
click at [438, 297] on button "Got it" at bounding box center [432, 290] width 199 height 23
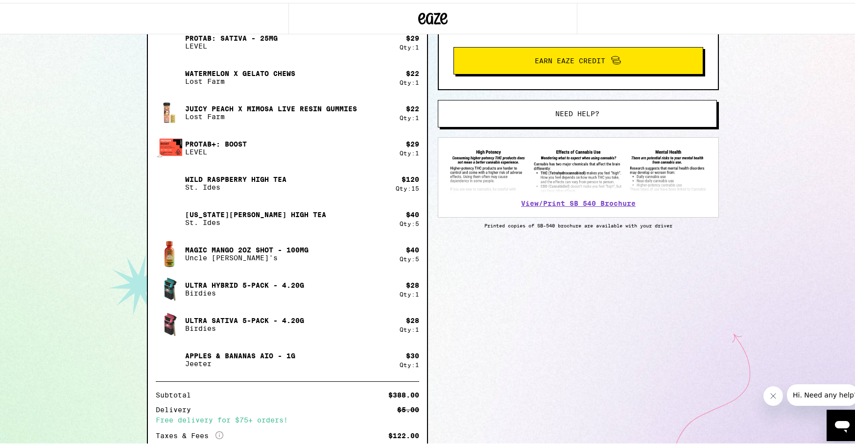
scroll to position [342, 0]
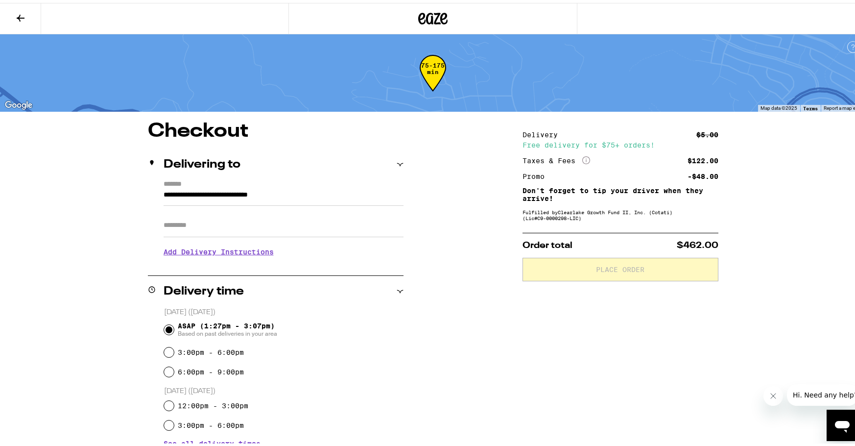
click at [80, 186] on div "**********" at bounding box center [432, 362] width 705 height 489
click at [80, 189] on div "**********" at bounding box center [432, 362] width 705 height 489
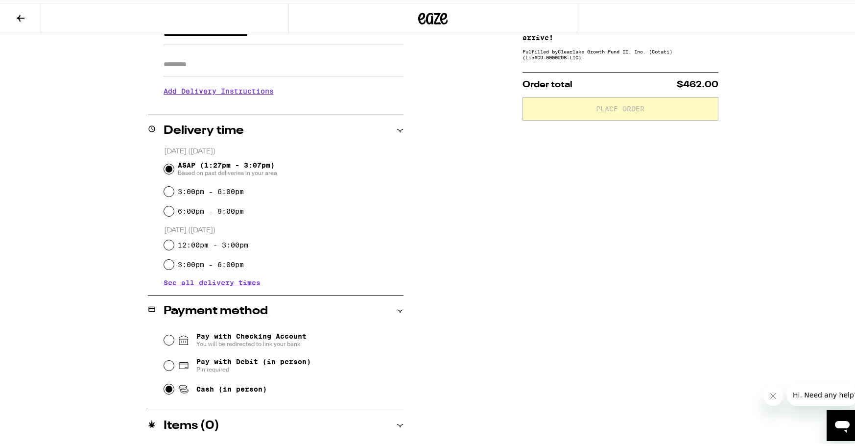
click at [394, 418] on div "Items ( 0 )" at bounding box center [276, 423] width 256 height 12
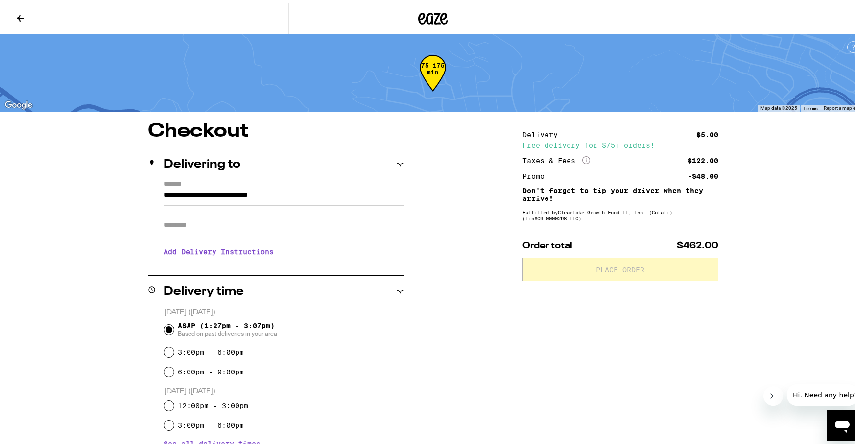
click at [494, 196] on div "**********" at bounding box center [432, 358] width 705 height 481
click at [80, 192] on div "**********" at bounding box center [432, 358] width 705 height 481
click at [111, 238] on div "**********" at bounding box center [432, 358] width 705 height 481
click at [418, 165] on div "**********" at bounding box center [432, 358] width 705 height 481
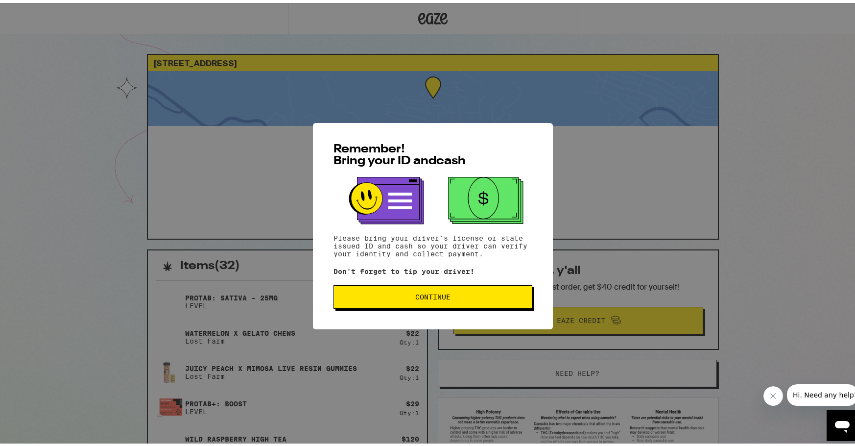
click at [437, 294] on span "Continue" at bounding box center [432, 293] width 35 height 7
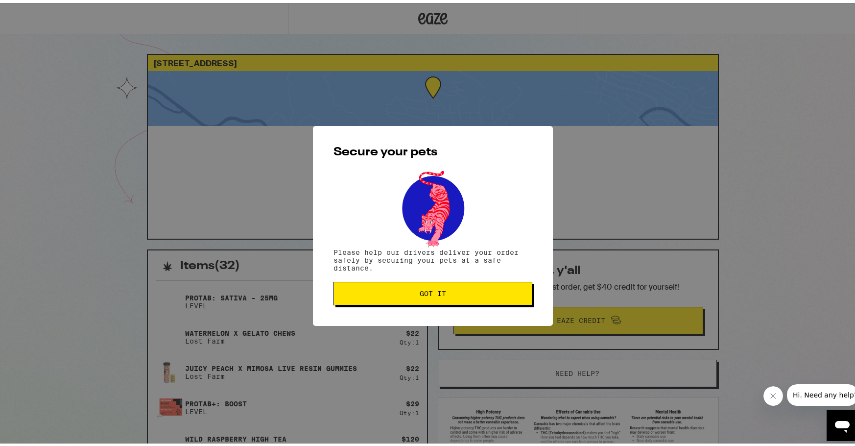
click at [431, 294] on span "Got it" at bounding box center [433, 290] width 26 height 7
